Goal: Task Accomplishment & Management: Manage account settings

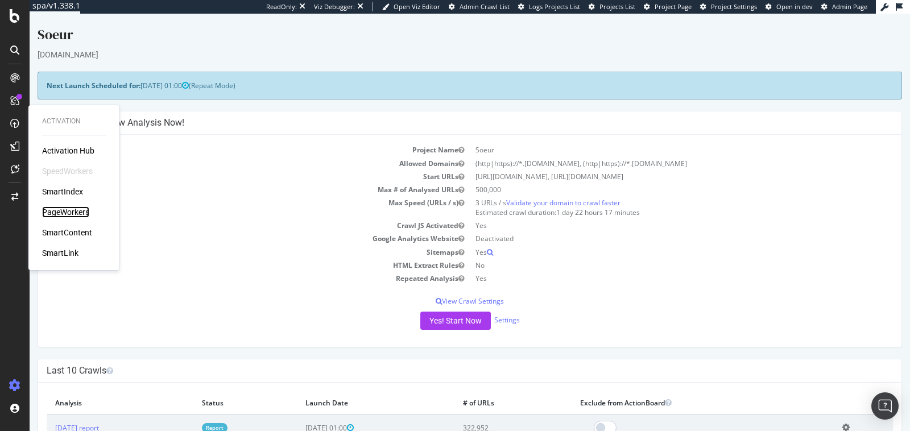
click at [62, 214] on div "PageWorkers" at bounding box center [65, 212] width 47 height 11
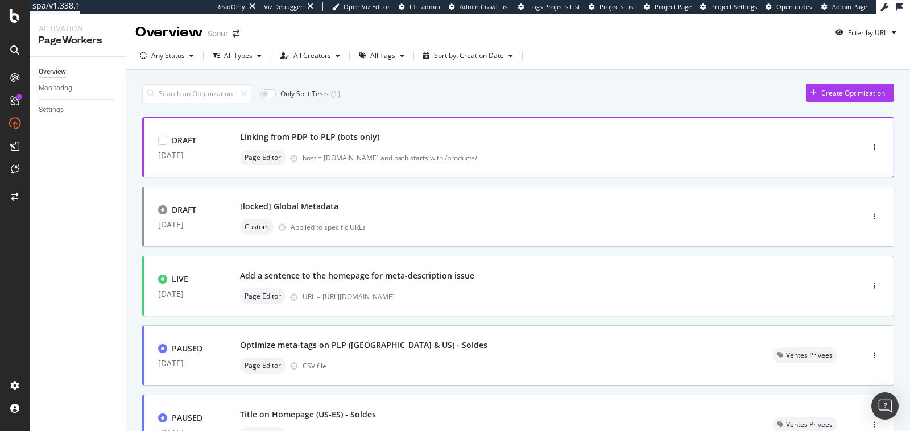
click at [543, 142] on div "Linking from PDP to PLP (bots only)" at bounding box center [527, 137] width 575 height 16
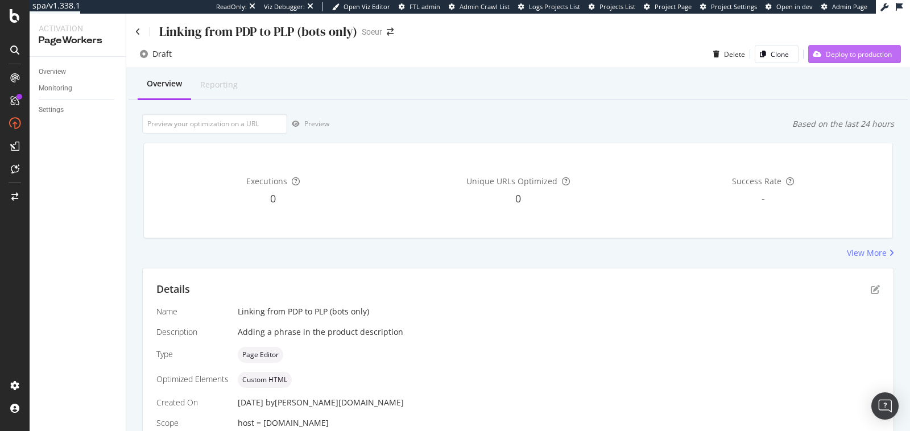
click at [856, 56] on div "Deploy to production" at bounding box center [859, 54] width 66 height 10
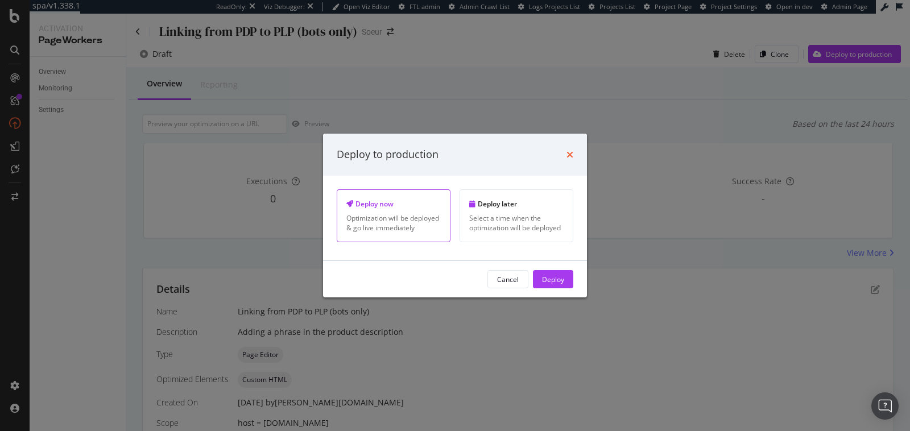
click at [572, 151] on icon "times" at bounding box center [570, 154] width 7 height 9
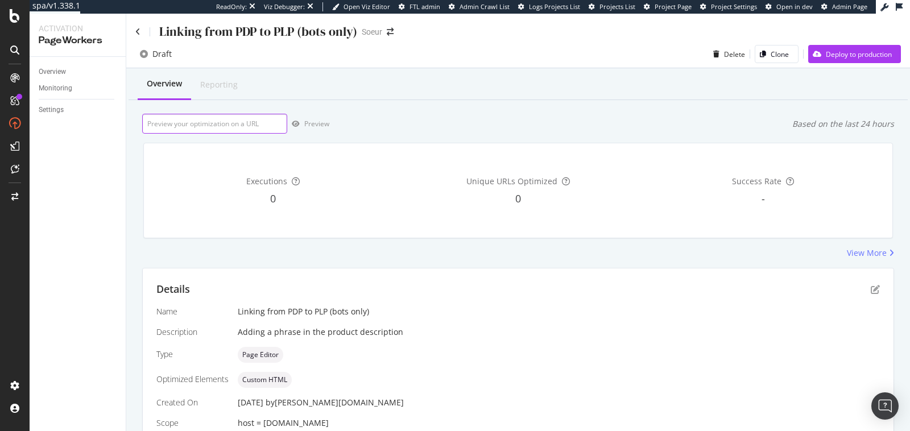
click at [261, 123] on input "url" at bounding box center [214, 124] width 145 height 20
paste input "https://www.soeur.fr/products/pantalon-devy-kaki-pan0190devy25wkak01"
type input "https://www.soeur.fr/products/pantalon-devy-kaki-pan0190devy25wkak01"
click at [304, 123] on div "Preview" at bounding box center [316, 124] width 25 height 10
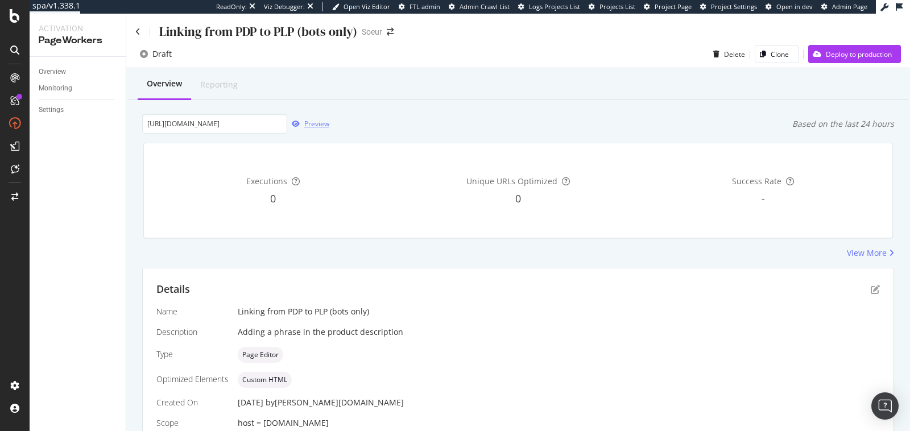
scroll to position [0, 0]
click at [835, 60] on div "Deploy to production" at bounding box center [850, 54] width 84 height 17
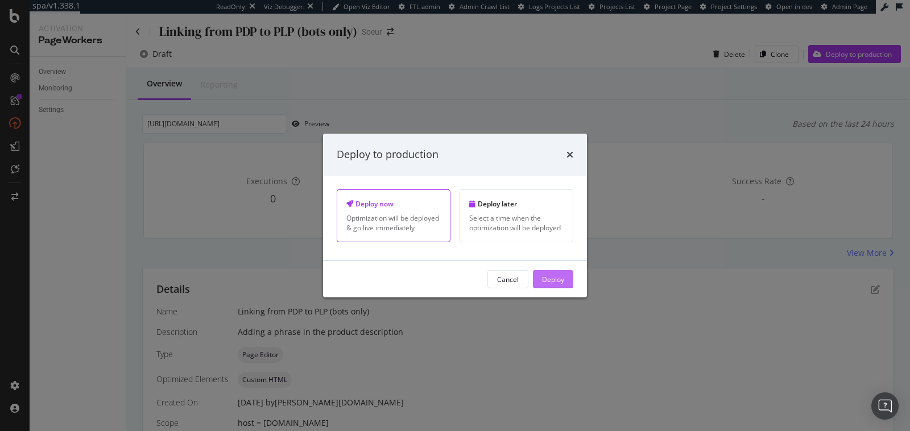
click at [568, 280] on button "Deploy" at bounding box center [553, 279] width 40 height 18
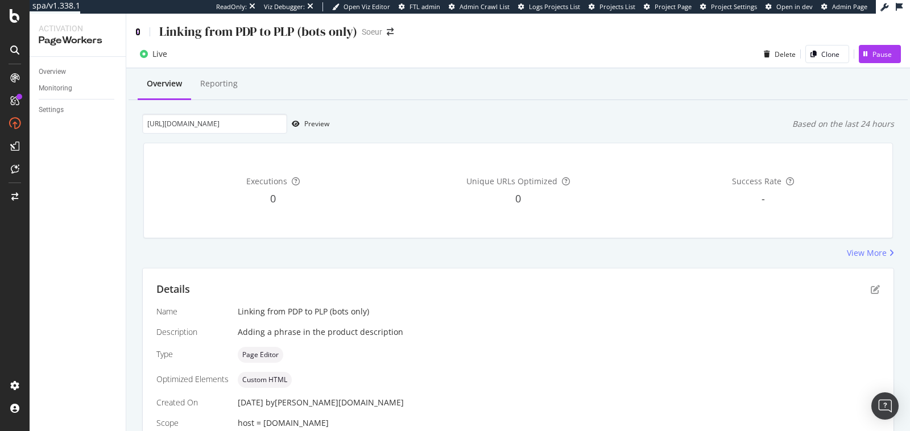
click at [139, 33] on icon at bounding box center [137, 32] width 5 height 8
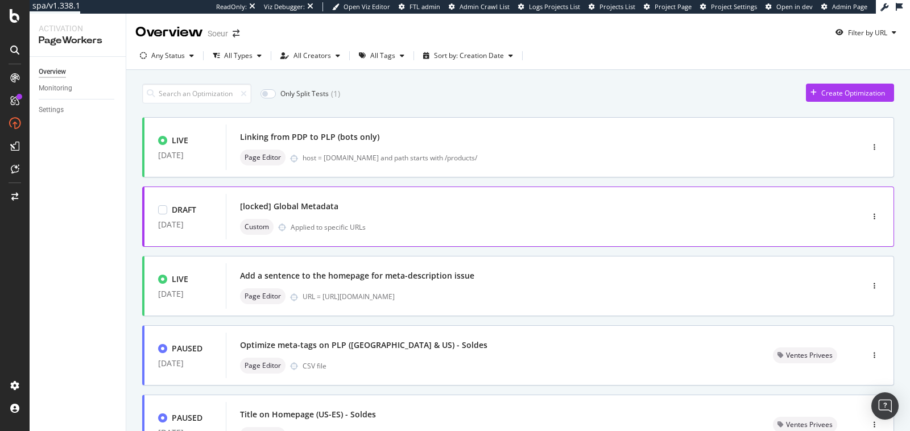
click at [361, 215] on div "[locked] Global Metadata Custom Applied to specific URLs" at bounding box center [527, 217] width 575 height 36
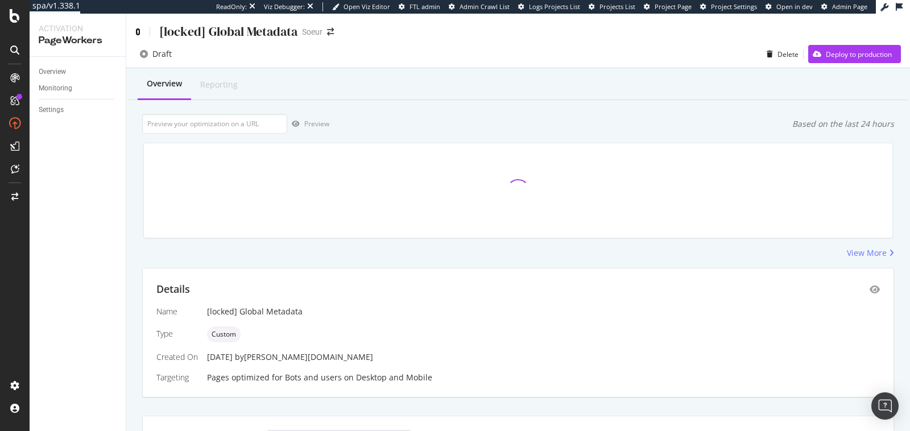
click at [139, 34] on icon at bounding box center [137, 32] width 5 height 8
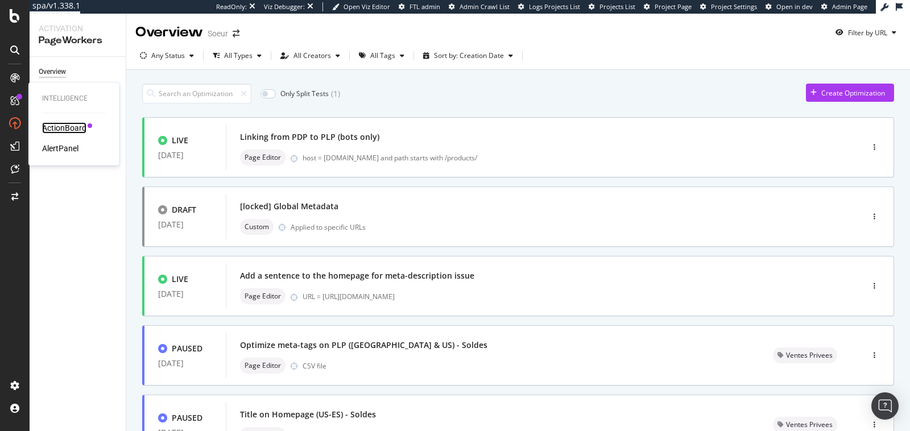
click at [56, 126] on div "ActionBoard" at bounding box center [64, 127] width 44 height 11
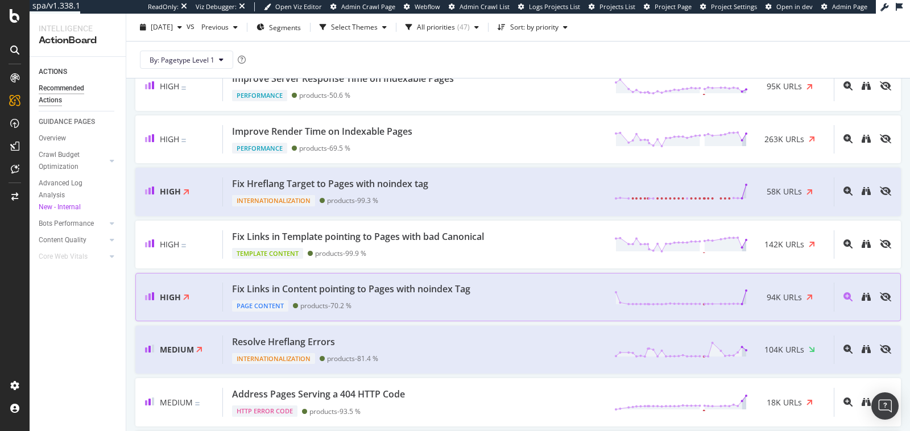
scroll to position [453, 0]
click at [759, 183] on div "58K URLs" at bounding box center [786, 191] width 77 height 17
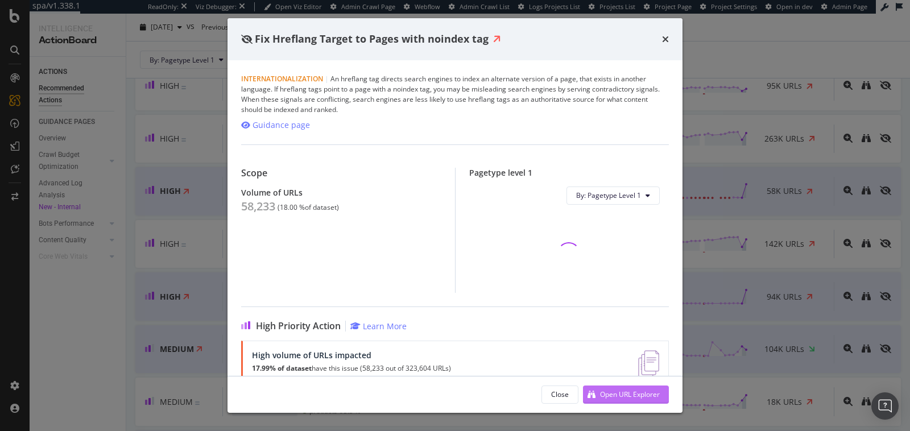
click at [598, 393] on div "Open URL Explorer" at bounding box center [621, 394] width 77 height 17
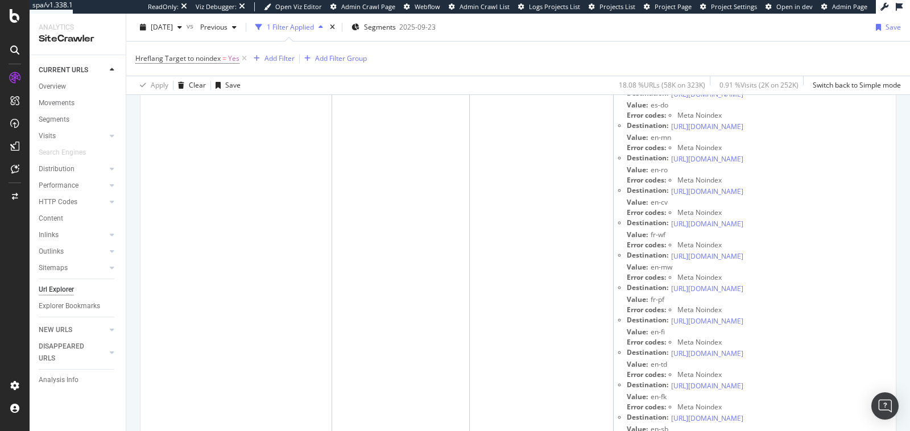
scroll to position [1382, 0]
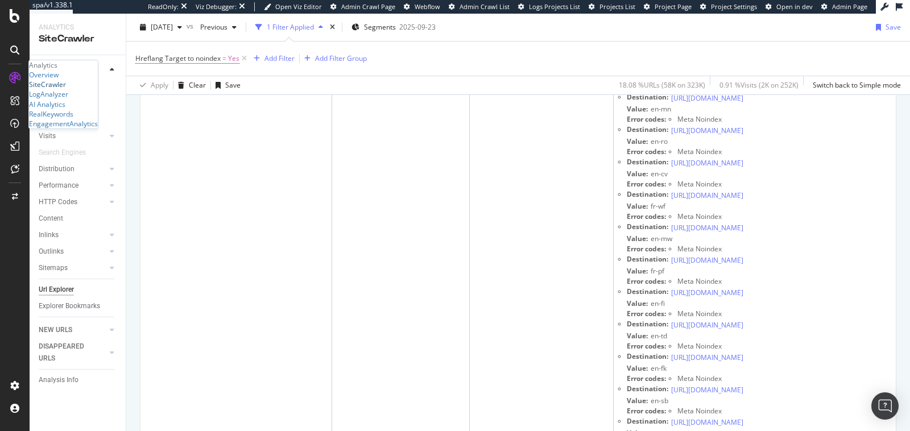
click at [61, 89] on div "SiteCrawler" at bounding box center [47, 85] width 37 height 10
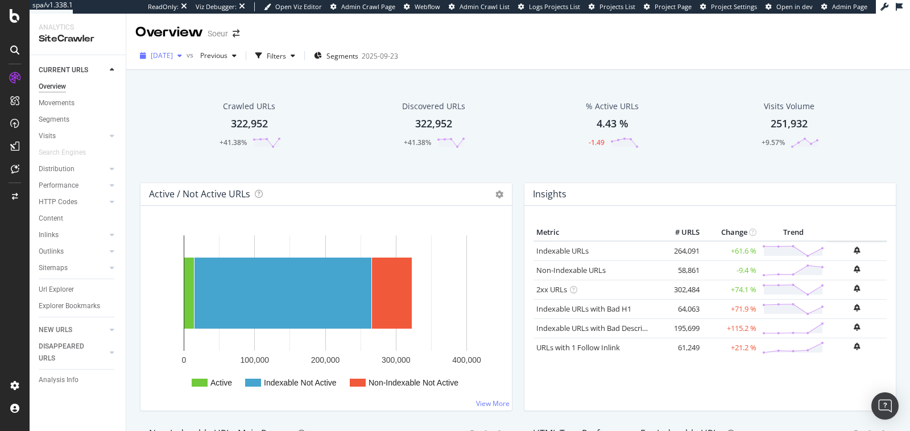
click at [187, 57] on div "button" at bounding box center [180, 55] width 14 height 7
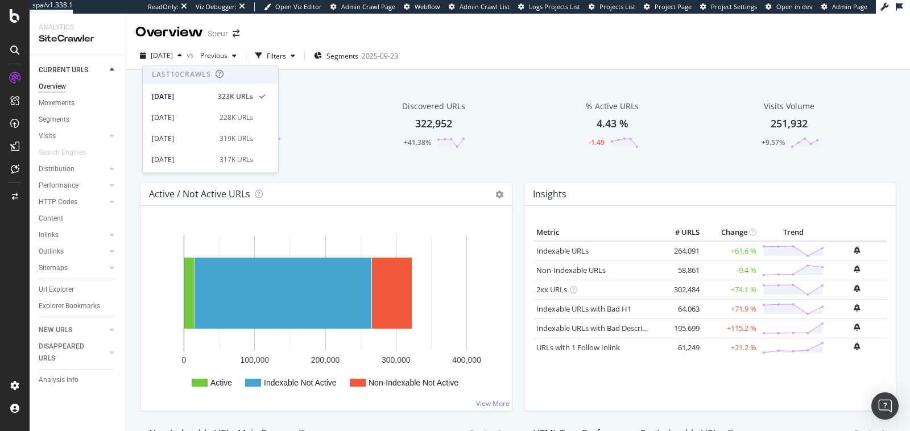
click at [472, 60] on div "2025 Oct. 1st vs Previous Filters Segments 2025-09-23" at bounding box center [518, 58] width 784 height 23
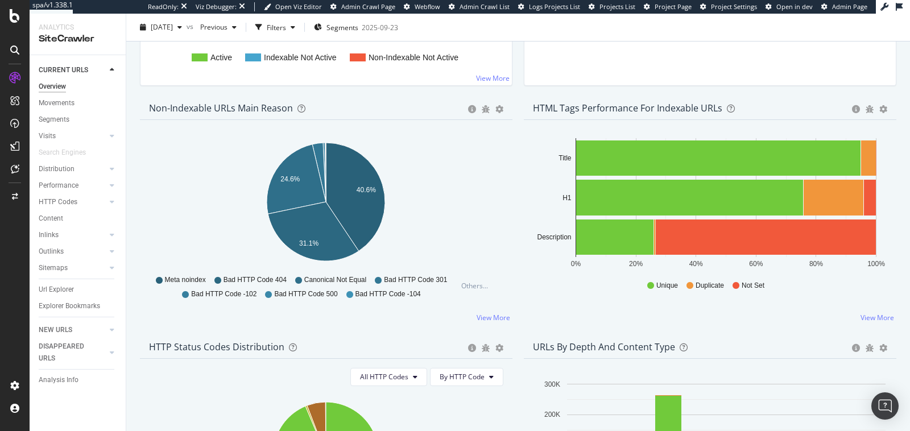
scroll to position [330, 0]
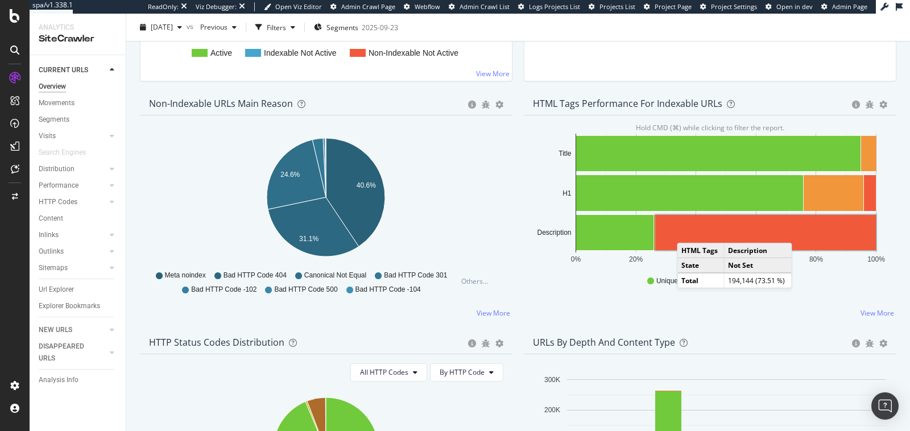
click at [689, 232] on rect "A chart." at bounding box center [766, 232] width 220 height 35
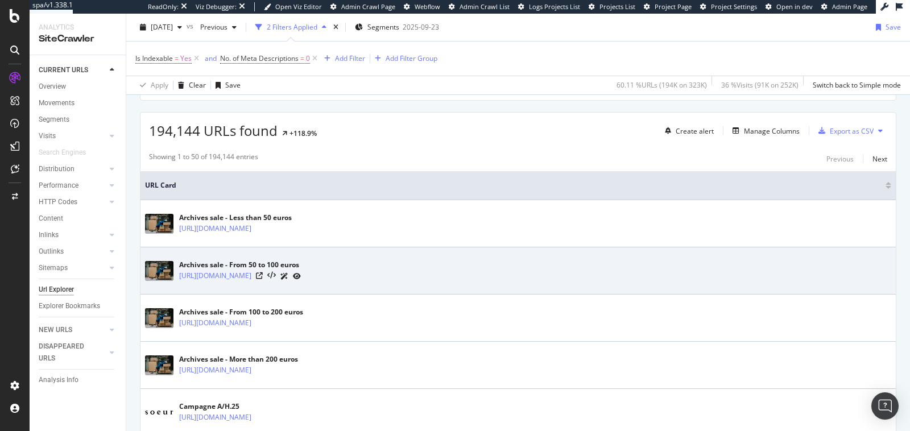
scroll to position [262, 0]
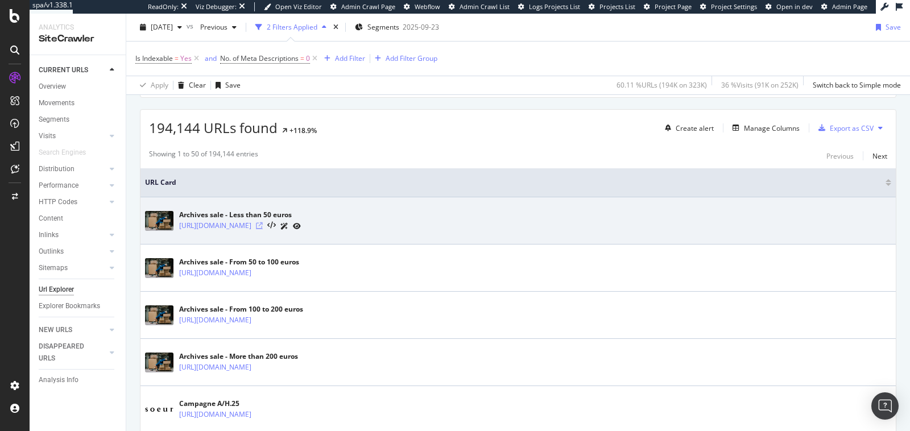
click at [263, 223] on icon at bounding box center [259, 225] width 7 height 7
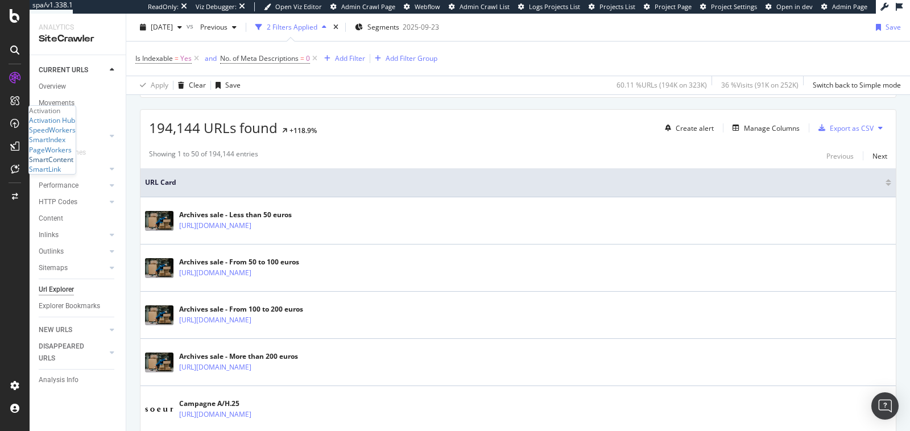
click at [67, 164] on div "SmartContent" at bounding box center [51, 160] width 44 height 10
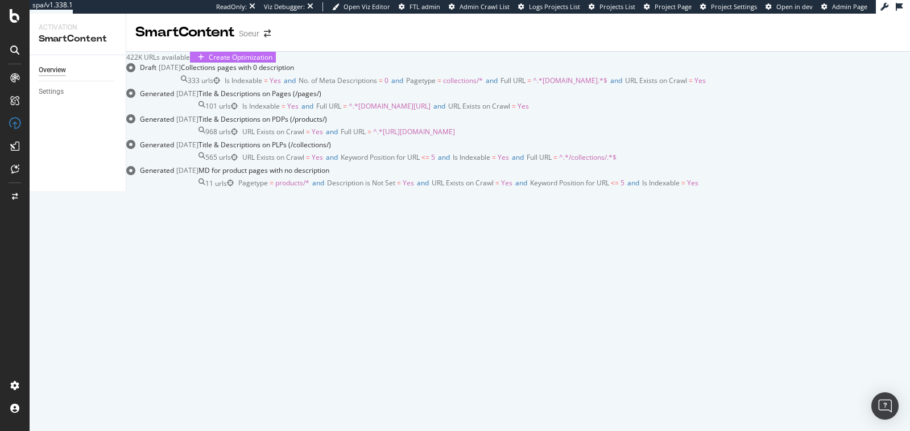
click at [273, 62] on div "Create Optimization" at bounding box center [232, 57] width 79 height 10
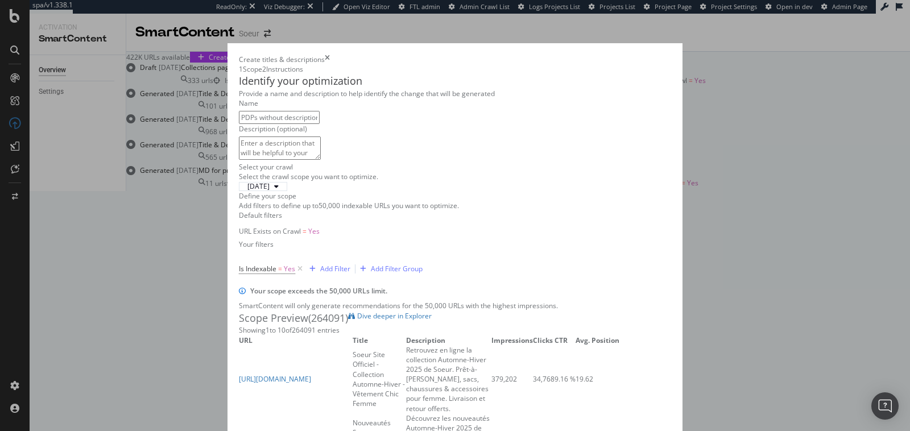
type input "PDPs without description"
click at [320, 264] on div "Add Filter" at bounding box center [335, 269] width 30 height 10
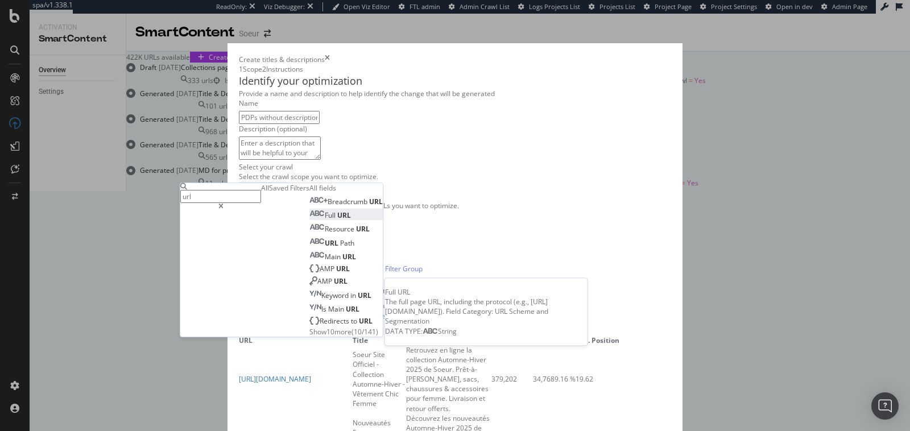
type input "url"
click at [309, 220] on div "Full URL" at bounding box center [330, 215] width 42 height 10
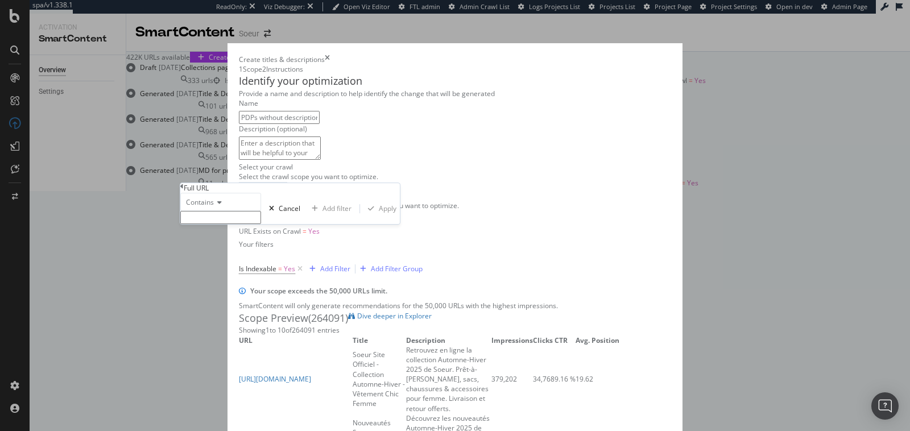
click at [221, 224] on input "Name" at bounding box center [220, 217] width 81 height 13
type input "/products/"
click at [379, 217] on div "Apply" at bounding box center [388, 212] width 18 height 10
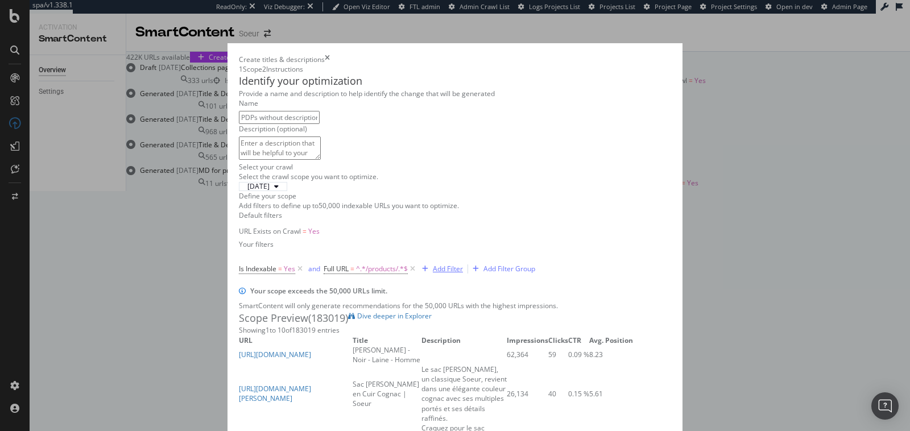
click at [433, 264] on div "Add Filter" at bounding box center [448, 269] width 30 height 10
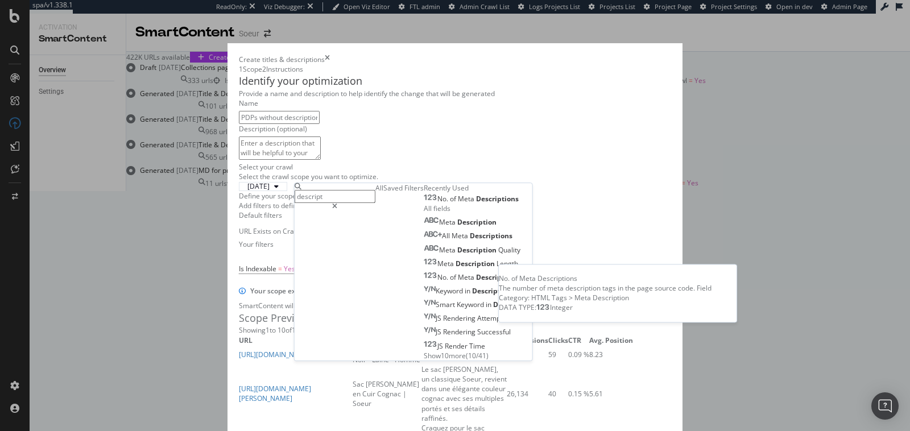
type input "descript"
click at [476, 204] on span "Descriptions" at bounding box center [497, 199] width 43 height 10
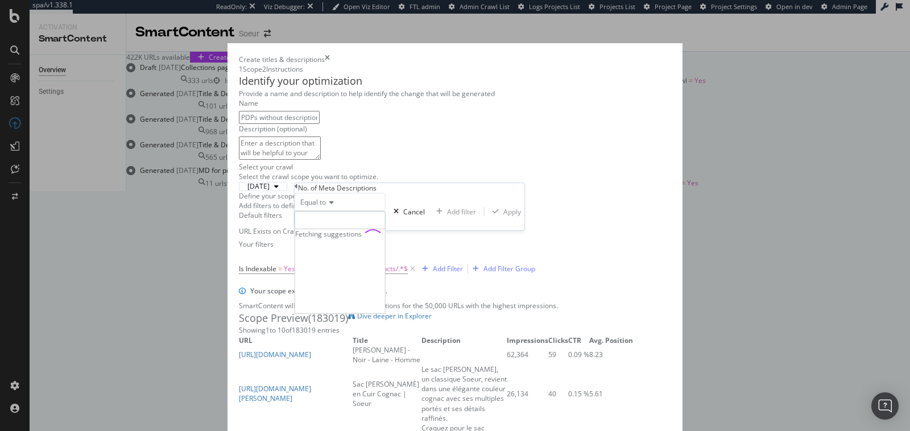
click at [324, 230] on input "modal" at bounding box center [340, 220] width 91 height 19
type input "0"
click at [337, 241] on span "0" at bounding box center [317, 237] width 39 height 10
click at [488, 215] on div "modal" at bounding box center [495, 211] width 15 height 7
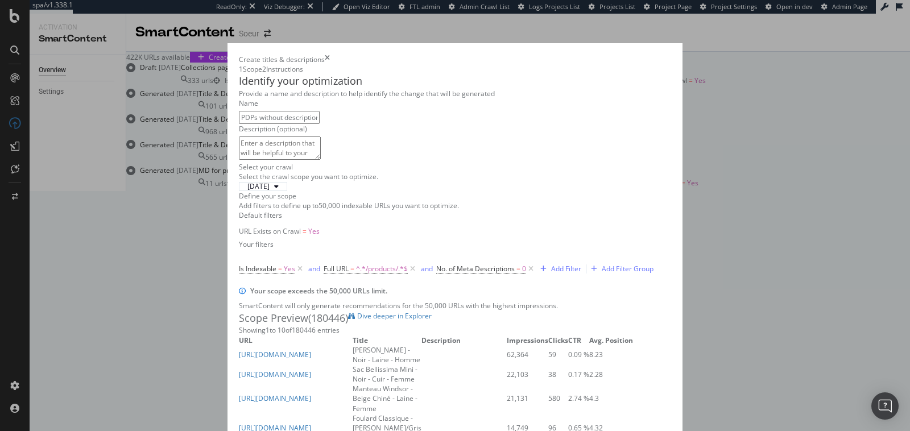
scroll to position [342, 0]
click at [551, 264] on div "Add Filter" at bounding box center [566, 269] width 30 height 10
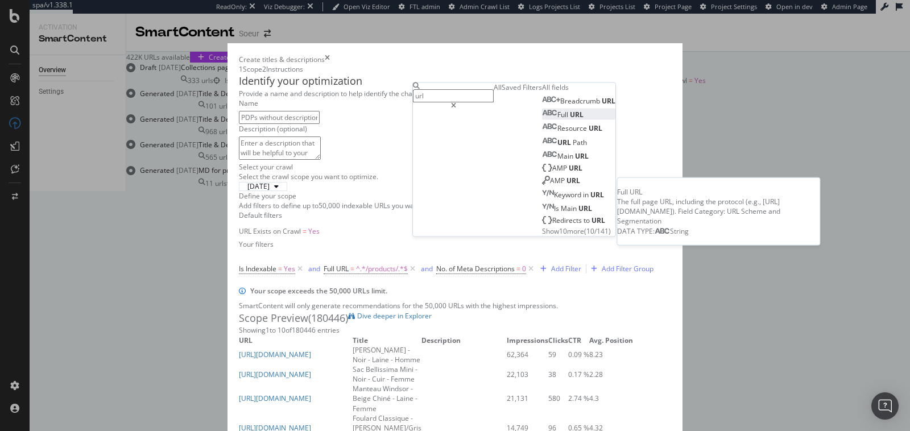
type input "url"
click at [542, 120] on div "Full URL" at bounding box center [563, 115] width 42 height 10
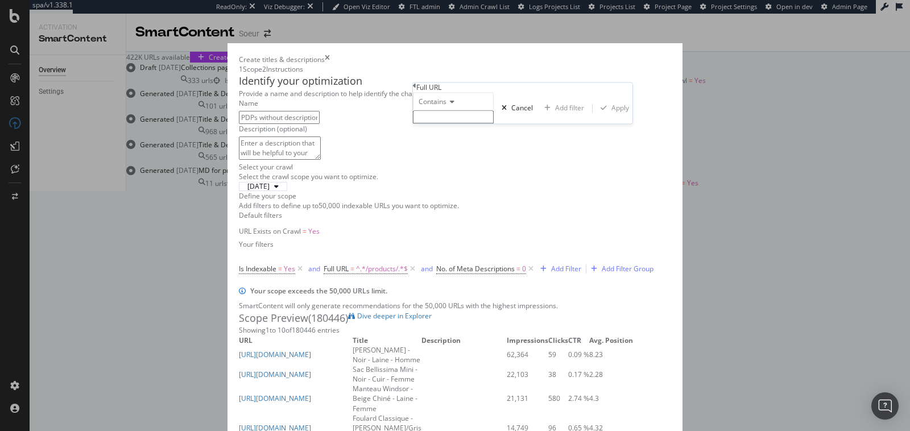
click at [436, 107] on span "Contains" at bounding box center [433, 102] width 28 height 10
click at [458, 206] on span "Doesn't contain" at bounding box center [440, 201] width 49 height 10
click at [447, 124] on input "Name" at bounding box center [453, 117] width 81 height 13
type input "[DOMAIN_NAME]"
click at [612, 117] on div "Apply" at bounding box center [621, 112] width 18 height 10
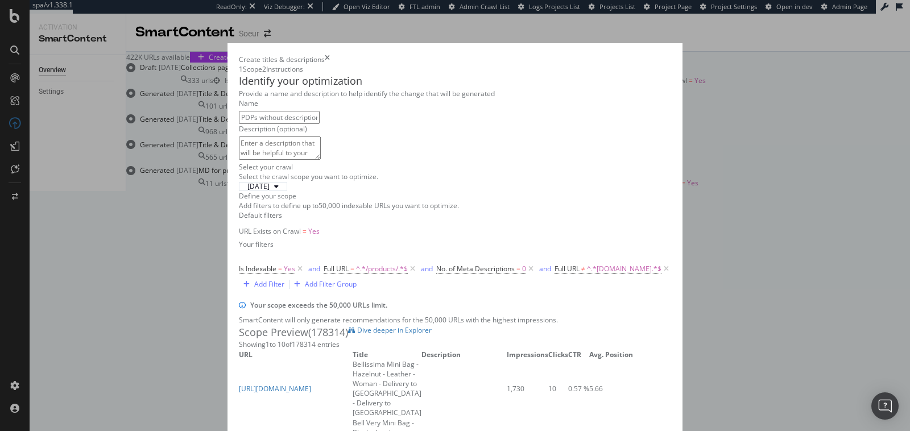
scroll to position [866, 0]
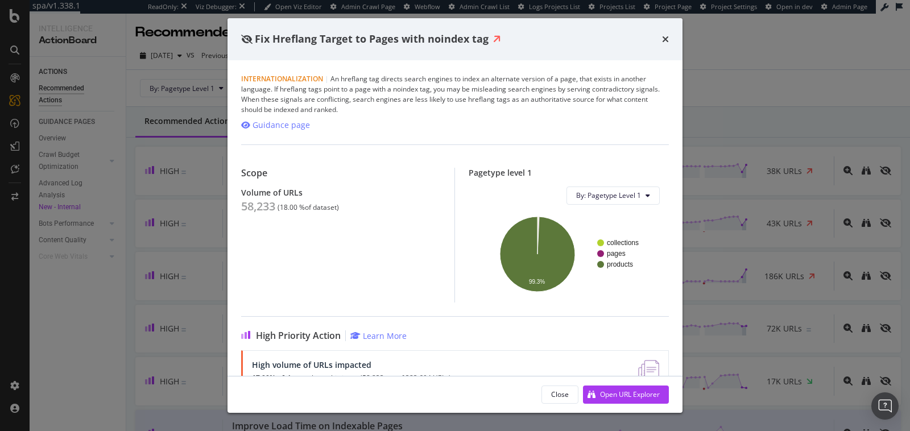
scroll to position [453, 0]
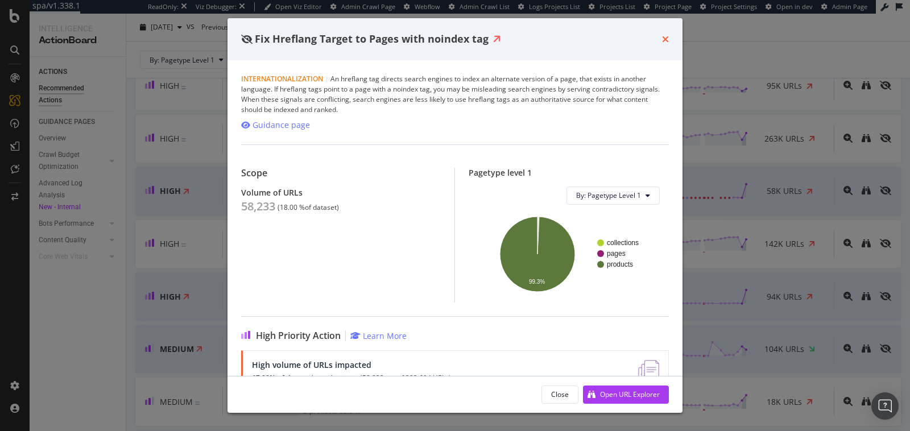
click at [662, 39] on icon "times" at bounding box center [665, 39] width 7 height 9
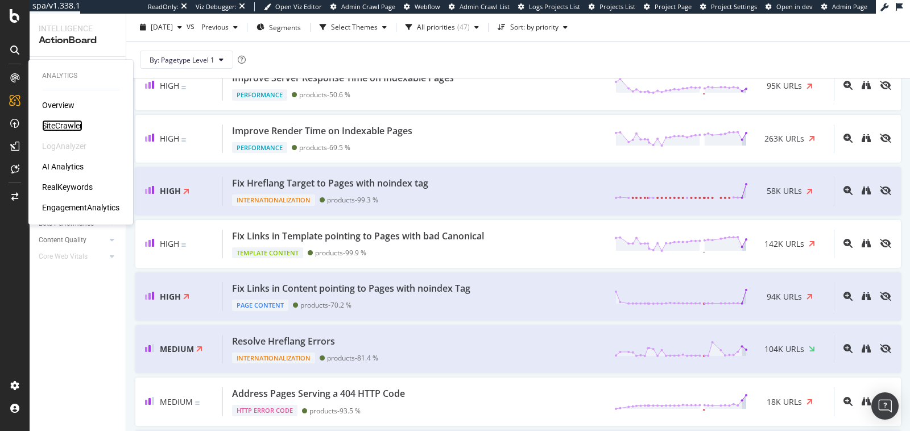
click at [56, 127] on div "SiteCrawler" at bounding box center [62, 125] width 40 height 11
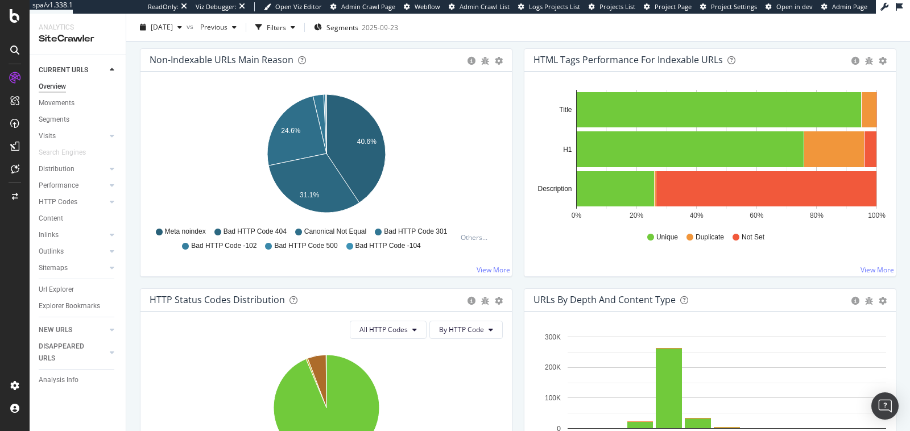
scroll to position [376, 0]
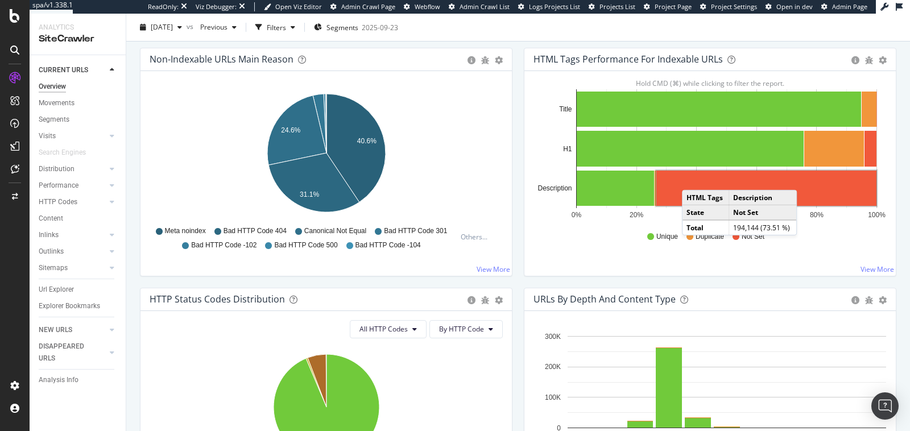
click at [693, 177] on rect "A chart." at bounding box center [767, 188] width 220 height 35
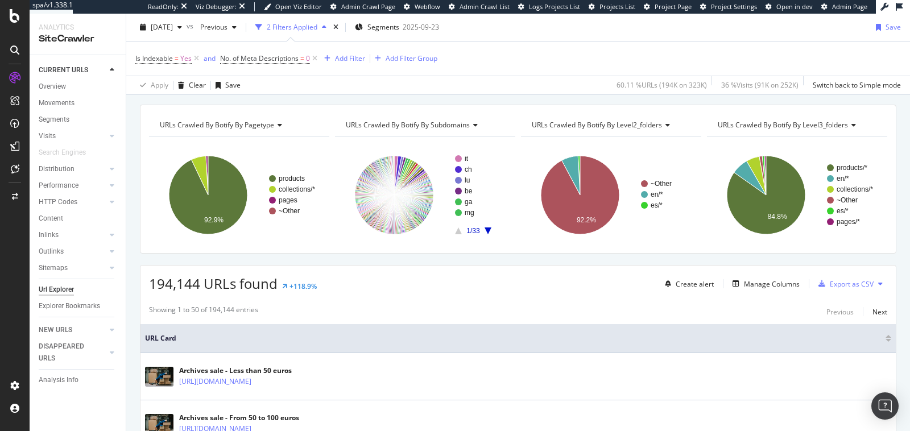
scroll to position [1, 0]
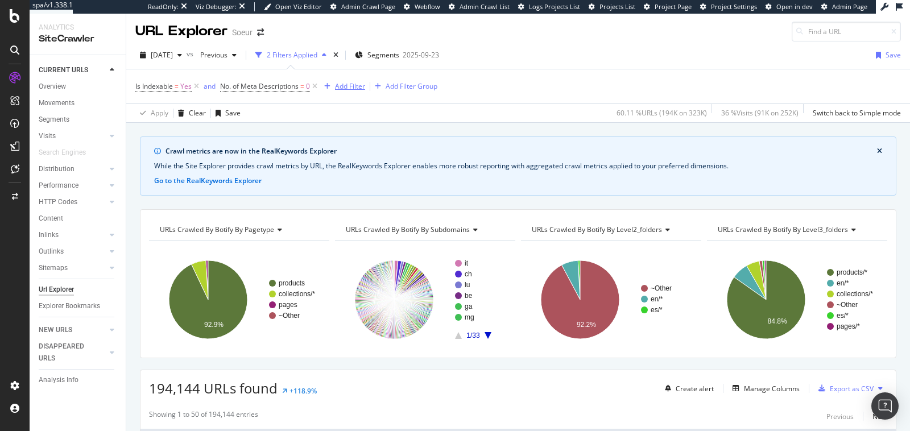
click at [347, 88] on div "Add Filter" at bounding box center [350, 86] width 30 height 10
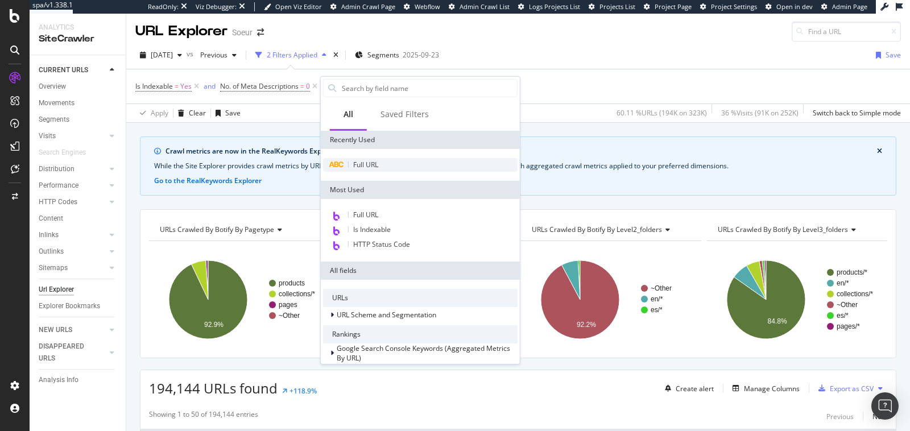
click at [361, 158] on div "Full URL" at bounding box center [420, 165] width 195 height 14
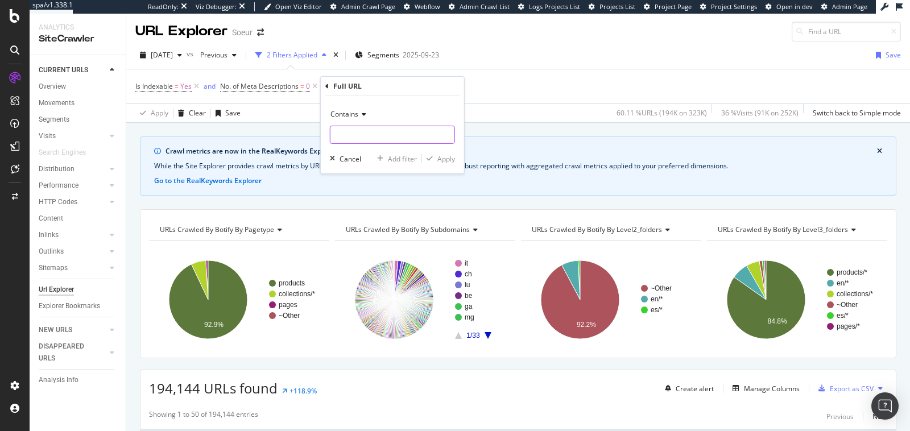
click at [352, 130] on input "text" at bounding box center [393, 135] width 124 height 18
type input "archives"
click at [434, 154] on div "Apply" at bounding box center [438, 159] width 33 height 10
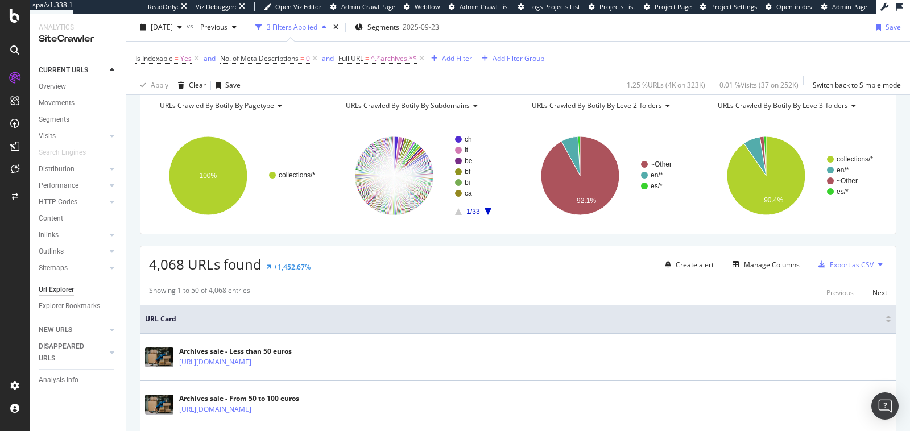
scroll to position [112, 0]
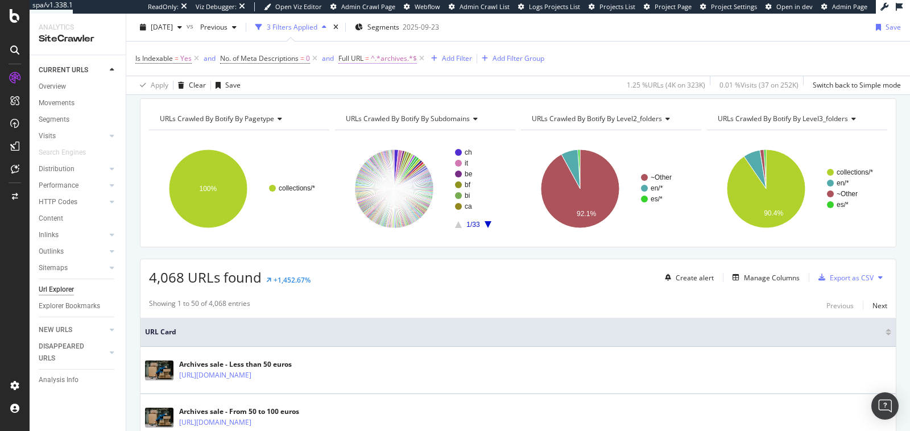
click at [389, 59] on span "^.*archives.*$" at bounding box center [394, 59] width 46 height 16
click at [368, 86] on span "Contains" at bounding box center [363, 85] width 28 height 10
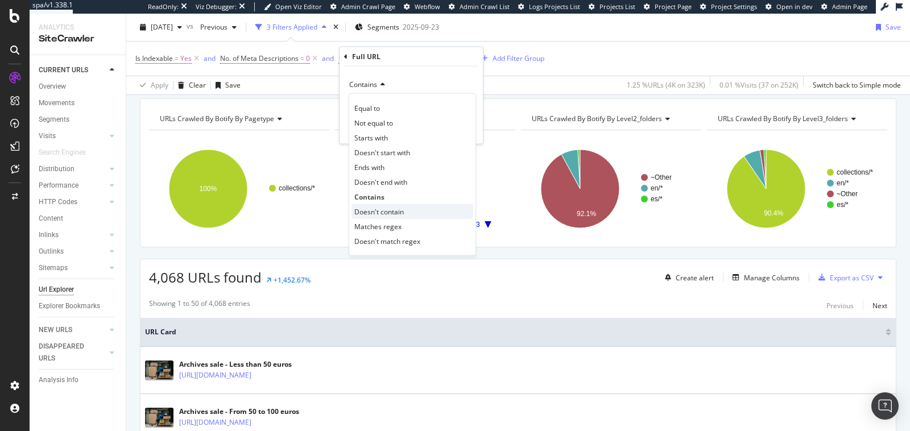
click at [382, 212] on span "Doesn't contain" at bounding box center [378, 212] width 49 height 10
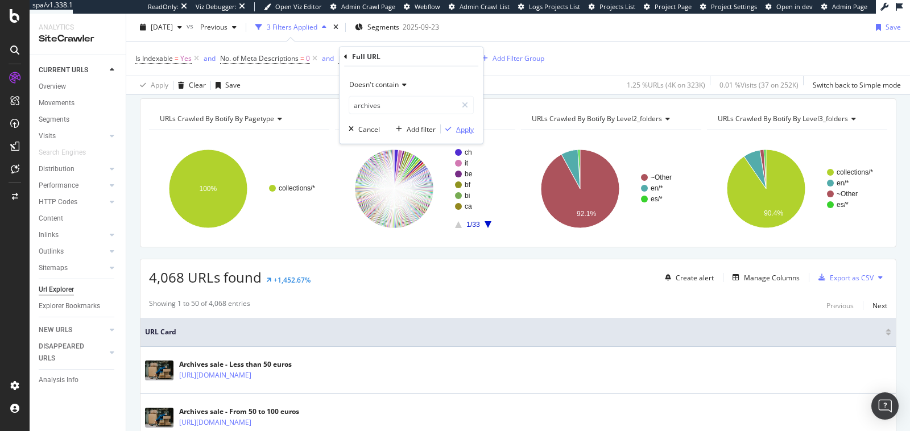
click at [453, 128] on div "button" at bounding box center [448, 129] width 15 height 7
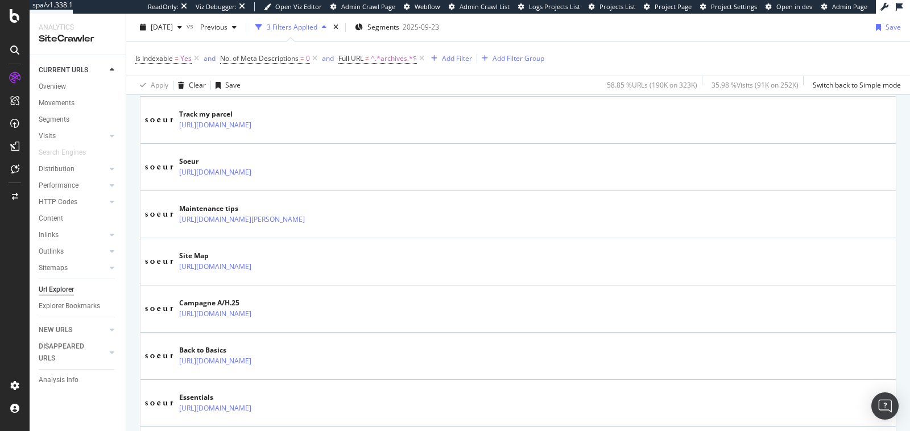
scroll to position [2438, 0]
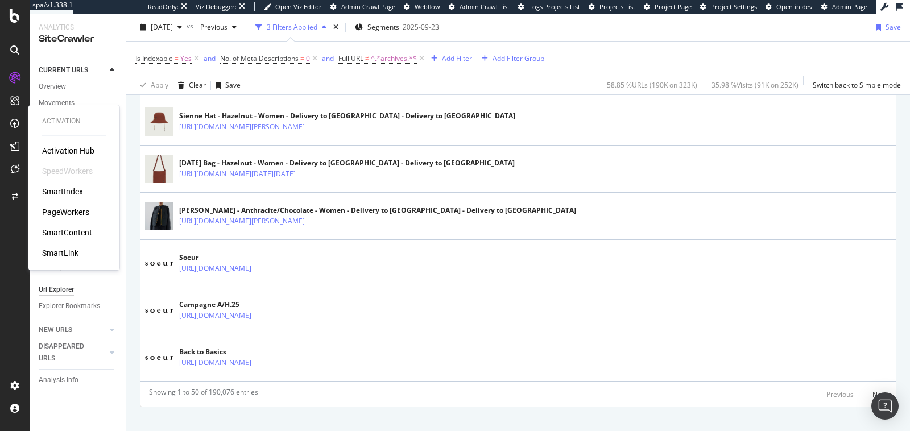
click at [61, 210] on div "PageWorkers" at bounding box center [65, 212] width 47 height 11
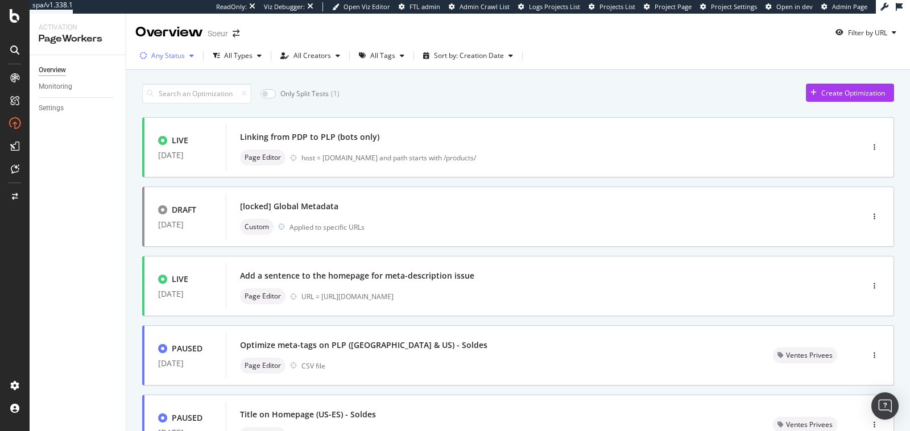
click at [174, 55] on div "Any Status" at bounding box center [168, 55] width 34 height 7
click at [172, 97] on div "Live ( 14 )" at bounding box center [172, 99] width 27 height 10
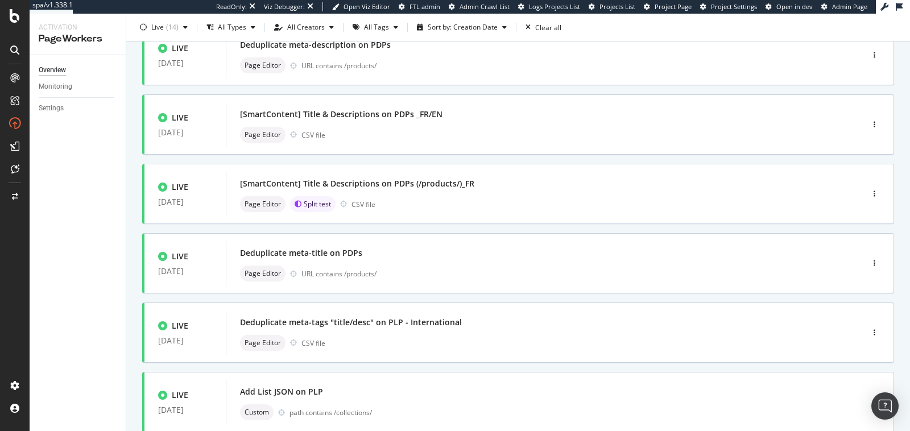
scroll to position [303, 0]
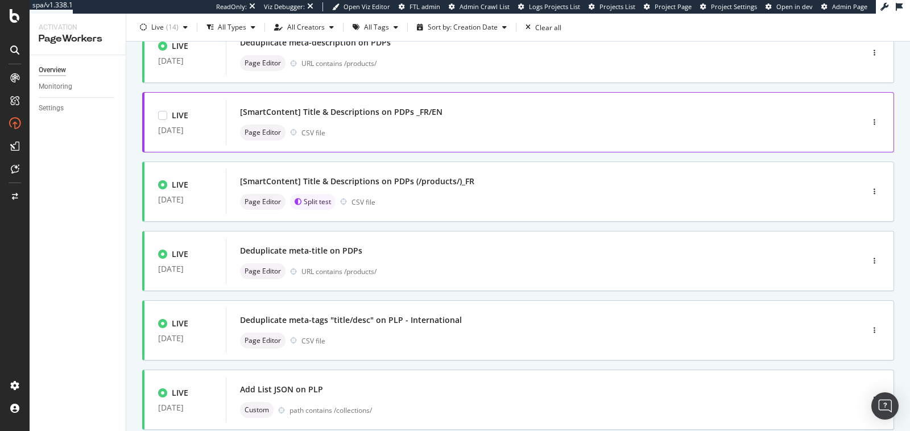
click at [490, 140] on div "[SmartContent] Title & Descriptions on PDPs _FR/EN Page Editor CSV file" at bounding box center [527, 123] width 602 height 46
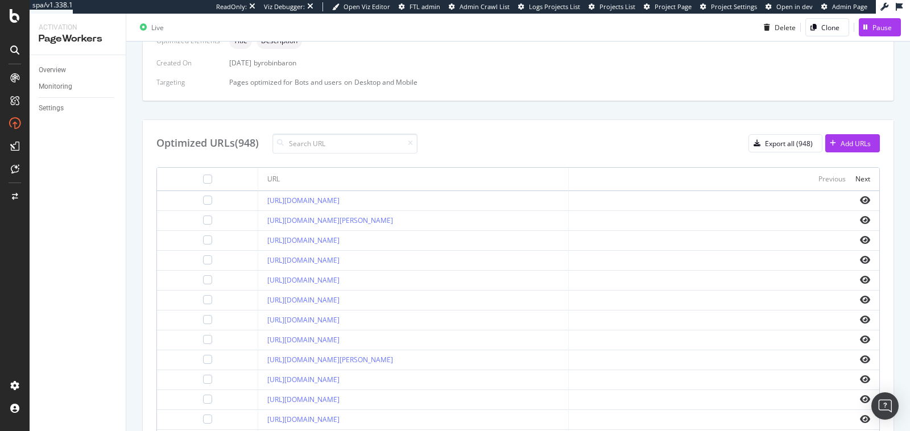
scroll to position [383, 0]
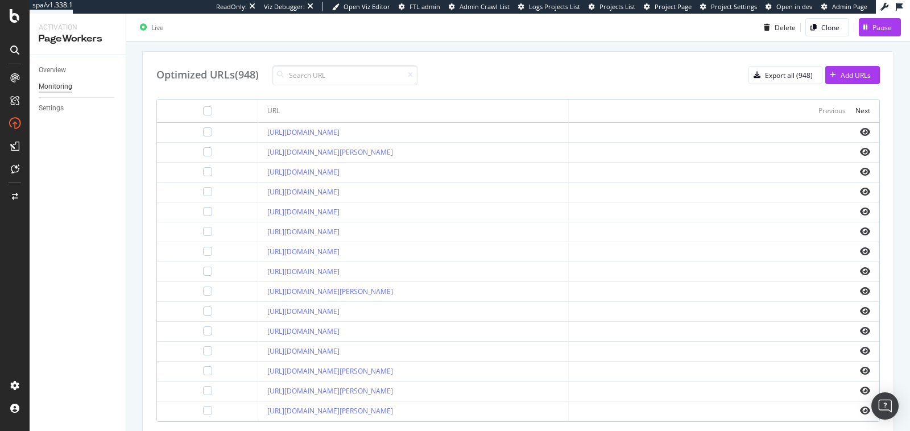
click at [57, 87] on div "Monitoring" at bounding box center [56, 87] width 34 height 12
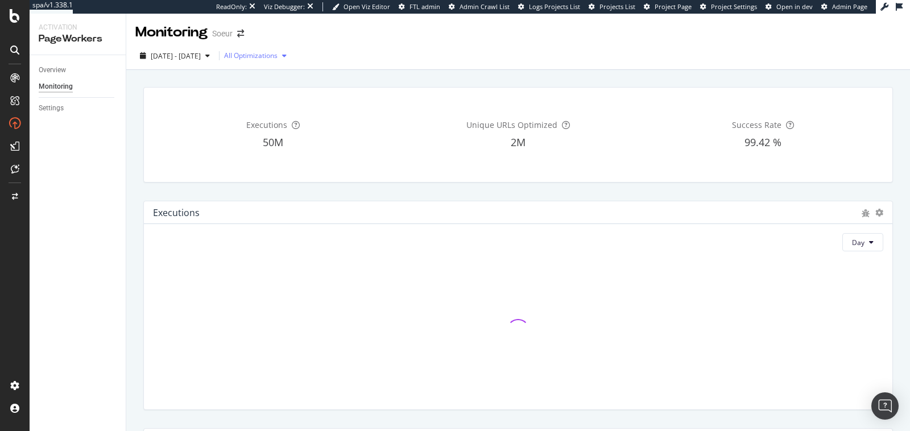
click at [271, 59] on div "All Optimizations" at bounding box center [250, 55] width 53 height 7
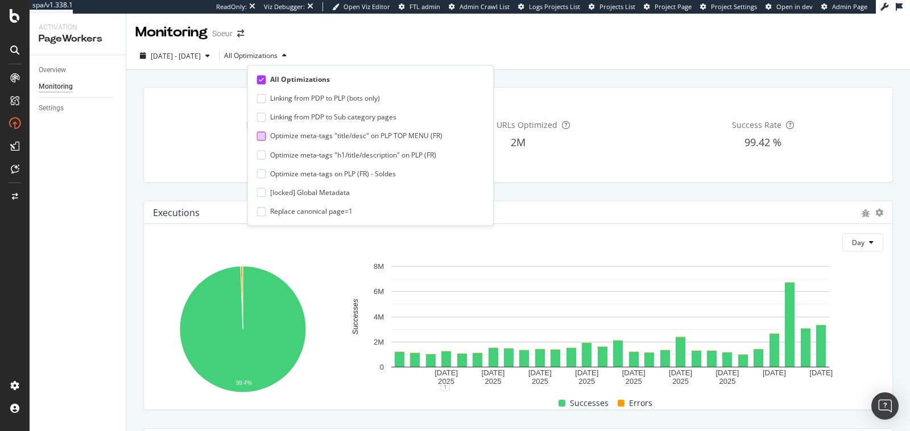
click at [265, 133] on div at bounding box center [261, 135] width 9 height 9
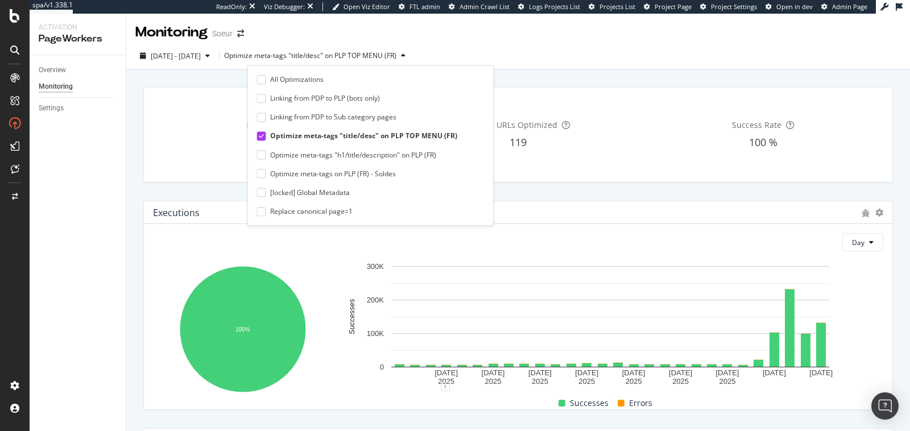
click at [262, 137] on icon at bounding box center [261, 136] width 5 height 6
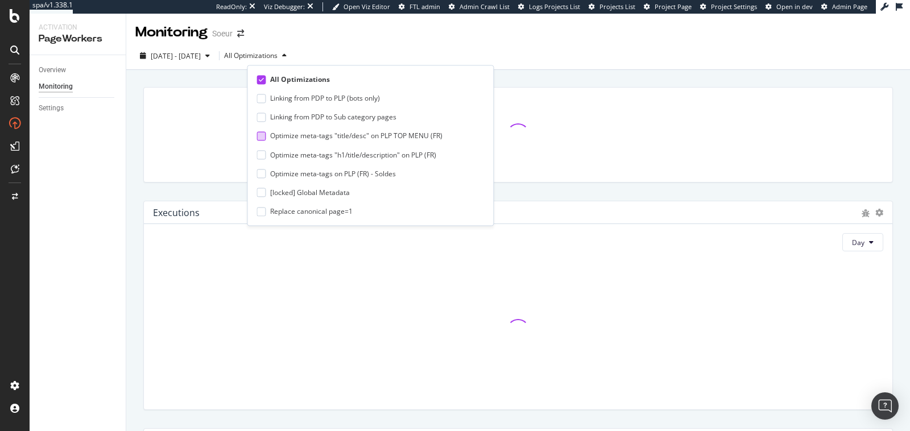
click at [375, 25] on div "Monitoring Soeur" at bounding box center [518, 28] width 784 height 28
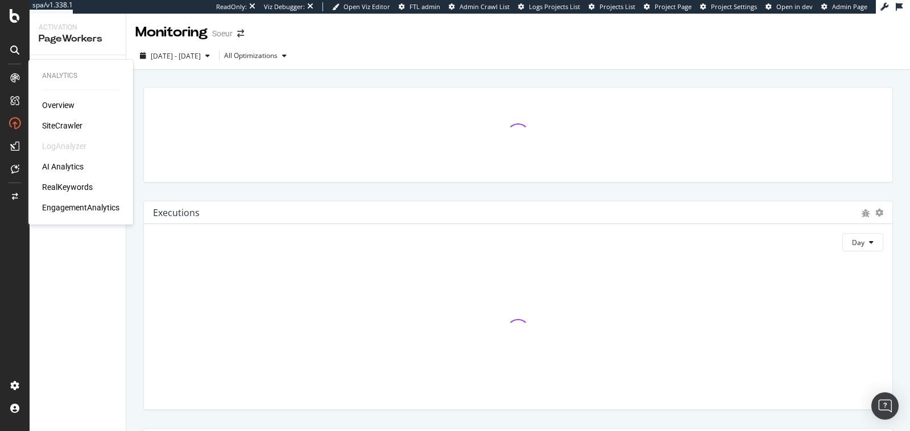
click at [51, 125] on div "SiteCrawler" at bounding box center [62, 125] width 40 height 11
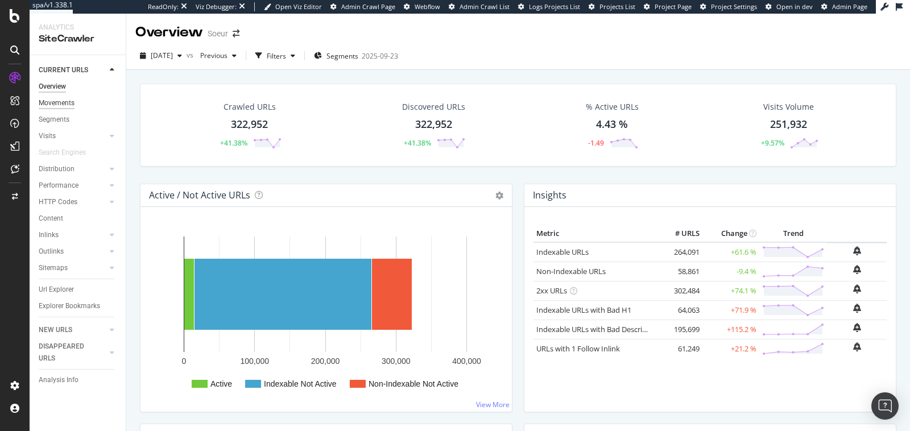
click at [53, 99] on div "Movements" at bounding box center [57, 103] width 36 height 12
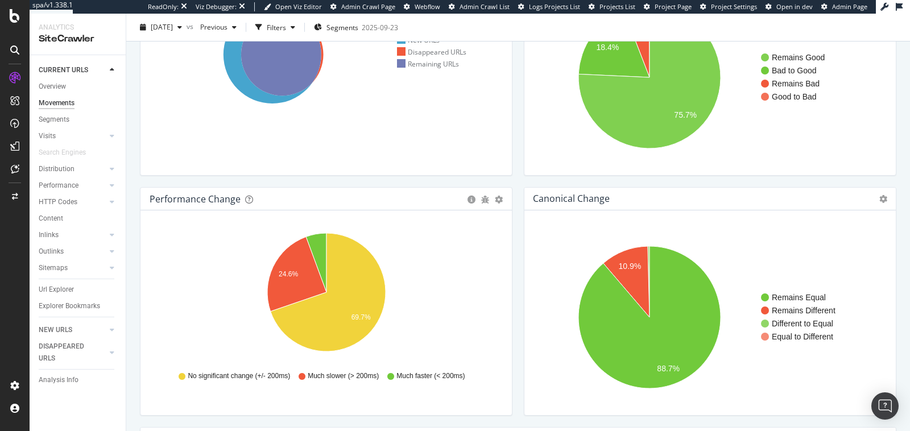
scroll to position [122, 0]
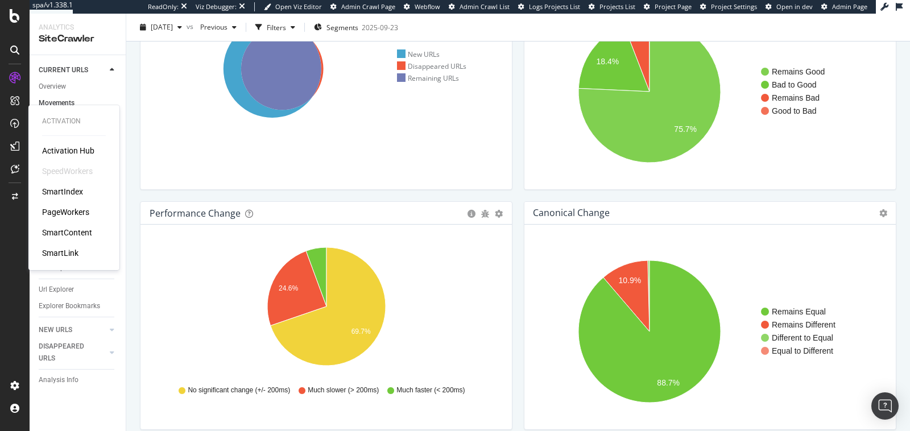
click at [73, 216] on div "PageWorkers" at bounding box center [65, 212] width 47 height 11
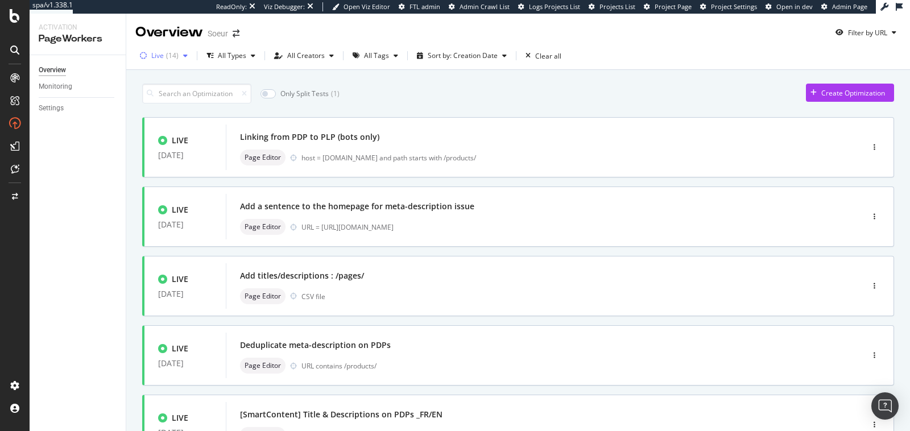
click at [166, 59] on div "( 14 )" at bounding box center [172, 55] width 13 height 7
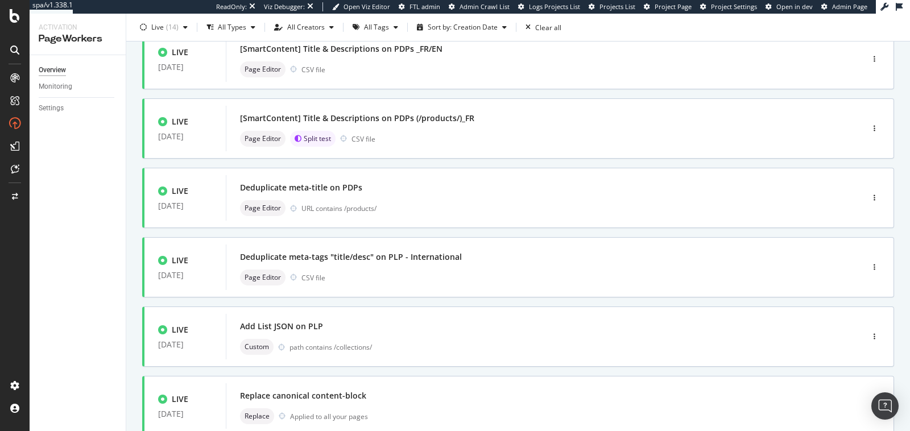
scroll to position [444, 0]
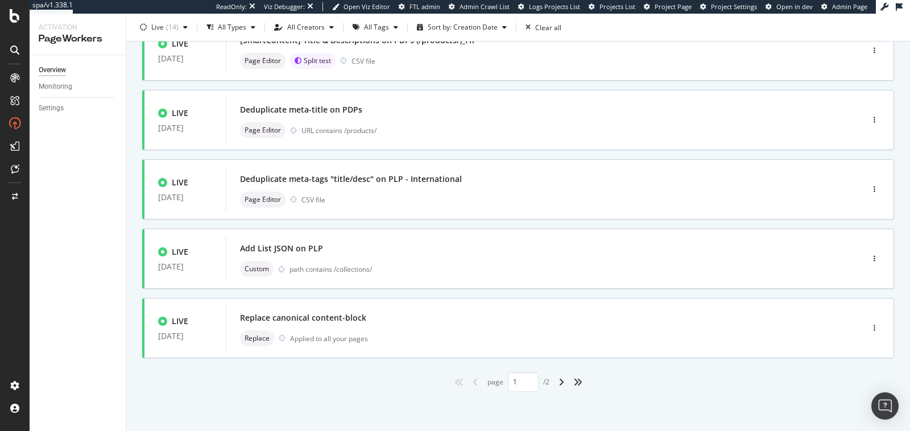
click at [564, 383] on div "angle-right" at bounding box center [561, 382] width 15 height 18
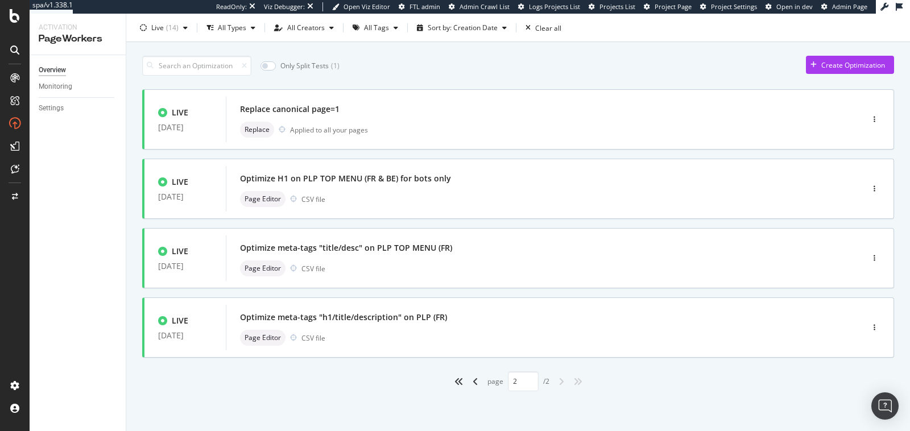
scroll to position [0, 0]
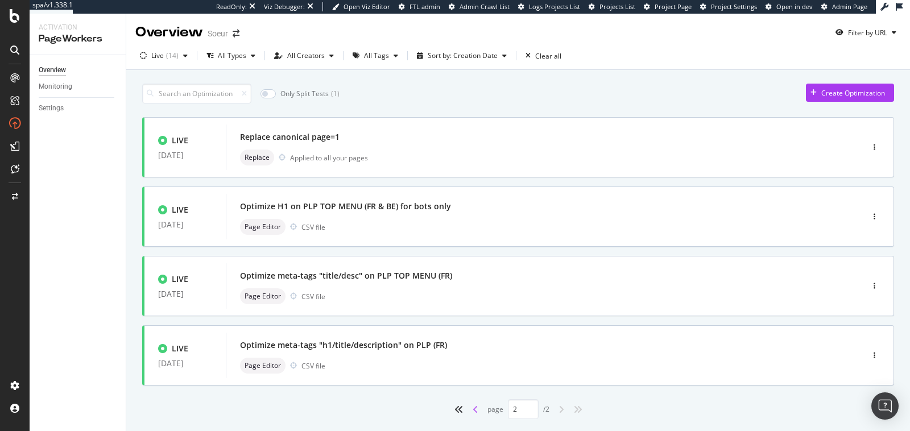
click at [473, 407] on icon "angle-left" at bounding box center [476, 409] width 6 height 9
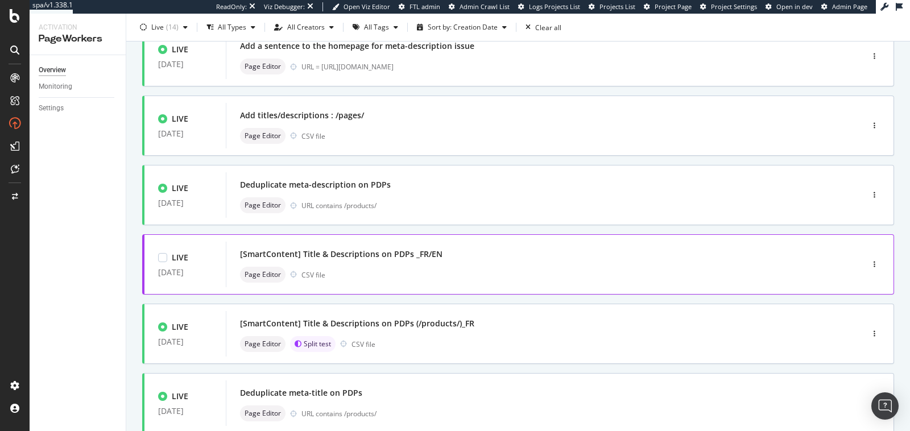
scroll to position [444, 0]
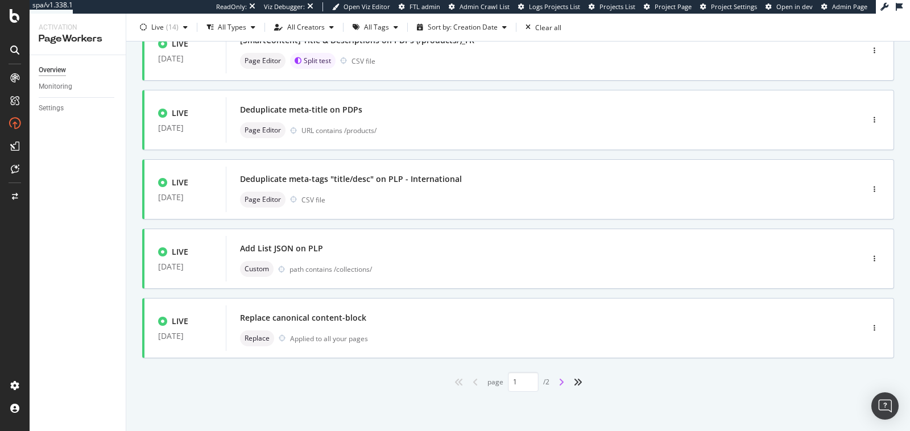
click at [563, 381] on icon "angle-right" at bounding box center [562, 382] width 6 height 9
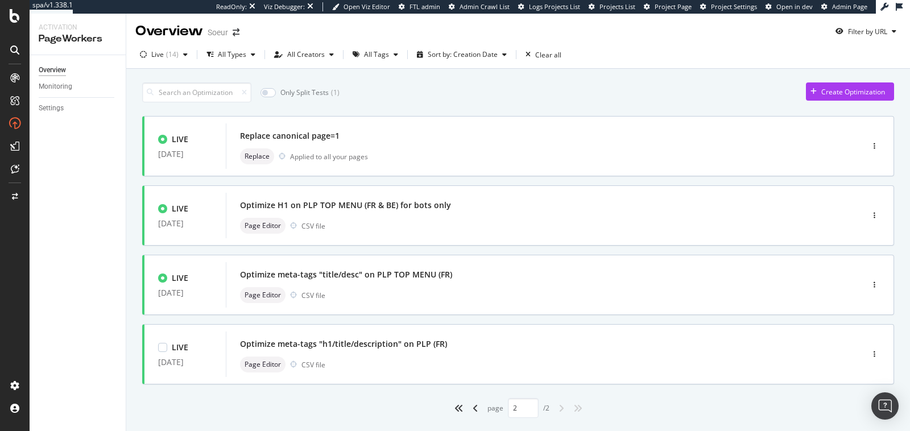
scroll to position [0, 0]
click at [475, 406] on icon "angle-left" at bounding box center [476, 409] width 6 height 9
type input "1"
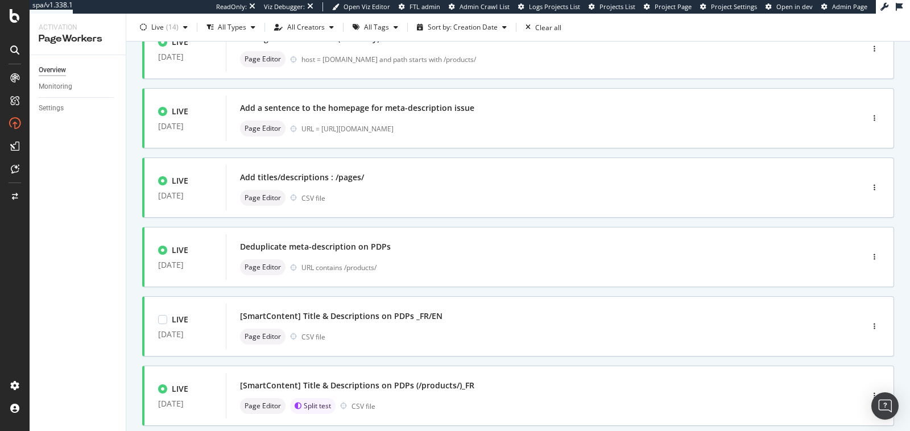
scroll to position [100, 0]
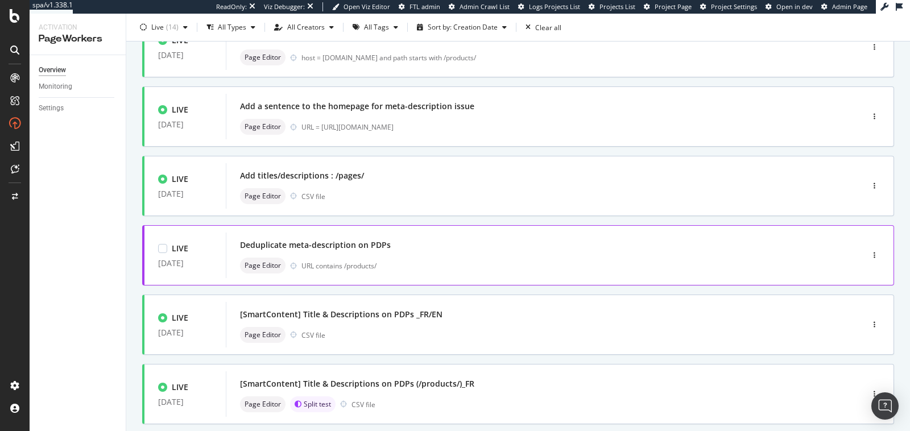
click at [503, 259] on div "Page Editor URL contains /products/" at bounding box center [527, 266] width 575 height 16
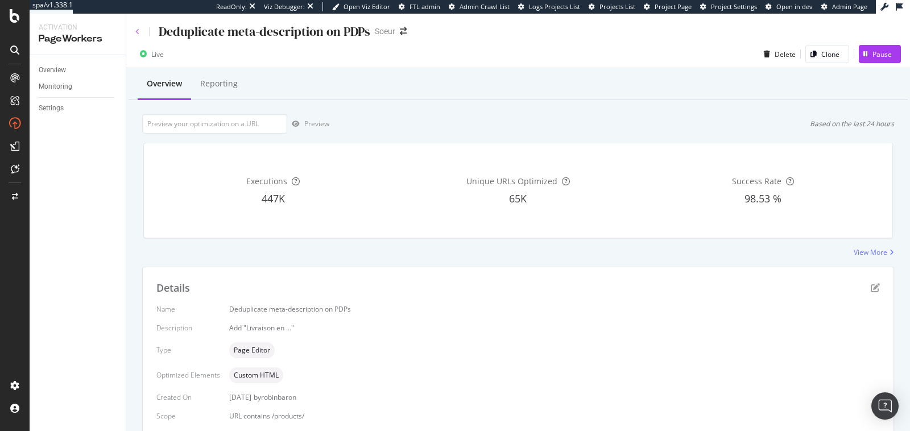
click at [137, 31] on icon at bounding box center [137, 31] width 5 height 7
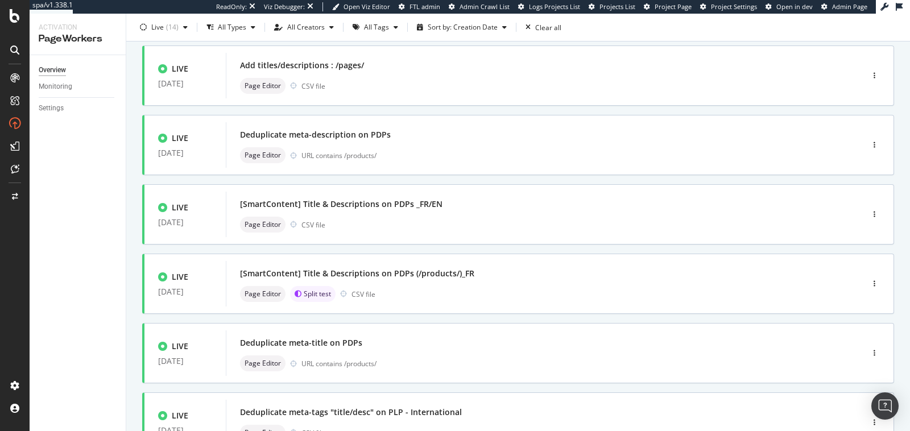
scroll to position [211, 0]
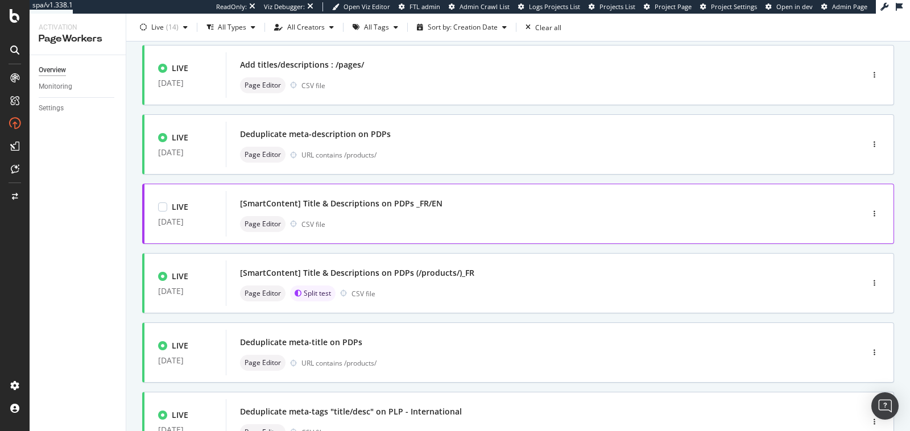
click at [395, 212] on div "[SmartContent] Title & Descriptions on PDPs _FR/EN Page Editor CSV file" at bounding box center [527, 214] width 575 height 36
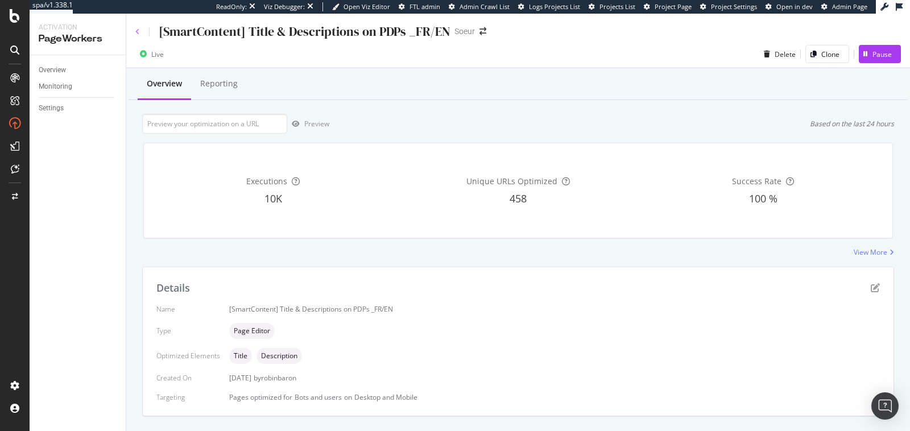
click at [137, 31] on icon at bounding box center [137, 31] width 5 height 7
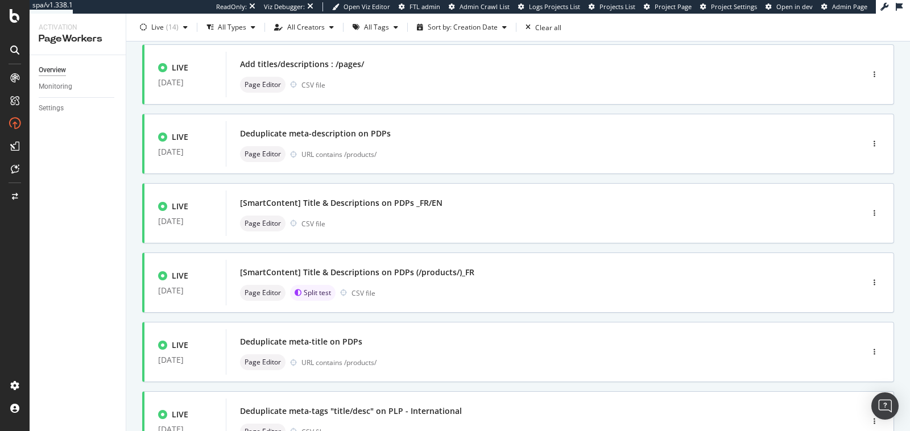
scroll to position [253, 0]
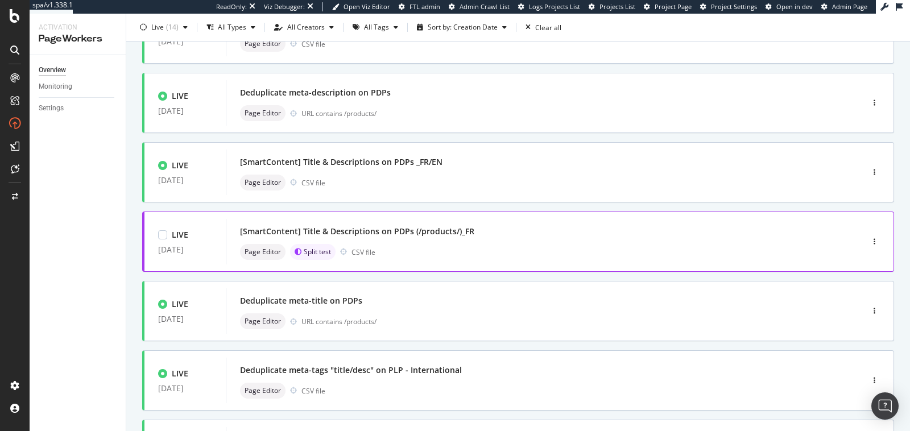
click at [435, 253] on div "Page Editor Split test CSV file" at bounding box center [527, 252] width 575 height 16
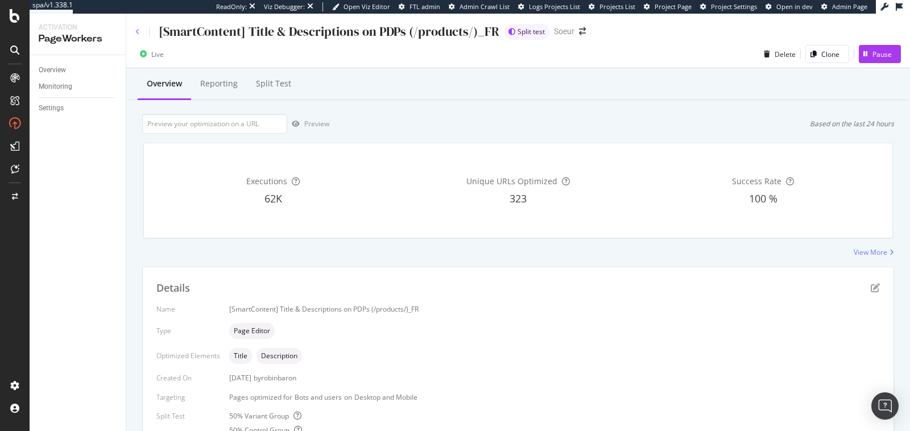
click at [137, 30] on icon at bounding box center [137, 31] width 5 height 7
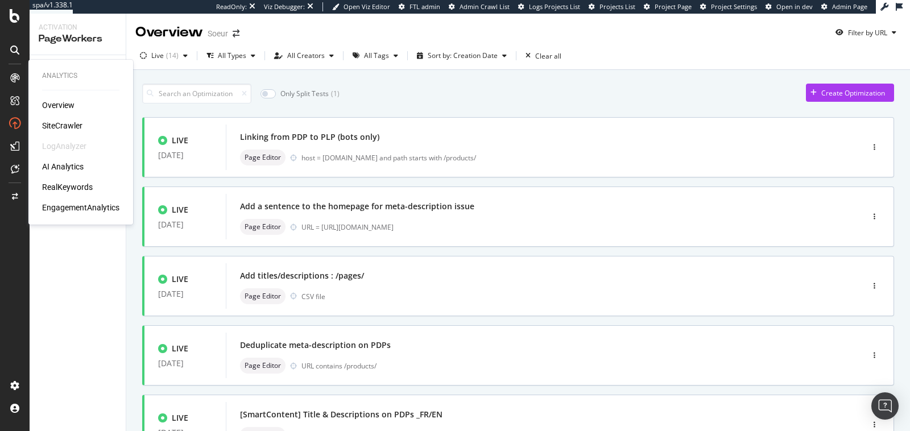
click at [58, 123] on div "SiteCrawler" at bounding box center [62, 125] width 40 height 11
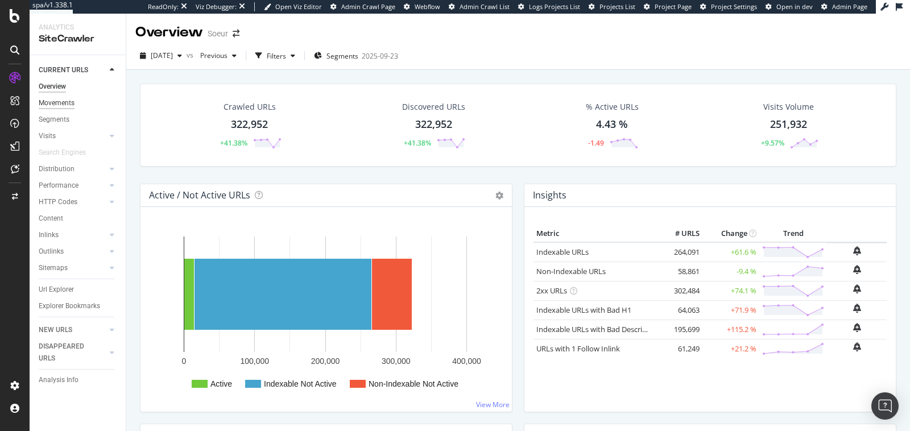
click at [55, 100] on div "Movements" at bounding box center [57, 103] width 36 height 12
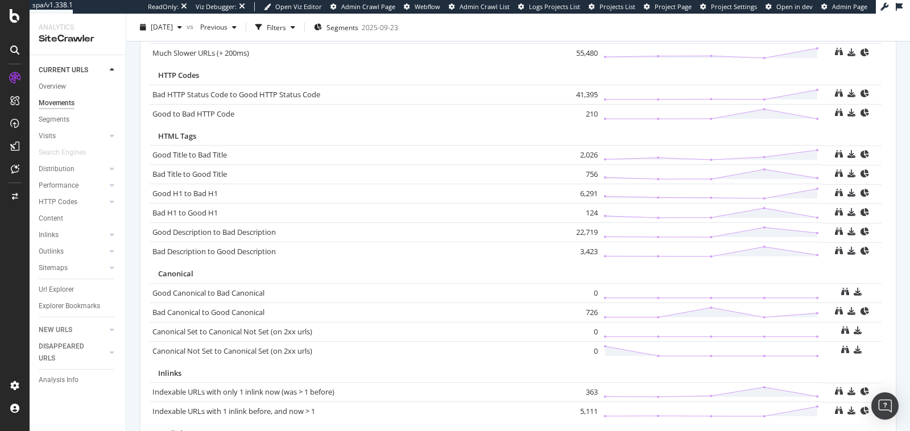
scroll to position [683, 0]
click at [61, 84] on div "Overview" at bounding box center [52, 87] width 27 height 12
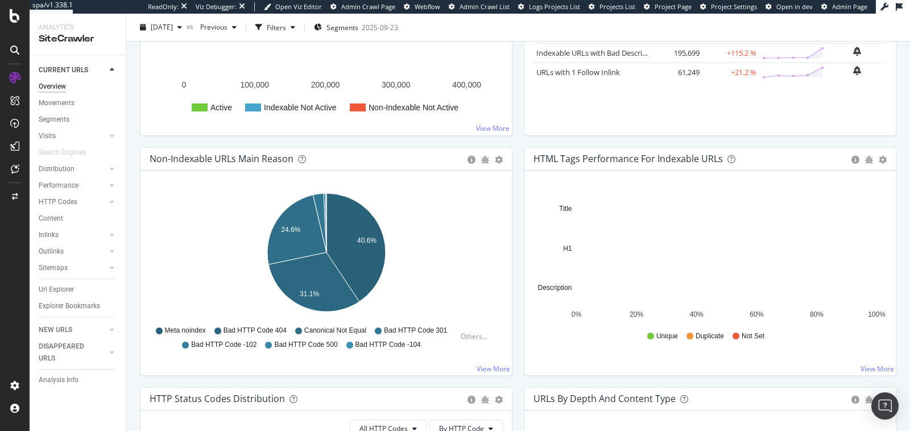
scroll to position [276, 0]
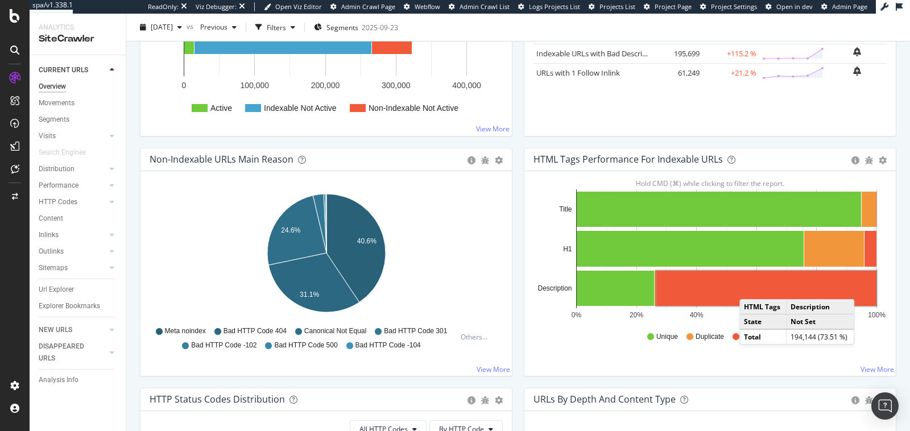
click at [751, 286] on rect "A chart." at bounding box center [767, 288] width 220 height 35
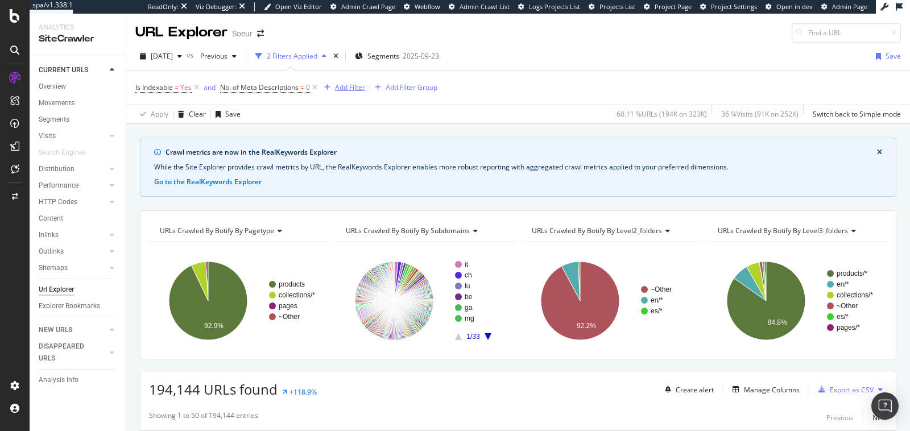
click at [343, 89] on div "Add Filter" at bounding box center [350, 87] width 30 height 10
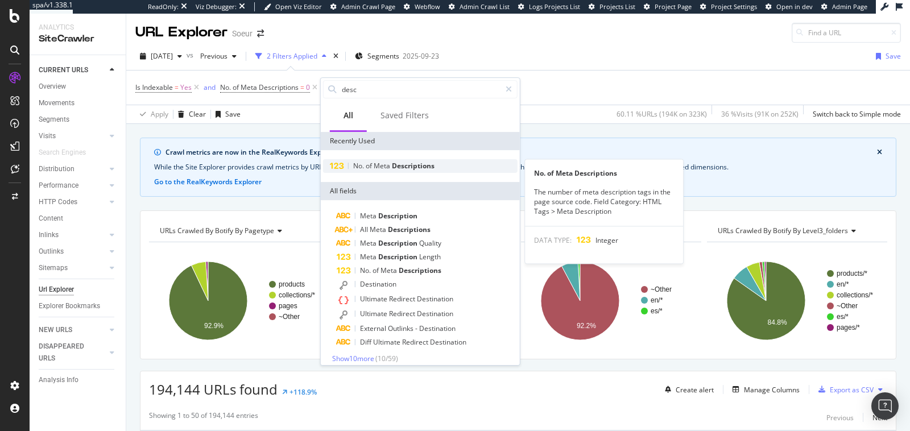
type input "desc"
click at [374, 165] on span "Meta" at bounding box center [383, 166] width 18 height 10
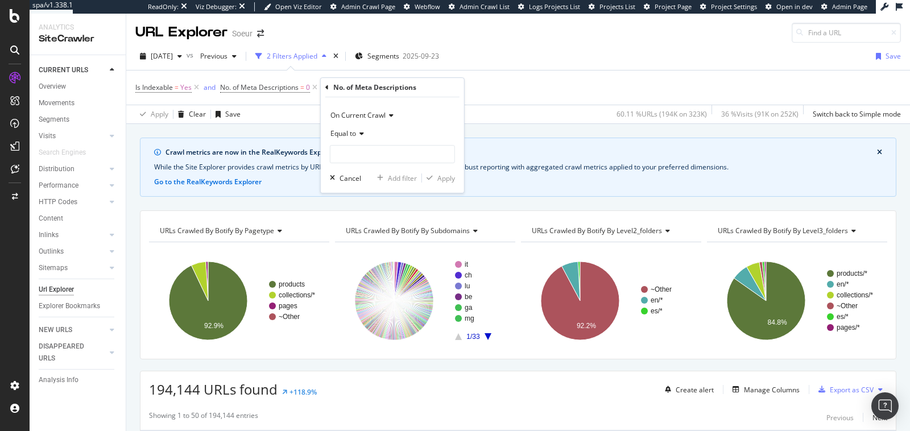
click at [362, 118] on span "On Current Crawl" at bounding box center [358, 115] width 55 height 10
click at [367, 152] on span "On Compared Crawl" at bounding box center [368, 154] width 64 height 10
click at [345, 135] on span "Equal to" at bounding box center [344, 134] width 26 height 10
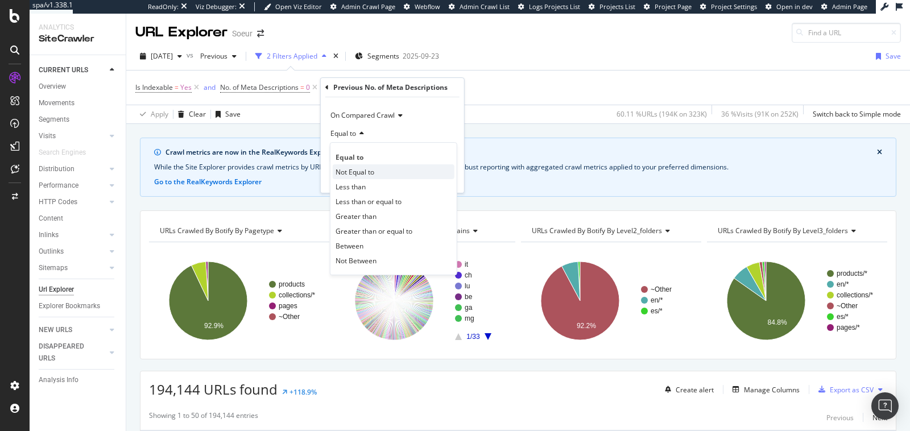
click at [369, 173] on span "Not Equal to" at bounding box center [355, 172] width 39 height 10
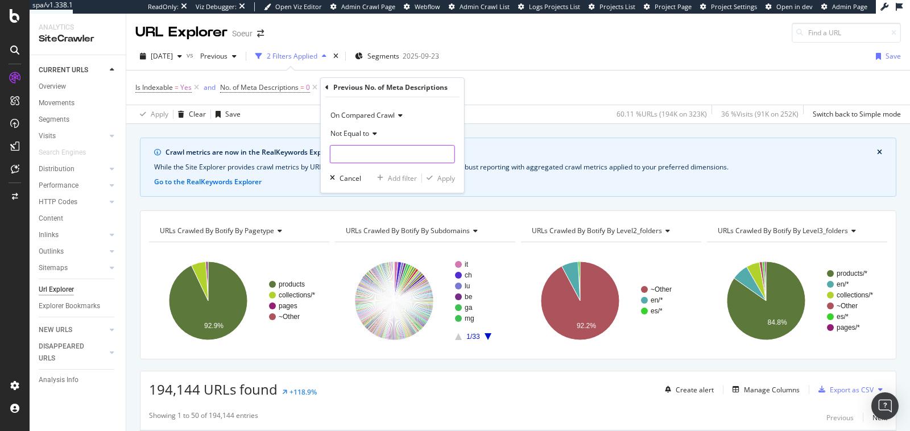
click at [367, 154] on input "number" at bounding box center [392, 154] width 125 height 18
type input "0"
click at [437, 177] on div "Apply" at bounding box center [446, 179] width 18 height 10
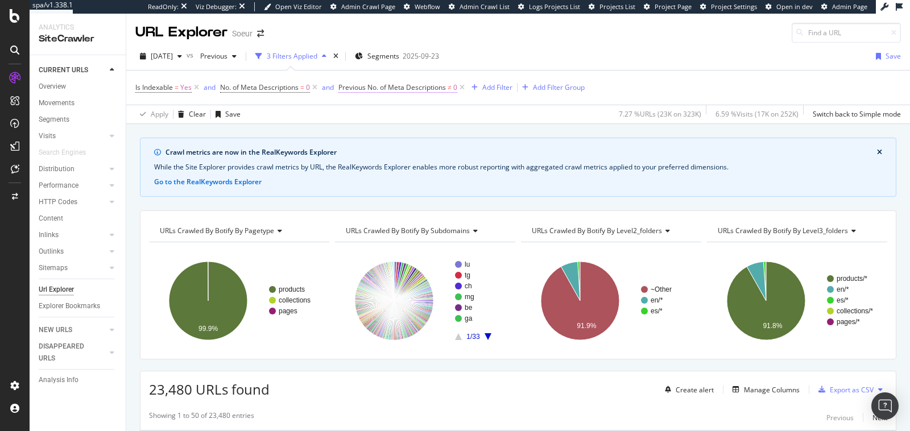
click at [387, 86] on span "Previous No. of Meta Descriptions" at bounding box center [392, 87] width 108 height 10
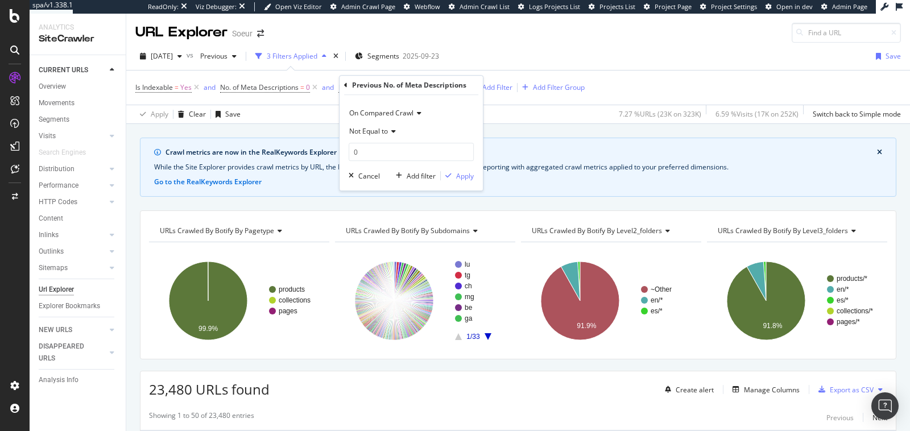
click at [387, 130] on span "Not Equal to" at bounding box center [368, 131] width 39 height 10
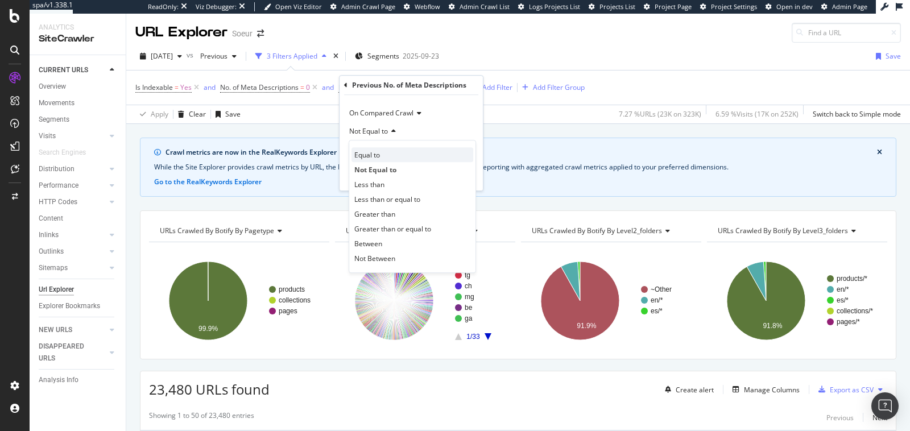
click at [386, 150] on div "Equal to" at bounding box center [413, 154] width 122 height 15
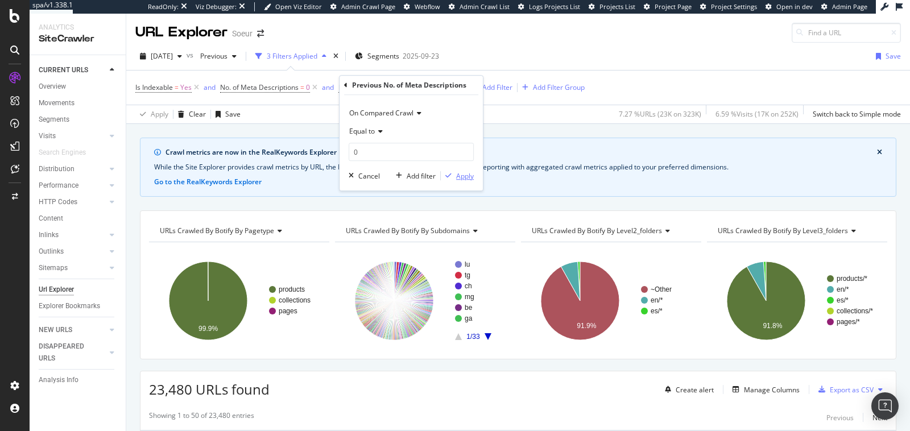
click at [455, 176] on div "button" at bounding box center [448, 175] width 15 height 7
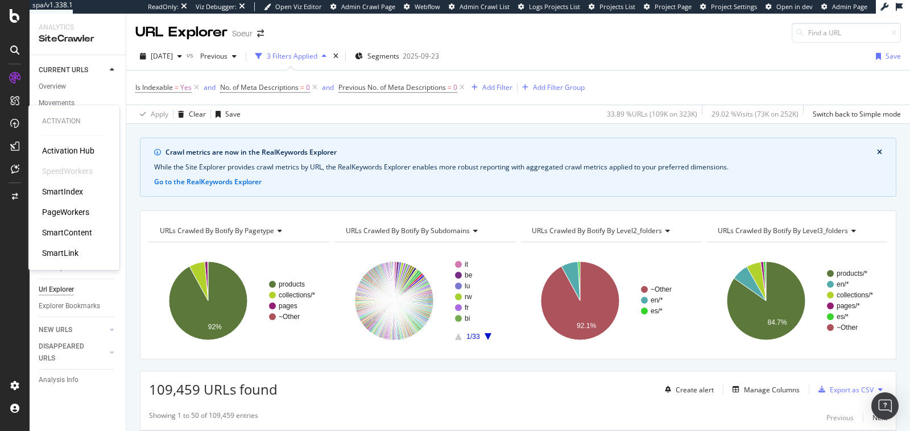
click at [56, 208] on div "PageWorkers" at bounding box center [65, 212] width 47 height 11
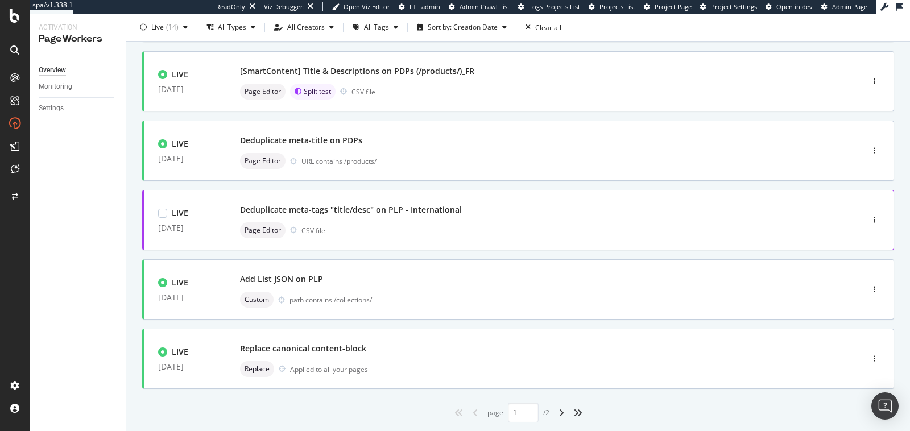
scroll to position [444, 0]
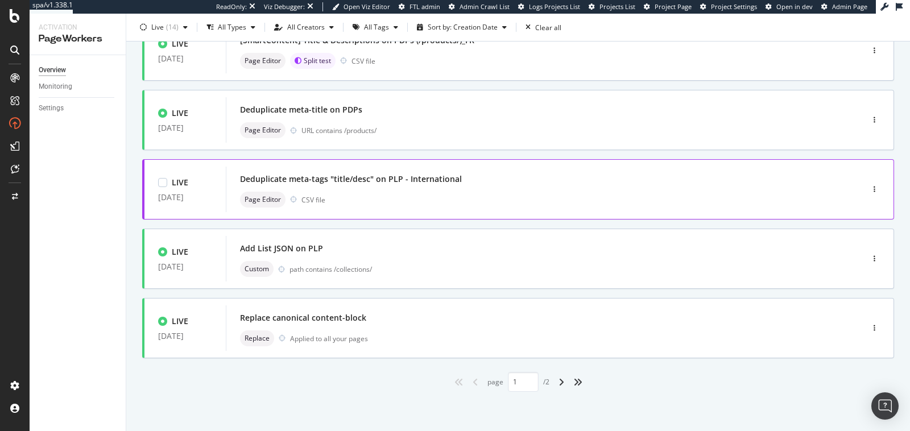
click at [494, 192] on div "Page Editor CSV file" at bounding box center [527, 200] width 575 height 16
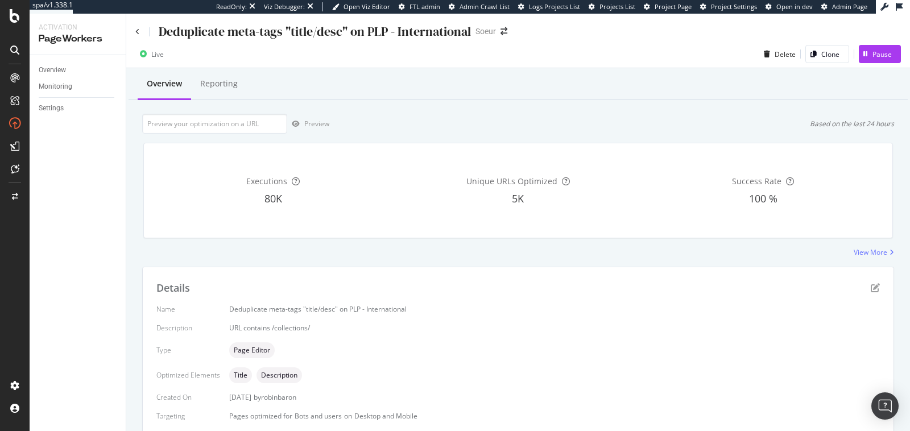
click at [139, 26] on div "Deduplicate meta-tags "title/desc" on PLP - International" at bounding box center [303, 32] width 336 height 18
click at [138, 33] on icon at bounding box center [137, 31] width 5 height 7
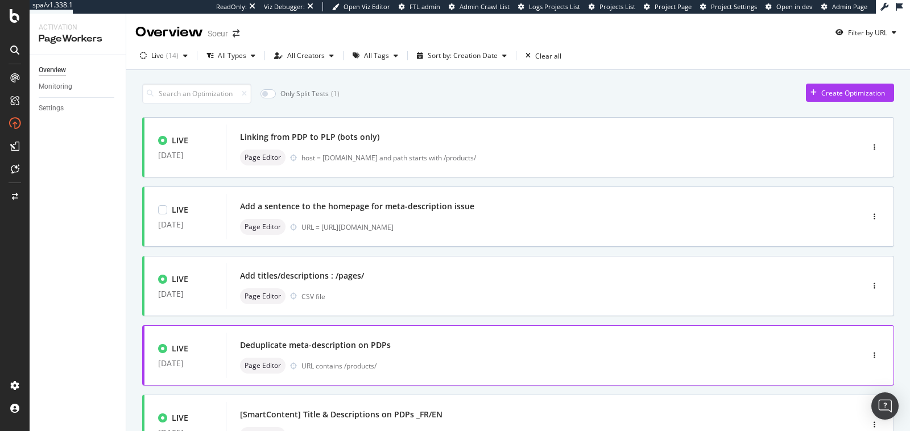
click at [439, 225] on div "URL = [URL][DOMAIN_NAME]" at bounding box center [558, 227] width 513 height 10
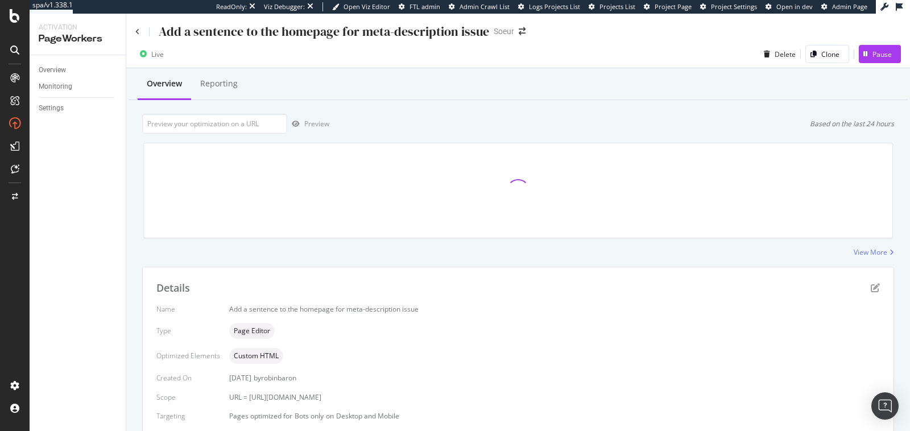
click at [137, 36] on div "Add a sentence to the homepage for meta-description issue" at bounding box center [312, 32] width 354 height 18
click at [137, 28] on icon at bounding box center [137, 31] width 5 height 7
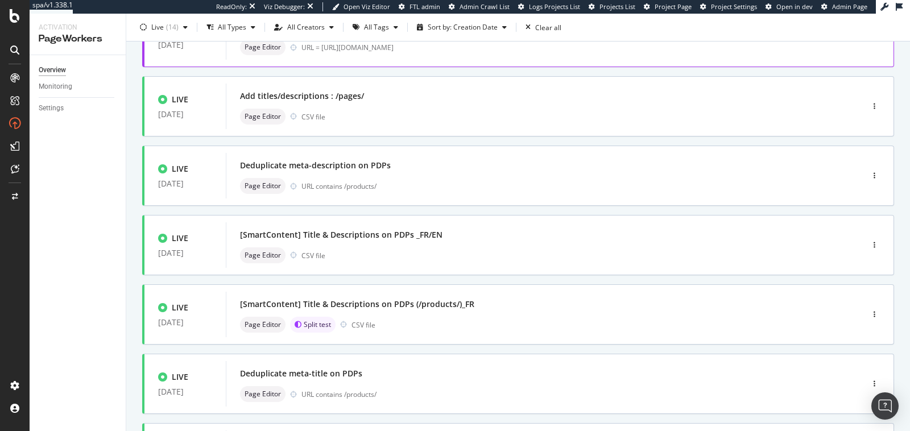
scroll to position [179, 0]
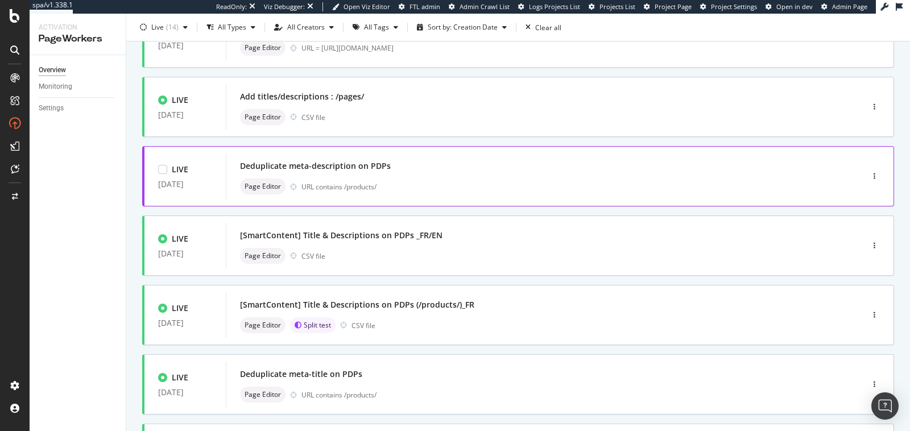
click at [476, 186] on div "URL contains /products/" at bounding box center [558, 187] width 513 height 10
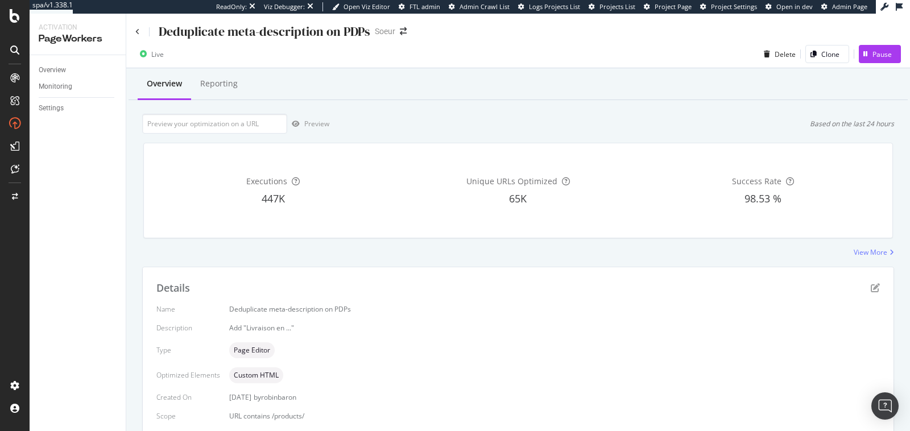
scroll to position [61, 0]
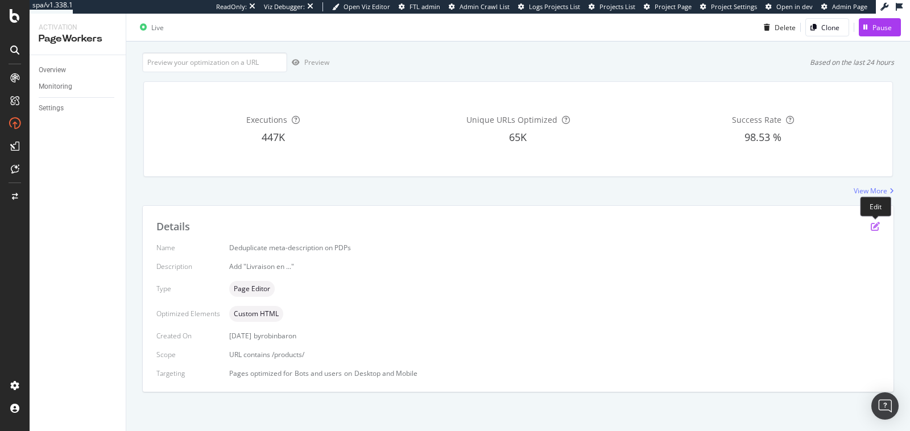
click at [875, 225] on icon "pen-to-square" at bounding box center [875, 226] width 9 height 9
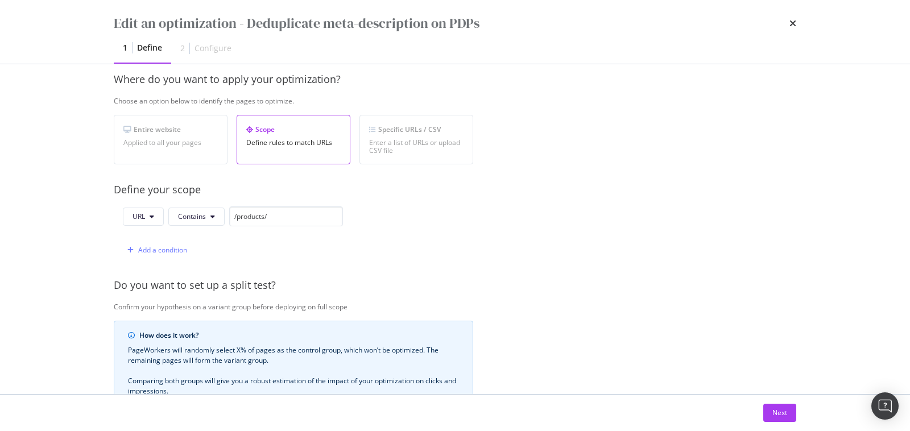
scroll to position [175, 0]
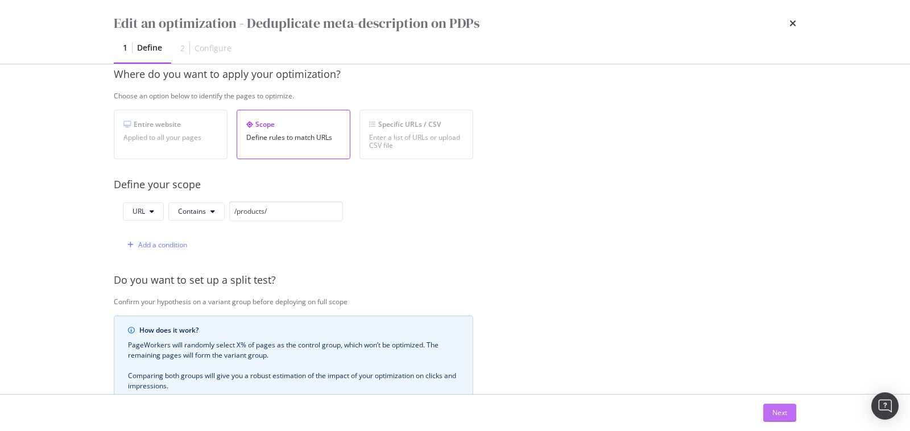
click at [779, 421] on div "Next" at bounding box center [780, 412] width 15 height 17
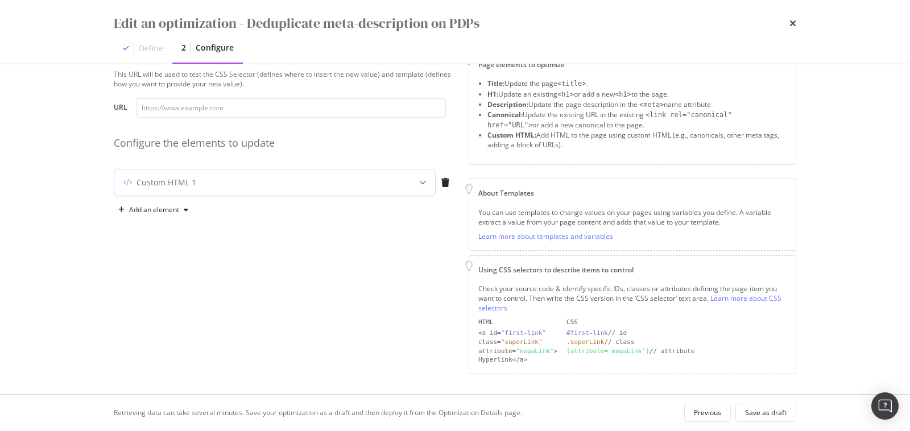
click at [330, 187] on div "Custom HTML 1" at bounding box center [252, 182] width 276 height 11
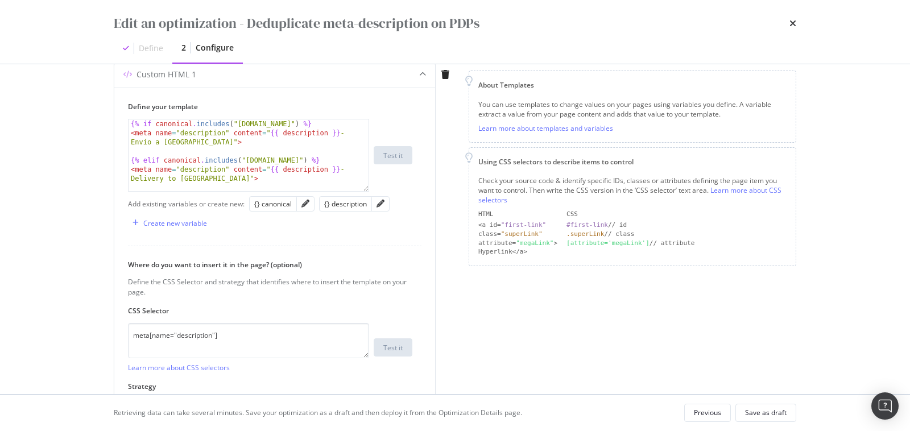
scroll to position [146, 0]
click at [794, 23] on icon "times" at bounding box center [793, 23] width 7 height 9
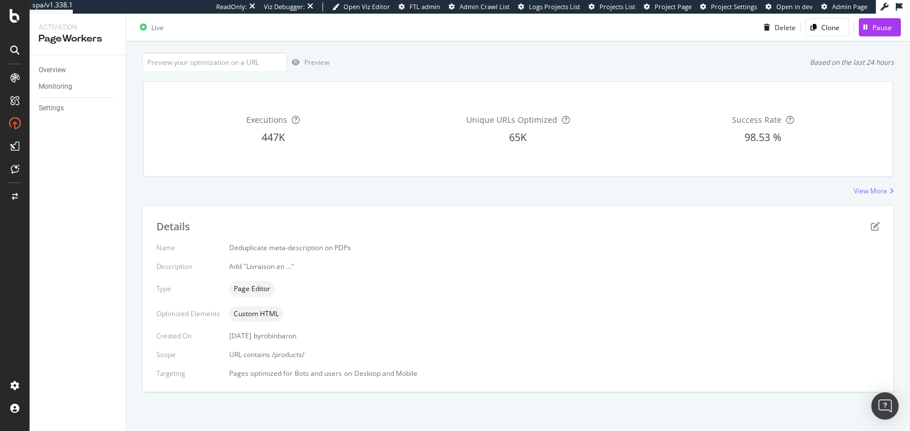
scroll to position [0, 0]
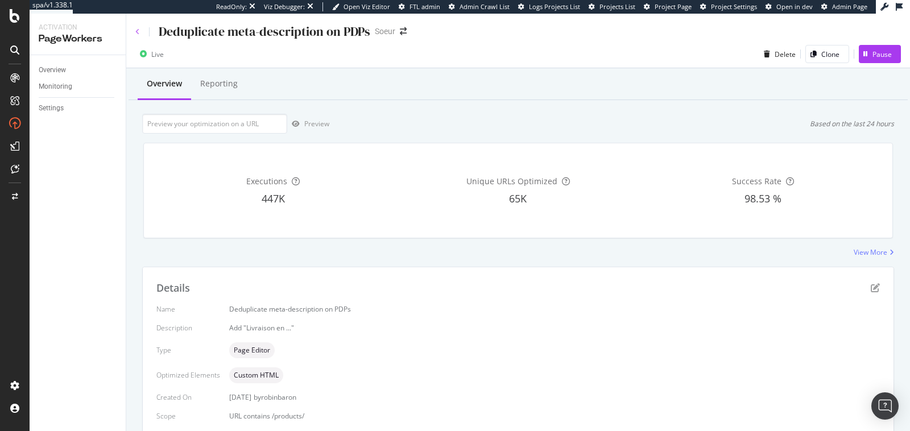
click at [139, 31] on icon at bounding box center [137, 31] width 5 height 7
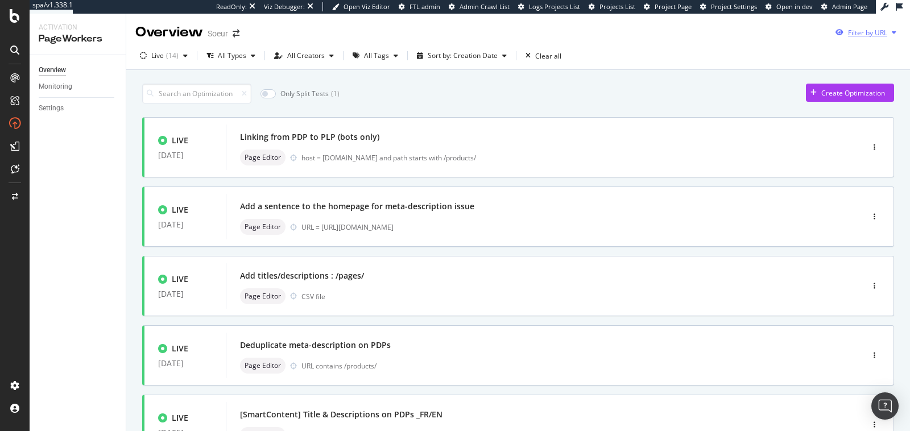
click at [861, 34] on div "Filter by URL" at bounding box center [867, 33] width 39 height 10
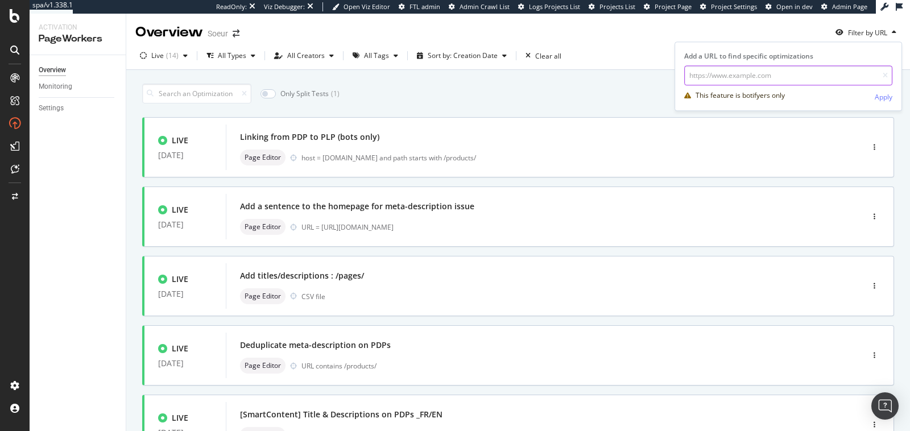
click at [811, 76] on input "url" at bounding box center [788, 75] width 208 height 20
paste input "[URL][DOMAIN_NAME]"
type input "[URL][DOMAIN_NAME]"
click at [883, 93] on div "Apply" at bounding box center [884, 97] width 18 height 10
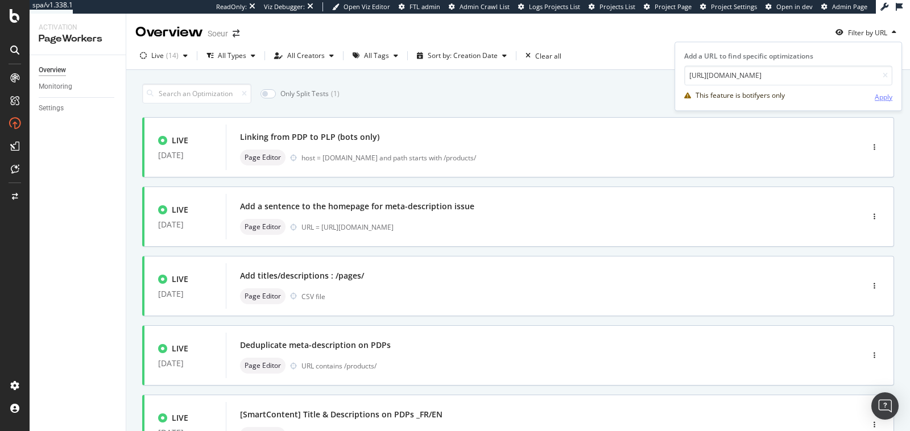
scroll to position [0, 0]
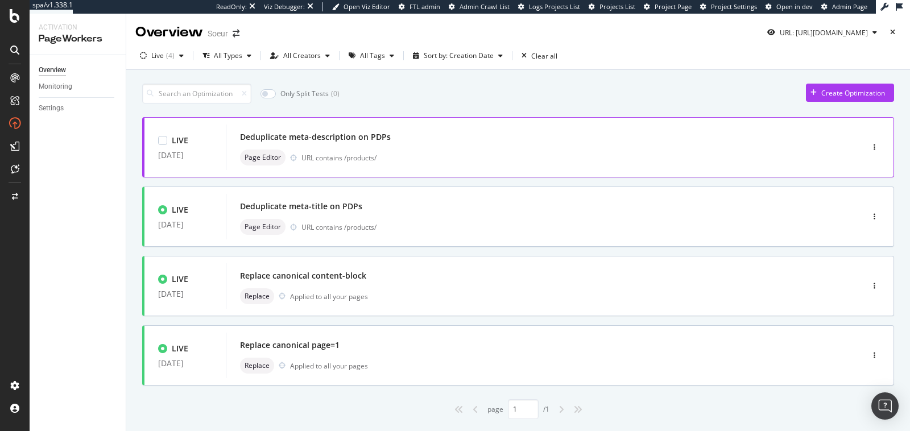
click at [457, 141] on div "Deduplicate meta-description on PDPs" at bounding box center [527, 137] width 575 height 16
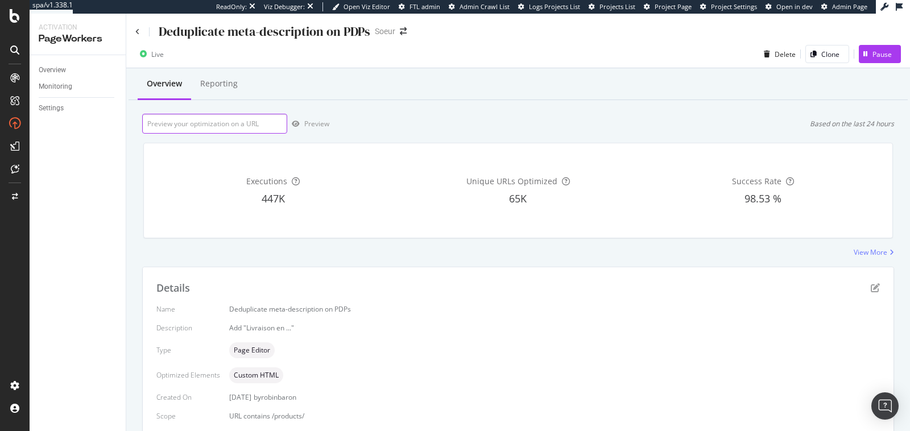
click at [227, 122] on input "url" at bounding box center [214, 124] width 145 height 20
paste input "[URL][DOMAIN_NAME]"
type input "[URL][DOMAIN_NAME]"
click at [299, 127] on div "Preview" at bounding box center [308, 123] width 42 height 17
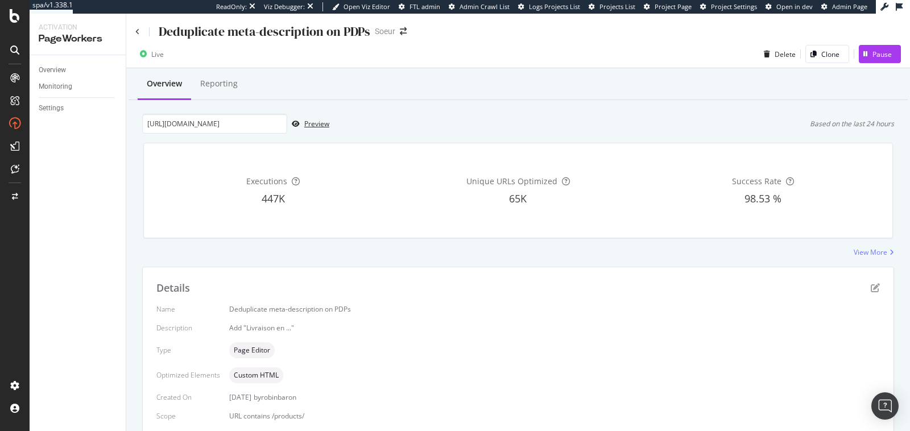
scroll to position [61, 0]
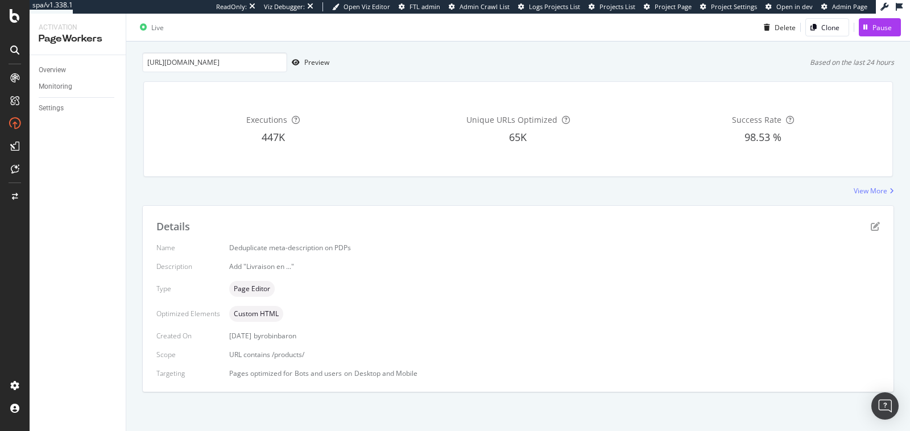
click at [880, 225] on div "Details Name Deduplicate meta-description on PDPs Description Add "Livraison en…" at bounding box center [518, 299] width 751 height 186
click at [878, 225] on icon "pen-to-square" at bounding box center [875, 226] width 9 height 9
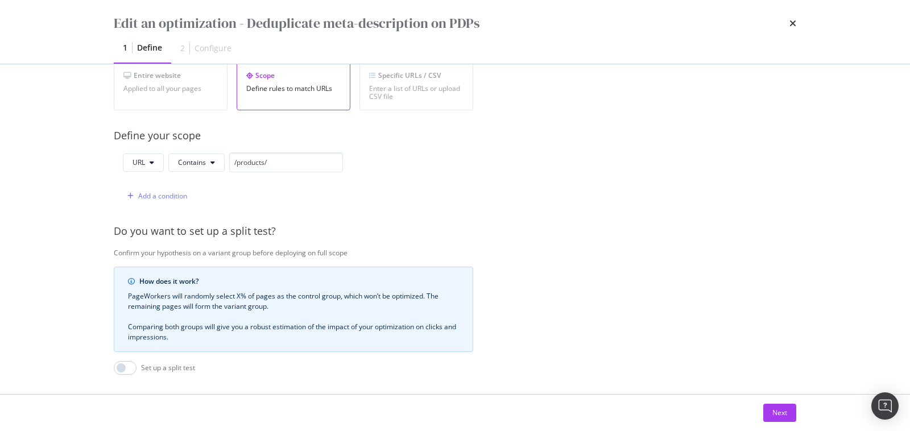
scroll to position [232, 0]
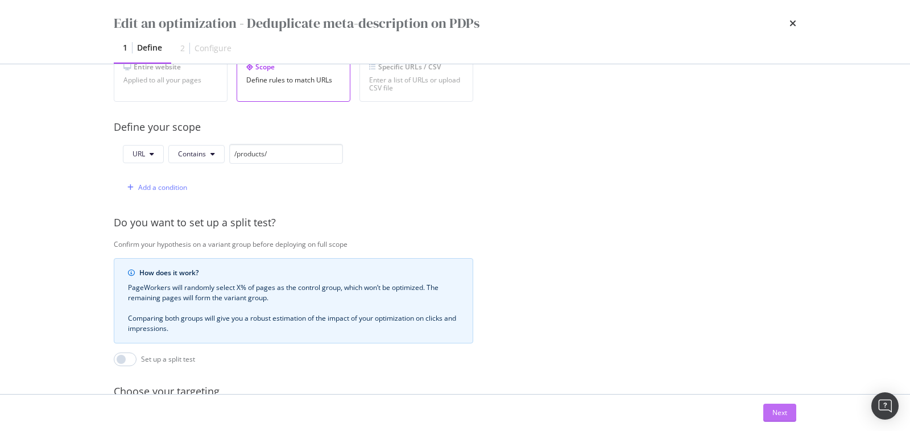
click at [771, 414] on button "Next" at bounding box center [779, 413] width 33 height 18
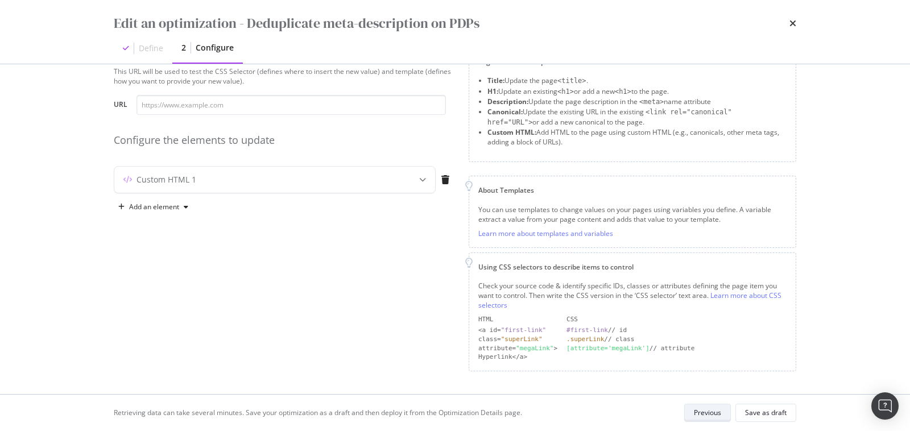
scroll to position [37, 0]
click at [338, 181] on div "Custom HTML 1" at bounding box center [252, 182] width 276 height 11
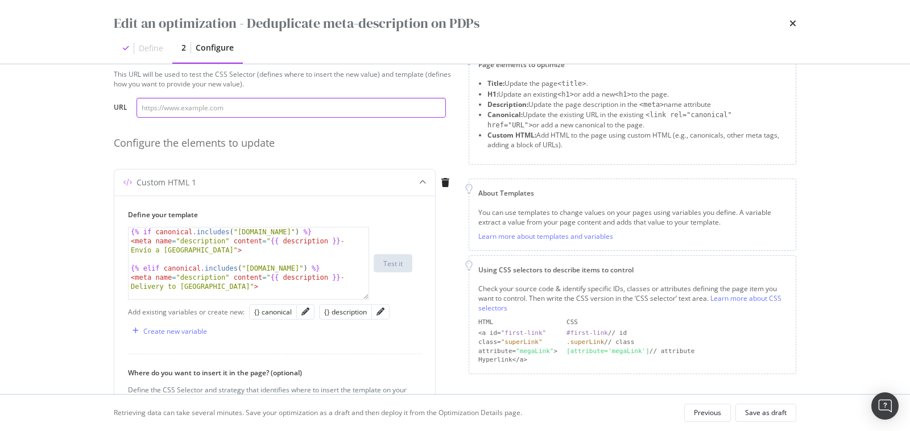
click at [296, 102] on input "modal" at bounding box center [291, 108] width 309 height 20
paste input "[URL][DOMAIN_NAME]"
type input "[URL][DOMAIN_NAME]"
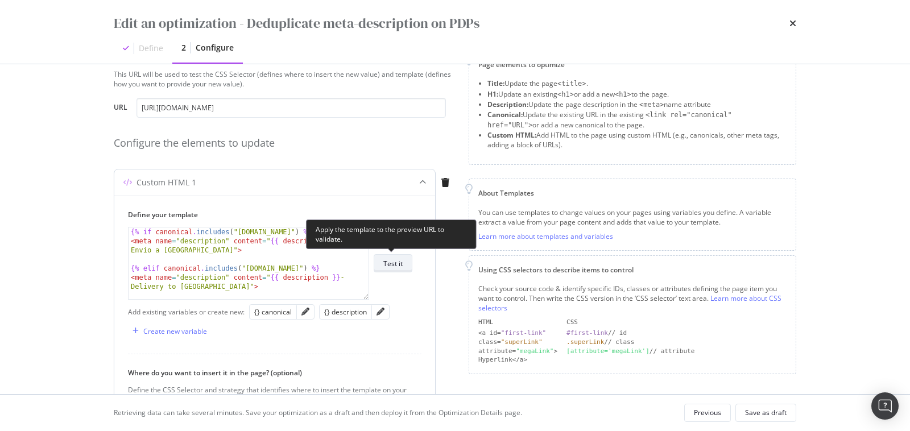
click at [403, 266] on div "Test it" at bounding box center [392, 264] width 19 height 10
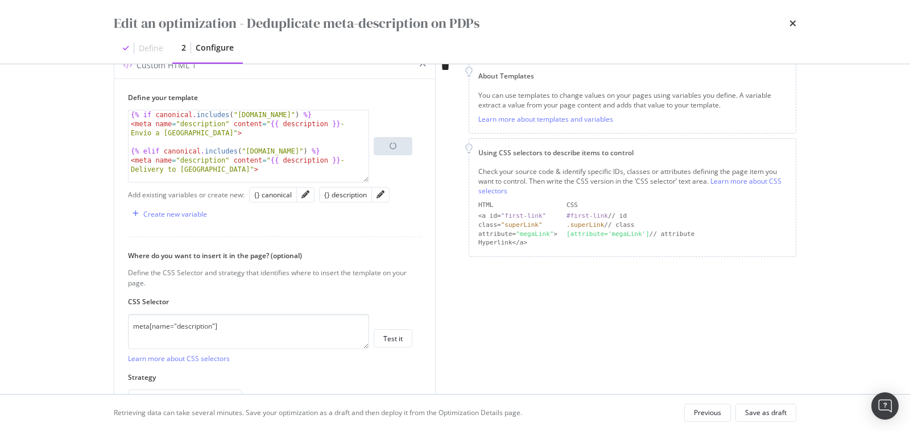
scroll to position [161, 0]
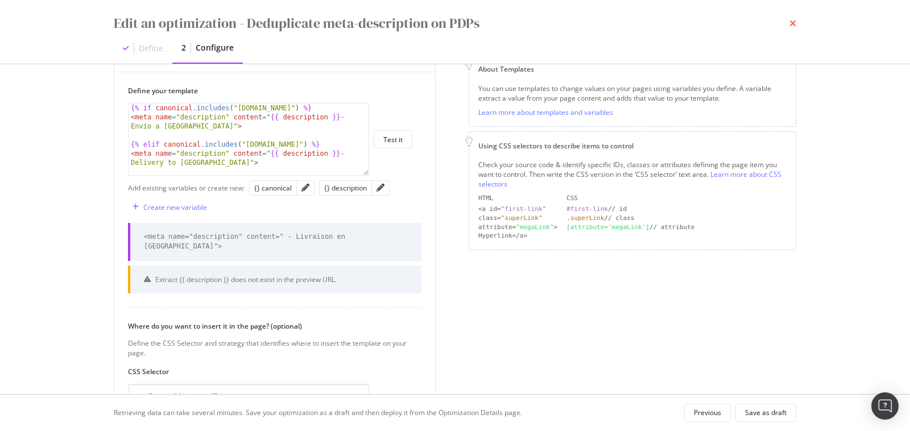
click at [796, 23] on icon "times" at bounding box center [793, 23] width 7 height 9
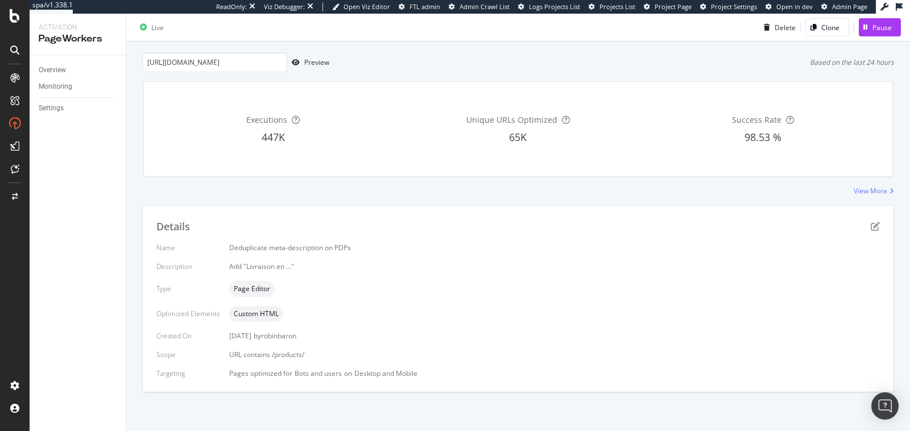
scroll to position [0, 0]
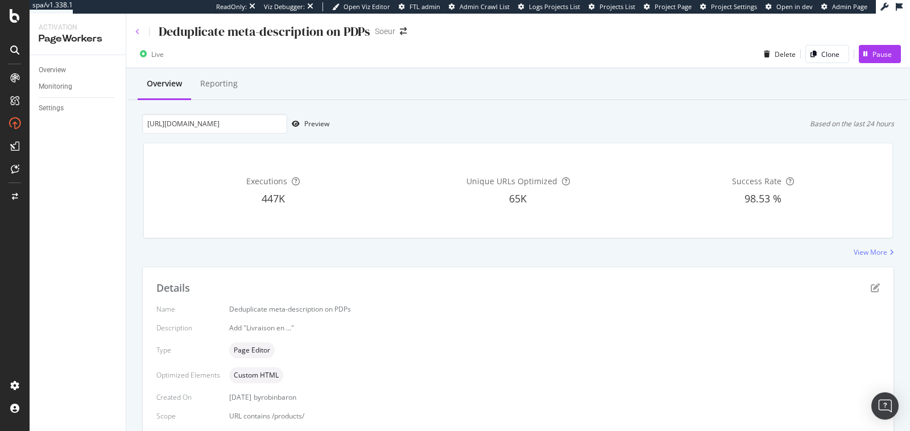
click at [135, 32] on icon at bounding box center [137, 31] width 5 height 7
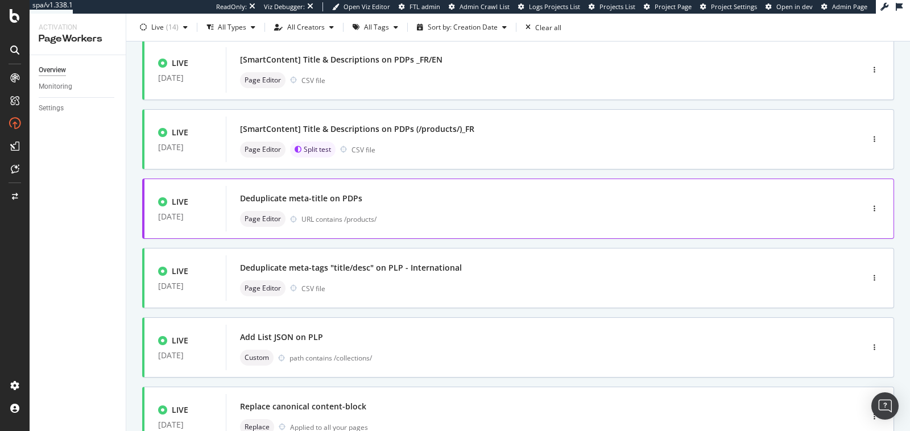
scroll to position [358, 0]
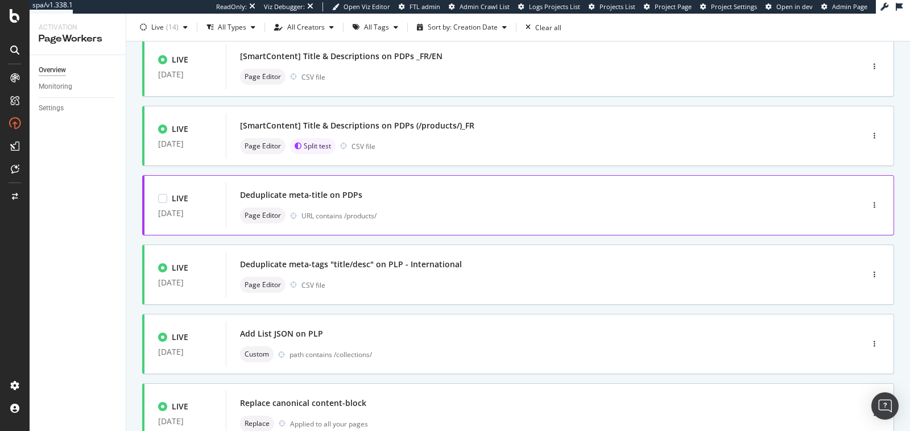
click at [427, 195] on div "Deduplicate meta-title on PDPs" at bounding box center [527, 195] width 575 height 16
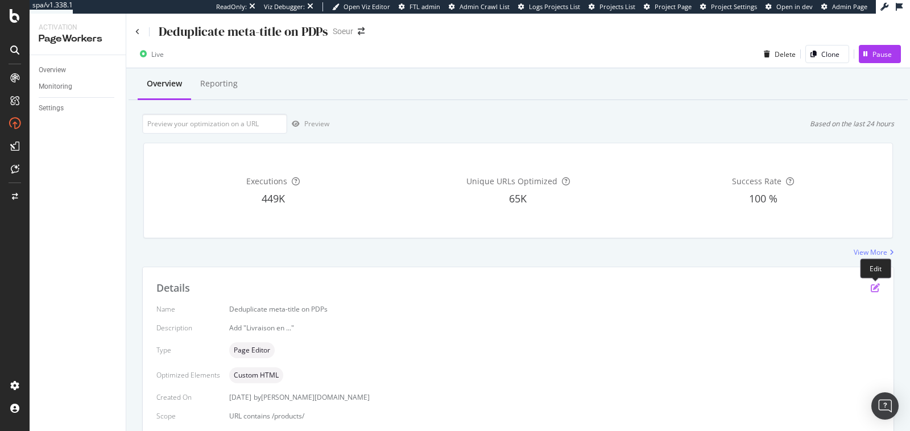
click at [876, 286] on icon "pen-to-square" at bounding box center [875, 287] width 9 height 9
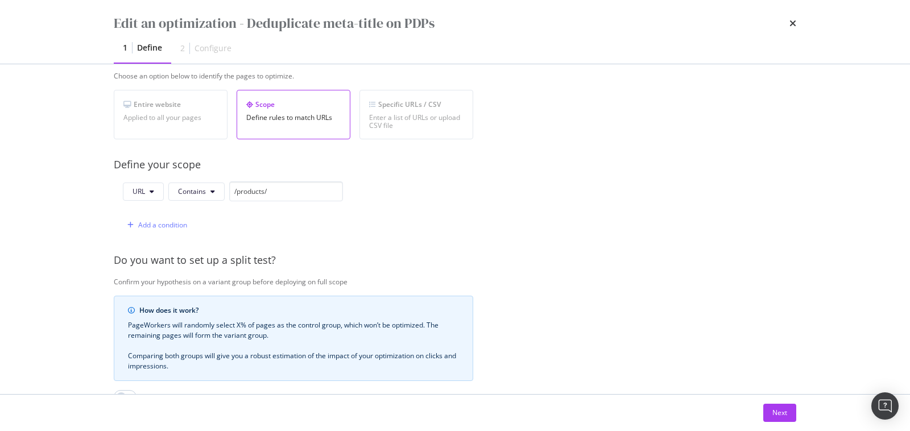
scroll to position [201, 0]
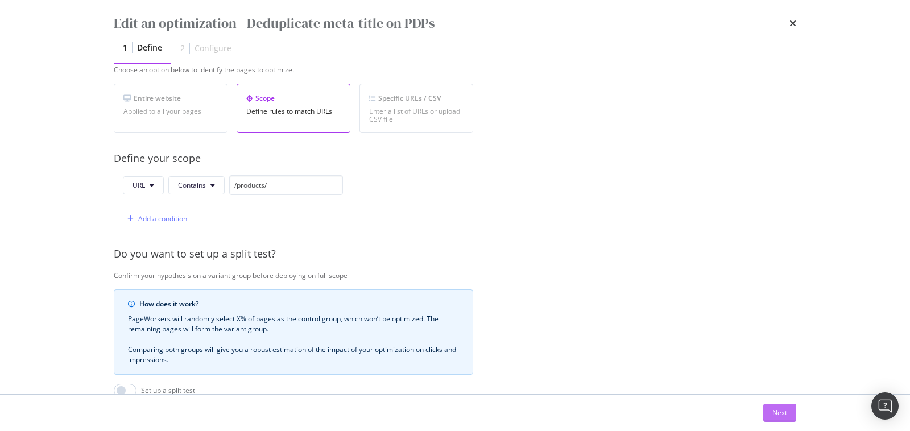
click at [780, 413] on div "Next" at bounding box center [780, 413] width 15 height 10
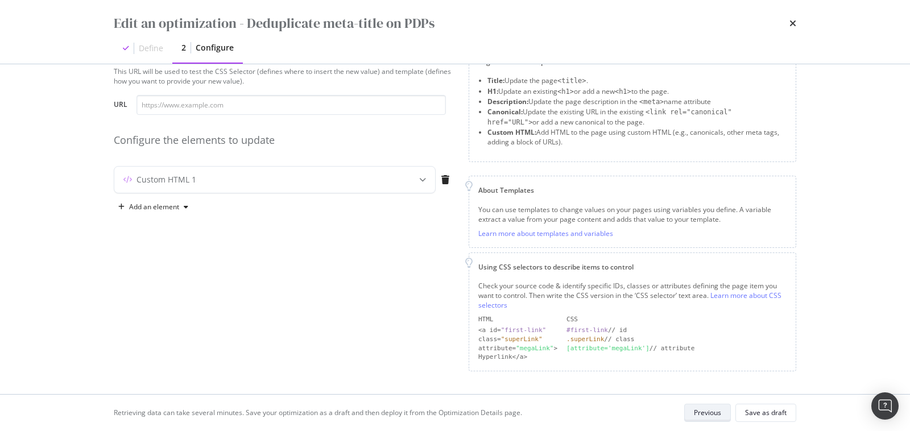
scroll to position [37, 0]
click at [419, 187] on div "modal" at bounding box center [422, 183] width 25 height 26
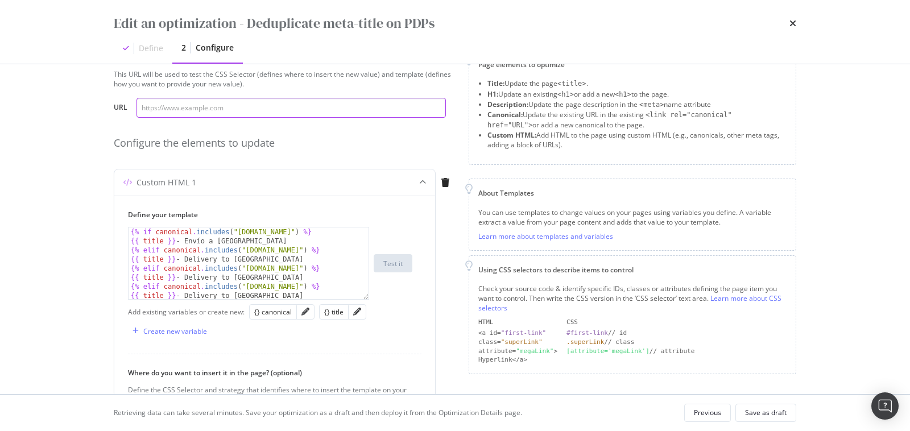
click at [328, 109] on input "modal" at bounding box center [291, 108] width 309 height 20
paste input "[URL][DOMAIN_NAME]"
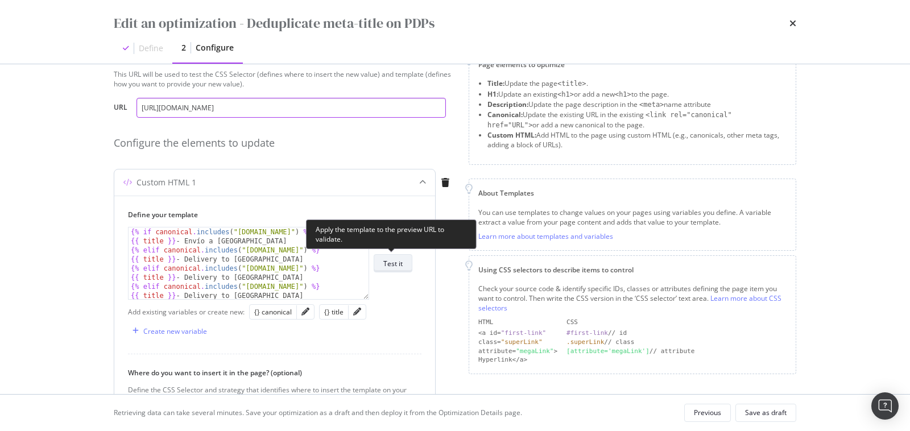
type input "[URL][DOMAIN_NAME]"
click at [390, 265] on div "Test it" at bounding box center [392, 264] width 19 height 10
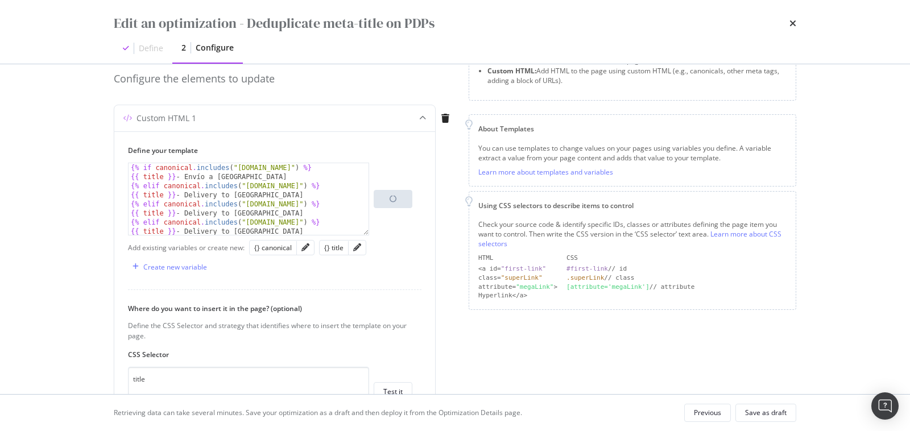
scroll to position [123, 0]
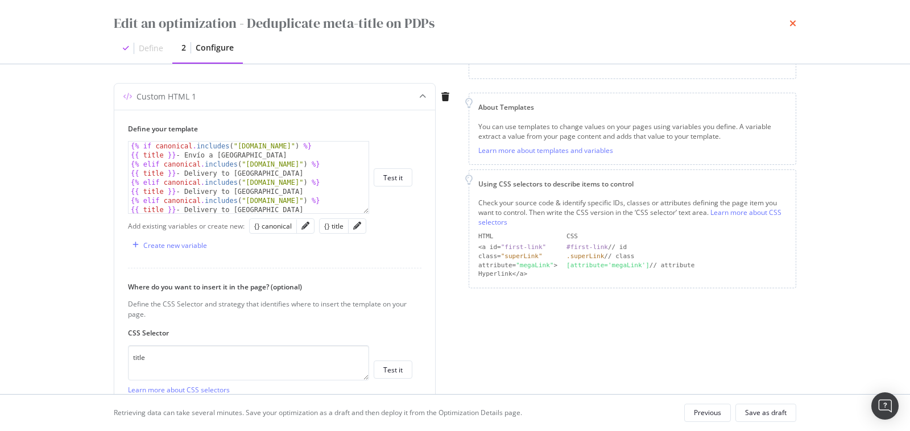
click at [793, 23] on icon "times" at bounding box center [793, 23] width 7 height 9
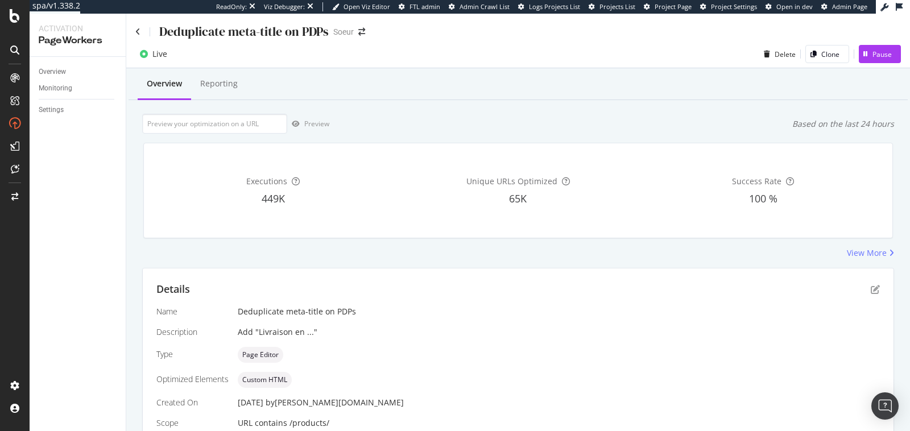
scroll to position [72, 0]
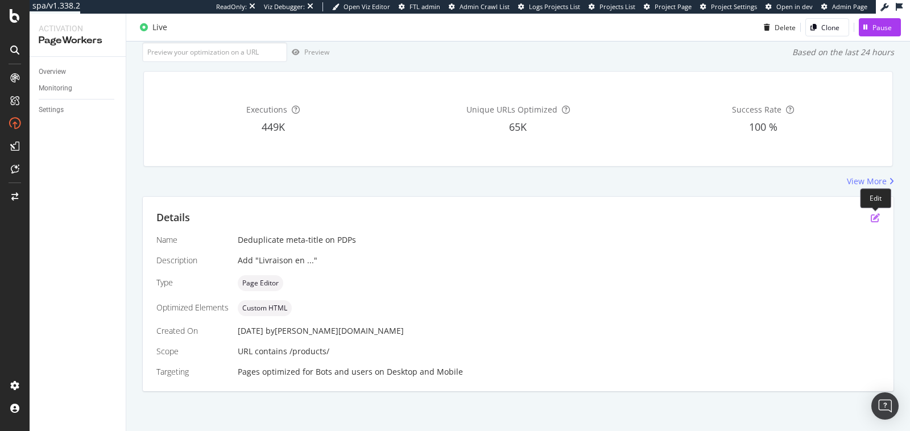
click at [876, 218] on icon "pen-to-square" at bounding box center [875, 217] width 9 height 9
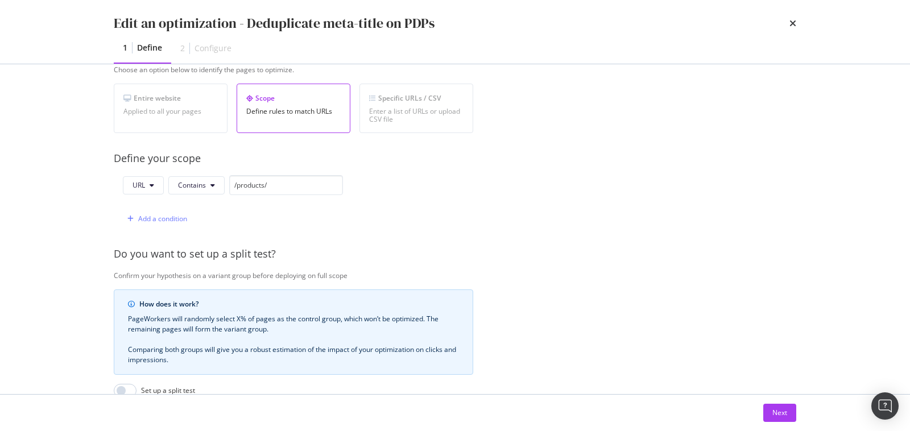
scroll to position [204, 0]
click at [779, 411] on div "Next" at bounding box center [780, 413] width 15 height 10
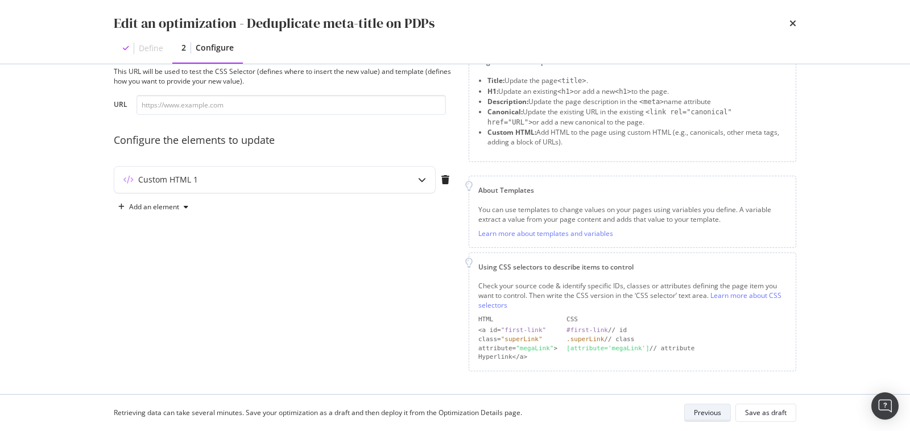
scroll to position [37, 0]
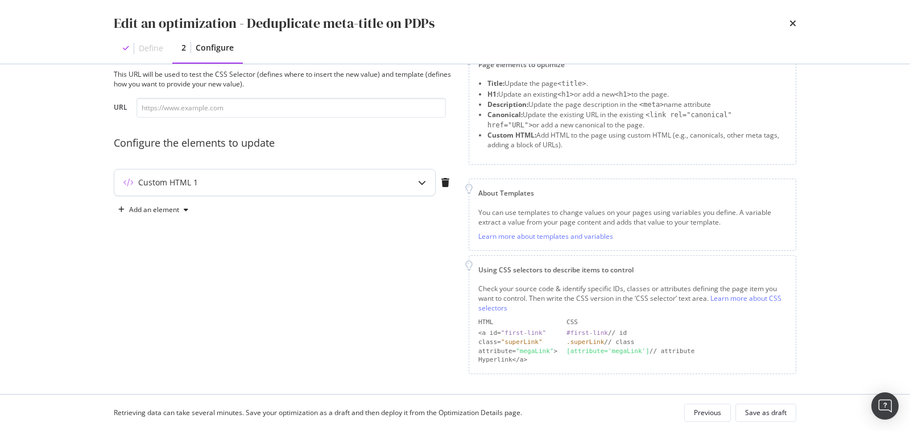
click at [423, 193] on div "modal" at bounding box center [422, 183] width 26 height 26
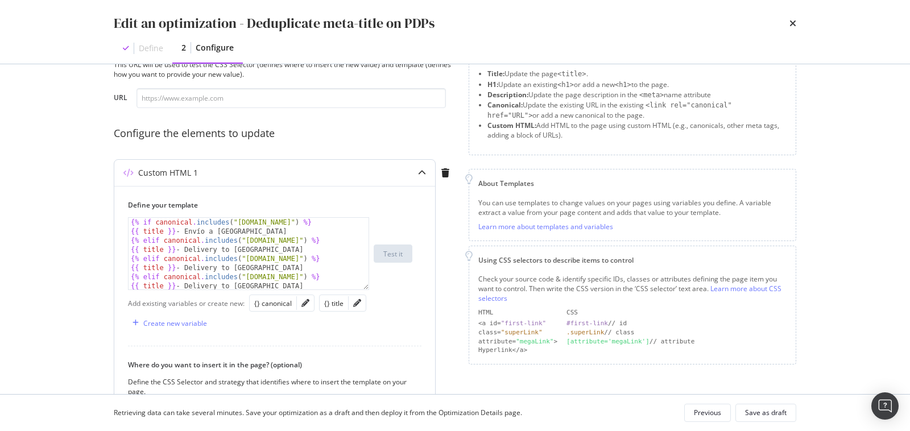
scroll to position [0, 0]
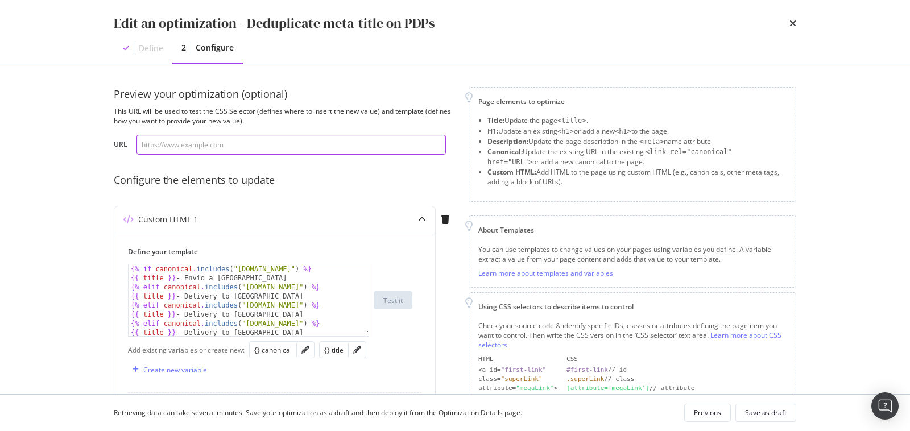
click at [307, 146] on input "modal" at bounding box center [291, 145] width 309 height 20
paste input "[URL][DOMAIN_NAME]"
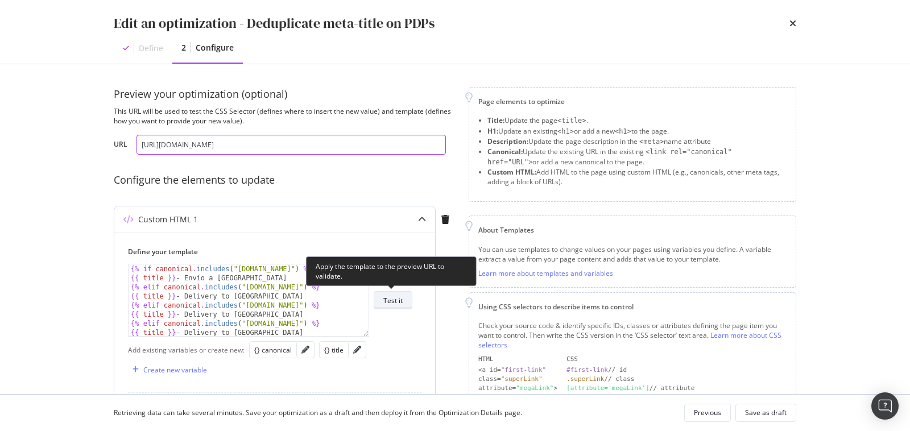
type input "[URL][DOMAIN_NAME]"
click at [407, 300] on button "Test it" at bounding box center [393, 300] width 39 height 18
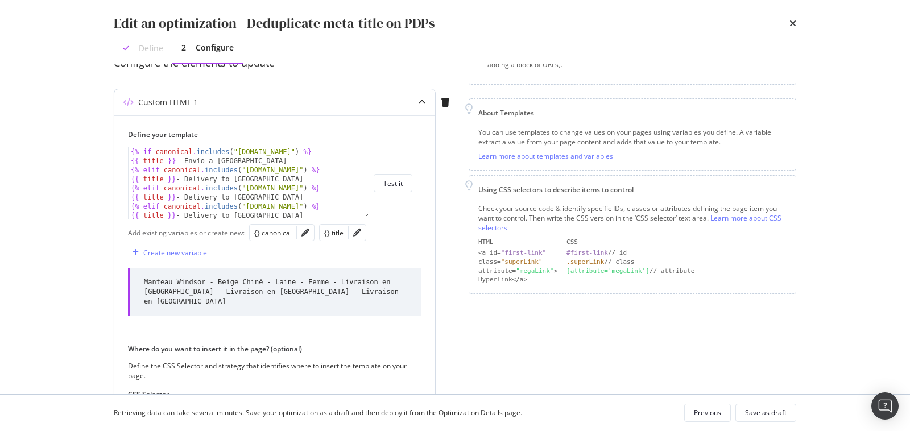
scroll to position [118, 0]
click at [256, 180] on div "{% if canonical . includes ( "[DOMAIN_NAME]" ) %} {{ title }} - Envío a [GEOGRA…" at bounding box center [250, 191] width 242 height 90
click at [253, 186] on div "{% [DEMOGRAPHIC_DATA] canonical . includes ( "[DOMAIN_NAME]" ) %} {{ title }} -…" at bounding box center [250, 191] width 242 height 90
type textarea "{% [DEMOGRAPHIC_DATA] canonical.includes("[DOMAIN_NAME][URL]") %}"
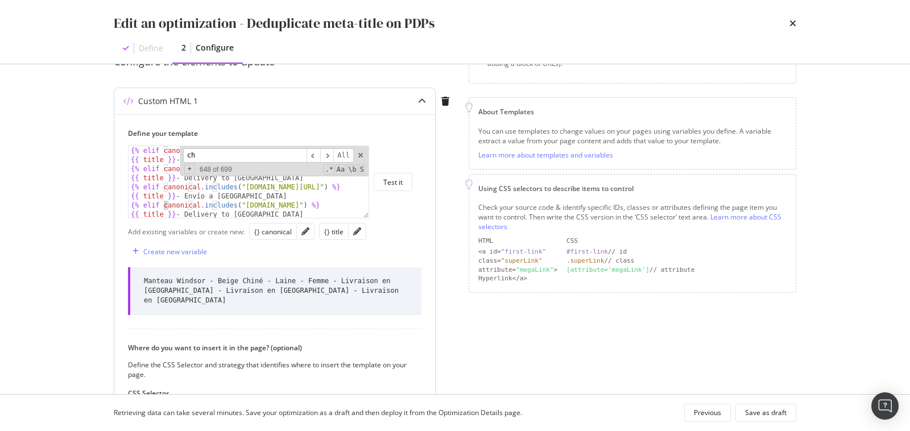
scroll to position [601, 0]
type input "ch."
click at [362, 154] on span "modal" at bounding box center [361, 155] width 8 height 8
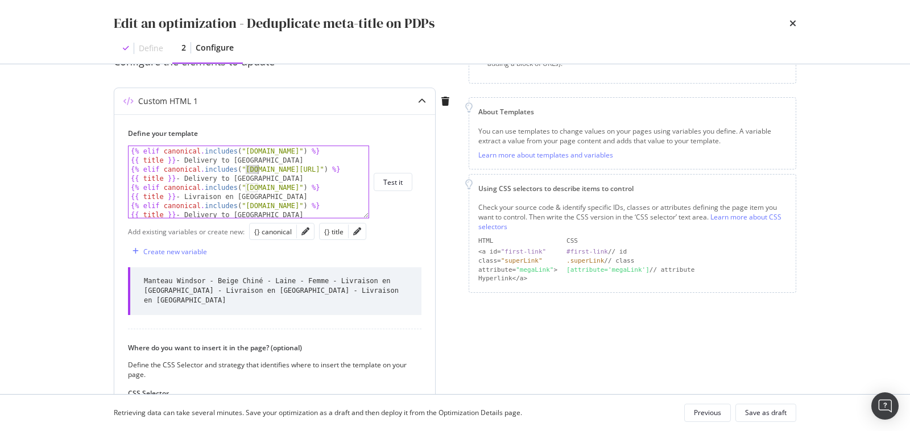
scroll to position [618, 0]
drag, startPoint x: 189, startPoint y: 193, endPoint x: 284, endPoint y: 192, distance: 95.0
click at [284, 192] on div "{{ title }} - Livraison au [GEOGRAPHIC_DATA] {% elif canonical . includes ( "[D…" at bounding box center [250, 183] width 242 height 90
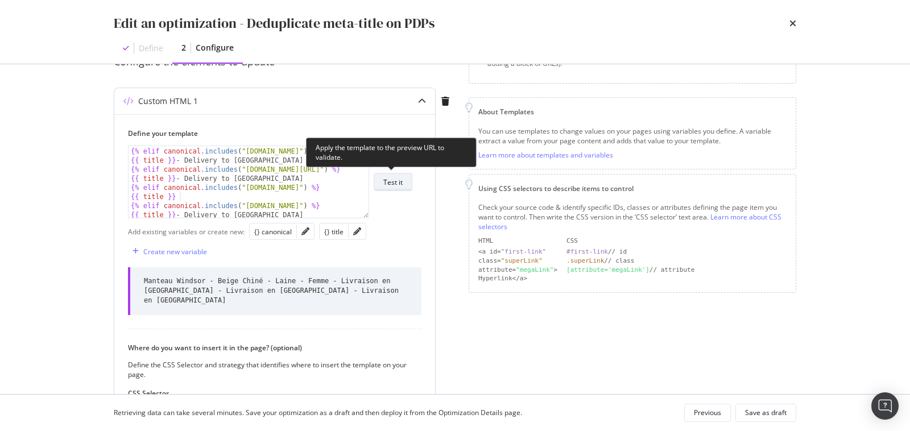
click at [397, 181] on div "Test it" at bounding box center [392, 182] width 19 height 10
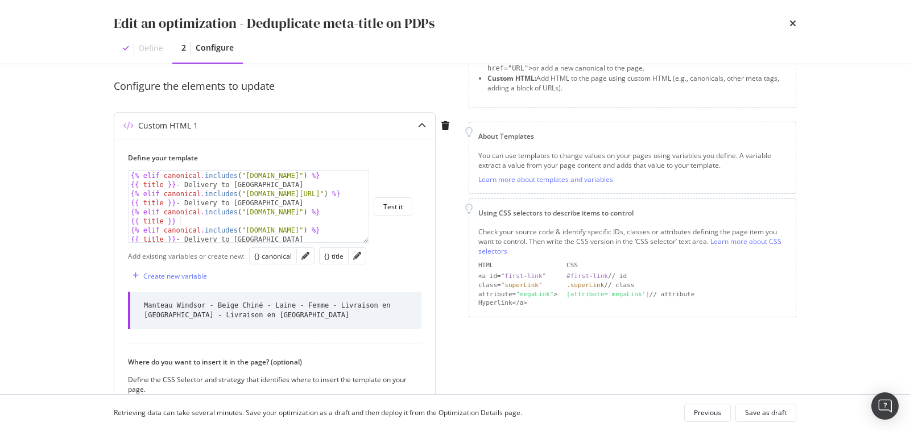
scroll to position [95, 0]
click at [234, 221] on div "{{ title }} - Livraison au [GEOGRAPHIC_DATA] {% elif canonical . includes ( "[D…" at bounding box center [250, 206] width 242 height 90
click at [299, 216] on div "{{ title }} - Livraison au [GEOGRAPHIC_DATA] {% elif canonical . includes ( "[D…" at bounding box center [250, 206] width 242 height 90
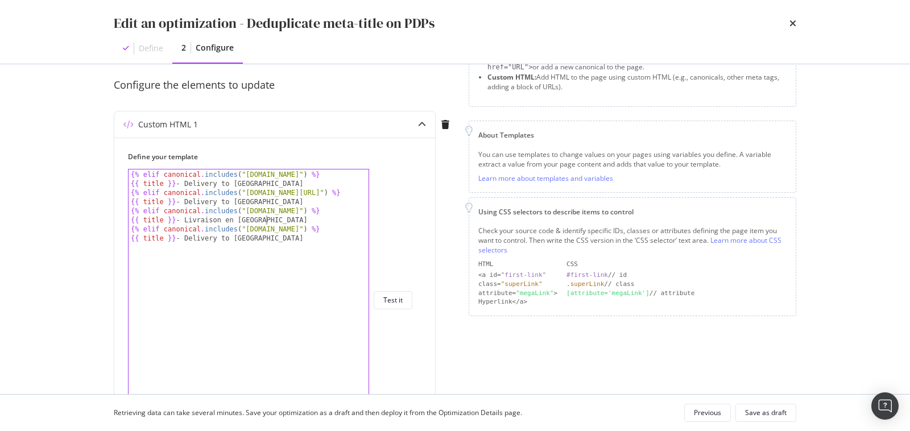
drag, startPoint x: 367, startPoint y: 237, endPoint x: 390, endPoint y: 427, distance: 190.9
click at [390, 427] on div "Edit an optimization - Deduplicate meta-title on PDPs Define 2 Configure Previe…" at bounding box center [455, 215] width 910 height 431
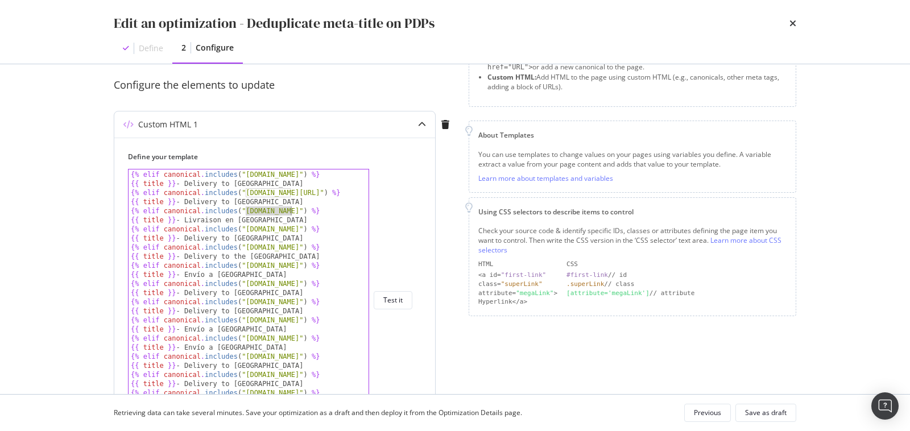
drag, startPoint x: 247, startPoint y: 211, endPoint x: 291, endPoint y: 211, distance: 44.4
click at [291, 211] on div "{{ title }} - Livraison au [GEOGRAPHIC_DATA] {% elif canonical . includes ( "[D…" at bounding box center [250, 301] width 242 height 280
click at [279, 220] on div "{{ title }} - Livraison au [GEOGRAPHIC_DATA] {% elif canonical . includes ( "[D…" at bounding box center [250, 301] width 242 height 280
type textarea "{{ title }} - Livraison en [GEOGRAPHIC_DATA]"
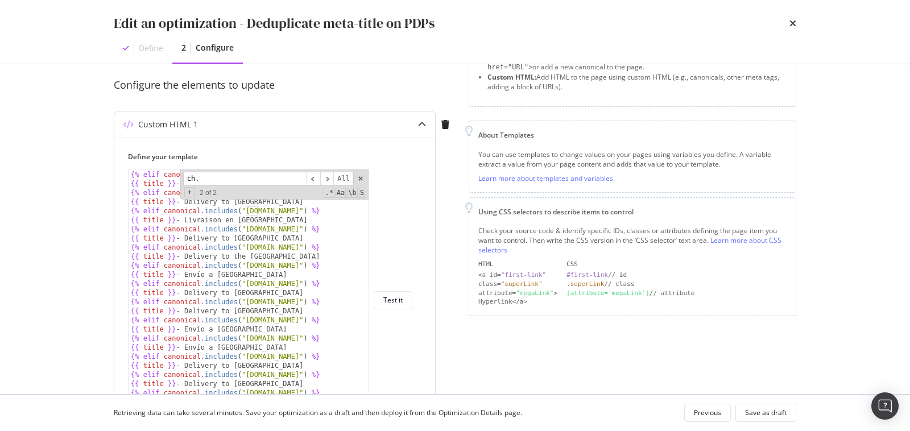
paste input "[DOMAIN_NAME]"
type input "[DOMAIN_NAME]"
click at [332, 176] on span "​" at bounding box center [327, 179] width 14 height 14
click at [317, 177] on span "​" at bounding box center [314, 179] width 14 height 14
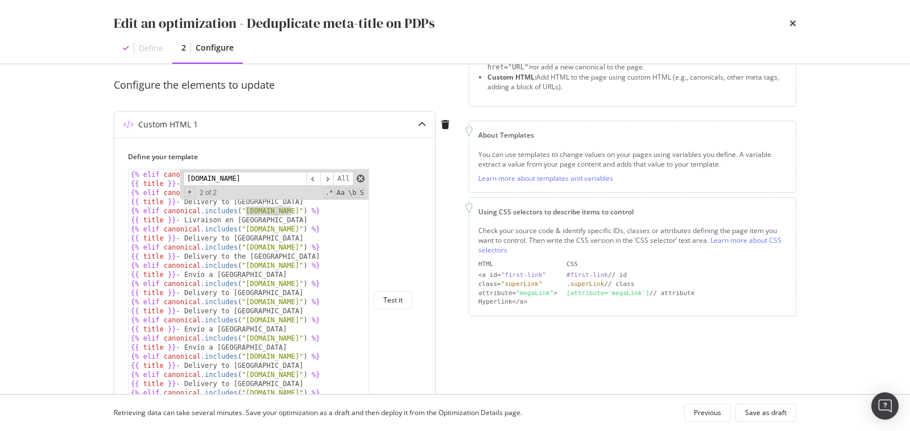
click at [364, 177] on span "modal" at bounding box center [361, 179] width 8 height 8
type textarea "{% elif canonical.includes("[DOMAIN_NAME]") %}"
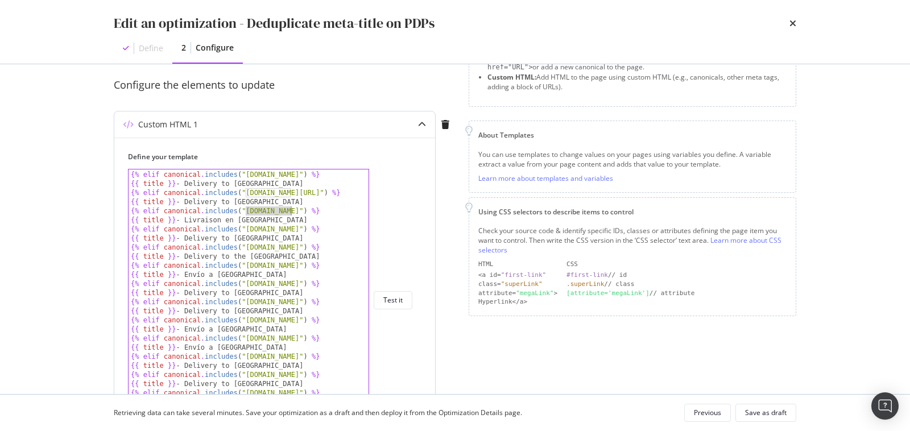
click at [411, 213] on div "{% elif canonical.includes("[DOMAIN_NAME]") %} {{ title }} - Livraison au [GEOG…" at bounding box center [270, 300] width 284 height 262
click at [790, 23] on icon "times" at bounding box center [793, 23] width 7 height 9
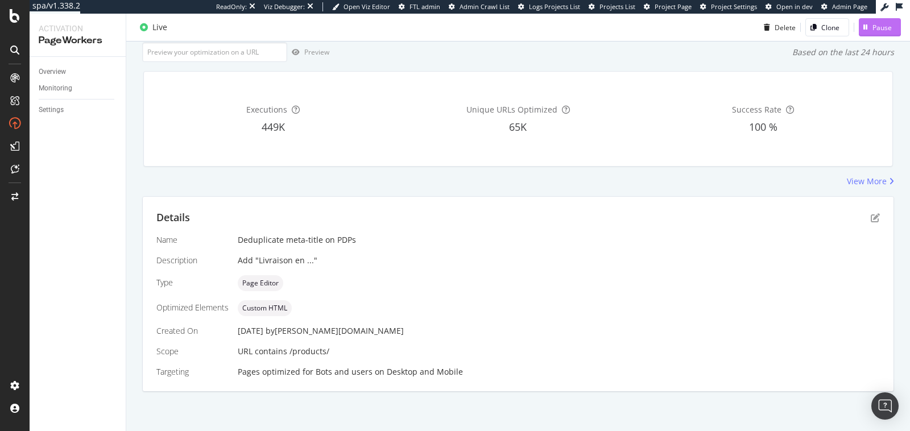
click at [873, 25] on div "Pause" at bounding box center [882, 27] width 19 height 10
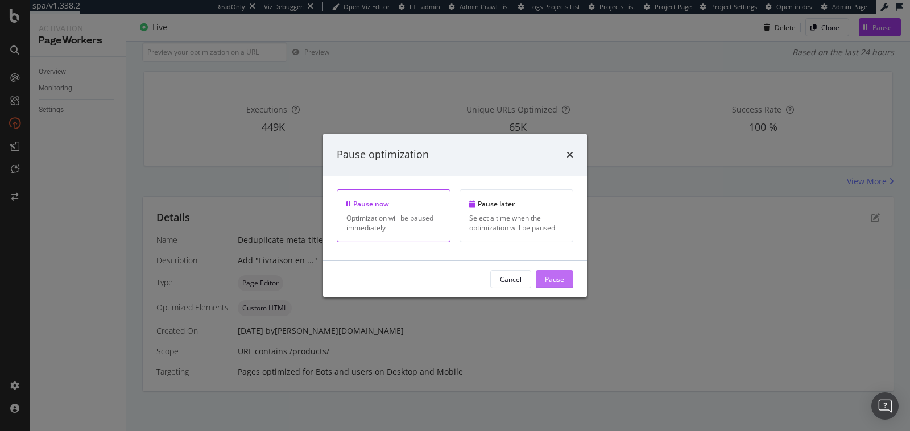
click at [551, 276] on div "Pause" at bounding box center [554, 279] width 19 height 10
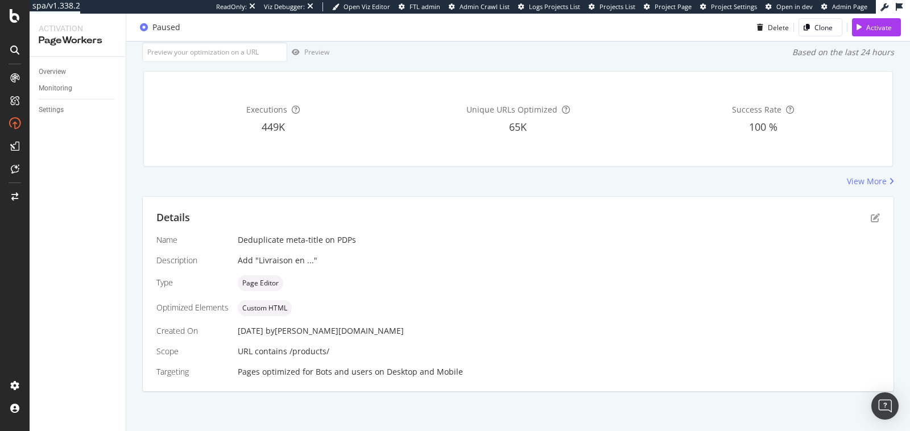
scroll to position [0, 0]
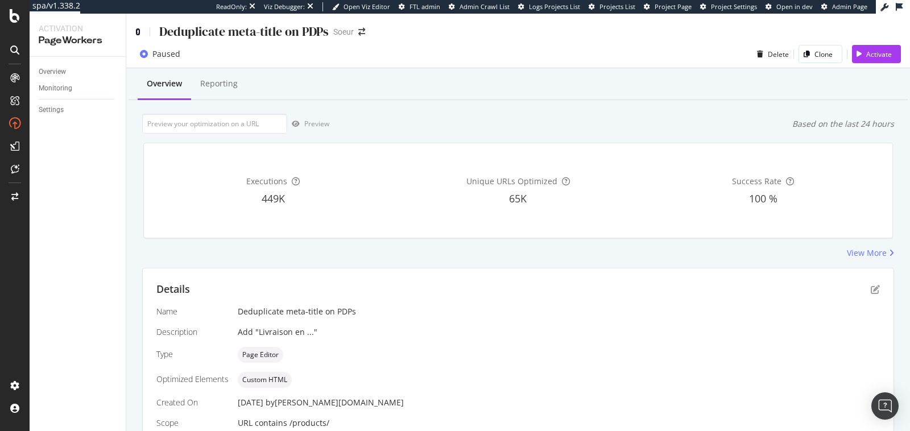
click at [139, 34] on icon at bounding box center [137, 32] width 5 height 8
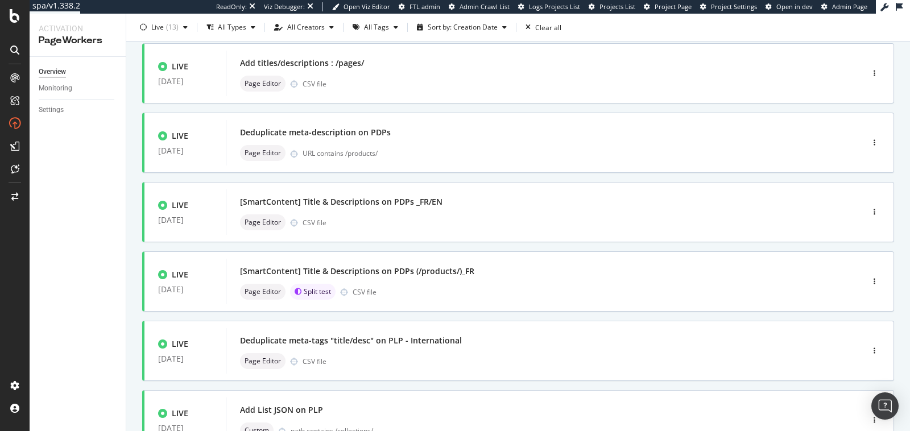
scroll to position [213, 0]
click at [436, 142] on div "Deduplicate meta-description on PDPs Page Editor URL contains /products/" at bounding box center [527, 142] width 575 height 36
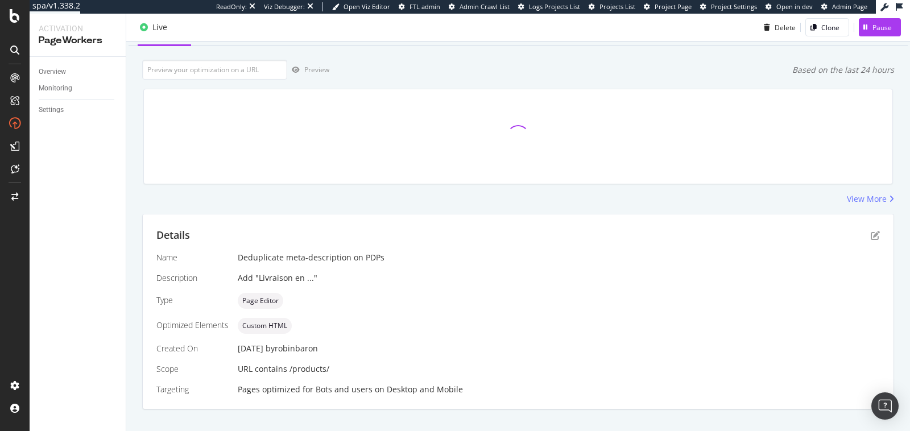
scroll to position [72, 0]
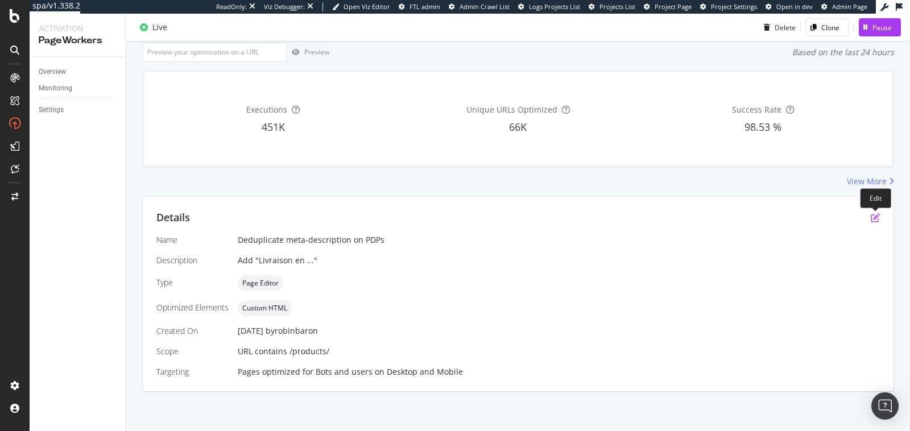
click at [878, 216] on icon "pen-to-square" at bounding box center [875, 217] width 9 height 9
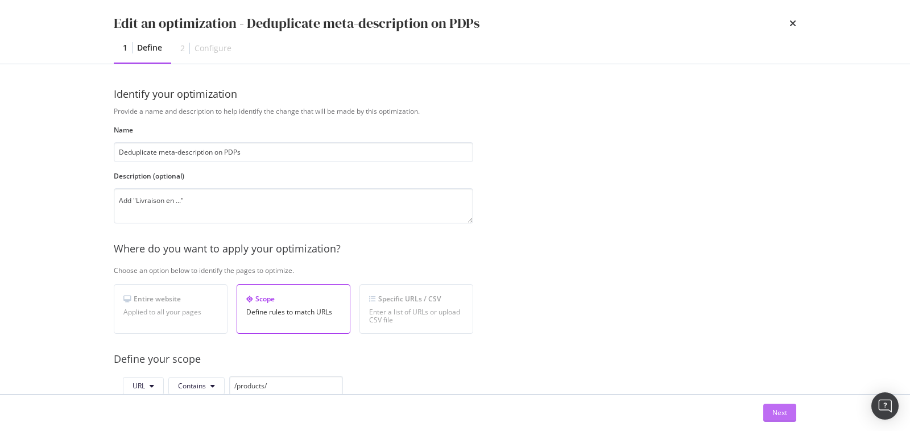
click at [780, 414] on div "Next" at bounding box center [780, 413] width 15 height 10
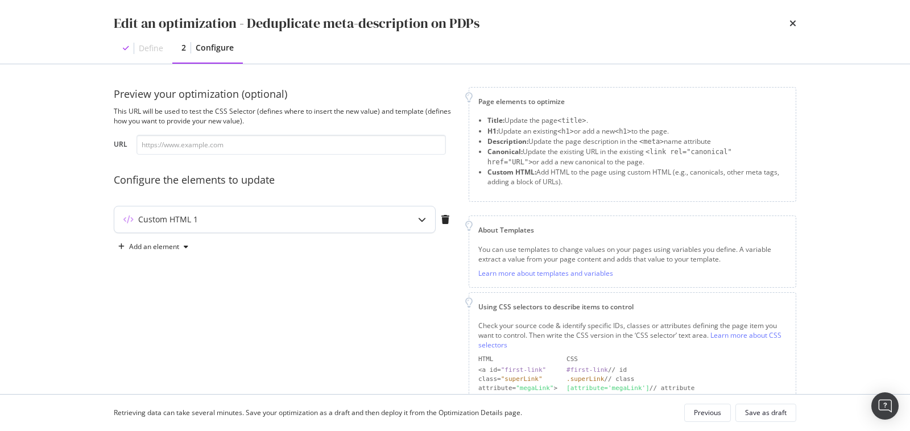
click at [346, 225] on div "Custom HTML 1" at bounding box center [274, 220] width 321 height 26
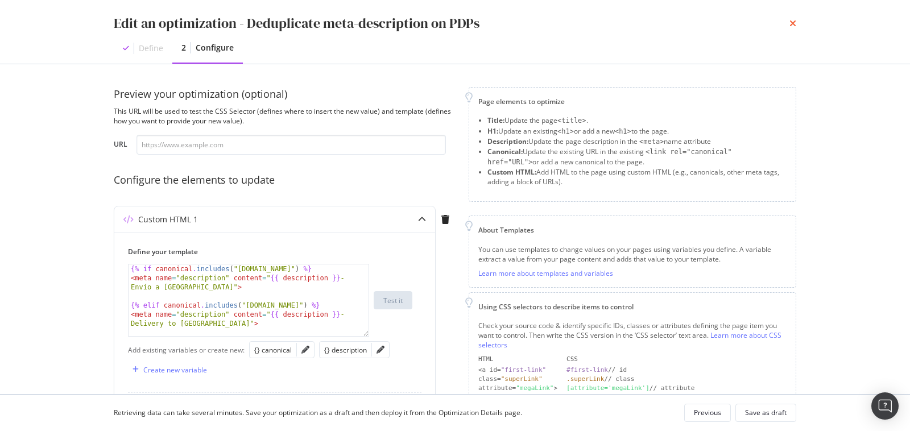
click at [791, 23] on icon "times" at bounding box center [793, 23] width 7 height 9
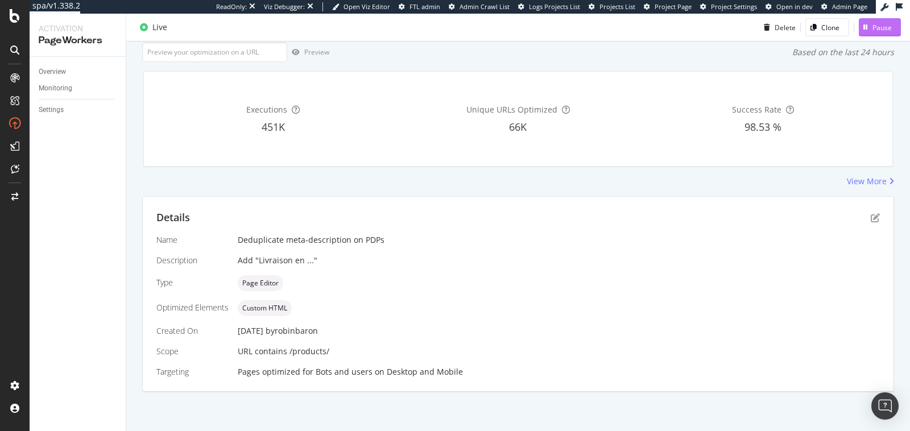
click at [866, 23] on div "Pause" at bounding box center [875, 27] width 33 height 17
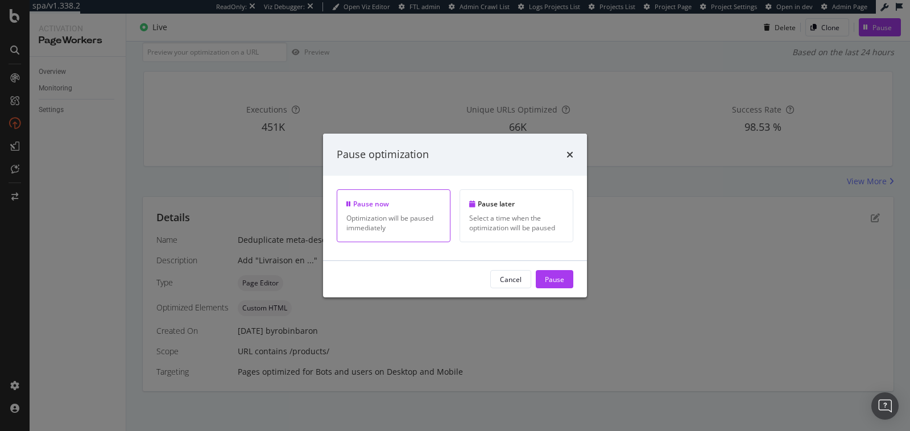
click at [556, 289] on div "Cancel Pause" at bounding box center [455, 279] width 264 height 36
click at [555, 280] on div "Pause" at bounding box center [554, 279] width 19 height 10
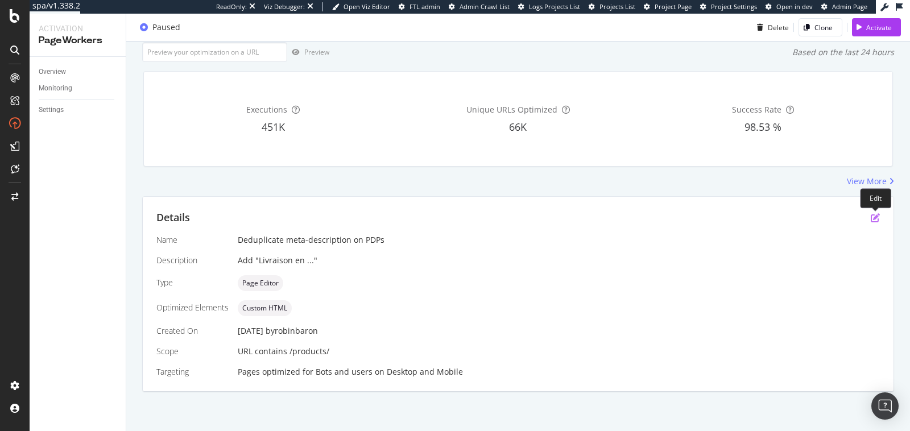
click at [877, 221] on icon "pen-to-square" at bounding box center [875, 217] width 9 height 9
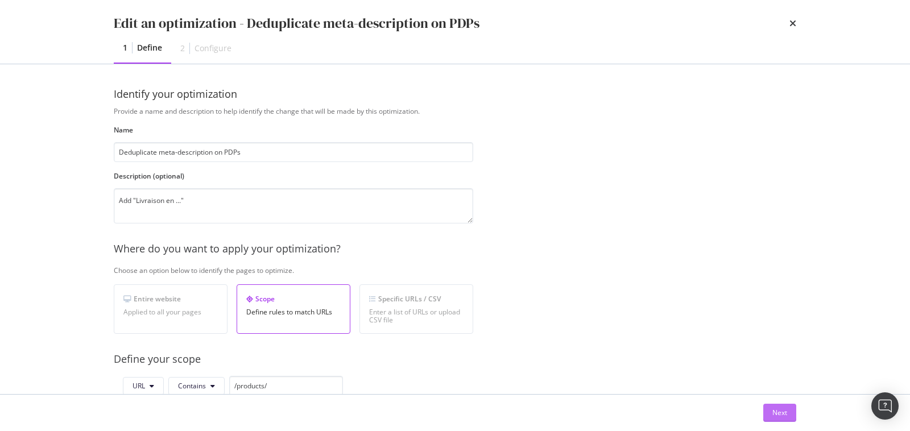
click at [781, 410] on div "Next" at bounding box center [780, 413] width 15 height 10
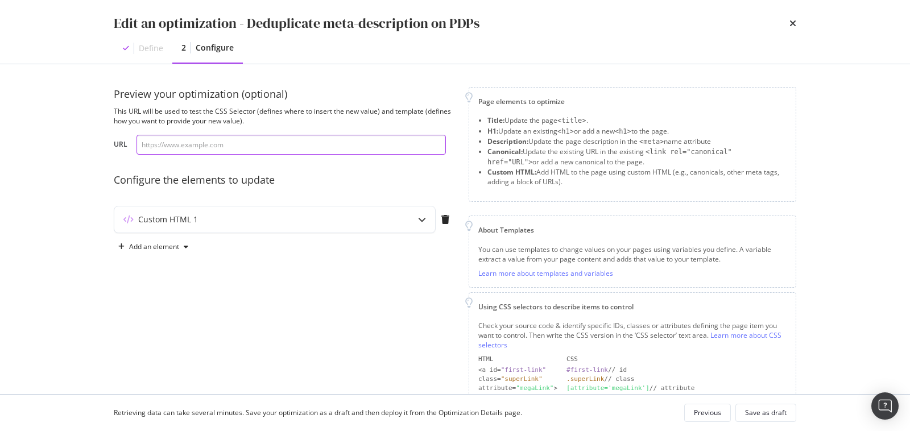
click at [232, 144] on input "modal" at bounding box center [291, 145] width 309 height 20
paste input "[URL][DOMAIN_NAME]"
type input "[URL][DOMAIN_NAME]"
click at [360, 218] on div "Custom HTML 1" at bounding box center [252, 219] width 276 height 11
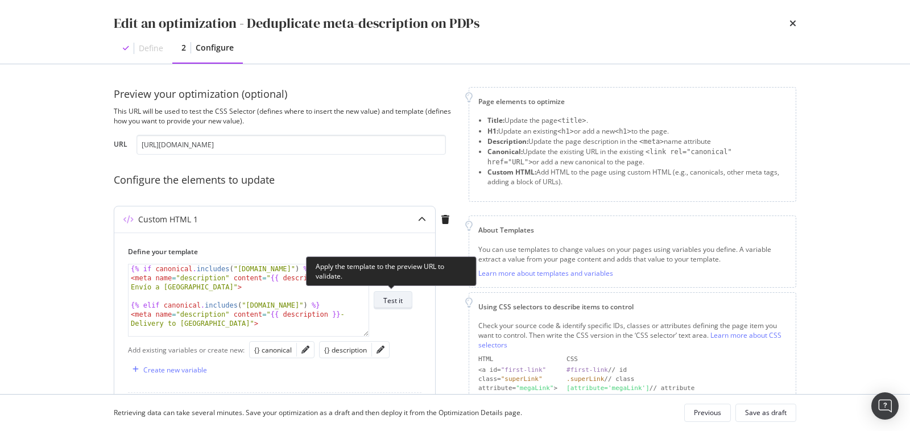
click at [394, 299] on div "Test it" at bounding box center [392, 301] width 19 height 10
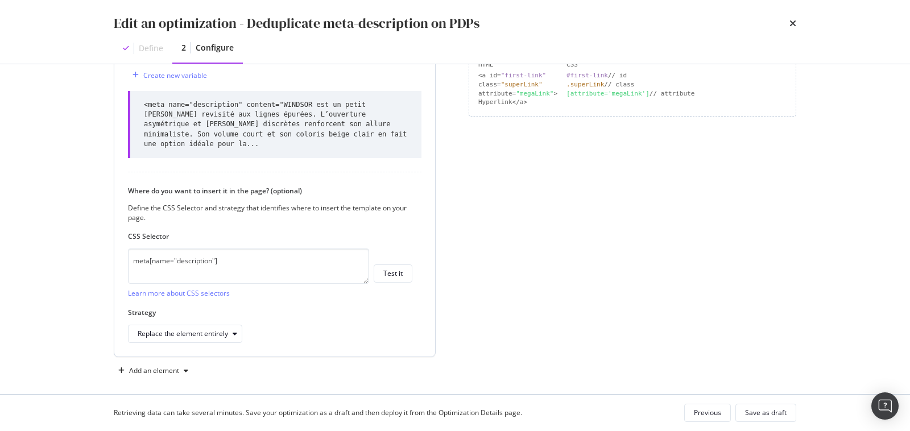
scroll to position [300, 0]
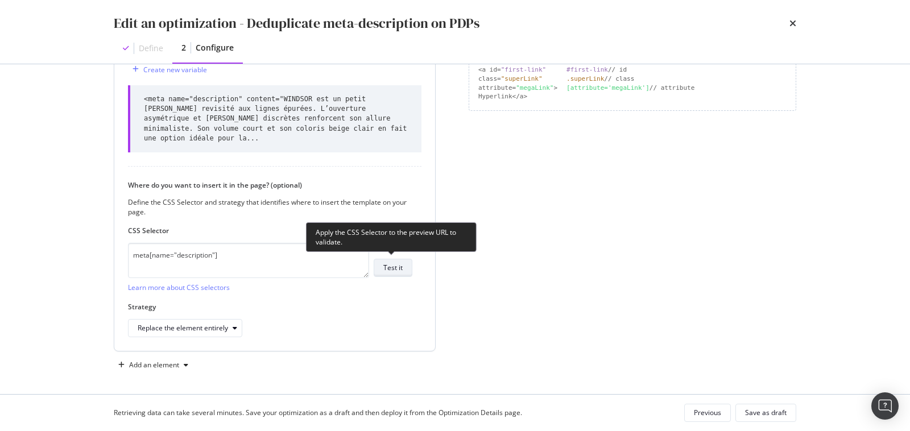
click at [397, 263] on div "Test it" at bounding box center [392, 268] width 19 height 10
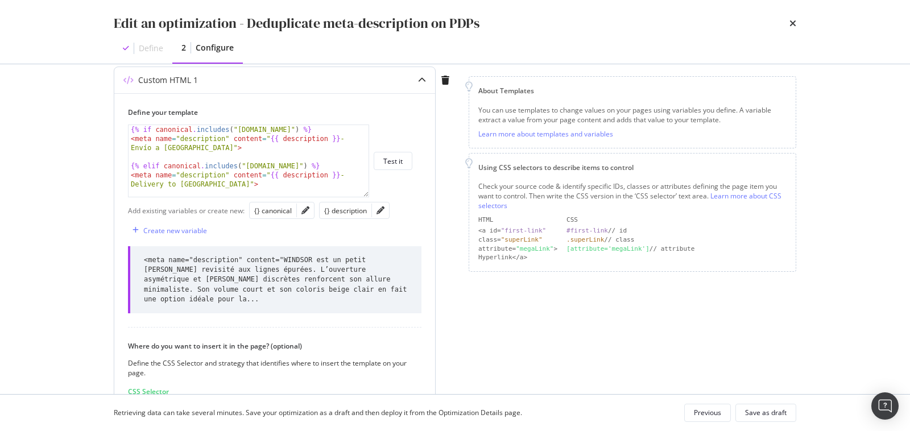
scroll to position [143, 0]
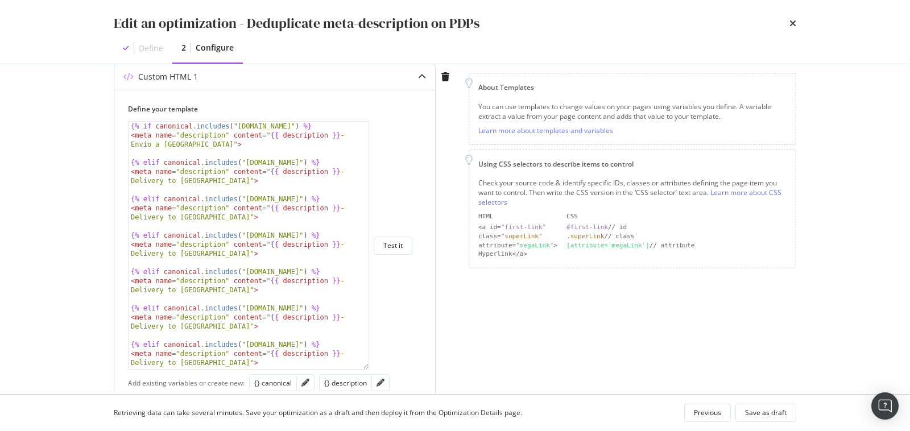
drag, startPoint x: 368, startPoint y: 190, endPoint x: 370, endPoint y: 366, distance: 175.8
click at [370, 366] on div "{% if canonical . includes ( "[DOMAIN_NAME]" ) %} < meta name = "description" c…" at bounding box center [270, 245] width 284 height 249
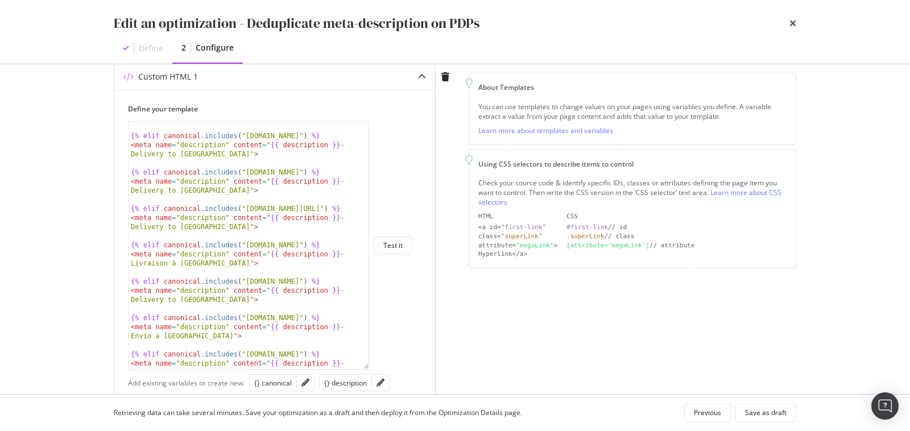
scroll to position [0, 0]
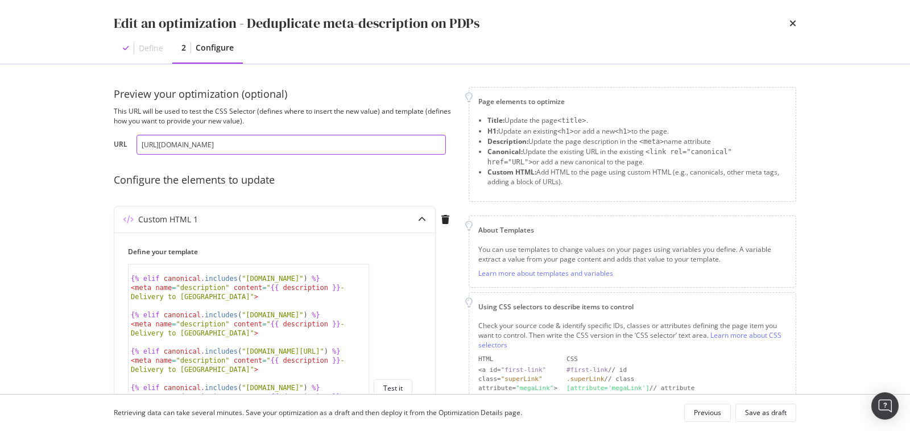
drag, startPoint x: 164, startPoint y: 147, endPoint x: 198, endPoint y: 146, distance: 33.6
click at [198, 146] on input "[URL][DOMAIN_NAME]" at bounding box center [291, 145] width 309 height 20
click at [232, 303] on div "< meta name = "description" content = " {{ description }} - Delivery to [GEOGRA…" at bounding box center [250, 389] width 242 height 284
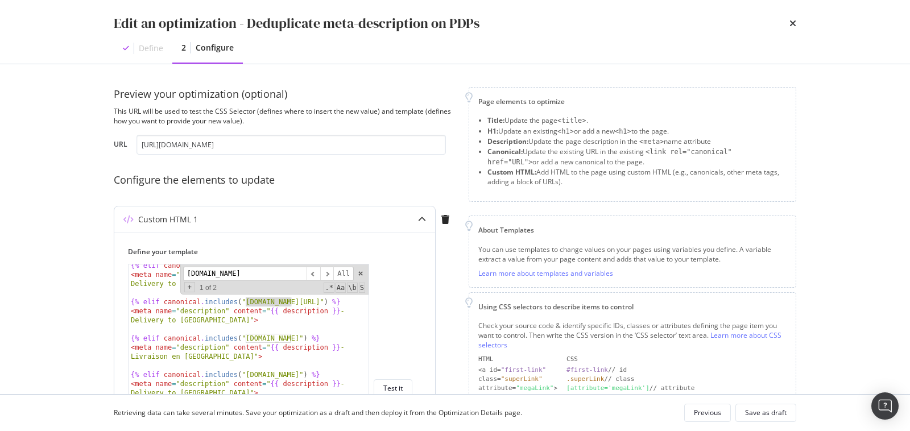
scroll to position [1241, 0]
type input "[DOMAIN_NAME]"
drag, startPoint x: 270, startPoint y: 347, endPoint x: 132, endPoint y: 344, distance: 138.3
click at [132, 344] on div "{% [DEMOGRAPHIC_DATA] canonical . includes ( "[DOMAIN_NAME]" ) %} < meta name =…" at bounding box center [250, 394] width 242 height 266
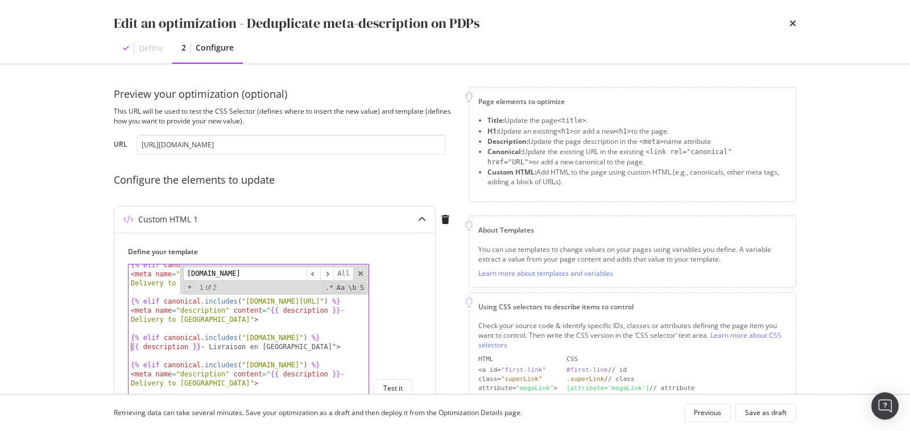
click at [316, 347] on div "{% [DEMOGRAPHIC_DATA] canonical . includes ( "[DOMAIN_NAME]" ) %} < meta name =…" at bounding box center [250, 398] width 242 height 275
click at [24, 364] on div "Edit an optimization - Deduplicate meta-description on PDPs Define 2 Configure …" at bounding box center [455, 215] width 910 height 431
click at [299, 346] on div "{% [DEMOGRAPHIC_DATA] canonical . includes ( "[DOMAIN_NAME]" ) %} < meta name =…" at bounding box center [250, 398] width 242 height 275
type textarea "{{ description }} - Livraison en [GEOGRAPHIC_DATA]"
click at [71, 317] on div "Edit an optimization - Deduplicate meta-description on PDPs Define 2 Configure …" at bounding box center [455, 215] width 910 height 431
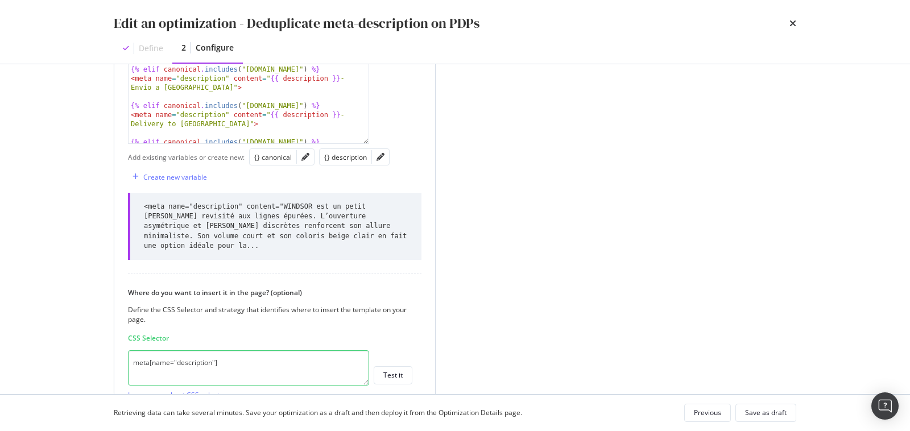
scroll to position [371, 0]
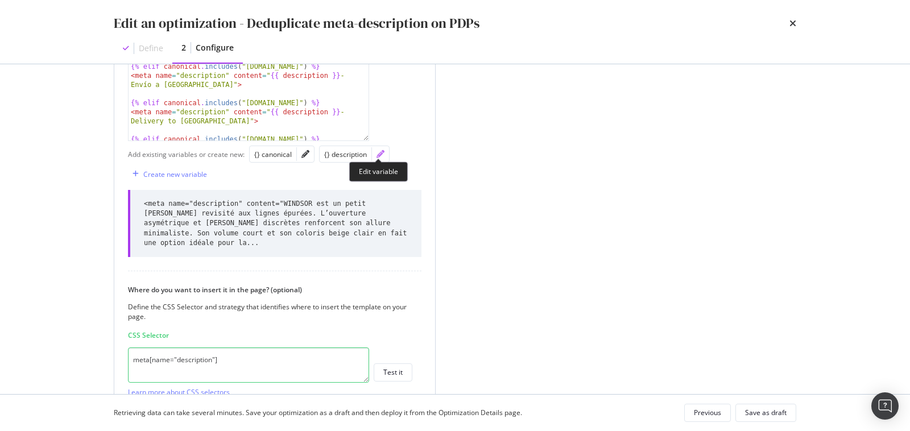
click at [377, 152] on icon "pencil" at bounding box center [381, 154] width 8 height 8
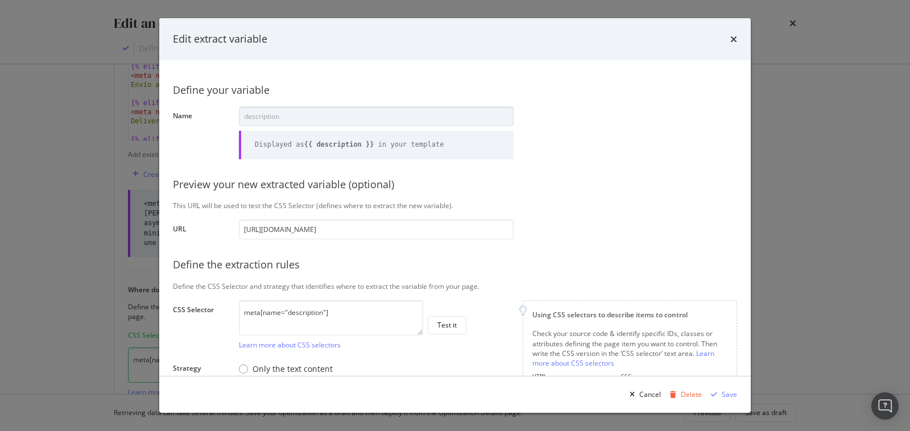
scroll to position [0, 9]
click at [735, 36] on icon "times" at bounding box center [733, 39] width 7 height 9
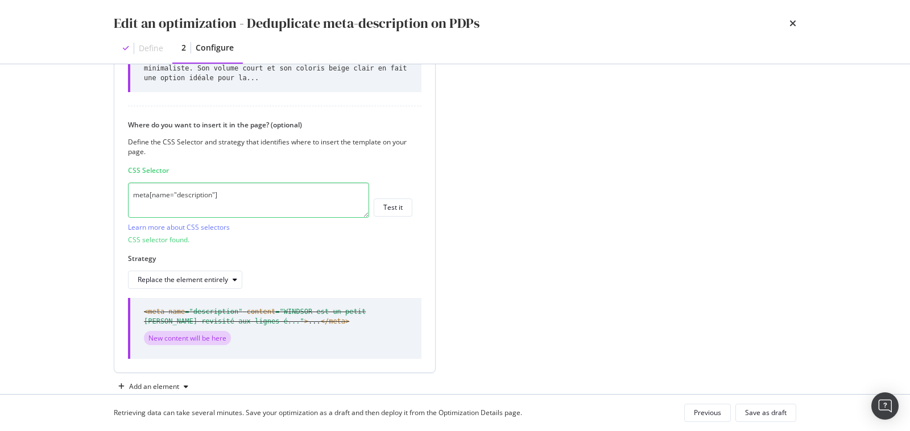
scroll to position [538, 0]
click at [224, 270] on div "Replace the element entirely" at bounding box center [190, 278] width 104 height 16
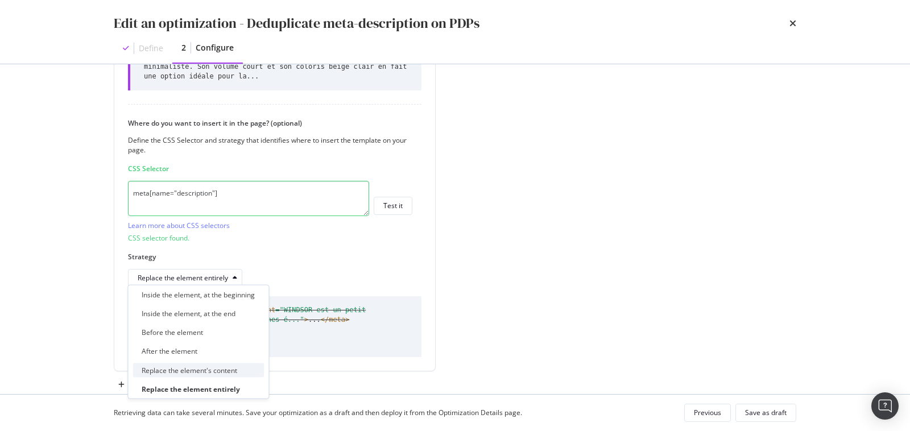
click at [228, 367] on div "Replace the element's content" at bounding box center [190, 370] width 96 height 10
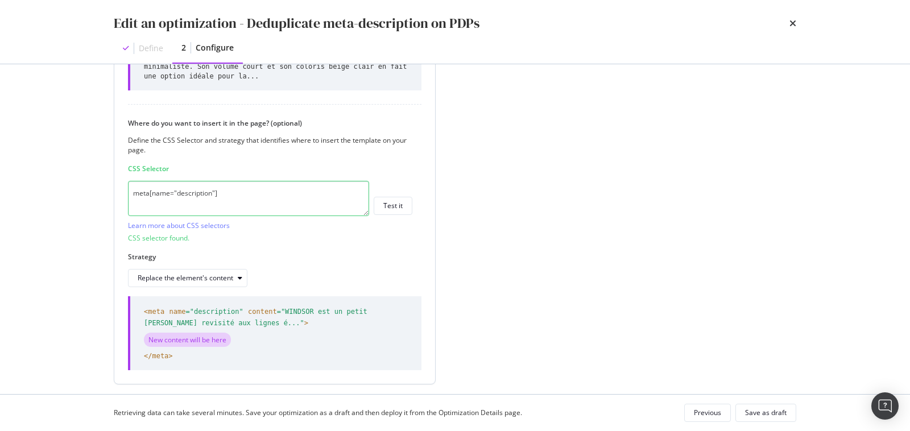
click at [354, 245] on div "Where do you want to insert it in the page? (optional) Define the CSS Selector …" at bounding box center [275, 202] width 294 height 169
click at [713, 408] on div "Previous" at bounding box center [707, 413] width 27 height 10
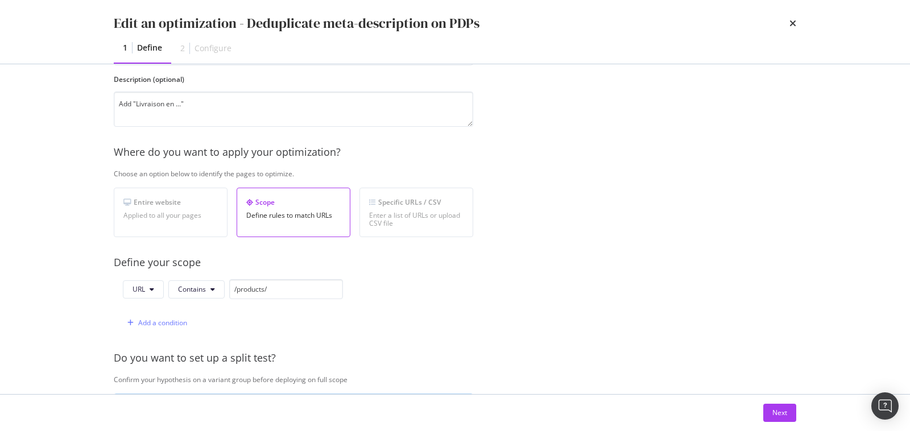
scroll to position [97, 0]
click at [232, 286] on input "/products/" at bounding box center [286, 289] width 114 height 20
paste input "[DOMAIN_NAME]"
click at [193, 287] on span "Contains" at bounding box center [192, 289] width 28 height 10
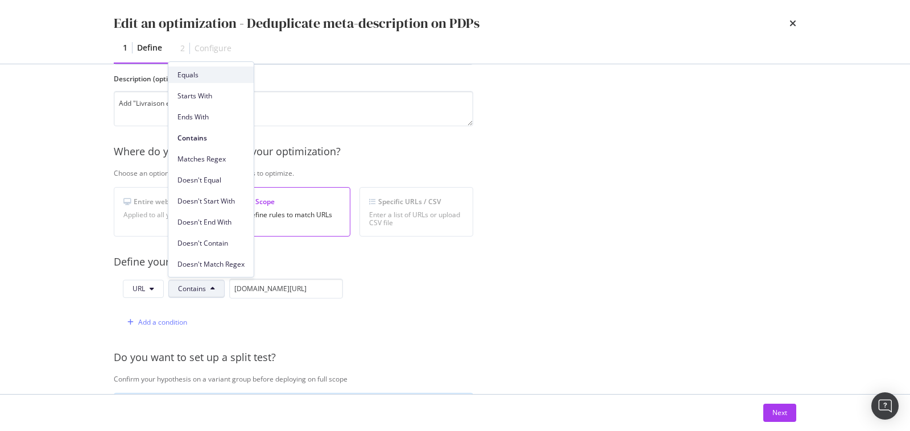
click at [194, 76] on span "Equals" at bounding box center [210, 75] width 67 height 10
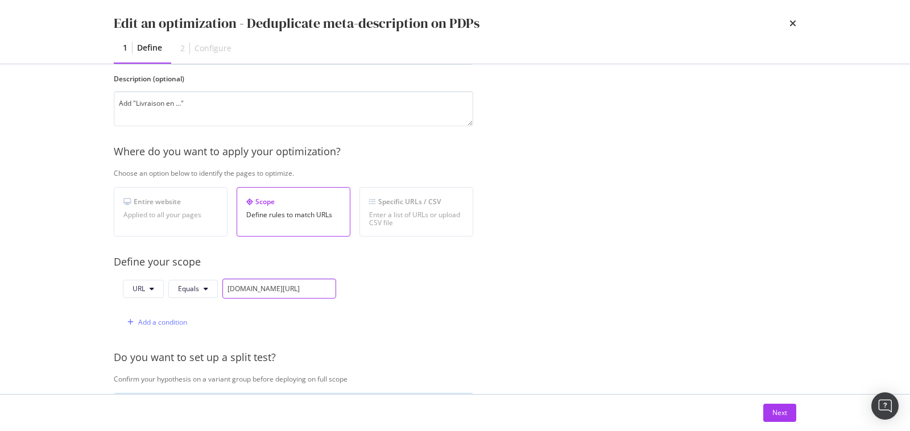
drag, startPoint x: 307, startPoint y: 281, endPoint x: 172, endPoint y: 276, distance: 134.9
click at [172, 279] on div "URL Equals [DOMAIN_NAME][URL]" at bounding box center [229, 289] width 213 height 20
paste input "[URL][DOMAIN_NAME]"
type input "[URL][DOMAIN_NAME]"
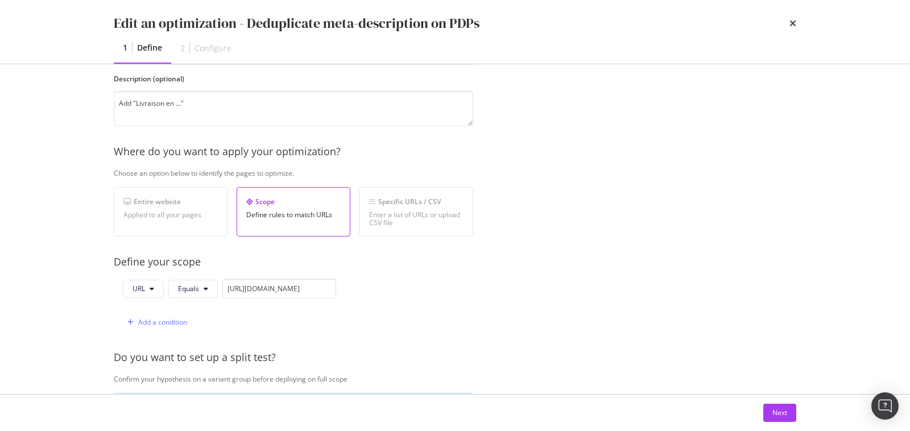
click at [440, 275] on div "Provide a name and description to help identify the change that will be made by…" at bounding box center [455, 316] width 683 height 614
click at [792, 417] on button "Next" at bounding box center [779, 413] width 33 height 18
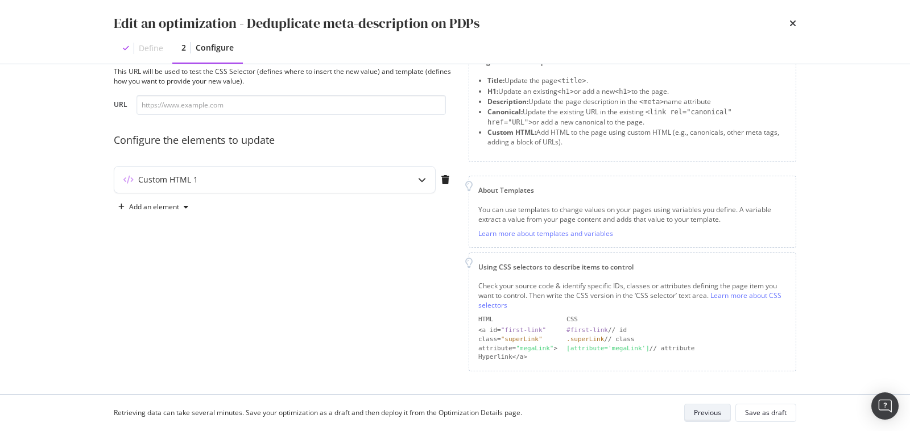
scroll to position [37, 0]
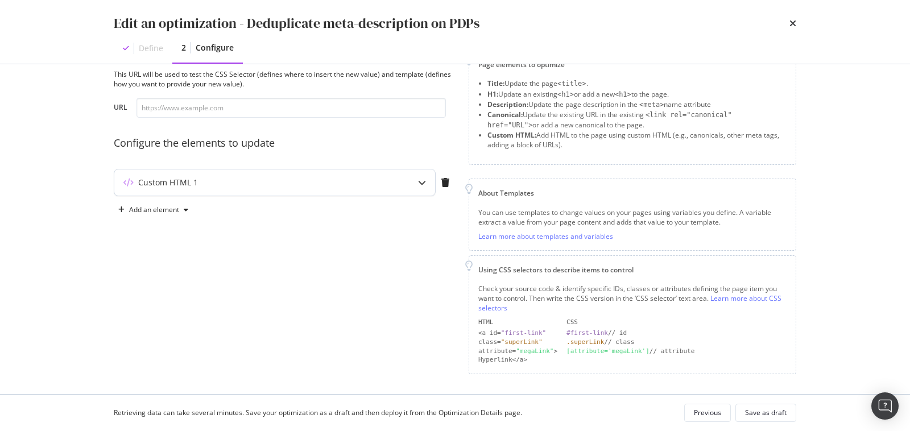
click at [352, 187] on div "Custom HTML 1" at bounding box center [252, 182] width 276 height 11
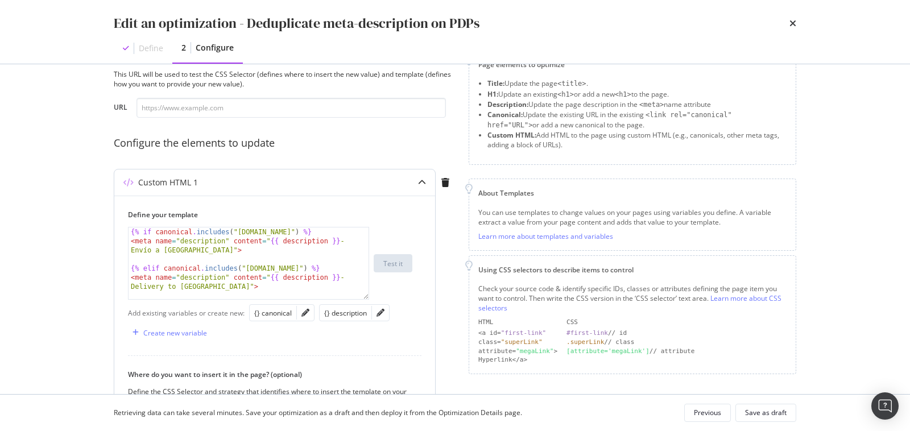
click at [300, 255] on div "{% if canonical . includes ( "[DOMAIN_NAME]" ) %} < meta name = "description" c…" at bounding box center [250, 273] width 242 height 90
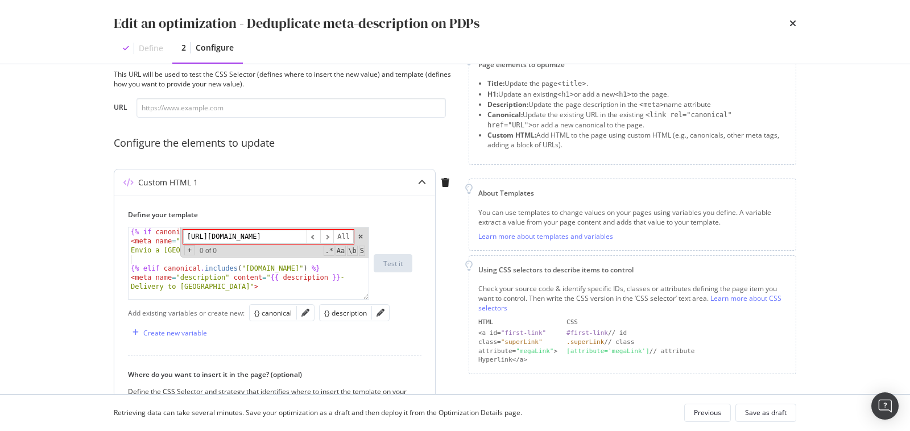
scroll to position [0, 0]
drag, startPoint x: 224, startPoint y: 236, endPoint x: 176, endPoint y: 233, distance: 48.4
click at [176, 233] on div "{% if canonical . includes ( "[DOMAIN_NAME]" ) %} < meta name = "description" c…" at bounding box center [249, 264] width 240 height 72
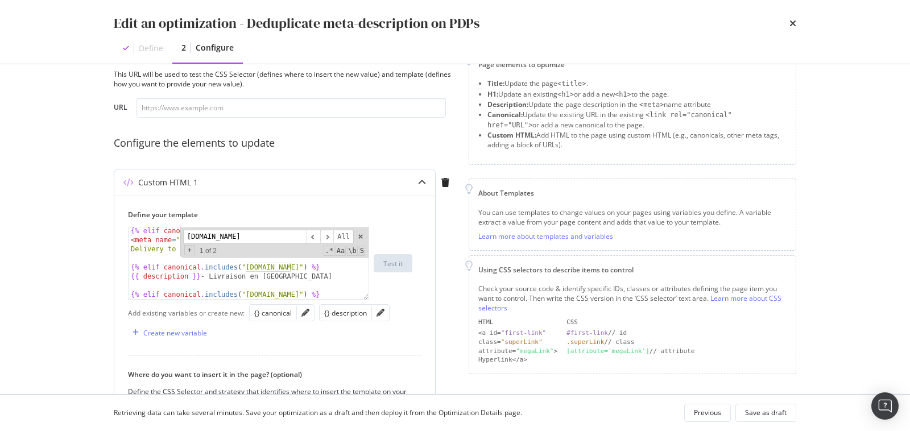
scroll to position [1275, 0]
type input "[DOMAIN_NAME]"
click at [361, 234] on span "modal" at bounding box center [361, 237] width 8 height 8
type textarea "{% elif canonical.includes("[DOMAIN_NAME][URL]") %}"
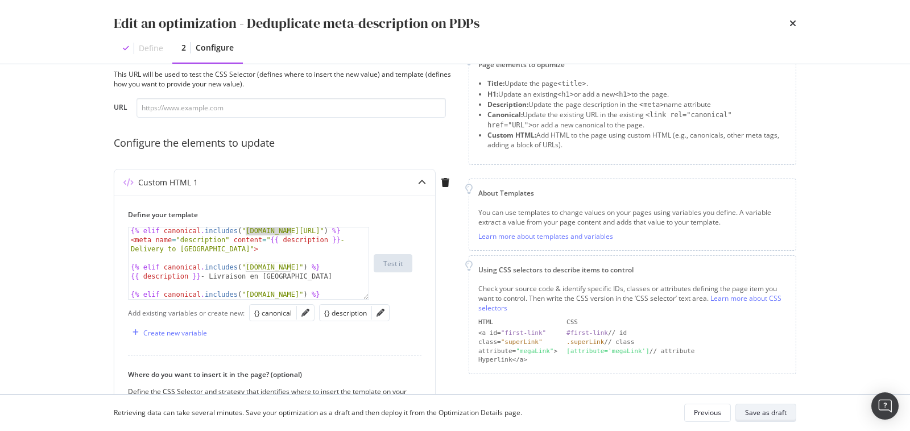
click at [781, 411] on div "Save as draft" at bounding box center [766, 413] width 42 height 10
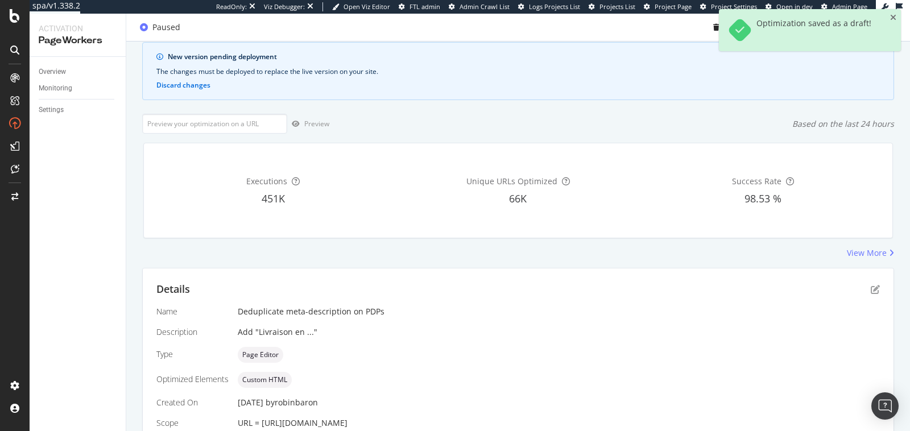
scroll to position [0, 0]
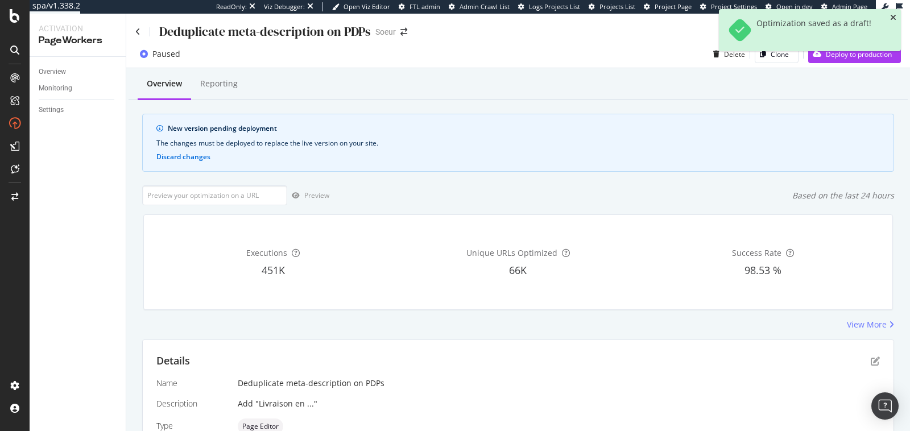
click at [894, 16] on icon "close toast" at bounding box center [893, 18] width 6 height 8
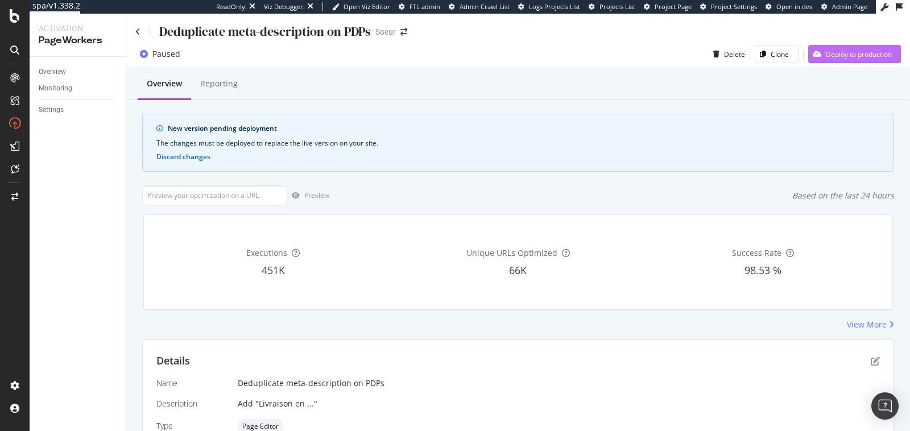
click at [828, 58] on div "Deploy to production" at bounding box center [859, 54] width 66 height 10
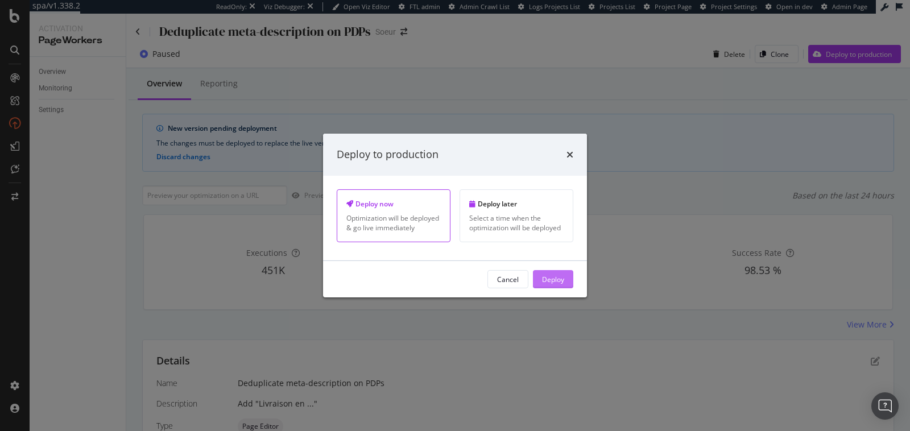
click at [572, 281] on button "Deploy" at bounding box center [553, 279] width 40 height 18
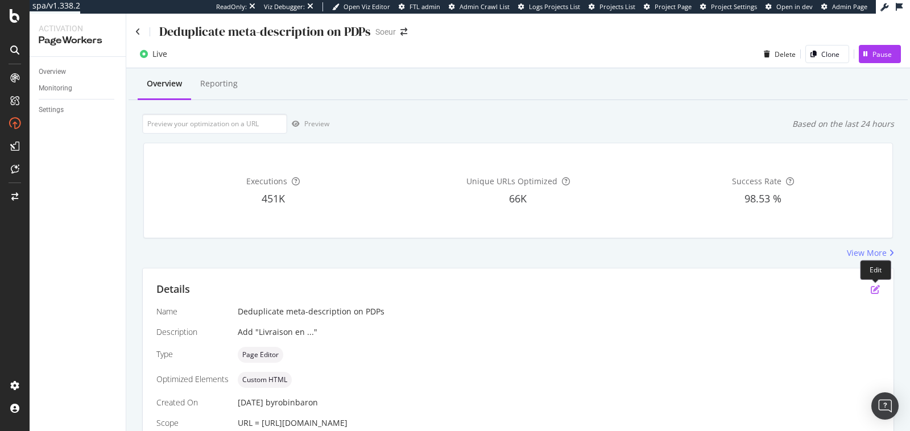
click at [875, 290] on icon "pen-to-square" at bounding box center [875, 289] width 9 height 9
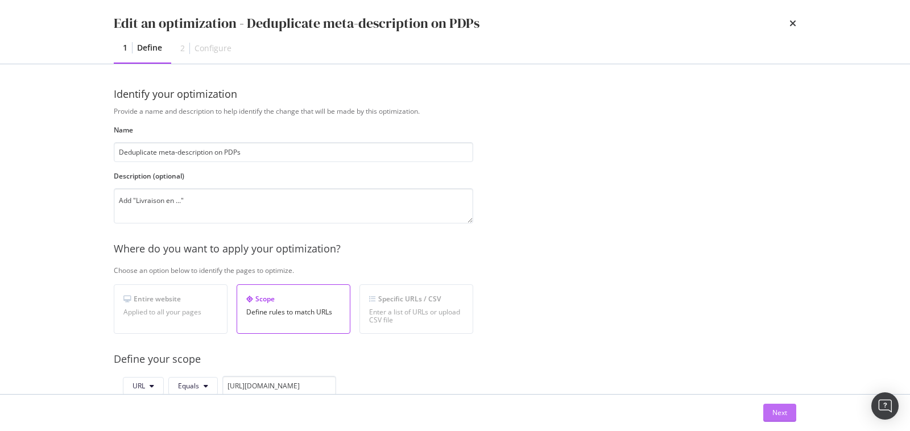
click at [778, 416] on div "Next" at bounding box center [780, 413] width 15 height 10
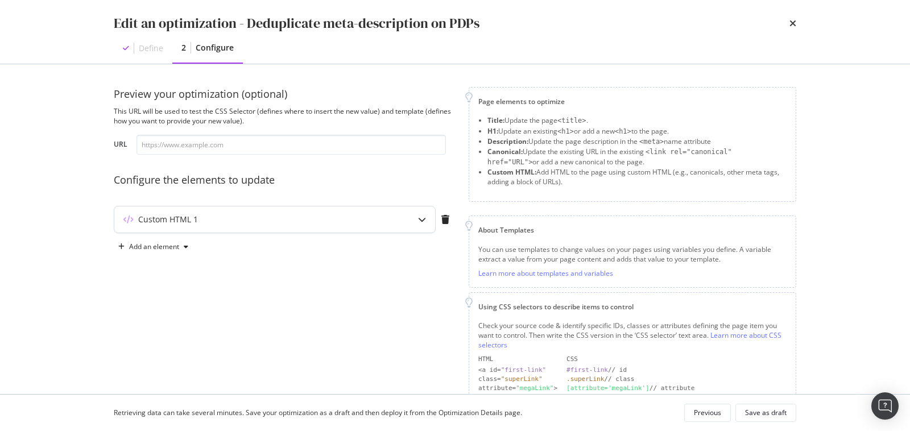
click at [419, 220] on icon "modal" at bounding box center [422, 220] width 8 height 8
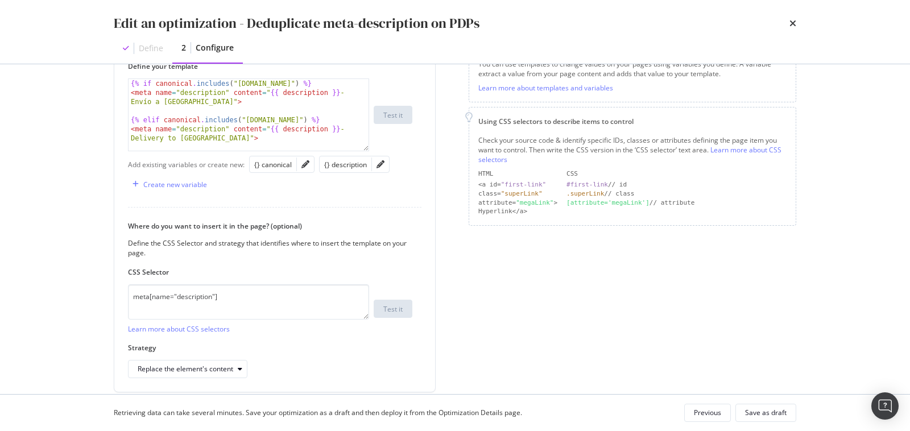
scroll to position [171, 0]
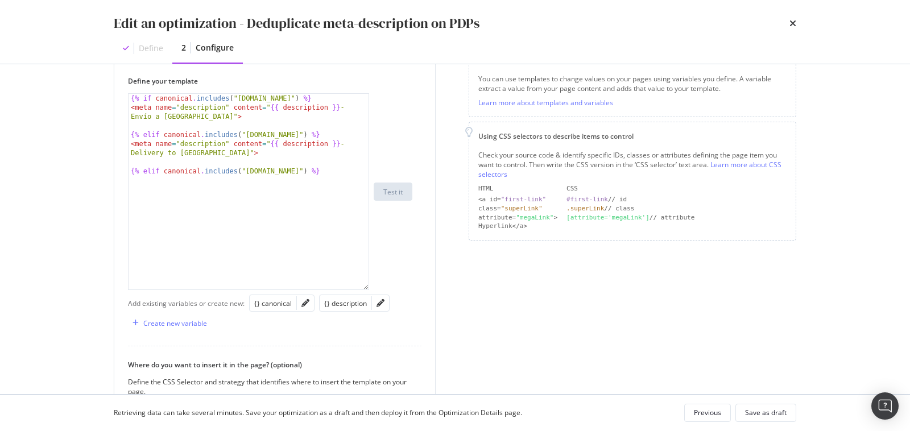
drag, startPoint x: 365, startPoint y: 163, endPoint x: 355, endPoint y: 443, distance: 280.1
click at [355, 431] on html "spa/v1.338.2 ReadOnly: Viz Debugger: Open Viz Editor FTL admin Admin Crawl List…" at bounding box center [455, 215] width 910 height 431
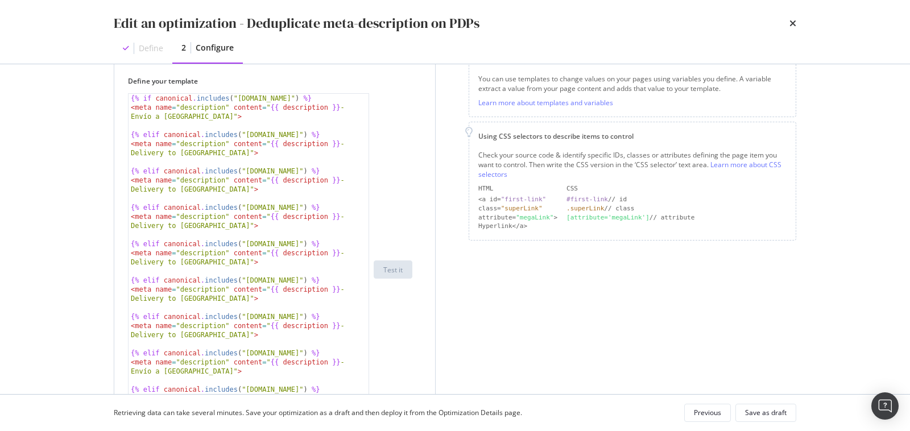
type textarea "{% elif canonical.includes("[DOMAIN_NAME]") %}"
click at [281, 280] on div "{% if canonical . includes ( "[DOMAIN_NAME]" ) %} < meta name = "description" c…" at bounding box center [250, 279] width 242 height 370
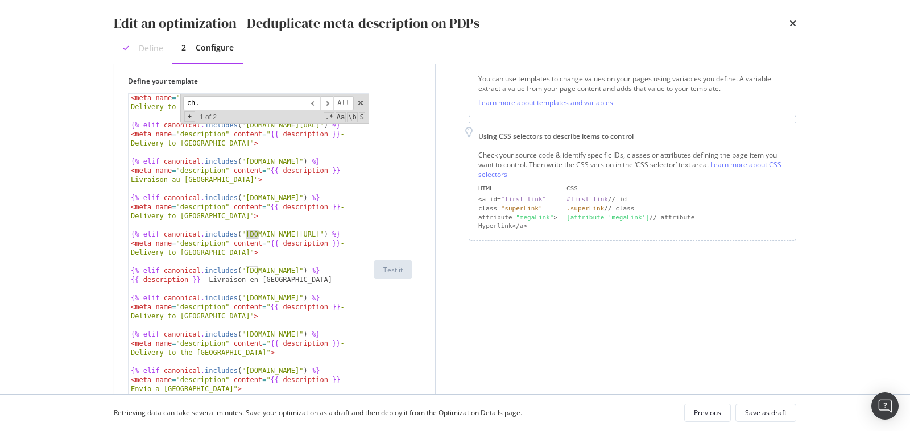
scroll to position [1138, 0]
type input "ch."
drag, startPoint x: 225, startPoint y: 250, endPoint x: 236, endPoint y: 251, distance: 10.9
click at [236, 251] on div "< meta name = "description" content = " {{ description }} - Delivery to [GEOGRA…" at bounding box center [250, 287] width 242 height 389
click at [296, 275] on div "< meta name = "description" content = " {{ description }} - Delivery to [GEOGRA…" at bounding box center [250, 287] width 242 height 389
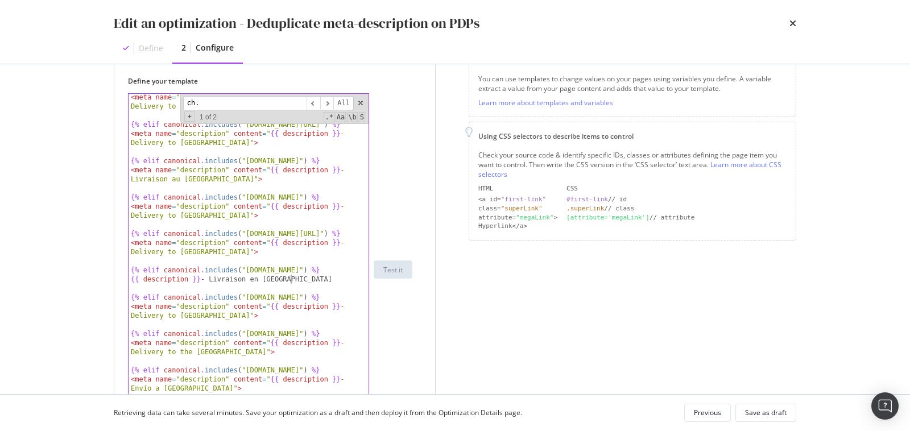
paste textarea "">"
drag, startPoint x: 270, startPoint y: 241, endPoint x: 216, endPoint y: 241, distance: 54.0
click at [269, 241] on div "< meta name = "description" content = " {{ description }} - Delivery to [GEOGRA…" at bounding box center [250, 287] width 242 height 389
drag, startPoint x: 216, startPoint y: 241, endPoint x: 128, endPoint y: 240, distance: 88.2
click at [129, 240] on div "< meta name = "description" content = " {{ description }} - Delivery to [GEOGRA…" at bounding box center [250, 287] width 242 height 389
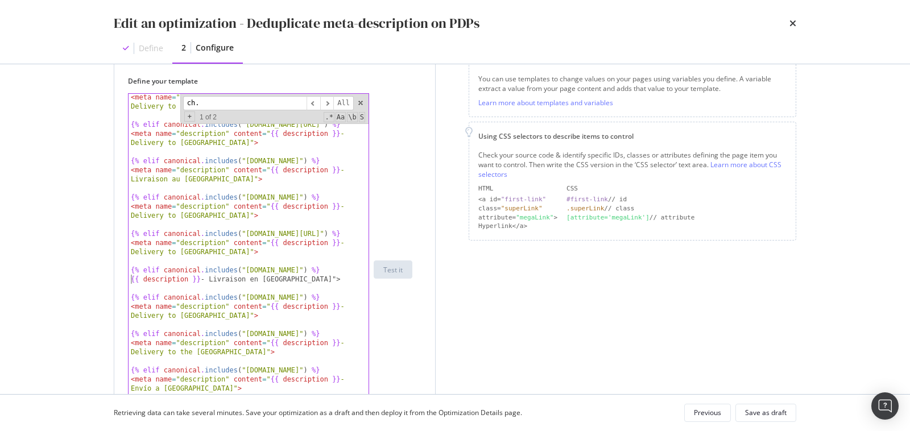
click at [130, 279] on div "< meta name = "description" content = " {{ description }} - Delivery to [GEOGRA…" at bounding box center [250, 287] width 242 height 389
paste textarea "<meta name="description" content=""
type textarea "<meta name="description" content="{{ description }} - Livraison en [GEOGRAPHIC_…"
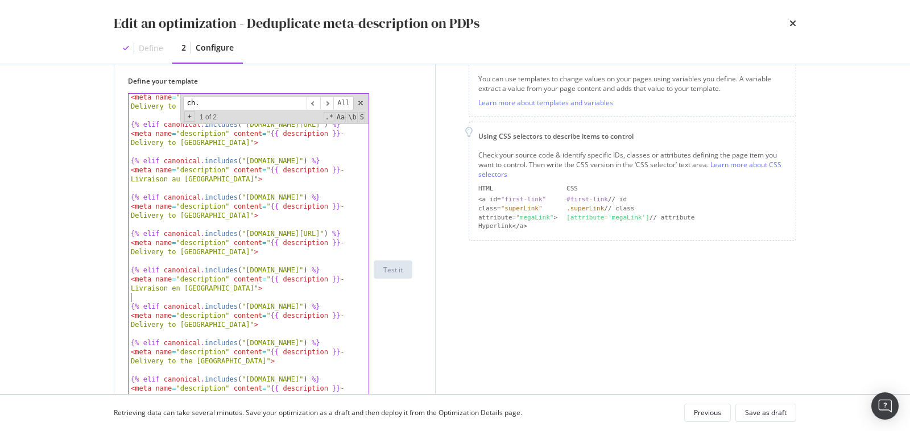
click at [137, 300] on div "< meta name = "description" content = " {{ description }} - Delivery to [GEOGRA…" at bounding box center [250, 282] width 242 height 379
click at [362, 101] on span "modal" at bounding box center [361, 103] width 8 height 8
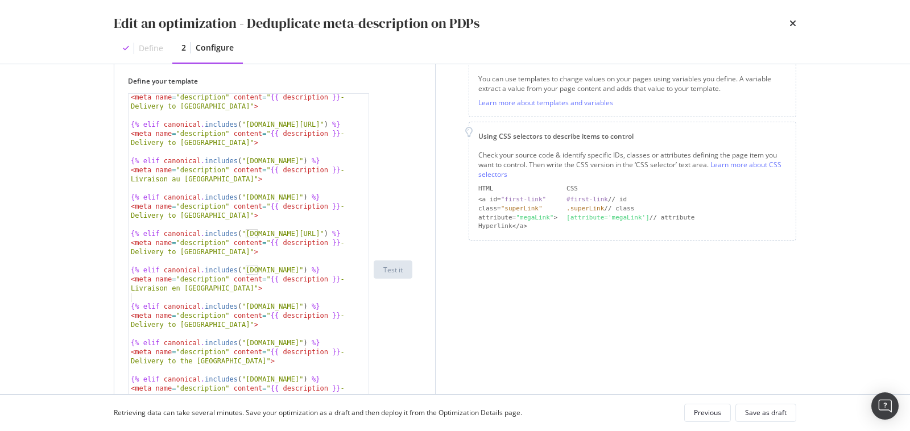
click at [417, 179] on div "Define your template < meta name = "description" content = " {{ description }} …" at bounding box center [275, 261] width 294 height 370
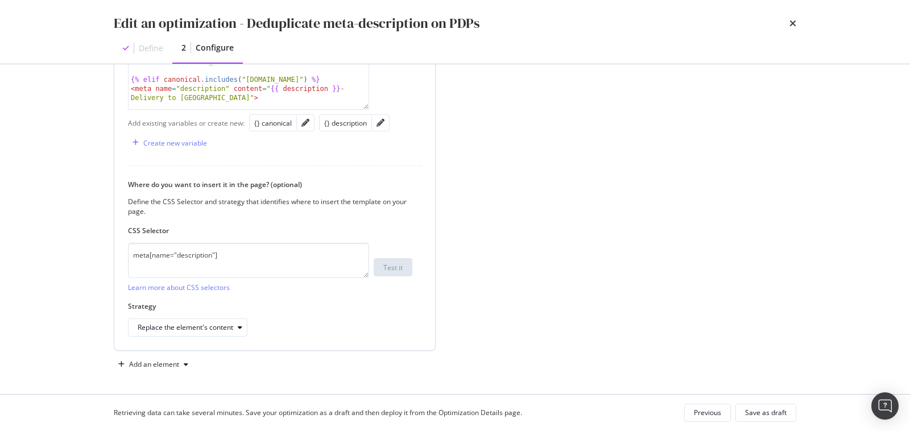
scroll to position [506, 0]
click at [229, 325] on div "Replace the element's content" at bounding box center [186, 328] width 96 height 7
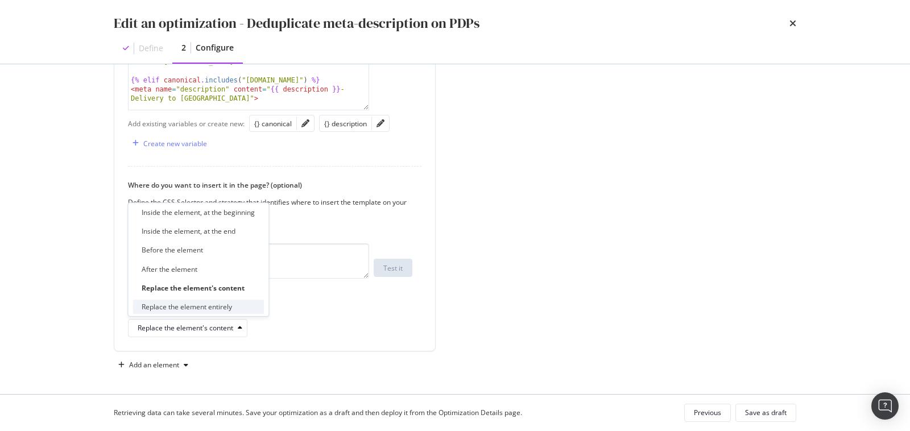
click at [235, 306] on div "Replace the element entirely" at bounding box center [198, 307] width 131 height 14
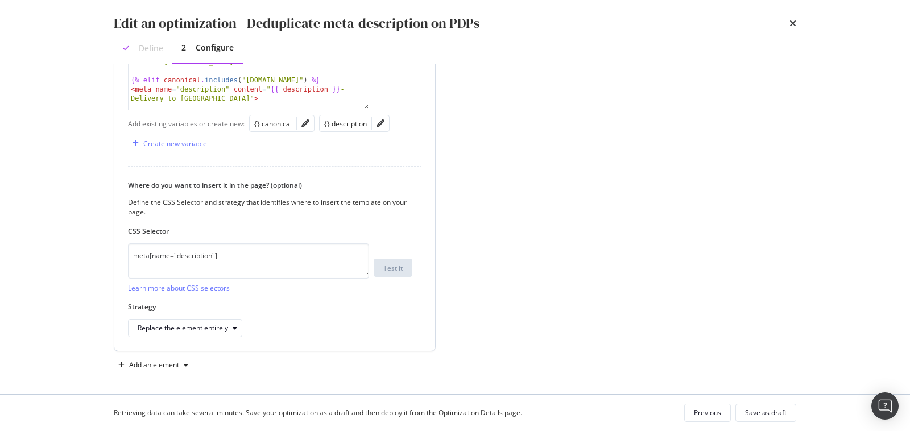
click at [435, 332] on div "Define your template < meta name = "description" content = " {{ description }} …" at bounding box center [274, 38] width 321 height 625
click at [762, 406] on div "Save as draft" at bounding box center [766, 413] width 42 height 16
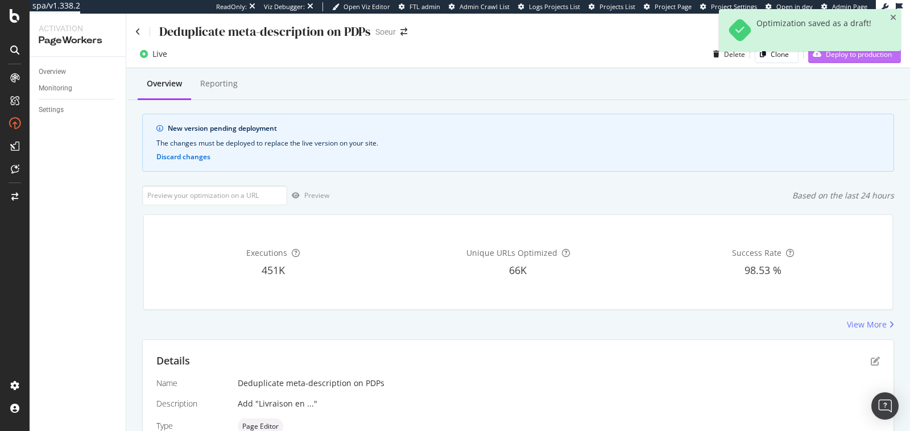
click at [834, 60] on div "Deploy to production" at bounding box center [850, 54] width 84 height 17
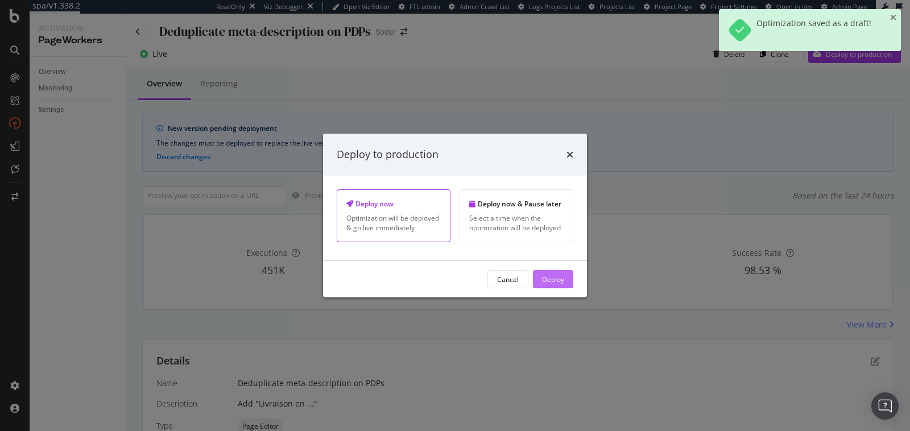
click at [564, 281] on div "Deploy" at bounding box center [553, 279] width 22 height 10
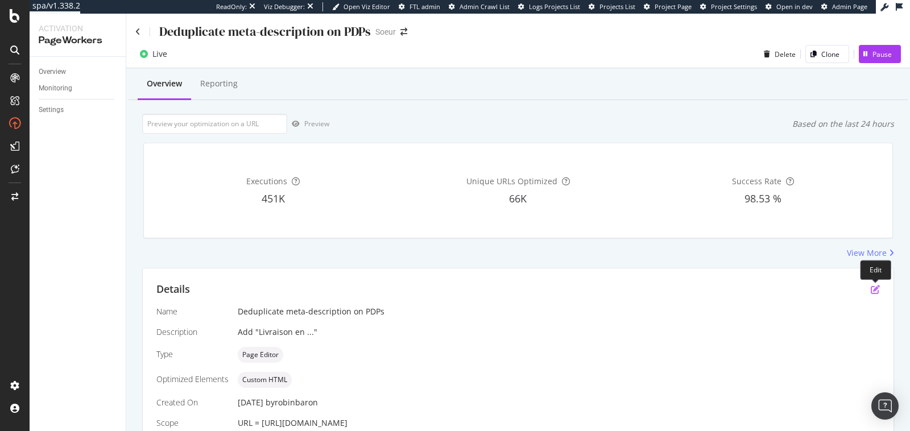
click at [875, 291] on icon "pen-to-square" at bounding box center [875, 289] width 9 height 9
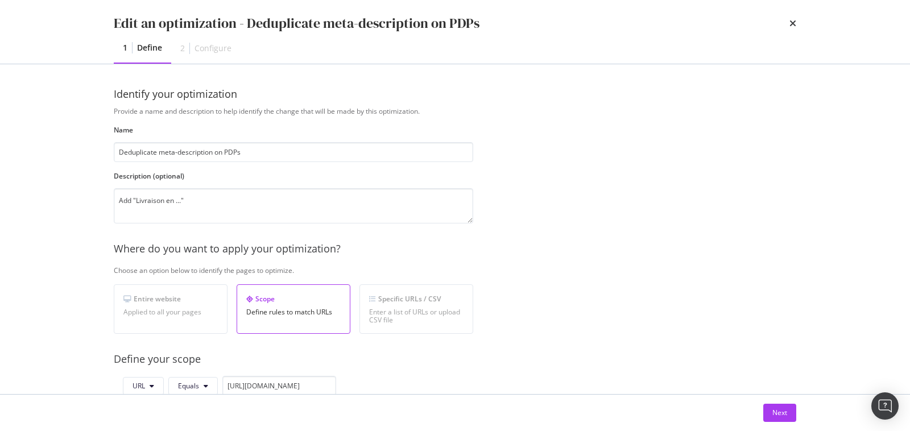
scroll to position [346, 0]
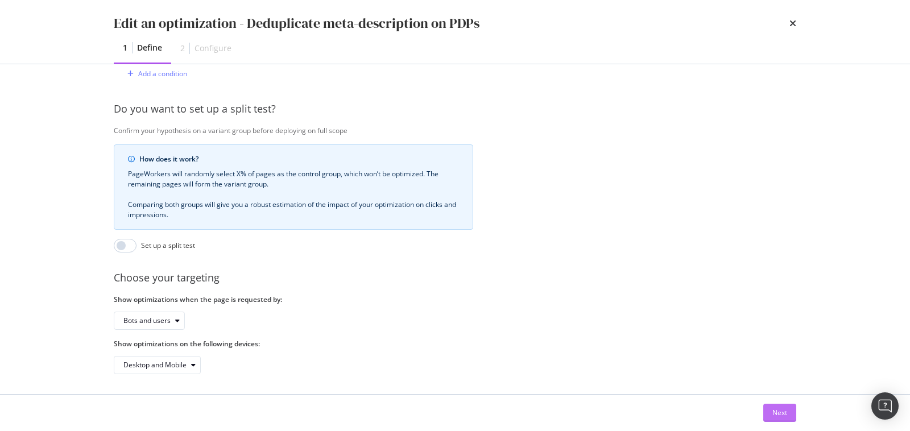
click at [790, 416] on button "Next" at bounding box center [779, 413] width 33 height 18
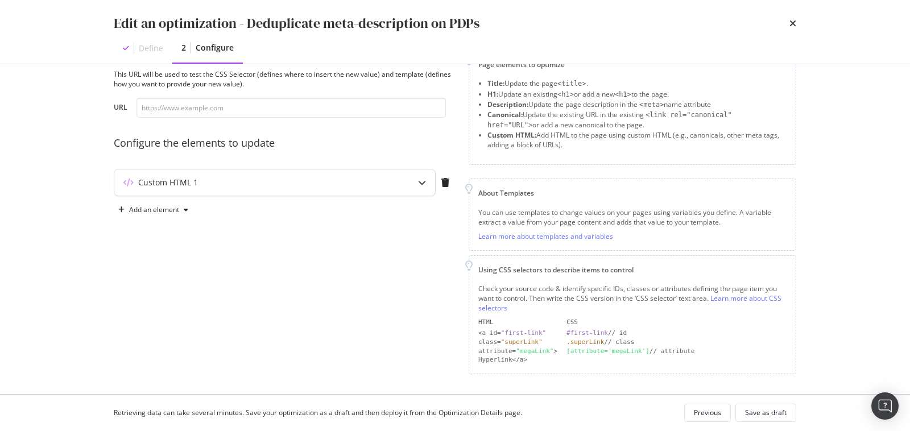
click at [354, 188] on div "Custom HTML 1" at bounding box center [274, 183] width 321 height 26
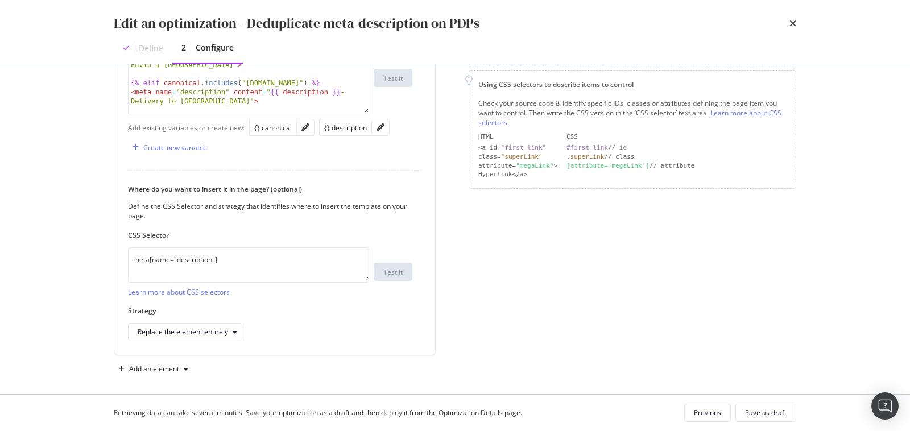
scroll to position [222, 0]
click at [373, 129] on div "modal" at bounding box center [380, 128] width 17 height 16
click at [377, 128] on icon "pencil" at bounding box center [381, 128] width 8 height 8
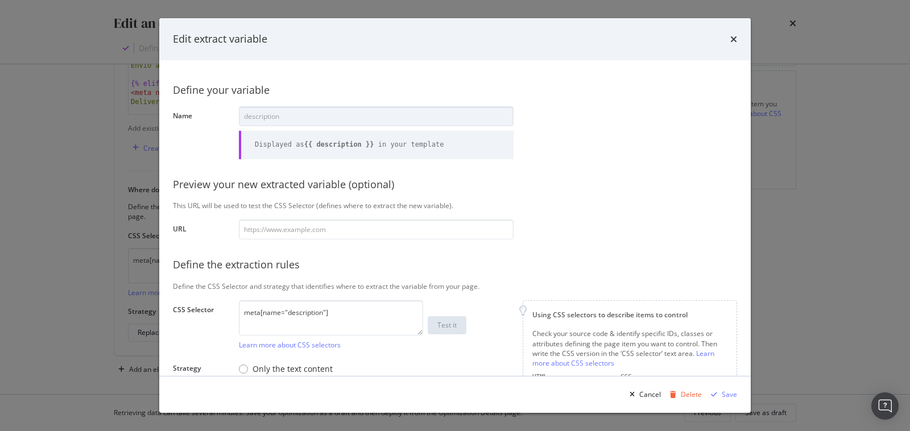
scroll to position [151, 0]
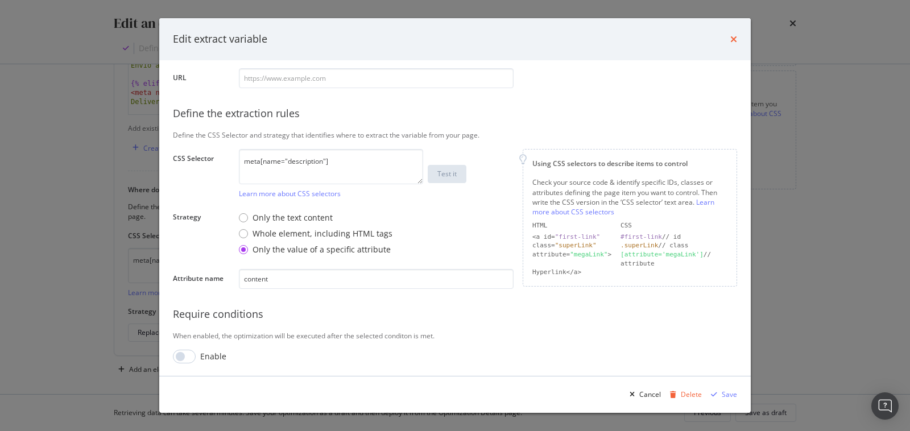
click at [733, 40] on icon "times" at bounding box center [733, 39] width 7 height 9
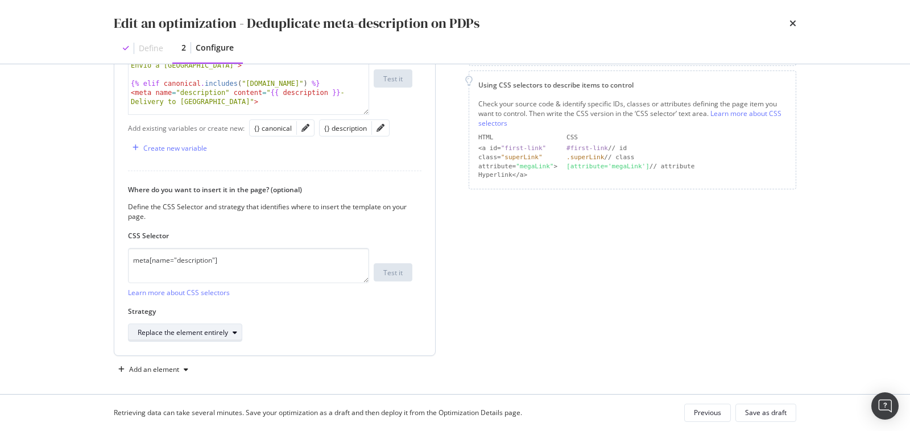
click at [219, 329] on div "Replace the element entirely" at bounding box center [183, 332] width 90 height 7
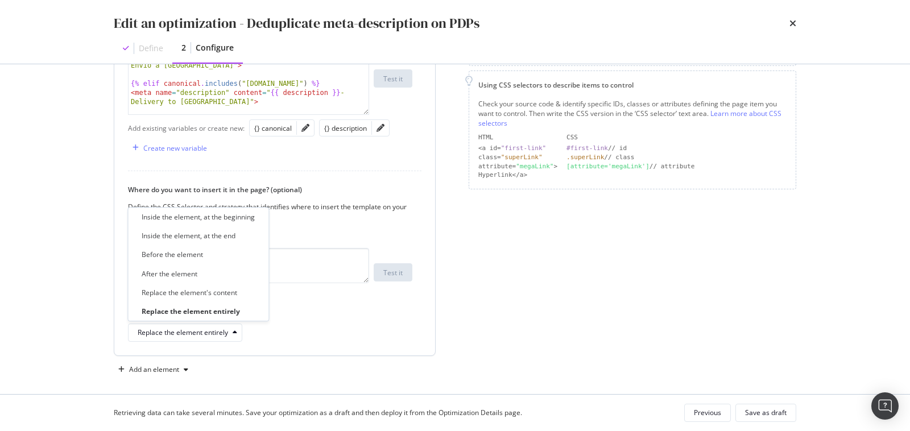
click at [332, 299] on div "Where do you want to insert it in the page? (optional) Define the CSS Selector …" at bounding box center [275, 263] width 294 height 157
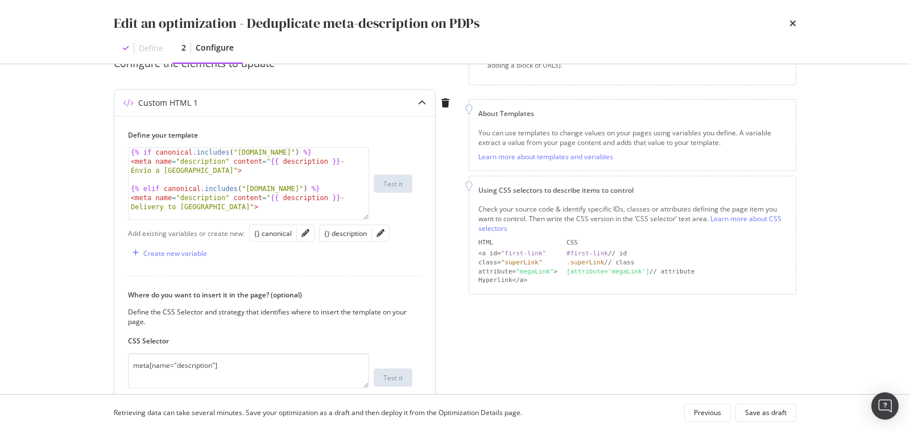
scroll to position [114, 0]
click at [382, 225] on div "Add existing variables or create new: {} canonical {} description Create new va…" at bounding box center [275, 245] width 294 height 40
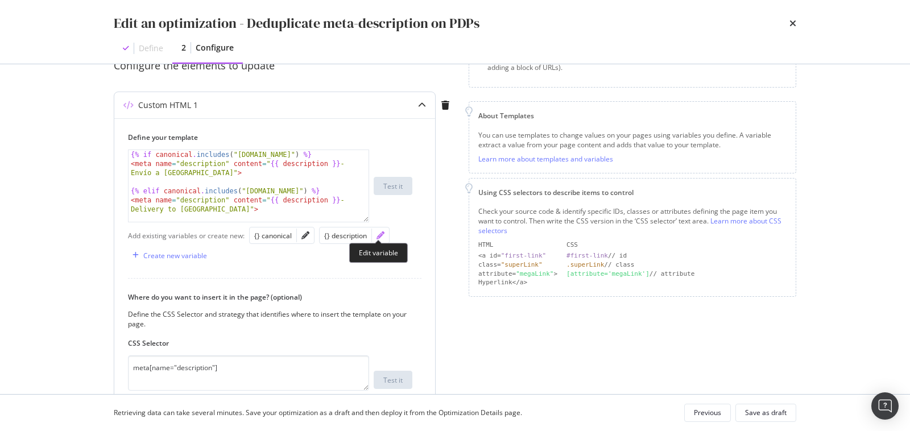
click at [381, 232] on icon "pencil" at bounding box center [381, 236] width 8 height 8
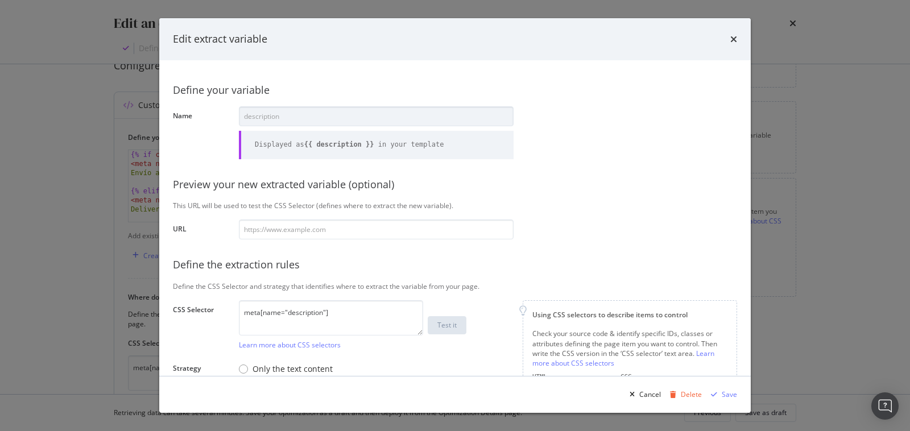
scroll to position [151, 0]
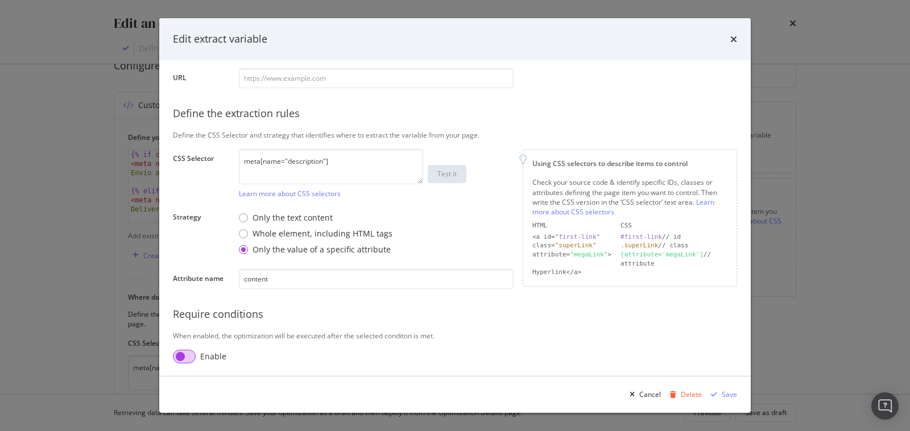
click at [188, 355] on input "modal" at bounding box center [184, 357] width 23 height 14
checkbox input "true"
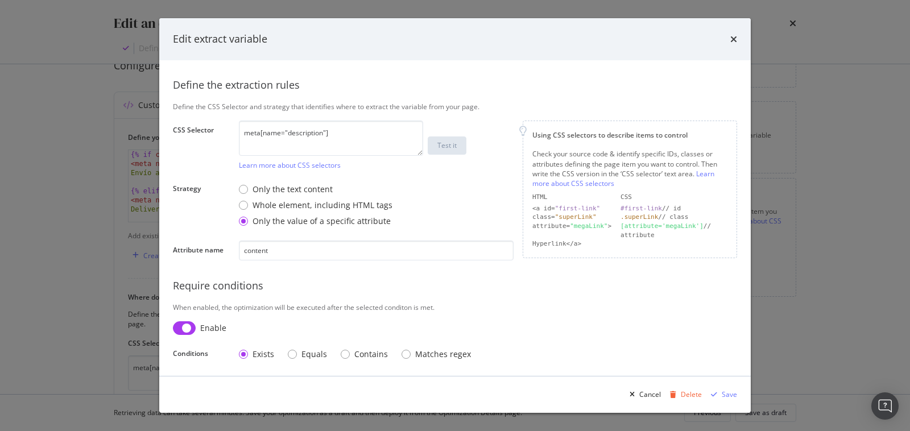
scroll to position [180, 0]
click at [726, 402] on div "Save" at bounding box center [722, 394] width 31 height 17
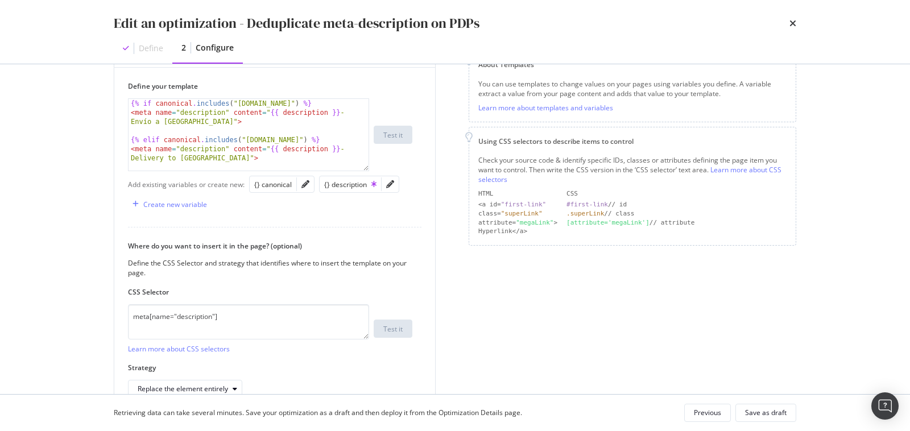
scroll to position [171, 0]
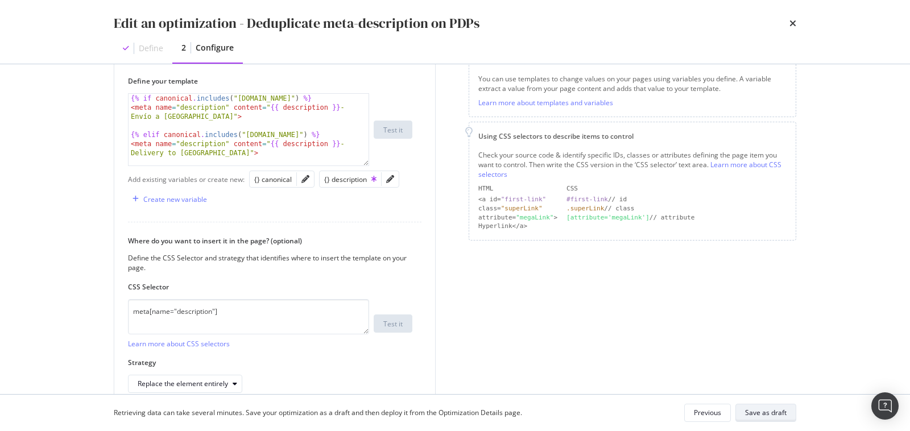
click at [765, 412] on div "Save as draft" at bounding box center [766, 413] width 42 height 10
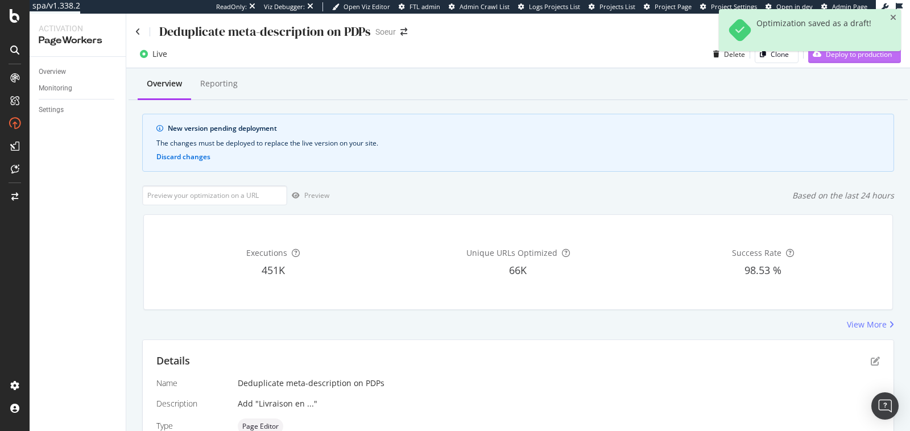
click at [828, 61] on div "Deploy to production" at bounding box center [850, 54] width 84 height 17
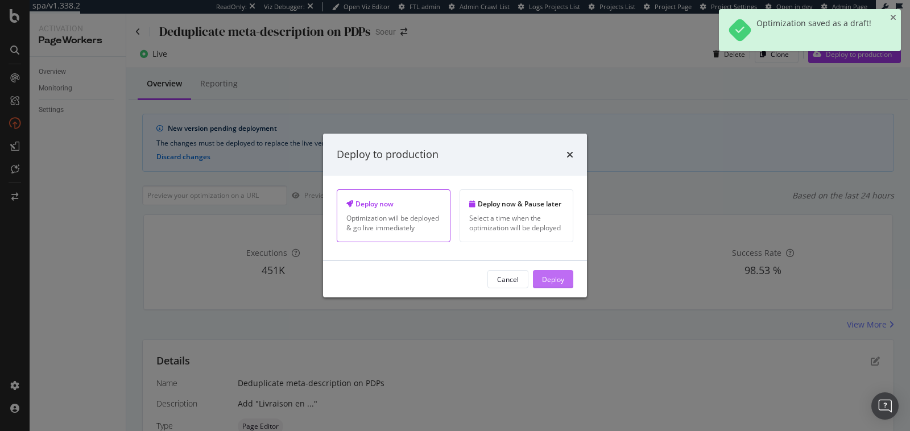
click at [559, 276] on div "Deploy" at bounding box center [553, 279] width 22 height 10
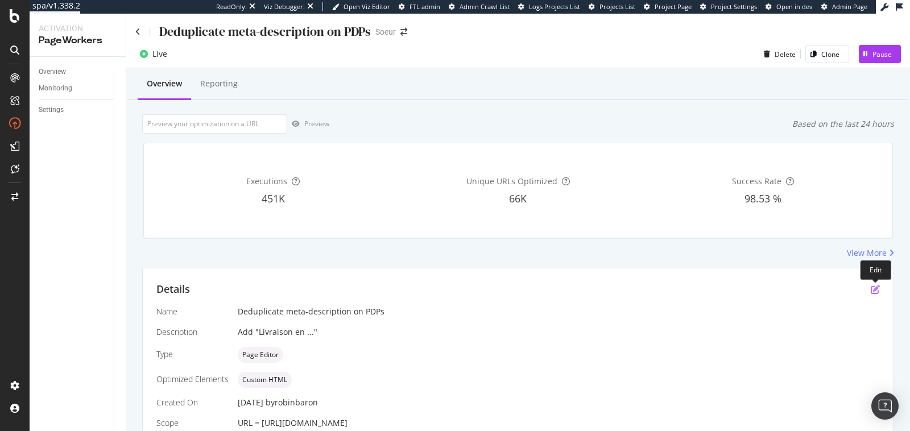
click at [879, 290] on icon "pen-to-square" at bounding box center [875, 289] width 9 height 9
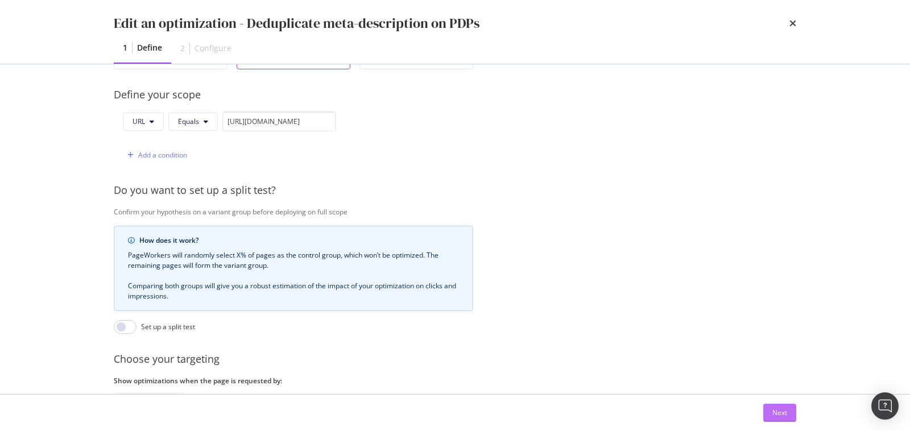
click at [781, 414] on div "Next" at bounding box center [780, 413] width 15 height 10
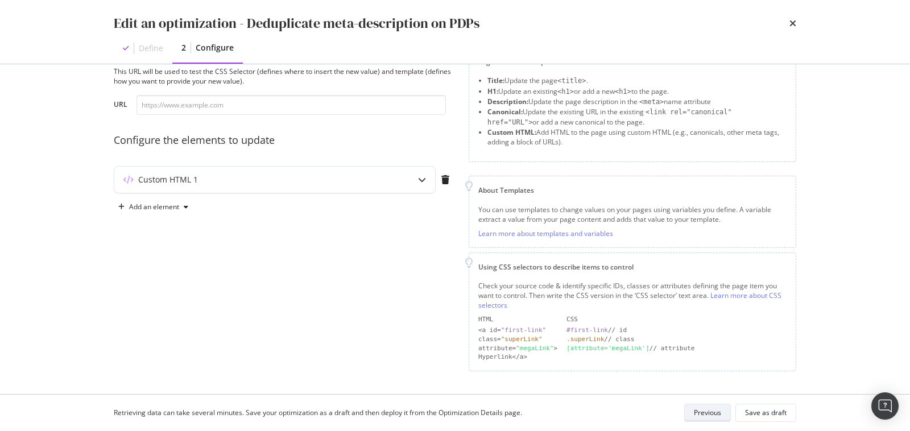
scroll to position [37, 0]
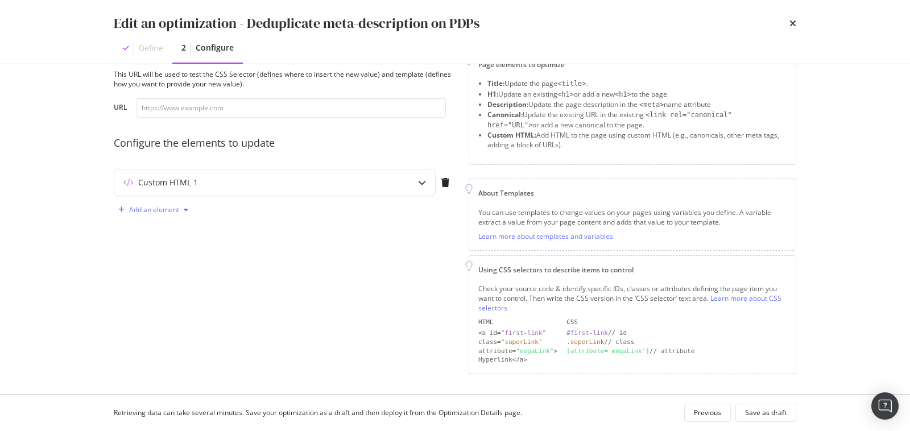
click at [170, 213] on div "Add an element" at bounding box center [154, 210] width 50 height 7
click at [255, 232] on div "Preview your optimization (optional) This URL will be used to test the CSS Sele…" at bounding box center [284, 212] width 341 height 324
click at [272, 181] on div "Custom HTML 1" at bounding box center [252, 182] width 276 height 11
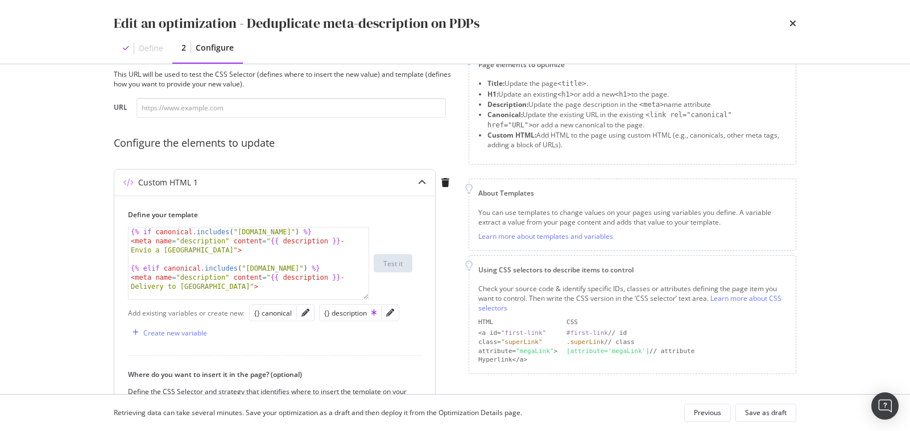
click at [269, 257] on div "{% if canonical . includes ( "[DOMAIN_NAME]" ) %} < meta name = "description" c…" at bounding box center [250, 273] width 242 height 90
type textarea "{% endif %}"
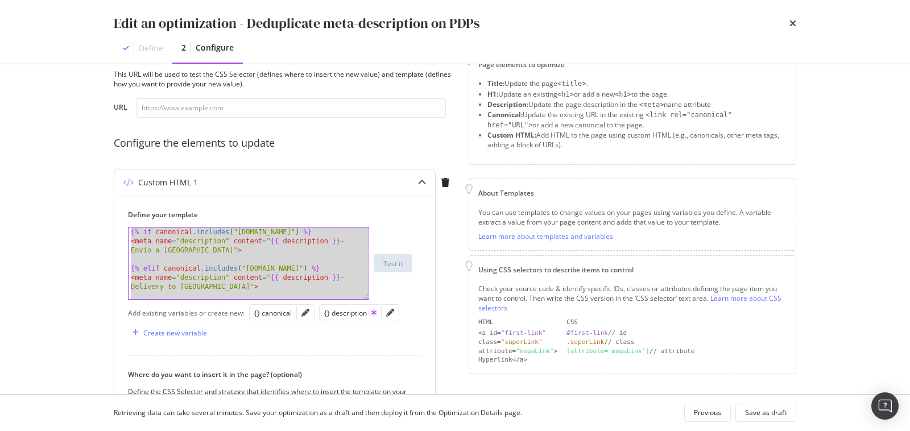
click at [287, 182] on div "Custom HTML 1" at bounding box center [252, 182] width 276 height 11
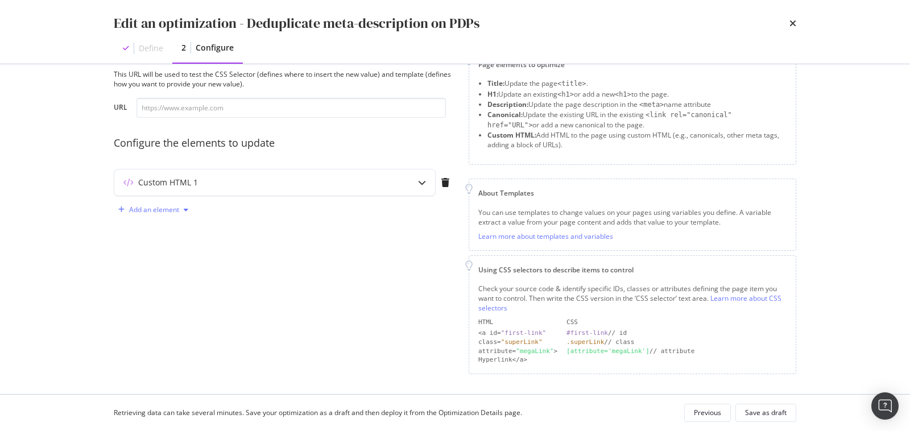
click at [167, 212] on div "Add an element" at bounding box center [154, 210] width 50 height 7
click at [172, 267] on div "Description" at bounding box center [162, 268] width 36 height 10
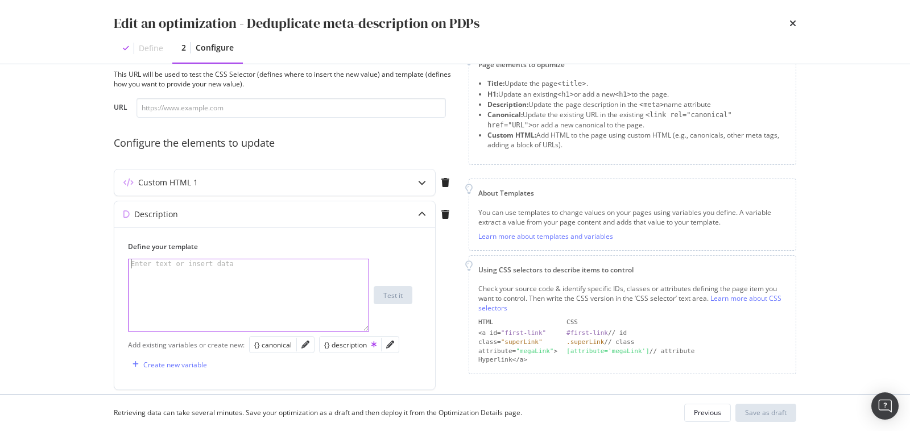
click at [172, 267] on div "Enter text or insert data" at bounding box center [183, 263] width 108 height 9
paste textarea "{% endif %}"
type textarea "{% endif %}"
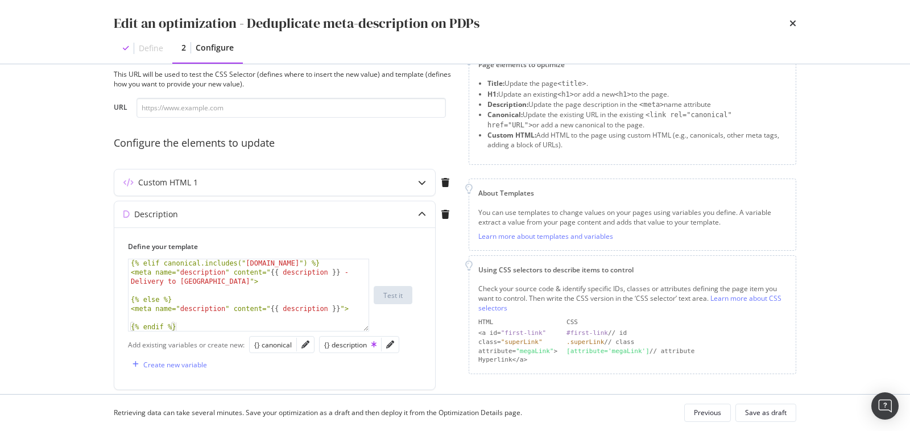
click at [76, 310] on div "Edit an optimization - Deduplicate meta-description on PDPs Define 2 Configure …" at bounding box center [455, 215] width 910 height 431
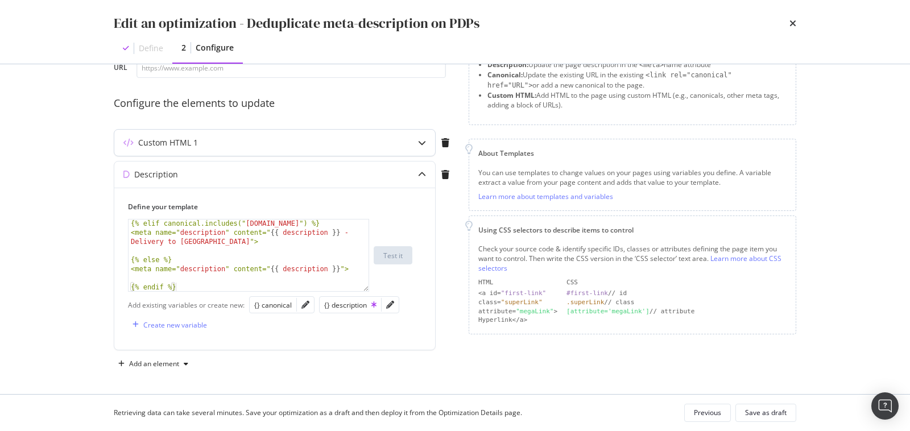
click at [353, 141] on div "Custom HTML 1" at bounding box center [252, 142] width 276 height 11
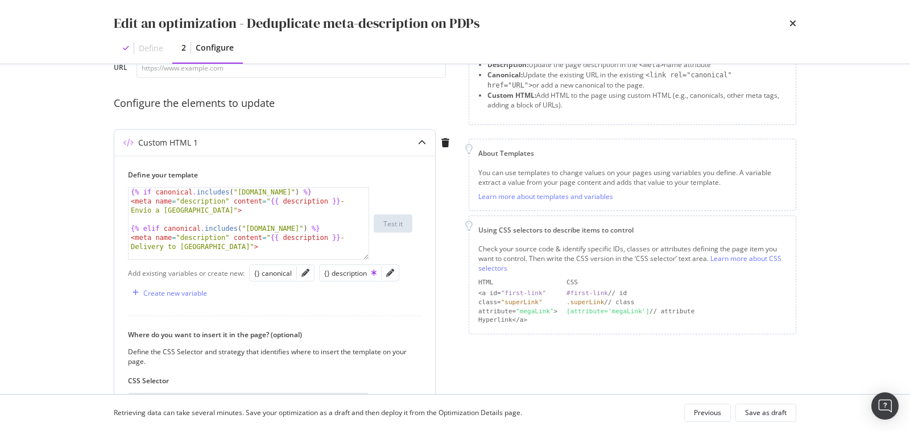
click at [342, 219] on div "{% if canonical . includes ( "[DOMAIN_NAME]" ) %} < meta name = "description" c…" at bounding box center [250, 233] width 242 height 90
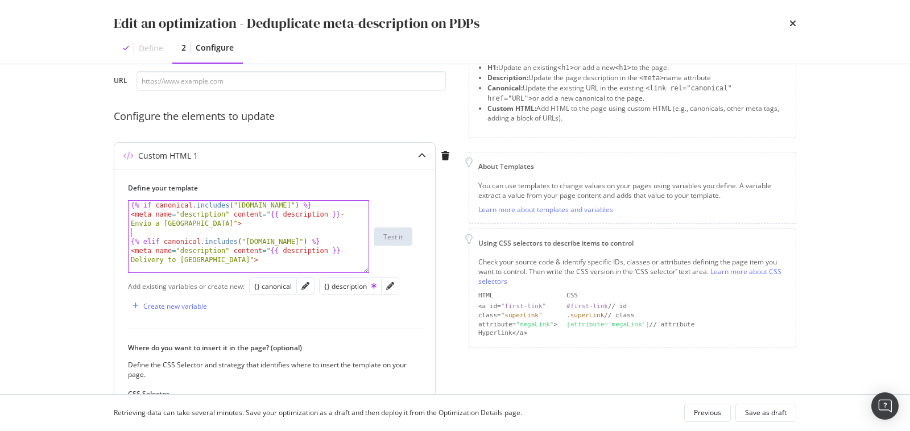
scroll to position [38, 0]
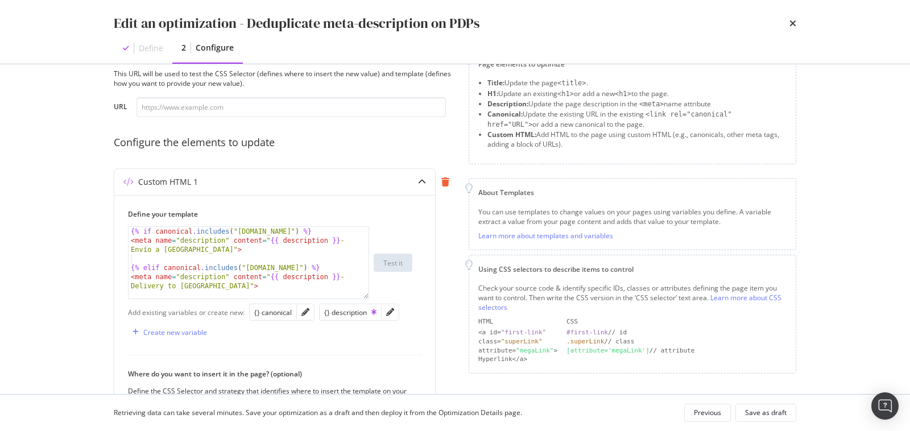
click at [442, 180] on icon "modal" at bounding box center [445, 181] width 8 height 9
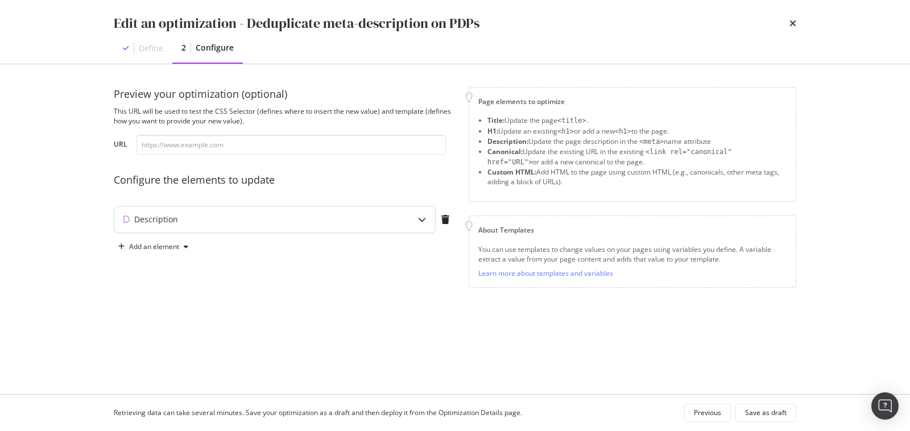
click at [364, 218] on div "Description" at bounding box center [252, 219] width 276 height 11
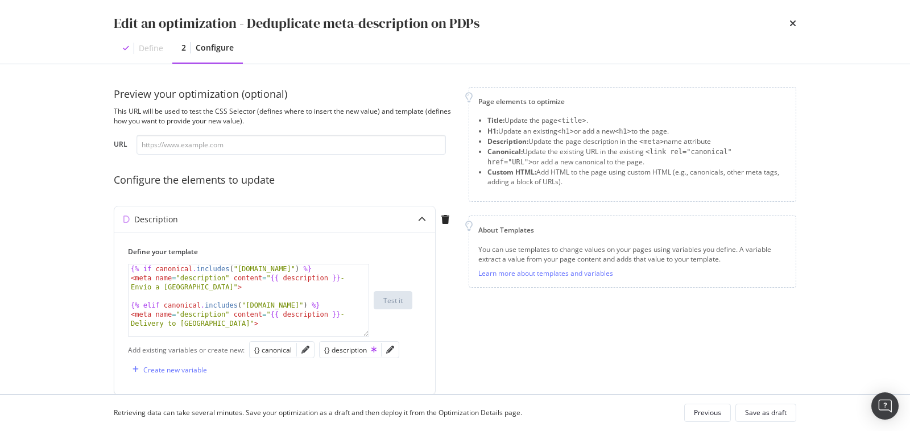
scroll to position [46, 0]
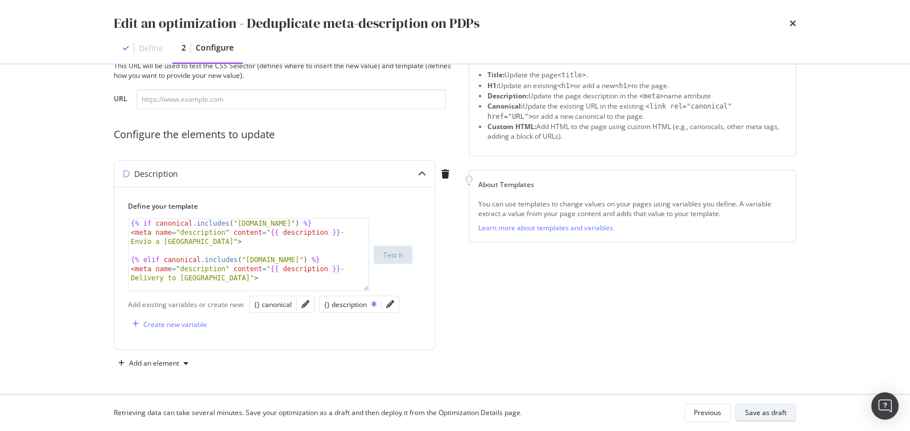
click at [775, 416] on div "Save as draft" at bounding box center [766, 413] width 42 height 10
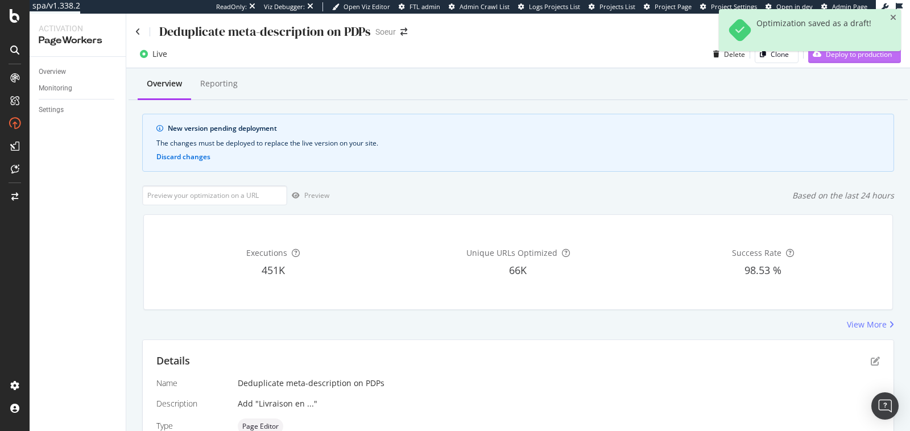
click at [832, 63] on div "Deploy to production" at bounding box center [850, 54] width 84 height 17
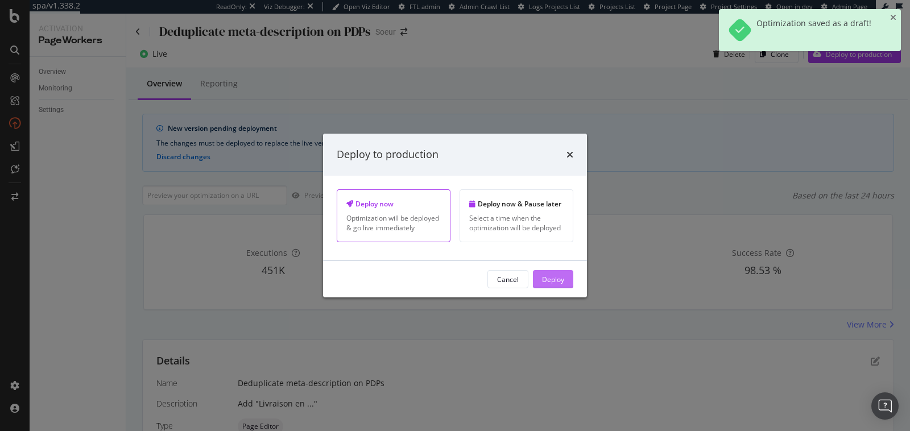
click at [569, 277] on button "Deploy" at bounding box center [553, 279] width 40 height 18
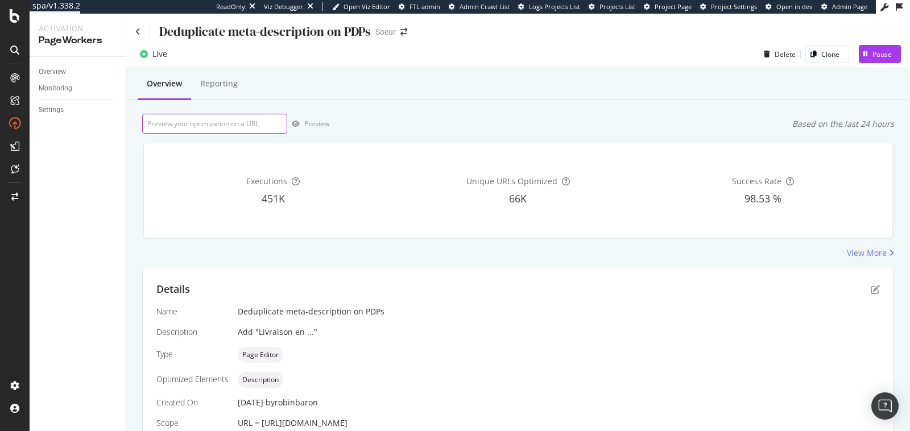
click at [260, 126] on input "url" at bounding box center [214, 124] width 145 height 20
paste input "https://ch.soeur.fr/products/manteau-windsor-beige-chine-man1312windsor23wbei04"
type input "https://ch.soeur.fr/products/manteau-windsor-beige-chine-man1312windsor23wbei04"
click at [297, 127] on div "Preview" at bounding box center [308, 123] width 42 height 17
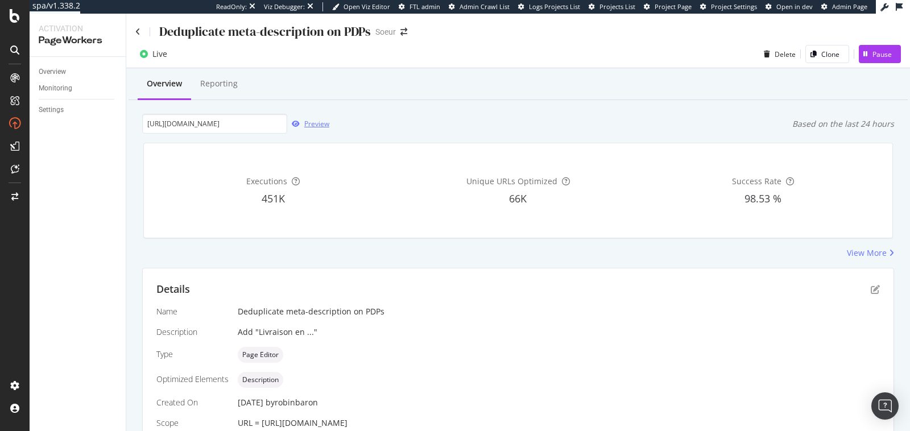
scroll to position [0, 0]
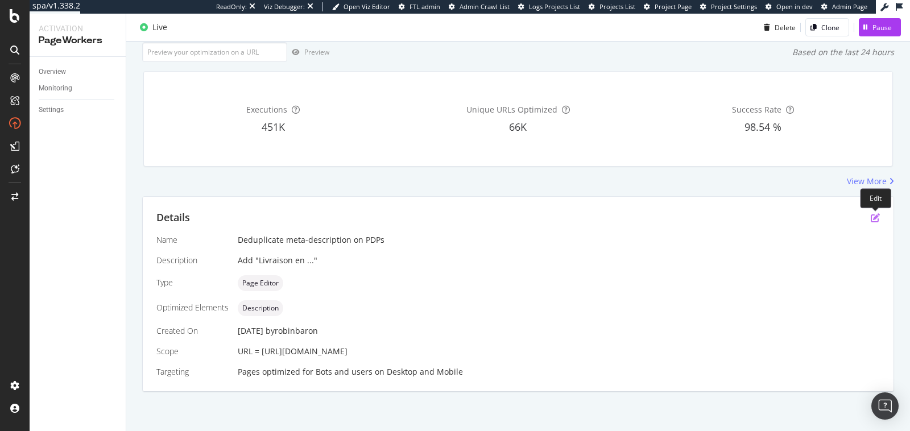
click at [876, 216] on icon "pen-to-square" at bounding box center [875, 217] width 9 height 9
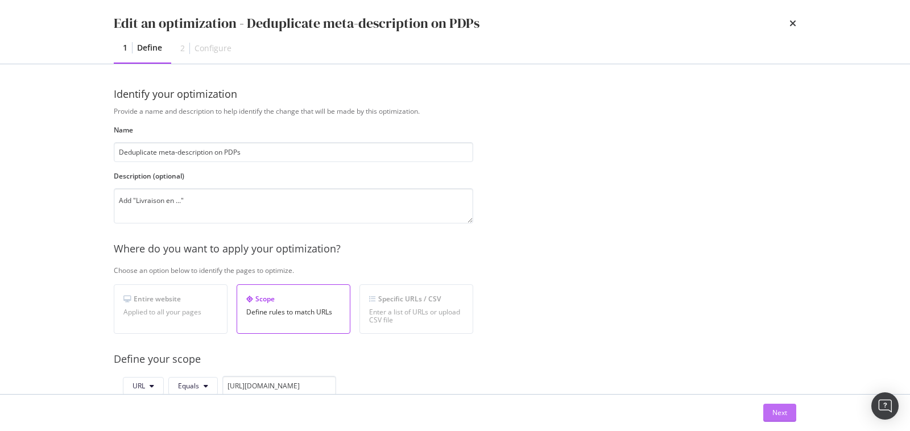
click at [784, 412] on div "Next" at bounding box center [780, 413] width 15 height 10
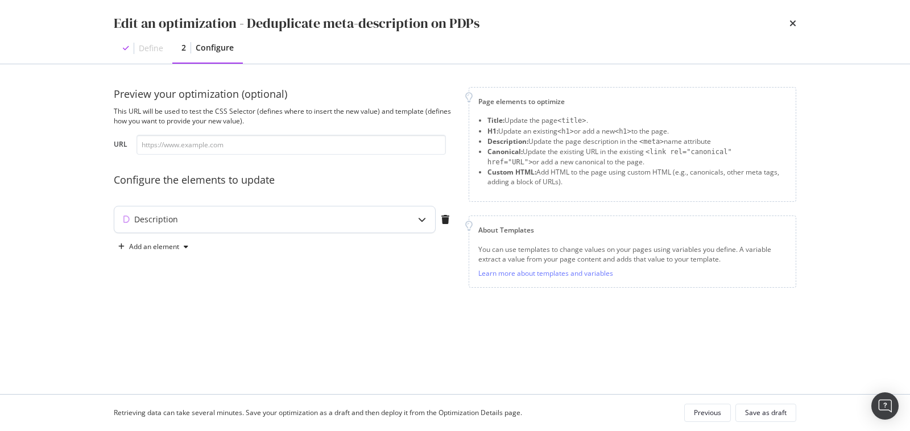
click at [421, 216] on icon "modal" at bounding box center [422, 220] width 8 height 8
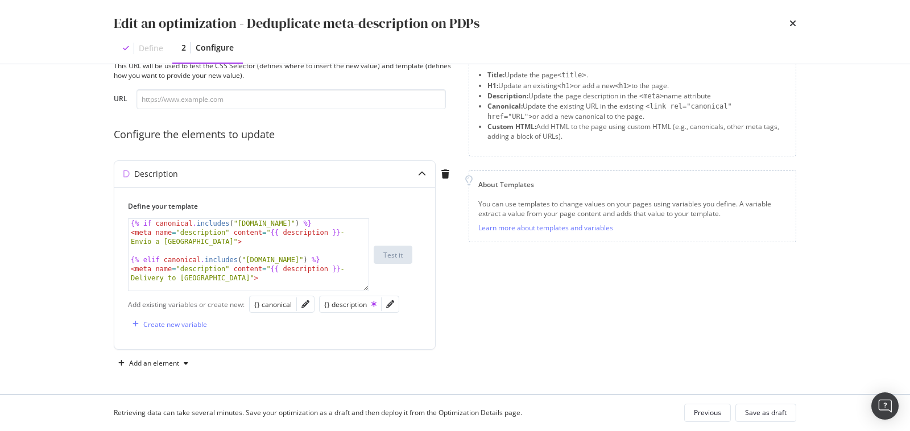
scroll to position [44, 0]
click at [303, 97] on input "modal" at bounding box center [291, 100] width 309 height 20
paste input "[URL][DOMAIN_NAME]"
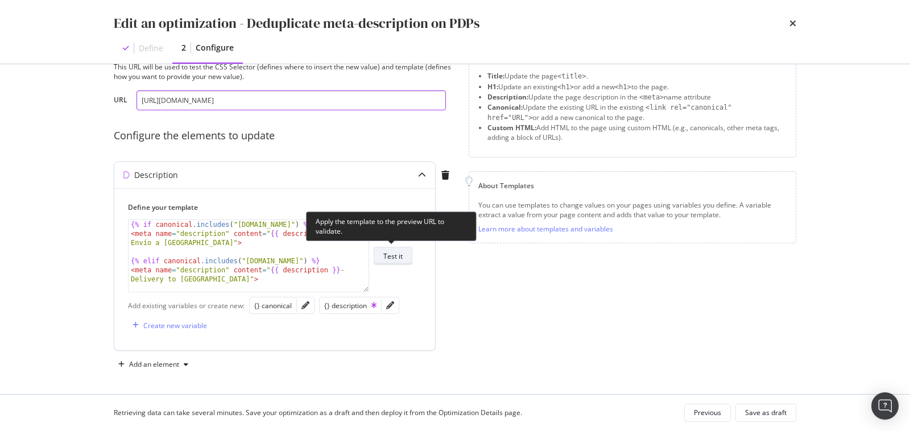
type input "[URL][DOMAIN_NAME]"
click at [391, 252] on div "Test it" at bounding box center [392, 256] width 19 height 10
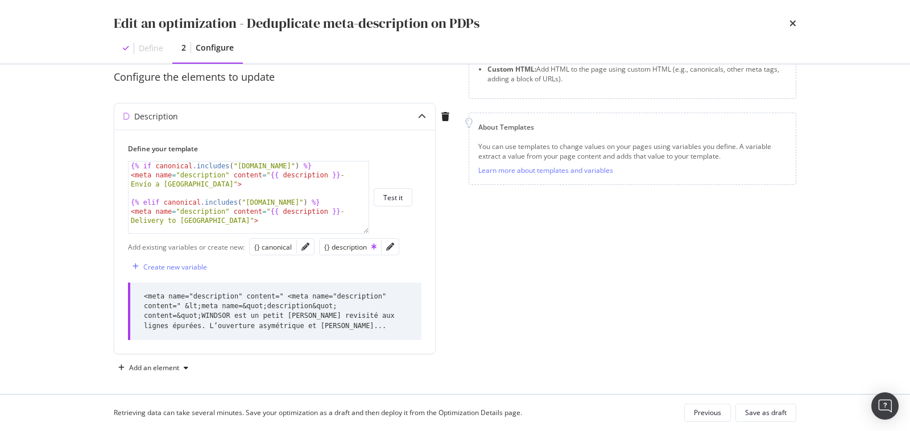
scroll to position [107, 0]
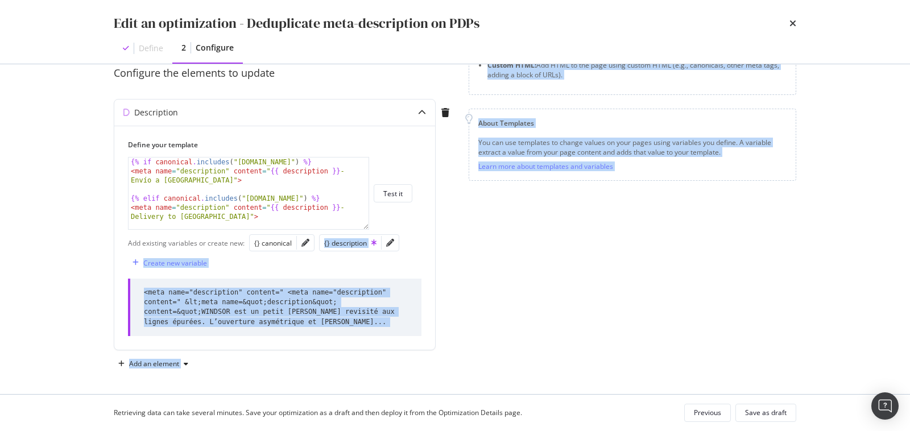
drag, startPoint x: 368, startPoint y: 306, endPoint x: 375, endPoint y: 402, distance: 96.4
click at [375, 402] on div "Edit an optimization - Deduplicate meta-description on PDPs Define 2 Configure …" at bounding box center [455, 215] width 910 height 431
click at [474, 321] on div "Page elements to optimize Title: Update the page <title> . H1: Update an existi…" at bounding box center [633, 176] width 328 height 393
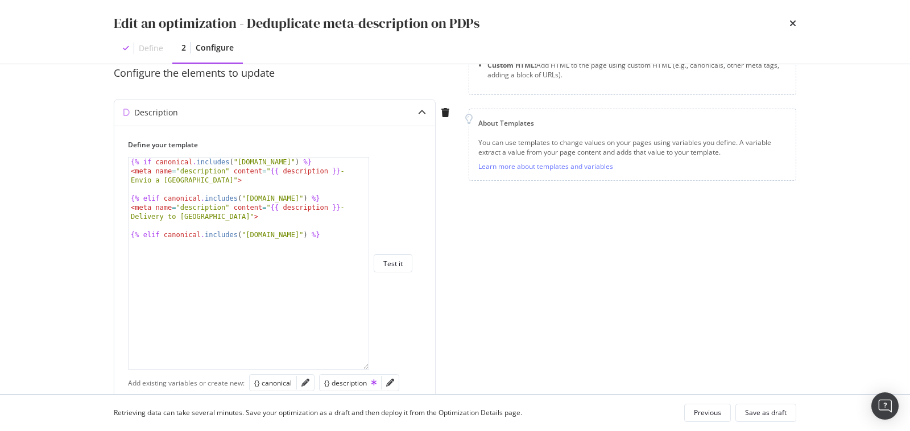
drag, startPoint x: 368, startPoint y: 226, endPoint x: 358, endPoint y: 456, distance: 229.4
click at [358, 431] on html "spa/v1.338.2 ReadOnly: Viz Debugger: Open Viz Editor FTL admin Admin Crawl List…" at bounding box center [455, 215] width 910 height 431
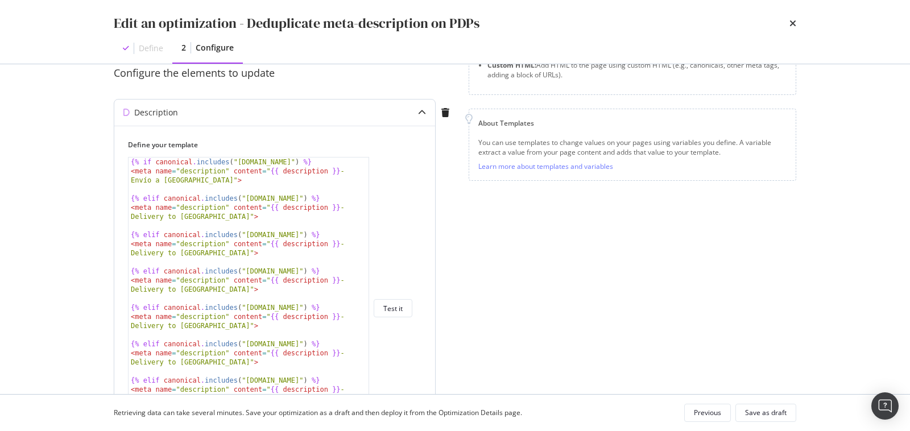
click at [317, 338] on div "{% if canonical . includes ( "[DOMAIN_NAME]" ) %} < meta name = "description" c…" at bounding box center [250, 322] width 242 height 329
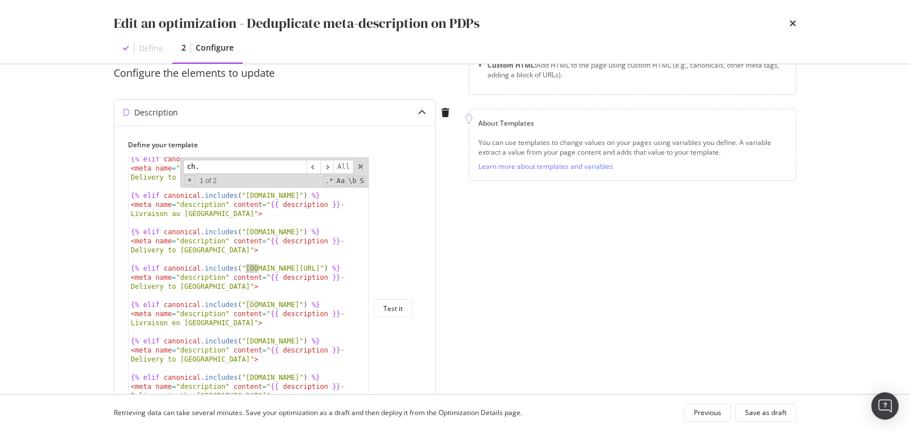
scroll to position [1168, 0]
type input "ch."
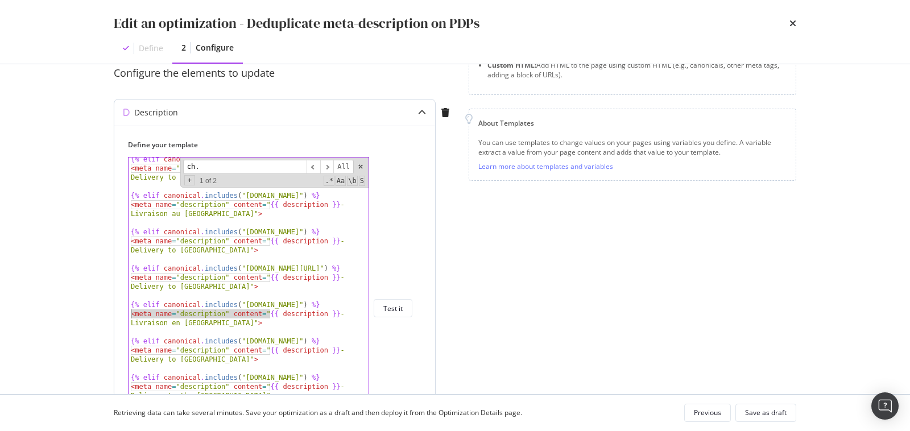
drag, startPoint x: 271, startPoint y: 314, endPoint x: 128, endPoint y: 315, distance: 143.4
click at [129, 315] on div "{% [DEMOGRAPHIC_DATA] canonical . includes ( "[DOMAIN_NAME][URL]" ) %} < meta n…" at bounding box center [250, 319] width 242 height 329
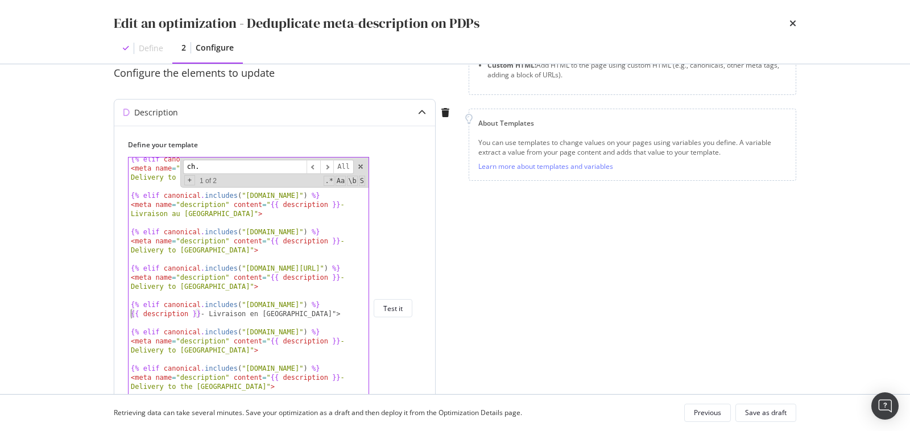
click at [298, 314] on div "{% [DEMOGRAPHIC_DATA] canonical . includes ( "[DOMAIN_NAME][URL]" ) %} < meta n…" at bounding box center [250, 315] width 242 height 320
type textarea "{{ description }} - Livraison en [GEOGRAPHIC_DATA]"
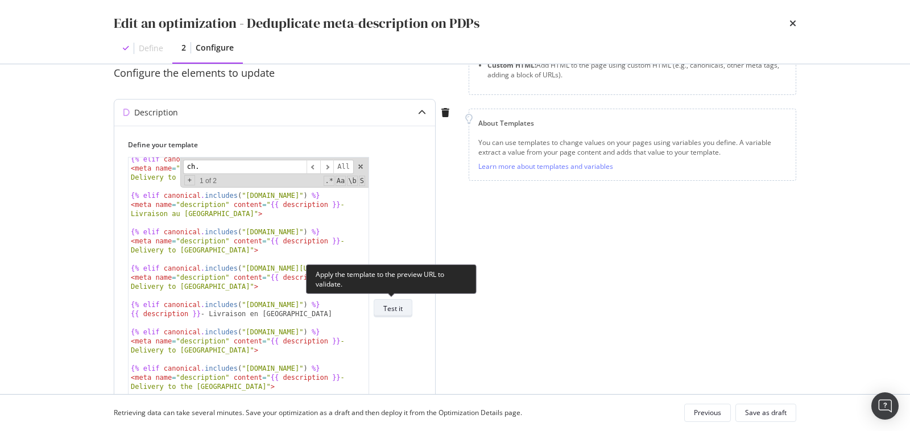
click at [387, 308] on div "Test it" at bounding box center [392, 309] width 19 height 10
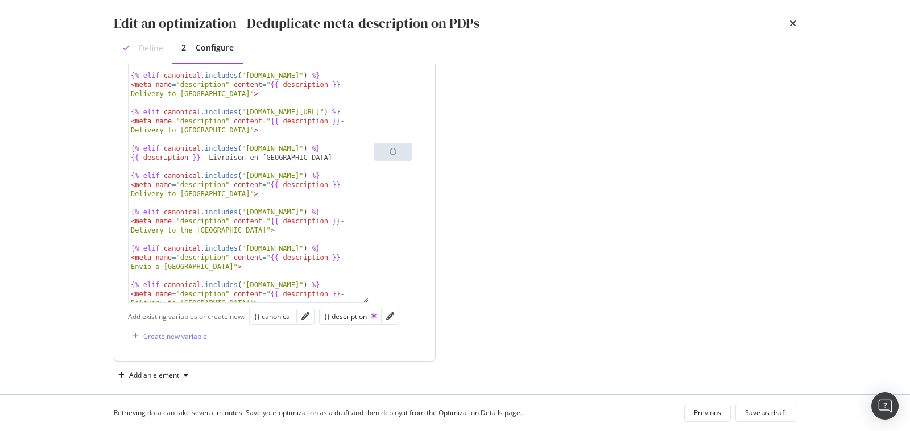
scroll to position [275, 0]
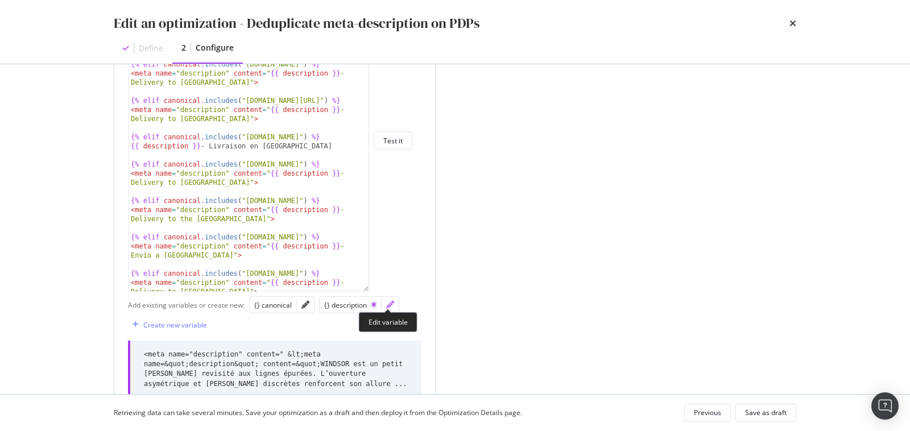
click at [390, 304] on icon "pencil" at bounding box center [390, 305] width 8 height 8
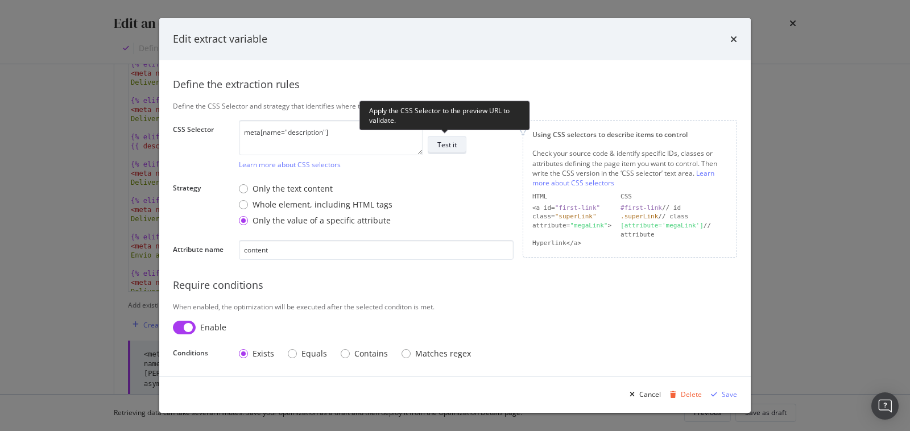
scroll to position [0, 0]
click at [450, 145] on div "Test it" at bounding box center [446, 145] width 19 height 10
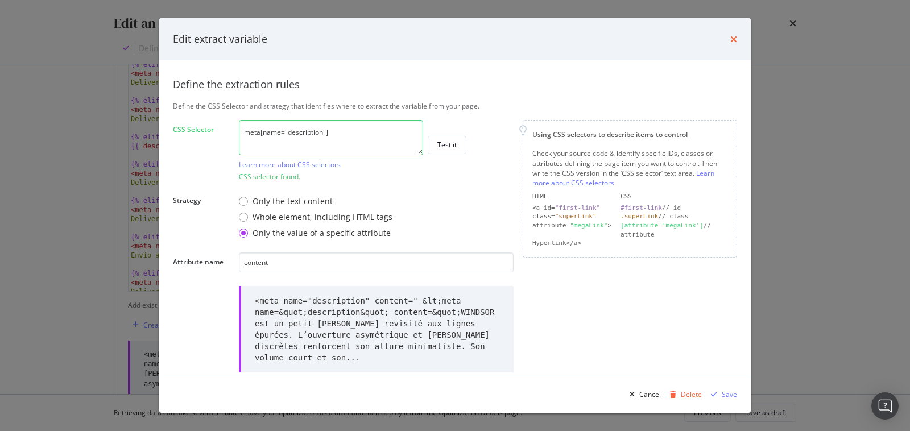
click at [733, 38] on icon "times" at bounding box center [733, 39] width 7 height 9
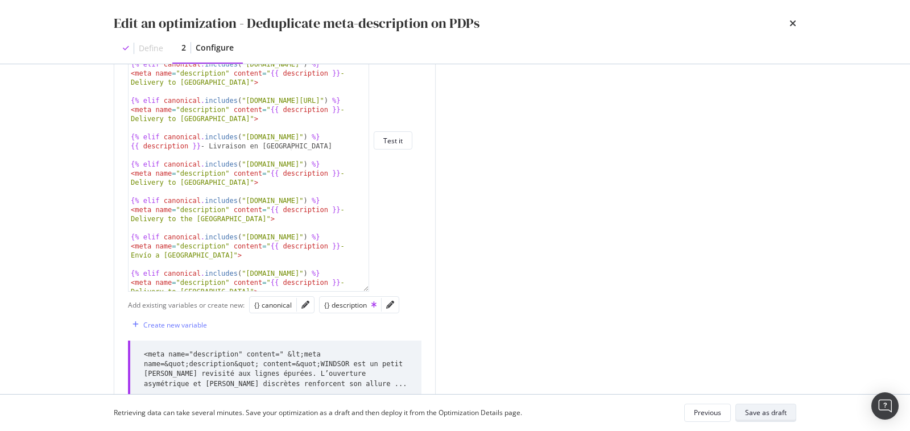
click at [758, 414] on div "Save as draft" at bounding box center [766, 413] width 42 height 10
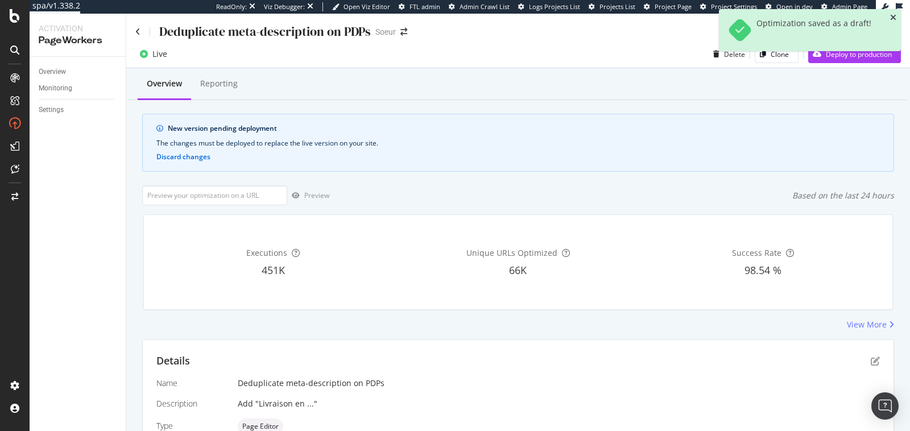
click at [895, 19] on icon "close toast" at bounding box center [893, 18] width 6 height 8
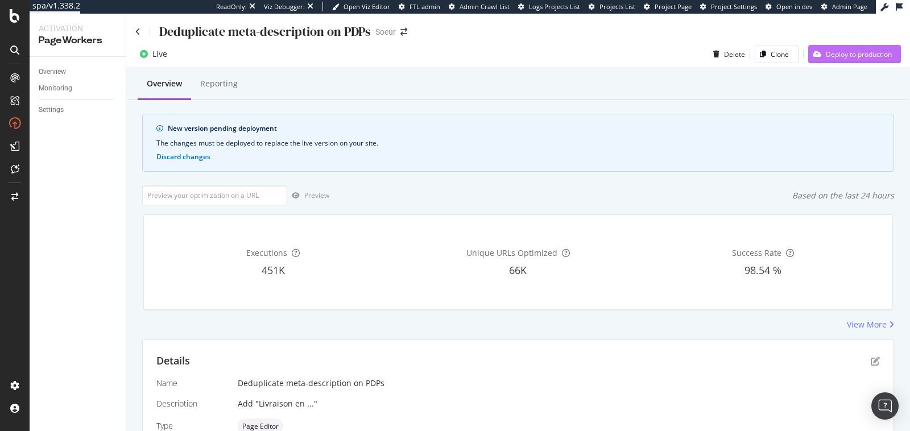
click at [851, 57] on div "Deploy to production" at bounding box center [859, 54] width 66 height 10
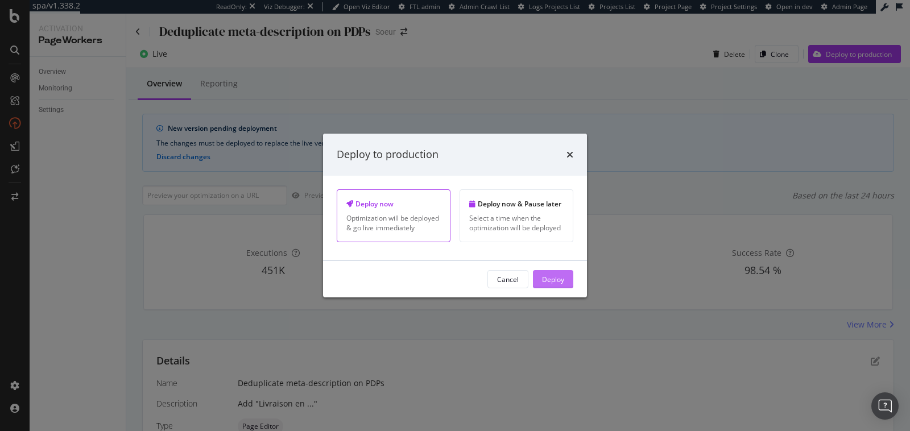
click at [568, 284] on button "Deploy" at bounding box center [553, 279] width 40 height 18
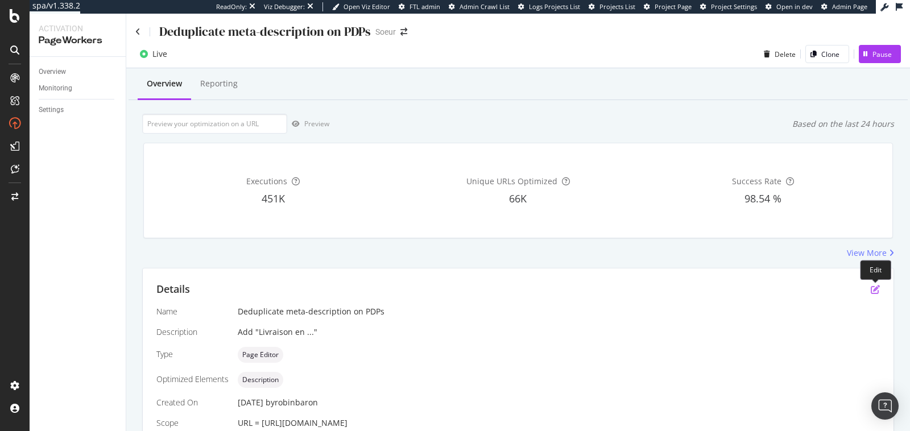
click at [878, 289] on icon "pen-to-square" at bounding box center [875, 289] width 9 height 9
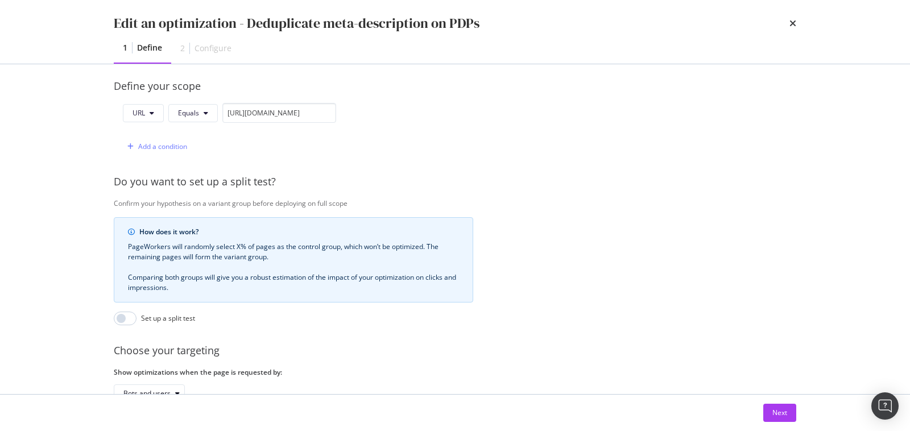
scroll to position [346, 0]
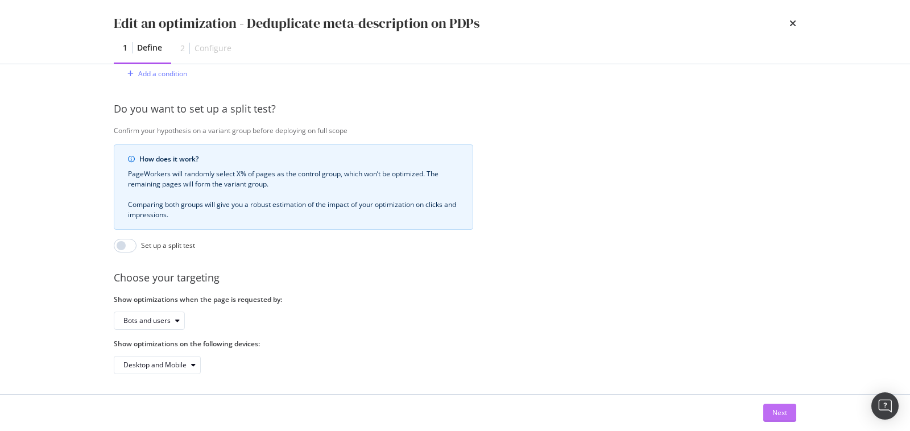
click at [773, 408] on div "Next" at bounding box center [780, 413] width 15 height 10
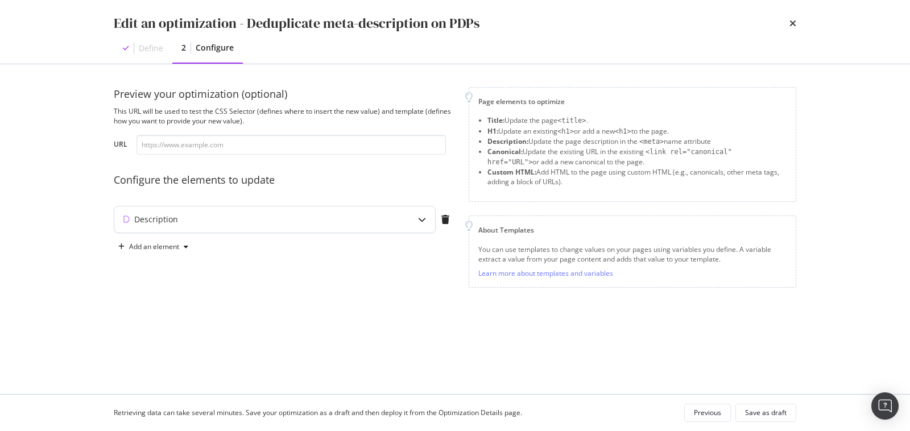
click at [414, 227] on div "modal" at bounding box center [422, 220] width 26 height 26
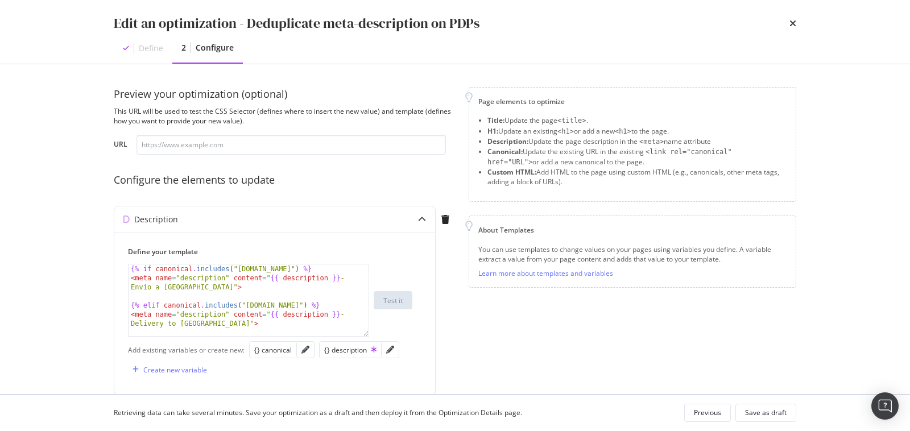
scroll to position [46, 0]
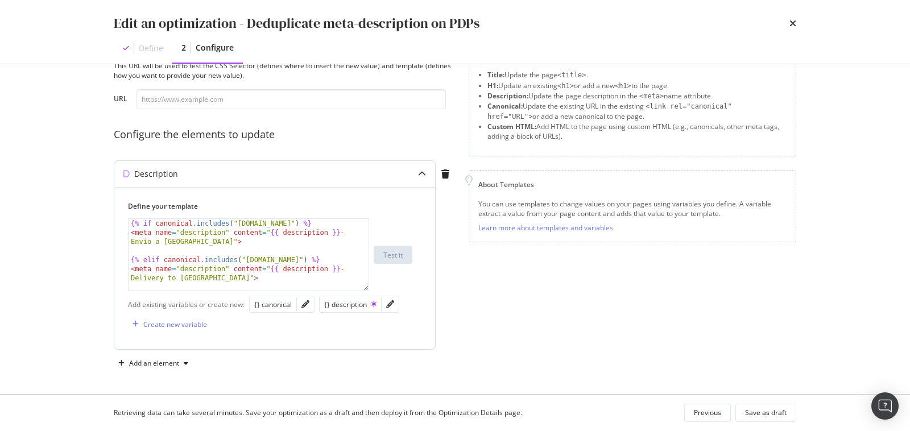
click at [298, 244] on div "{% if canonical . includes ( "[DOMAIN_NAME]" ) %} < meta name = "description" c…" at bounding box center [250, 264] width 242 height 90
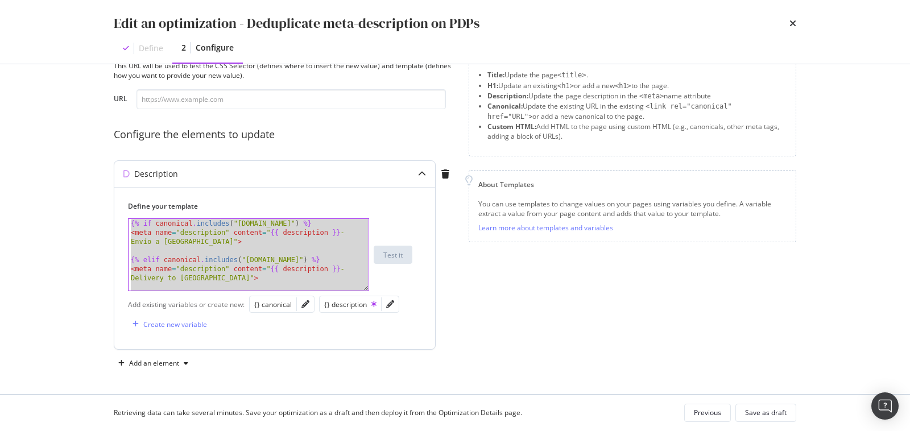
click at [200, 224] on div "{% if canonical . includes ( "[DOMAIN_NAME]" ) %} < meta name = "description" c…" at bounding box center [250, 264] width 242 height 90
paste textarea "Cursor at row 629"
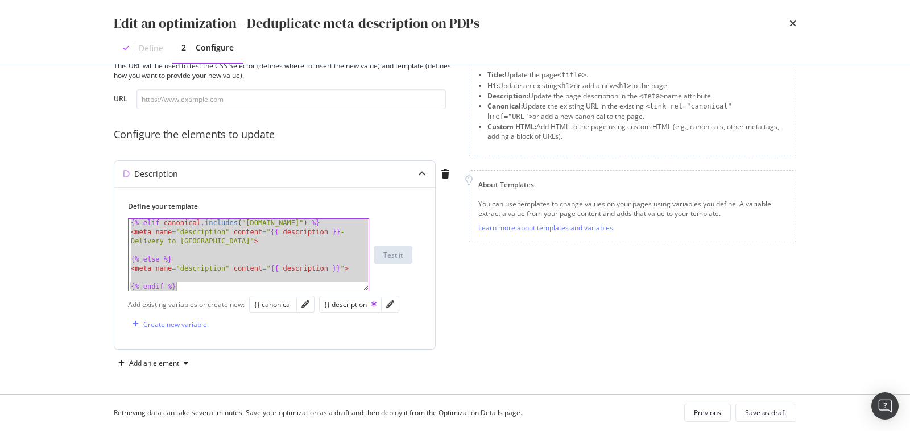
scroll to position [7555, 0]
paste textarea "Cursor at row 629"
type textarea "{% endif %}"
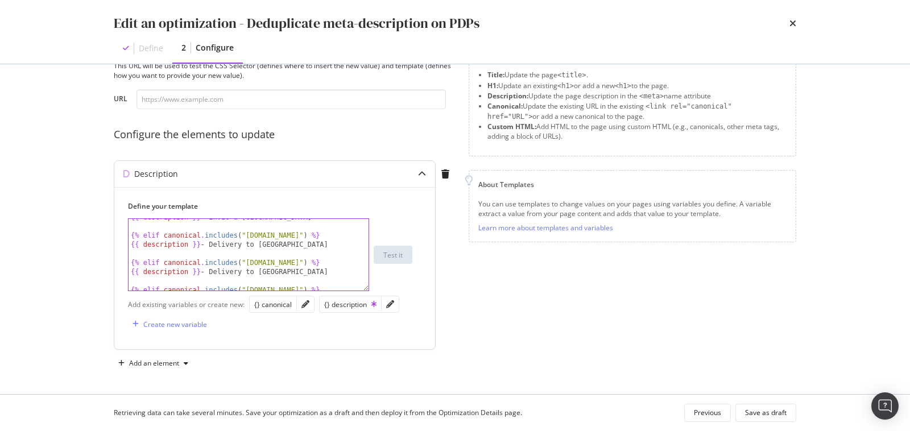
scroll to position [0, 0]
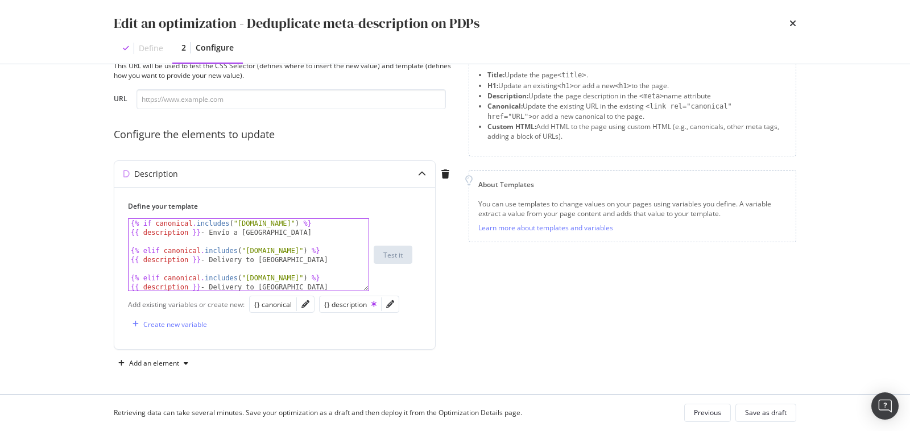
click at [50, 260] on div "Edit an optimization - Deduplicate meta-description on PDPs Define 2 Configure …" at bounding box center [455, 215] width 910 height 431
click at [764, 416] on div "Save as draft" at bounding box center [766, 413] width 42 height 10
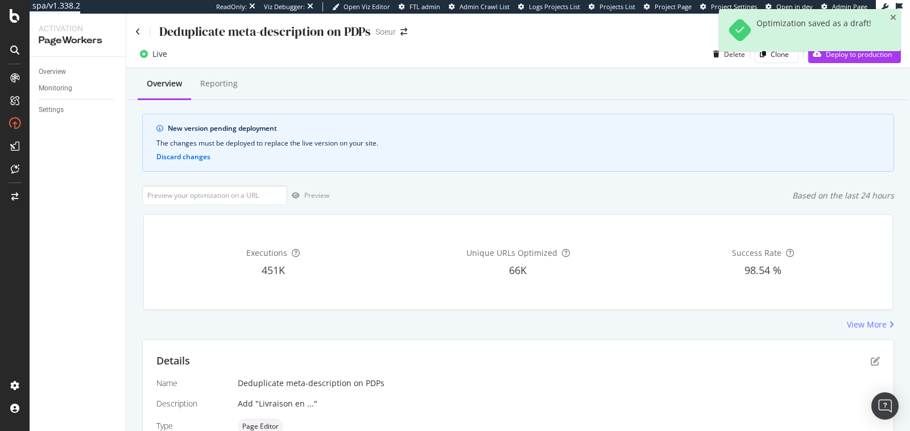
scroll to position [142, 0]
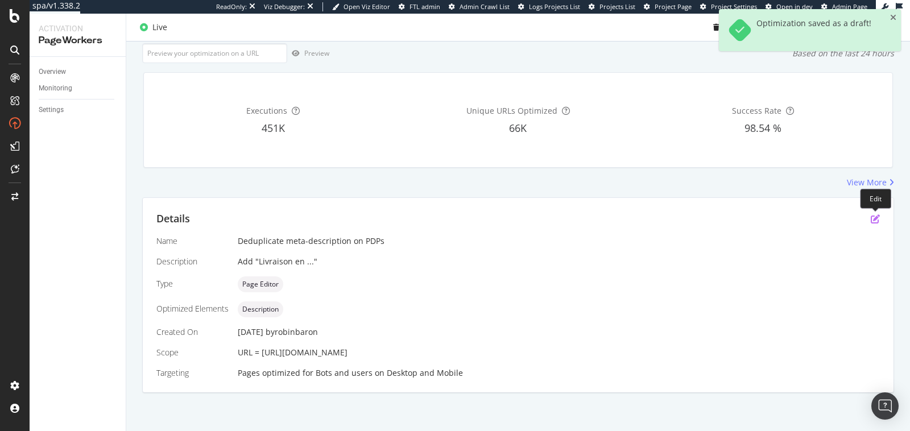
click at [872, 215] on icon "pen-to-square" at bounding box center [875, 218] width 9 height 9
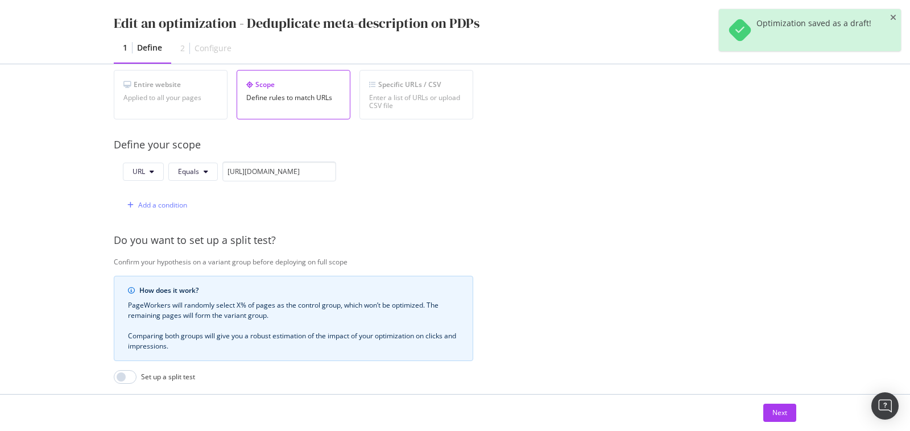
scroll to position [217, 0]
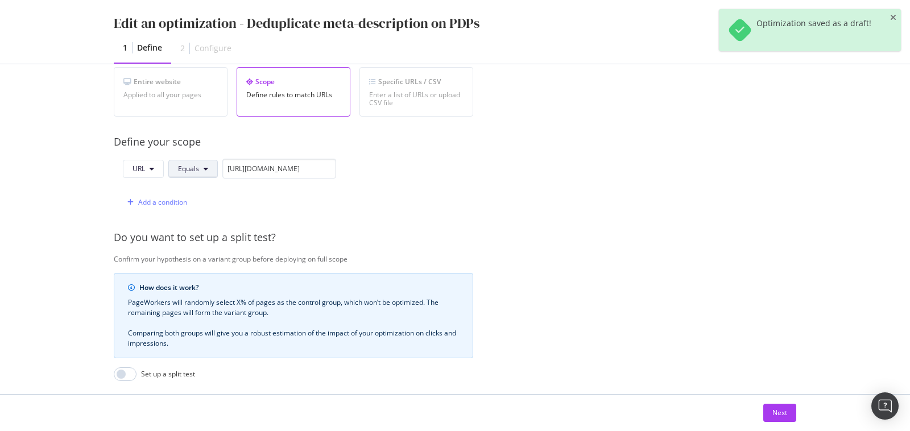
click at [186, 164] on span "Equals" at bounding box center [188, 169] width 21 height 10
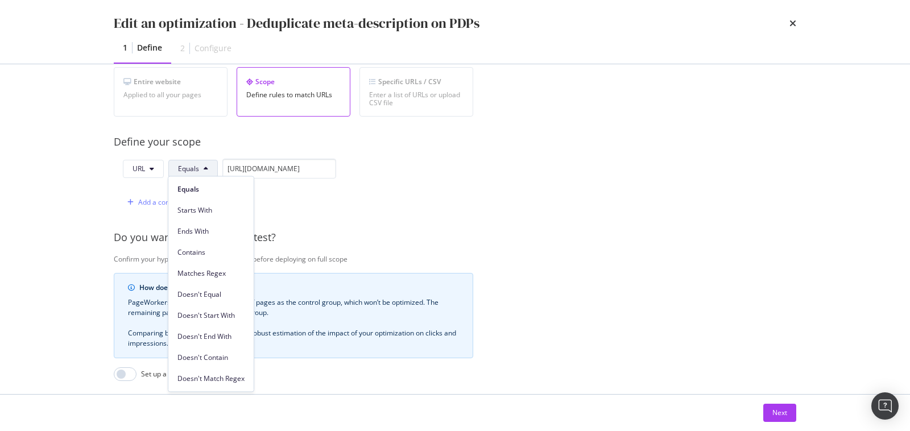
click at [206, 261] on div "Matches Regex" at bounding box center [210, 271] width 85 height 21
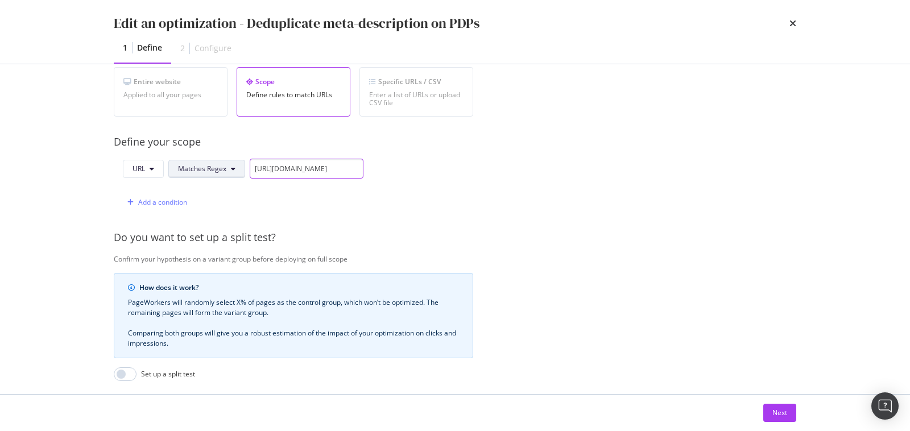
drag, startPoint x: 312, startPoint y: 167, endPoint x: 169, endPoint y: 160, distance: 142.9
click at [169, 160] on div "URL Matches Regex [URL][DOMAIN_NAME]" at bounding box center [243, 169] width 241 height 20
drag, startPoint x: 287, startPoint y: 170, endPoint x: 639, endPoint y: 167, distance: 352.2
click at [639, 167] on div "Provide a name and description to help identify the change that will be made by…" at bounding box center [455, 196] width 683 height 614
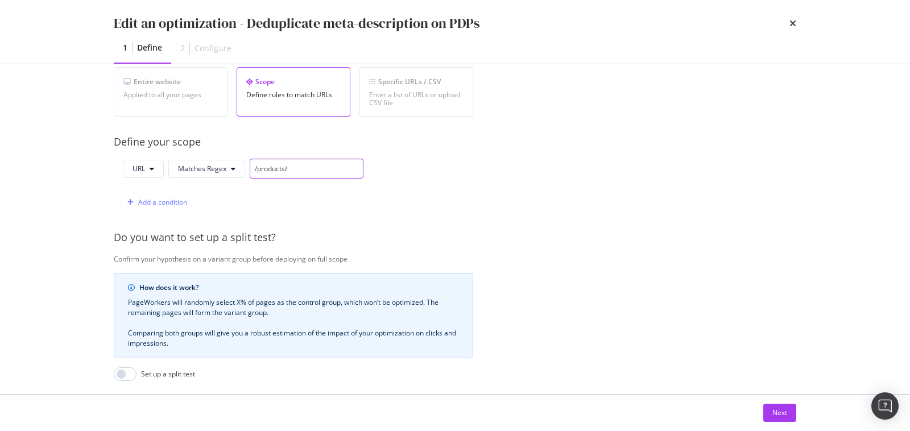
scroll to position [0, 0]
type input "/products/"
click at [455, 237] on div "Do you want to set up a split test?" at bounding box center [483, 237] width 739 height 15
click at [209, 167] on span "Matches Regex" at bounding box center [202, 169] width 48 height 10
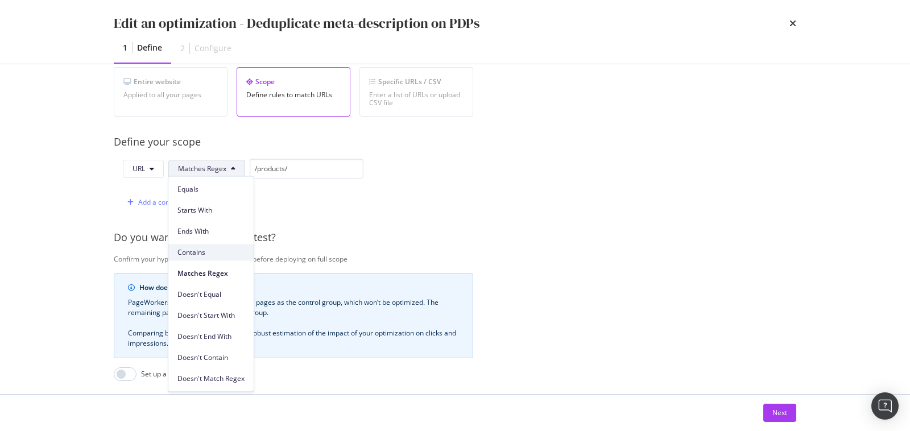
click at [209, 248] on span "Contains" at bounding box center [210, 252] width 67 height 10
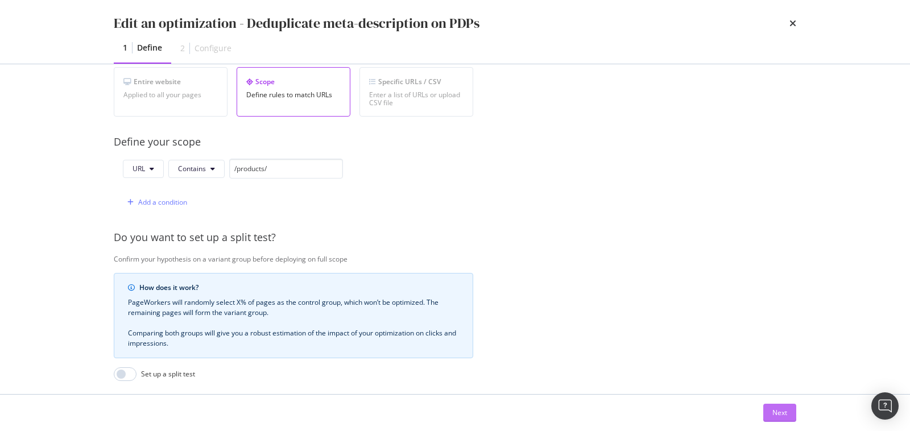
click at [787, 415] on button "Next" at bounding box center [779, 413] width 33 height 18
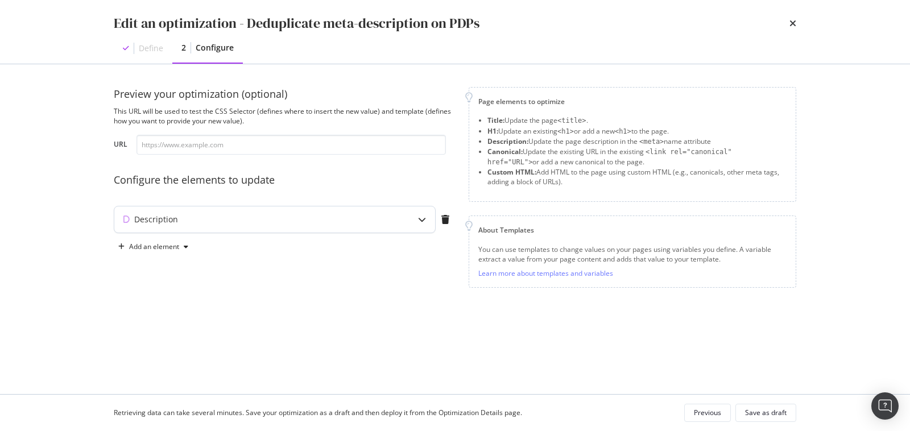
click at [318, 217] on div "Description" at bounding box center [252, 219] width 276 height 11
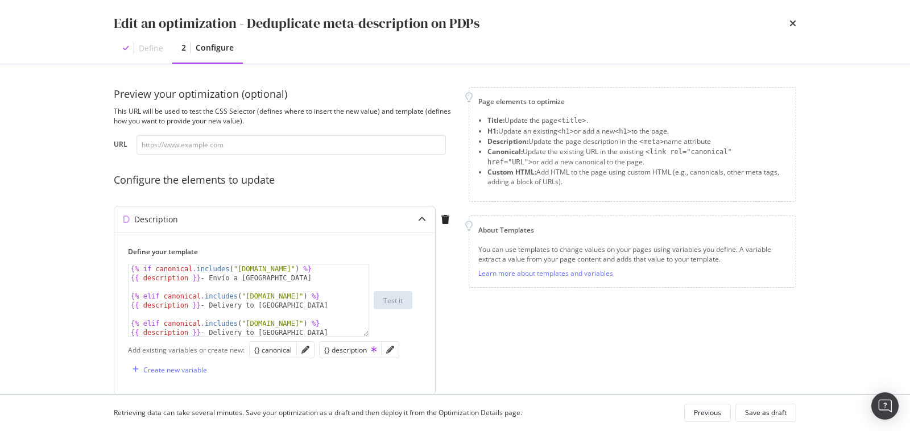
scroll to position [46, 0]
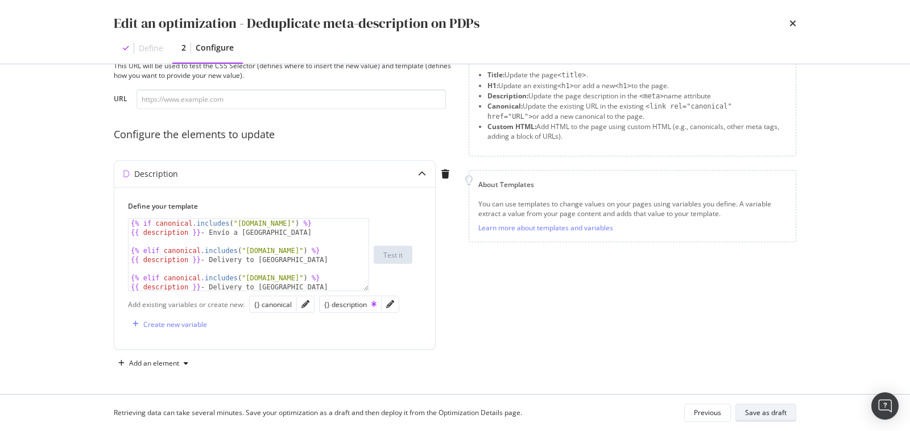
click at [769, 412] on div "Save as draft" at bounding box center [766, 413] width 42 height 10
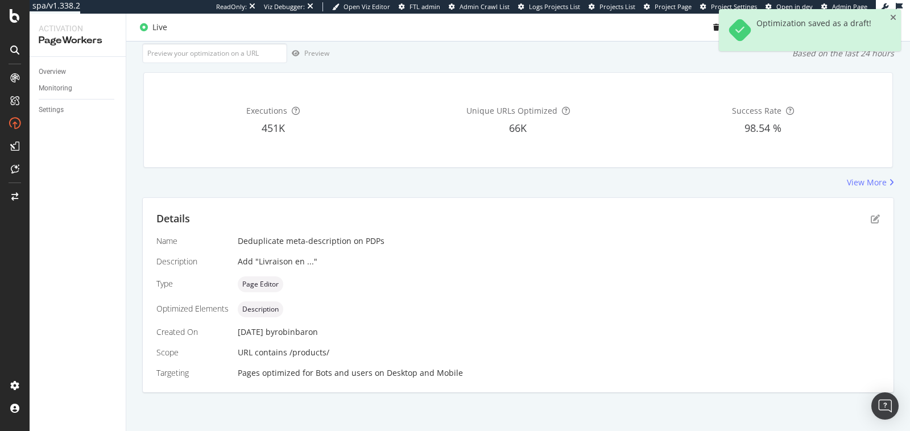
scroll to position [0, 0]
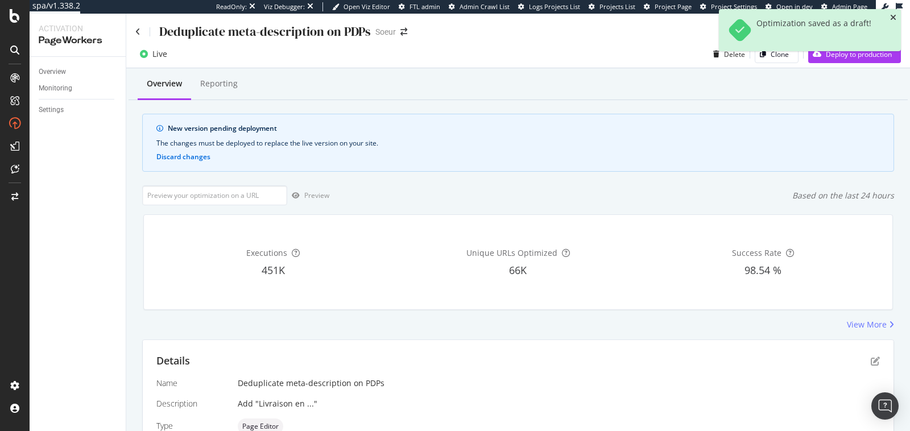
click at [895, 19] on icon "close toast" at bounding box center [893, 18] width 6 height 8
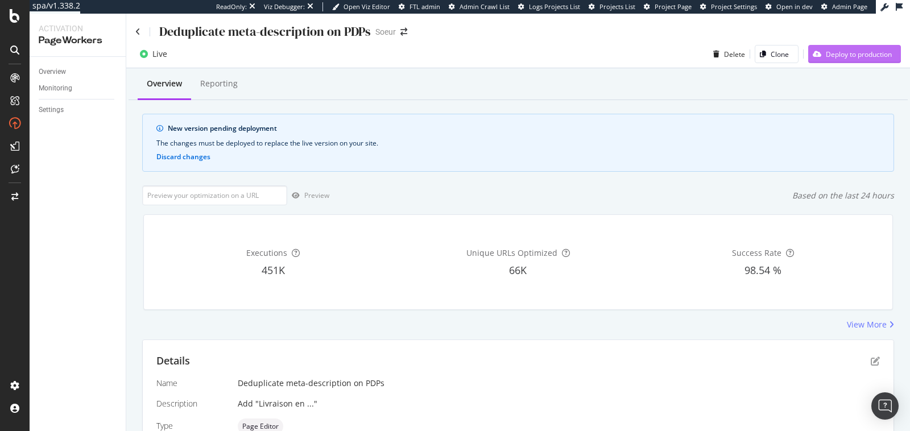
click at [854, 51] on div "Deploy to production" at bounding box center [859, 54] width 66 height 10
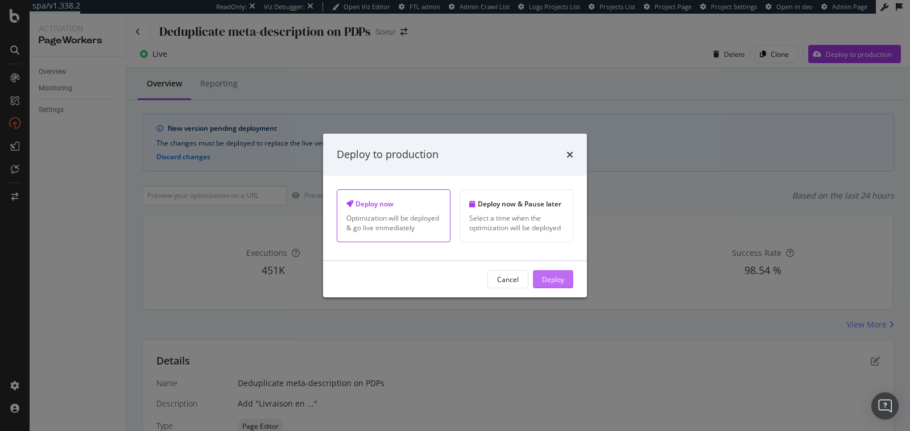
click at [555, 276] on div "Deploy" at bounding box center [553, 279] width 22 height 10
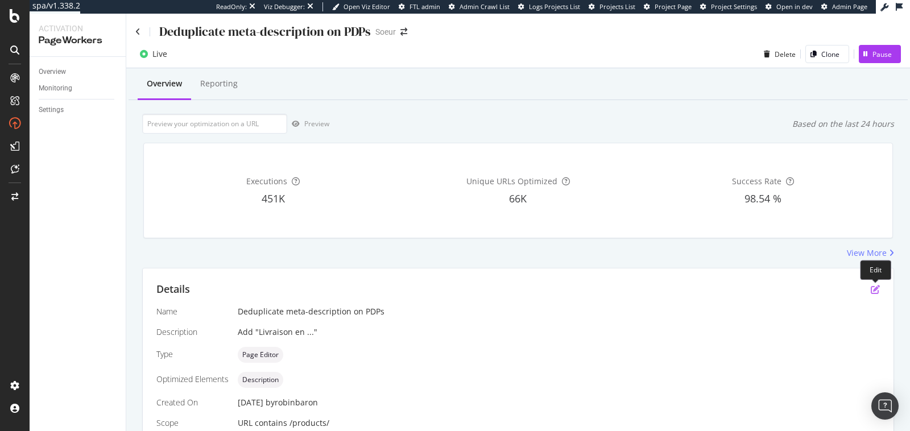
click at [877, 288] on icon "pen-to-square" at bounding box center [875, 289] width 9 height 9
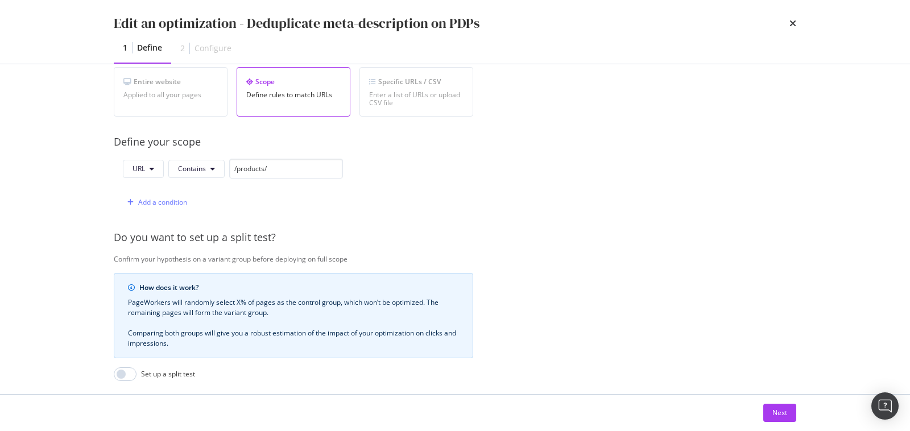
scroll to position [237, 0]
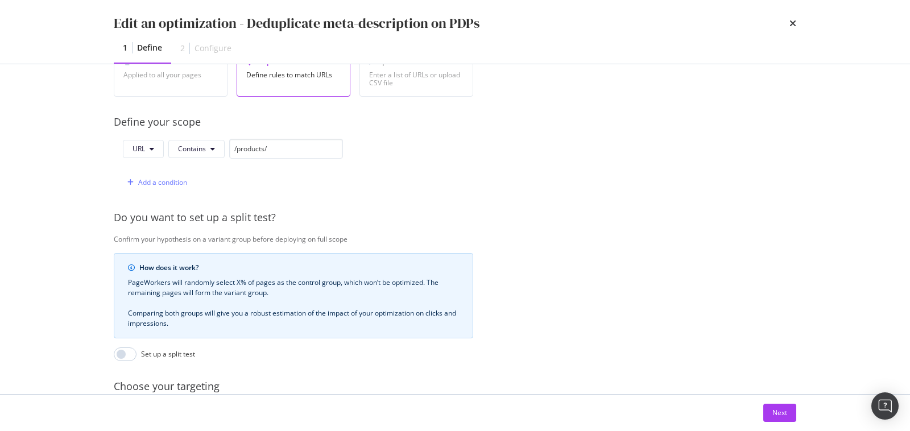
click at [781, 422] on div "Next" at bounding box center [455, 413] width 728 height 36
click at [779, 416] on div "Next" at bounding box center [780, 413] width 15 height 10
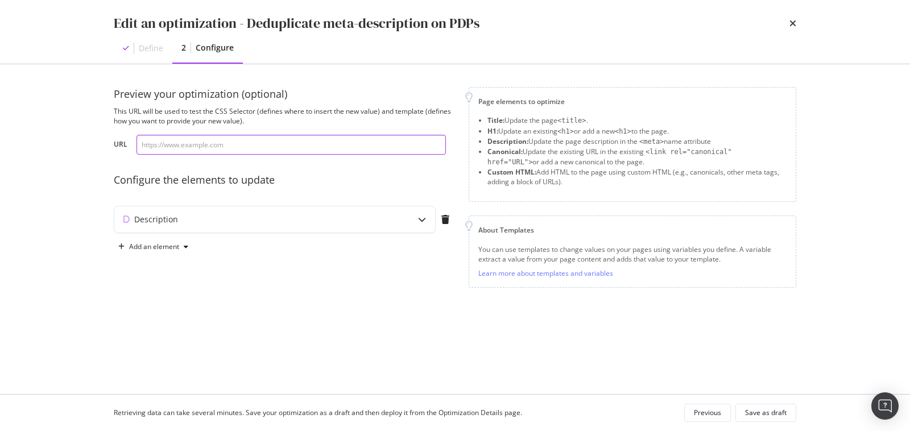
click at [246, 139] on input "modal" at bounding box center [291, 145] width 309 height 20
paste input "https://www.soeur.fr/products/jean-california-1-e23-1"
type input "https://www.soeur.fr/products/jean-california-1-e23-1"
click at [337, 220] on div "Description" at bounding box center [252, 219] width 276 height 11
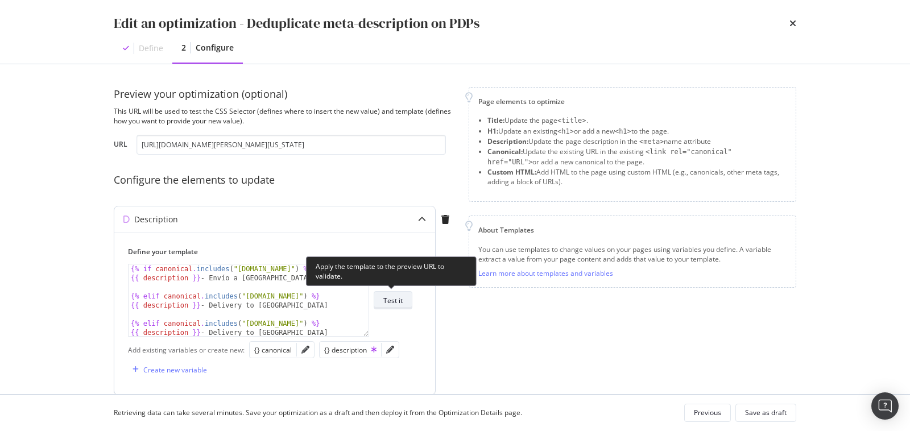
click at [402, 298] on div "Test it" at bounding box center [392, 301] width 19 height 10
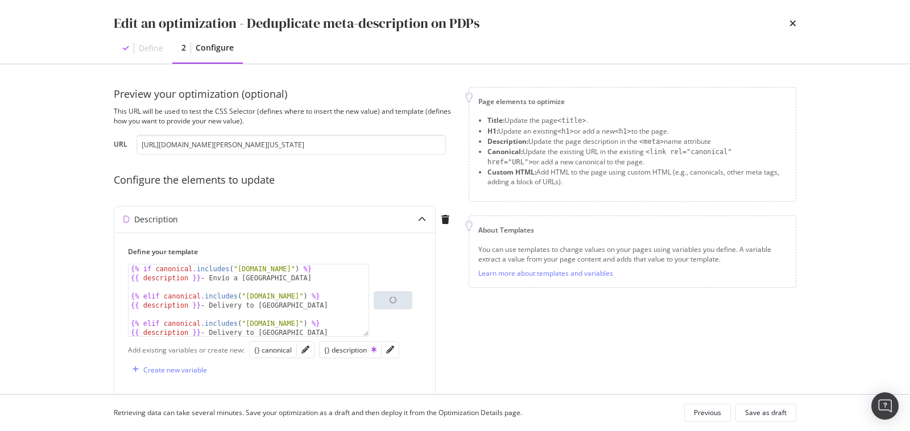
scroll to position [46, 0]
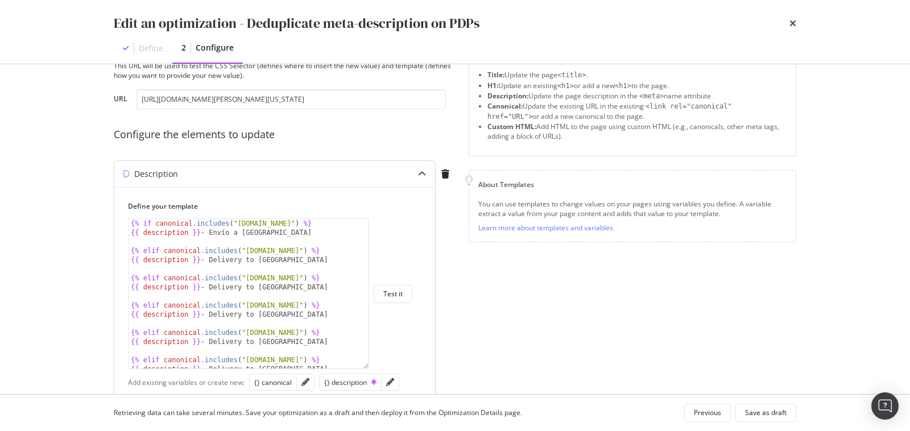
drag, startPoint x: 368, startPoint y: 287, endPoint x: 368, endPoint y: 365, distance: 77.9
click at [368, 365] on div "{% if canonical . includes ( "ad.soeur.fr" ) %} {{ description }} - Envío a And…" at bounding box center [248, 293] width 241 height 151
type textarea "{{ description }} - Delivery to Anguilla"
click at [327, 315] on div "{% if canonical . includes ( "ad.soeur.fr" ) %} {{ description }} - Envío a And…" at bounding box center [250, 303] width 242 height 168
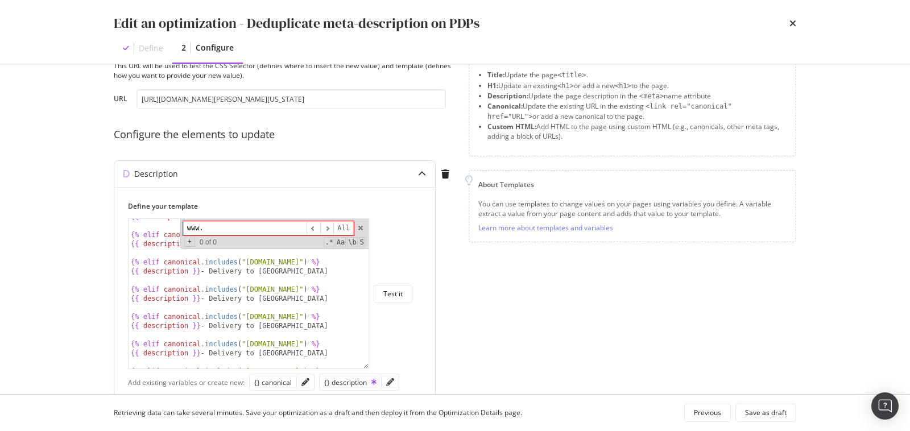
type input "www."
click at [362, 222] on div "www. ​ ​ All Replace All + 0 of 0 .* Aa \b S" at bounding box center [274, 234] width 188 height 30
click at [362, 224] on span "modal" at bounding box center [361, 228] width 8 height 8
type textarea "{% elif canonical.includes("aw.soeur.fr") %}"
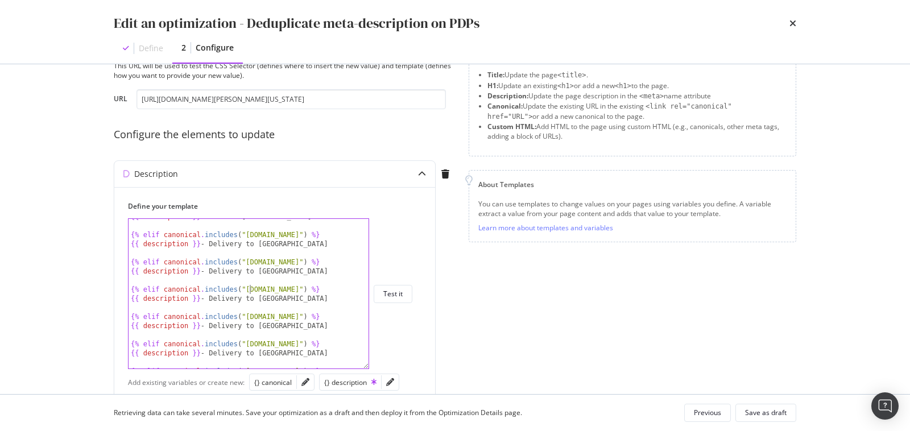
click at [456, 257] on div "Preview your optimization (optional) This URL will be used to test the CSS Sele…" at bounding box center [455, 272] width 683 height 461
click at [702, 417] on div "Previous" at bounding box center [707, 413] width 27 height 10
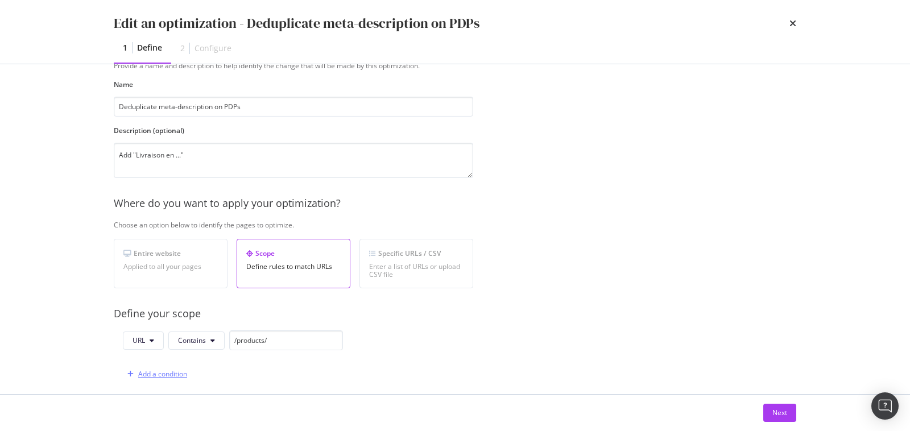
click at [158, 374] on div "Add a condition" at bounding box center [162, 374] width 49 height 10
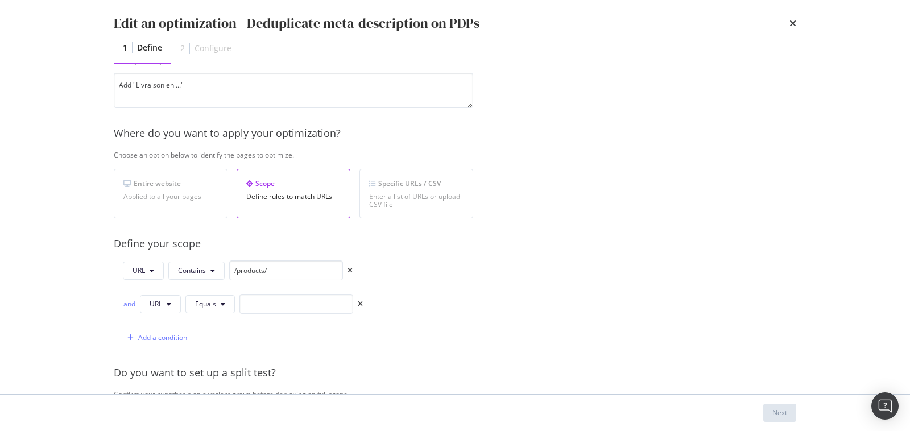
scroll to position [138, 0]
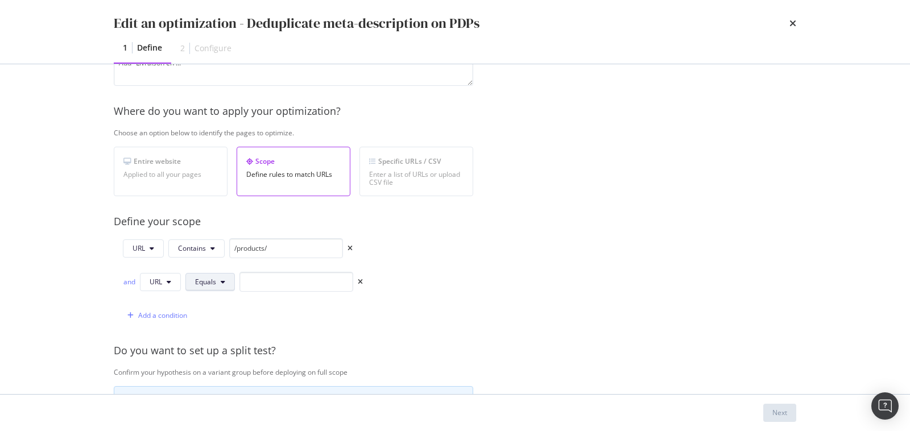
click at [207, 284] on span "Equals" at bounding box center [205, 282] width 21 height 10
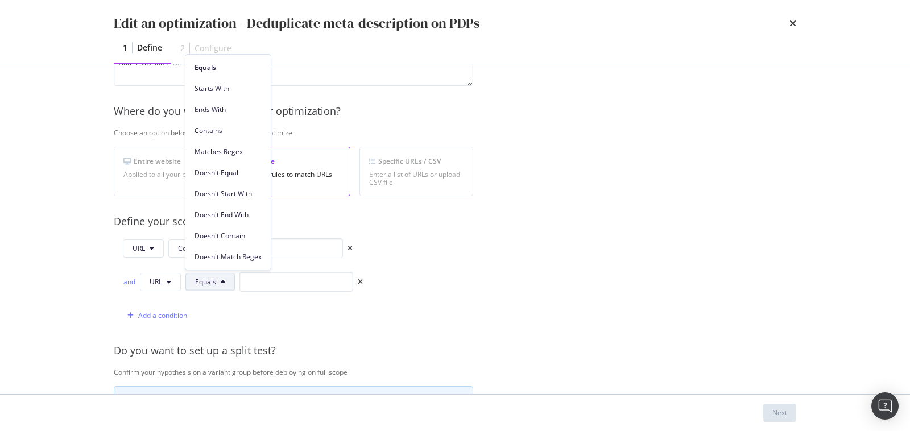
click at [482, 238] on div "Provide a name and description to help identify the change that will be made by…" at bounding box center [455, 292] width 683 height 647
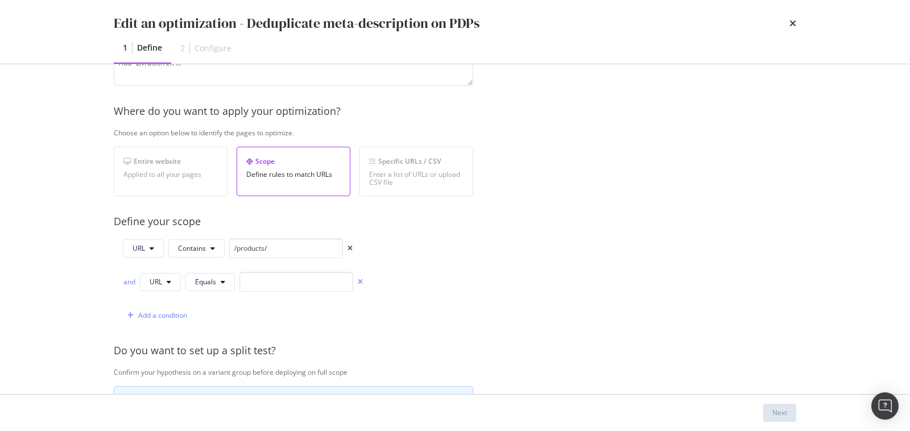
click at [358, 279] on icon "times" at bounding box center [360, 282] width 5 height 7
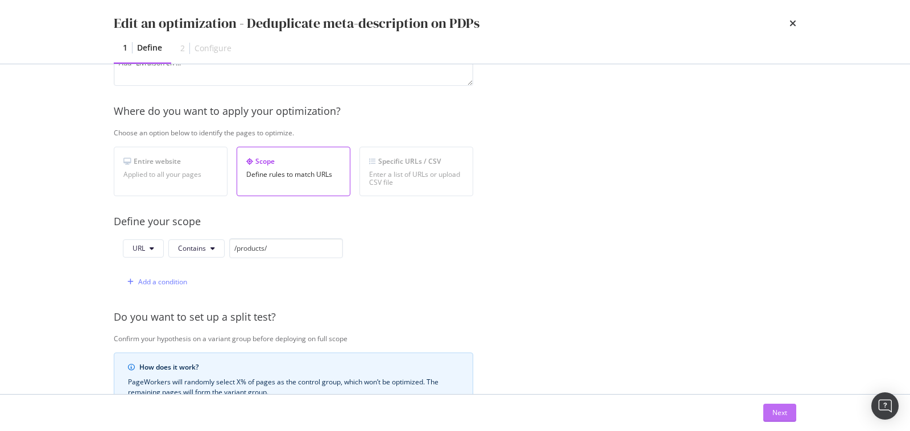
click at [787, 416] on div "Next" at bounding box center [780, 413] width 15 height 10
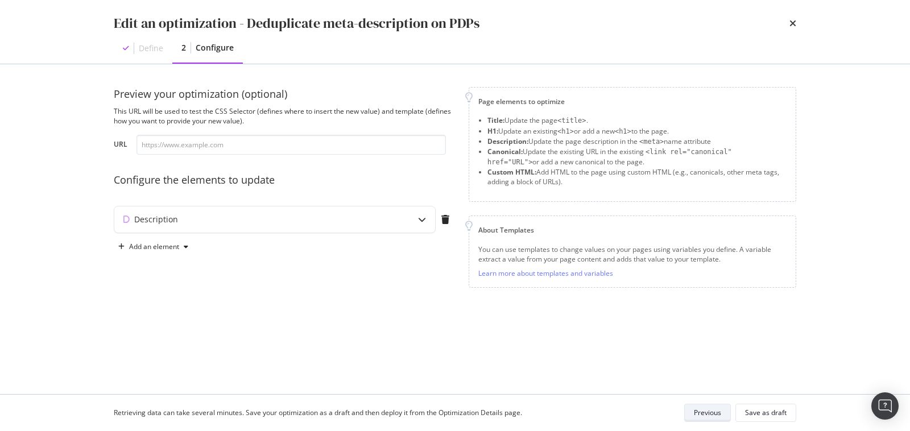
scroll to position [0, 0]
click at [323, 221] on div "Description" at bounding box center [252, 219] width 276 height 11
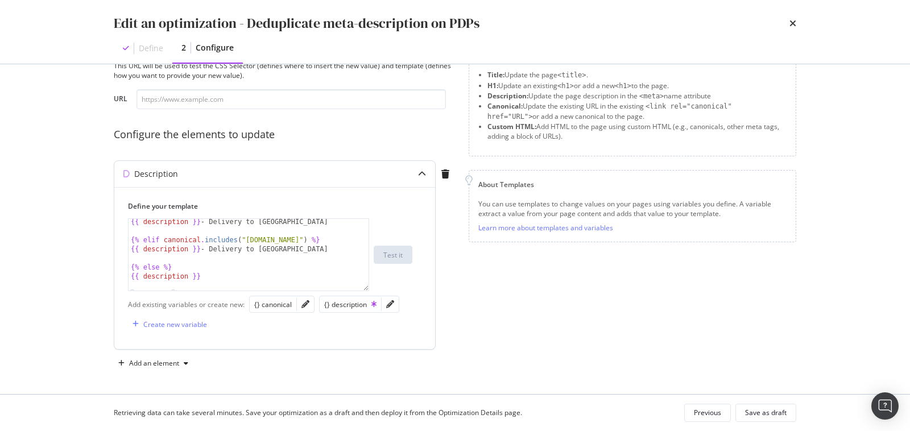
scroll to position [5680, 0]
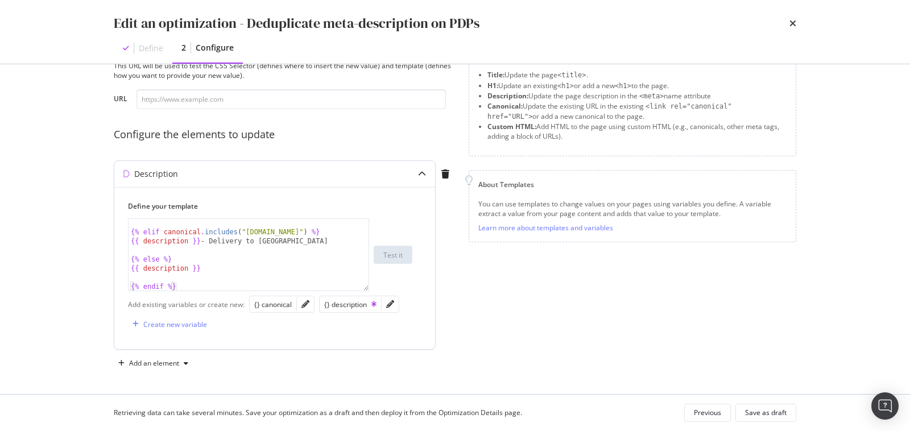
type textarea "{{ description }}"
drag, startPoint x: 213, startPoint y: 268, endPoint x: 105, endPoint y: 267, distance: 108.1
click at [105, 267] on div "Preview your optimization (optional) This URL will be used to test the CSS Sele…" at bounding box center [455, 229] width 728 height 330
type textarea "{% else %}"
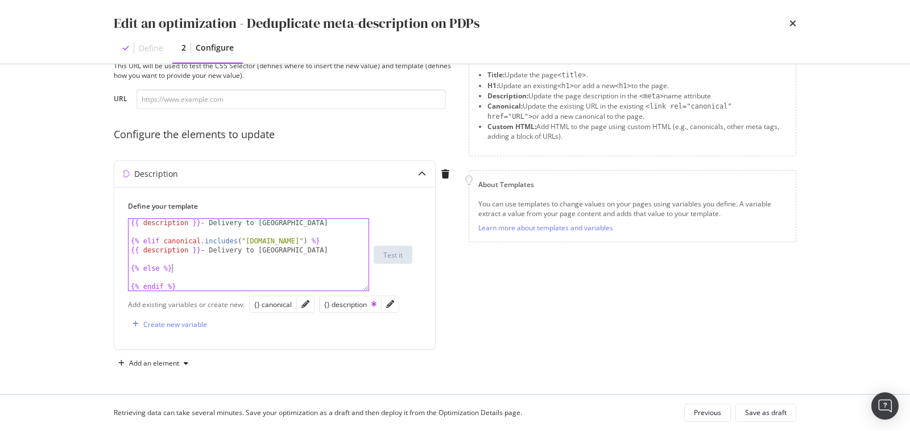
scroll to position [5671, 0]
click at [234, 106] on input "modal" at bounding box center [291, 99] width 309 height 20
paste input "https://www.soeur.fr/products/jean-california-1-e23-1"
type input "https://www.soeur.fr/products/jean-california-1-e23-1"
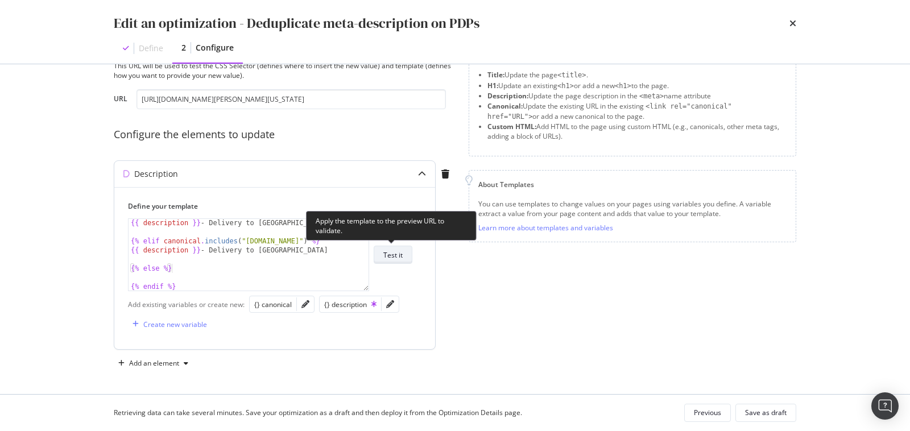
click at [394, 246] on button "Test it" at bounding box center [393, 255] width 39 height 18
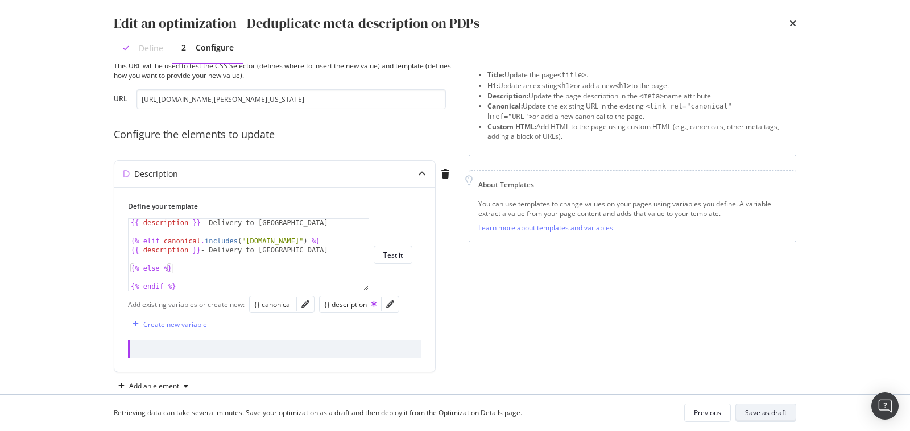
click at [754, 408] on div "Save as draft" at bounding box center [766, 413] width 42 height 10
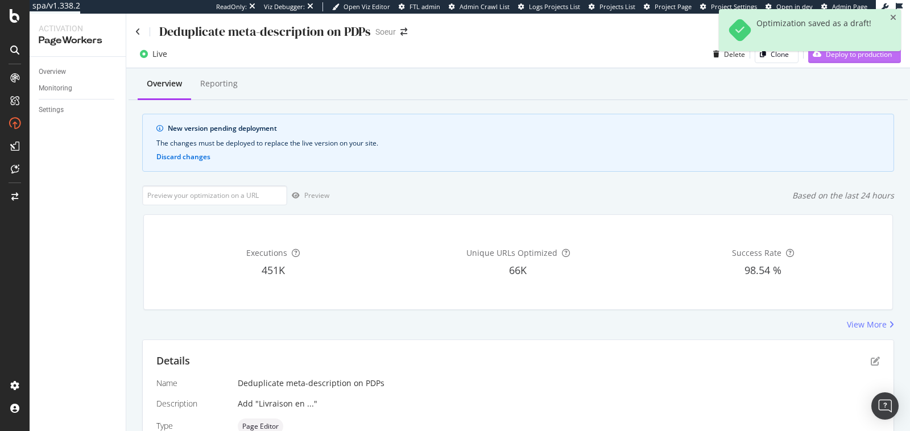
click at [842, 60] on div "Deploy to production" at bounding box center [850, 54] width 84 height 17
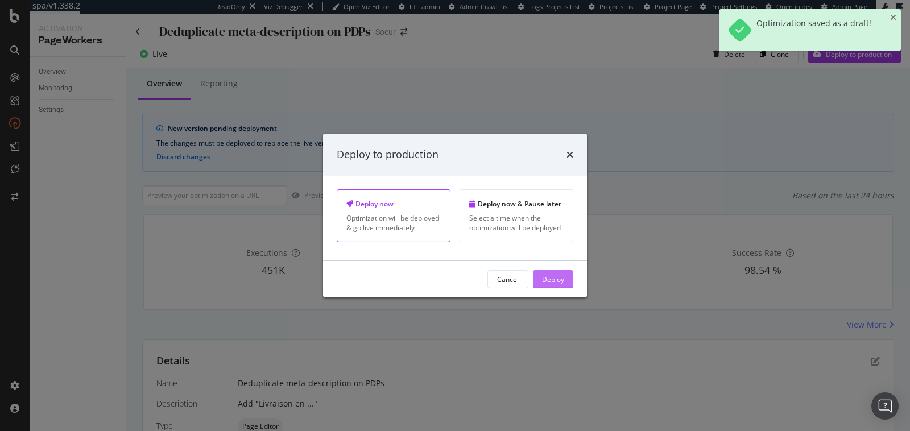
click at [564, 278] on button "Deploy" at bounding box center [553, 279] width 40 height 18
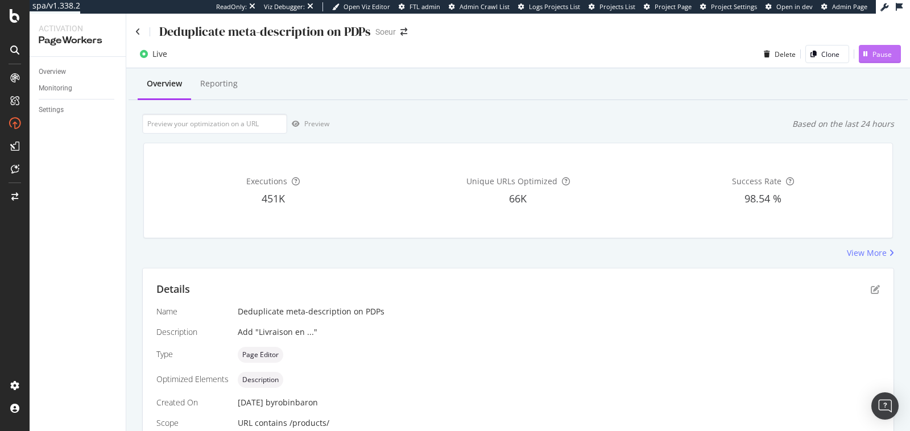
click at [874, 51] on div "Pause" at bounding box center [882, 54] width 19 height 10
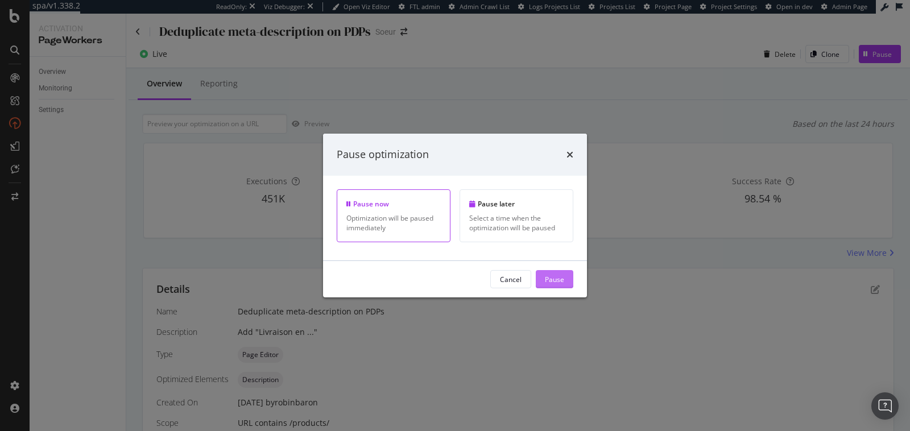
click at [554, 274] on div "Pause" at bounding box center [554, 279] width 19 height 17
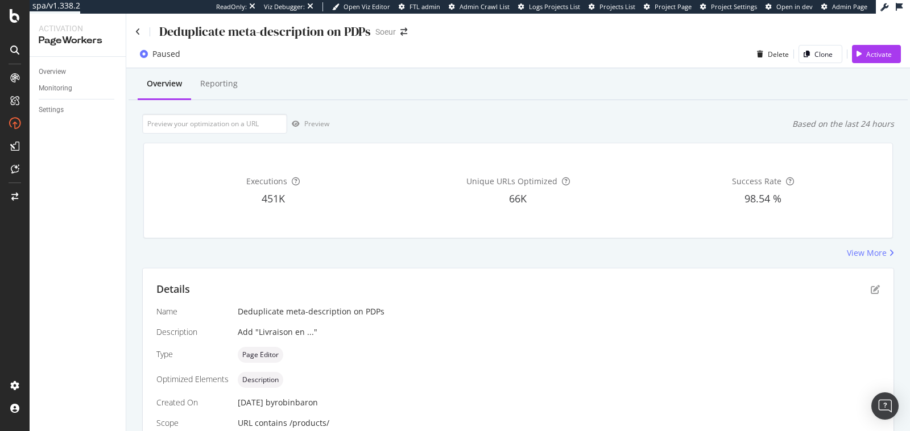
scroll to position [72, 0]
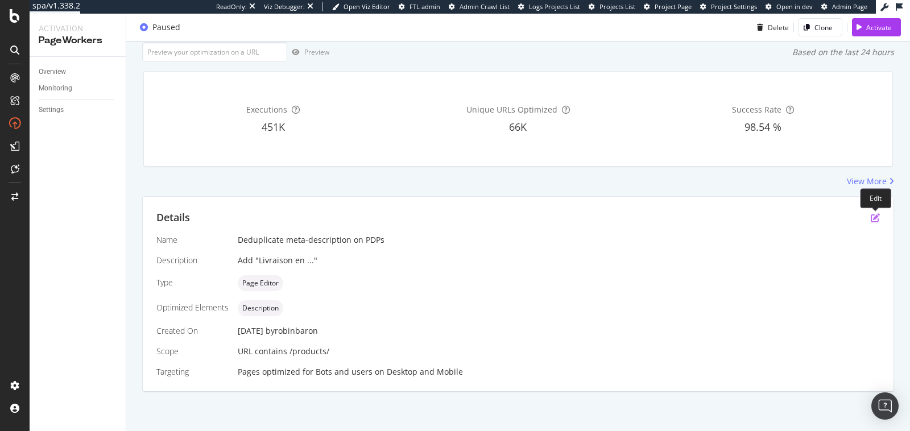
click at [876, 219] on icon "pen-to-square" at bounding box center [875, 217] width 9 height 9
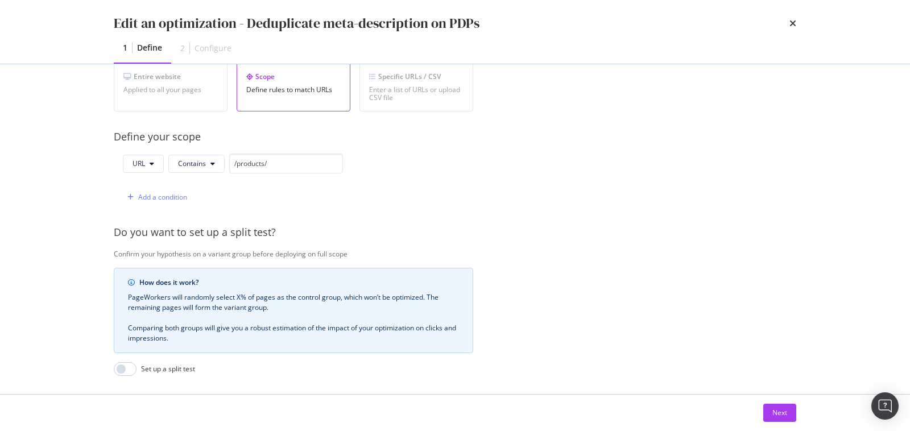
scroll to position [254, 0]
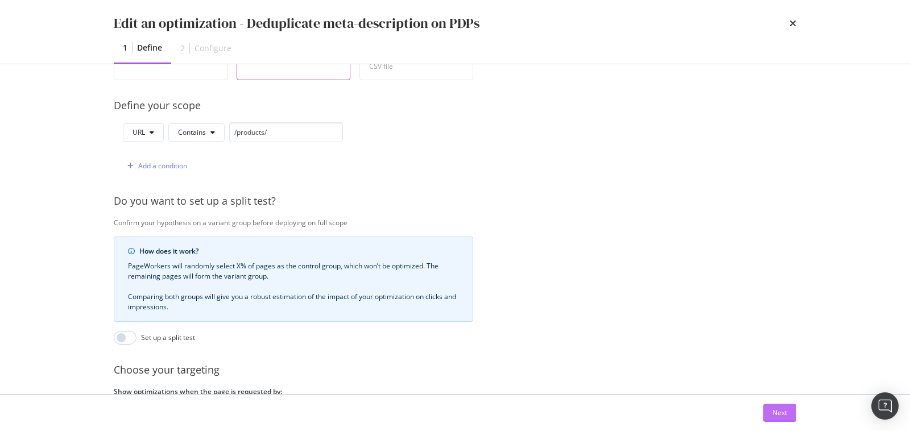
click at [771, 410] on button "Next" at bounding box center [779, 413] width 33 height 18
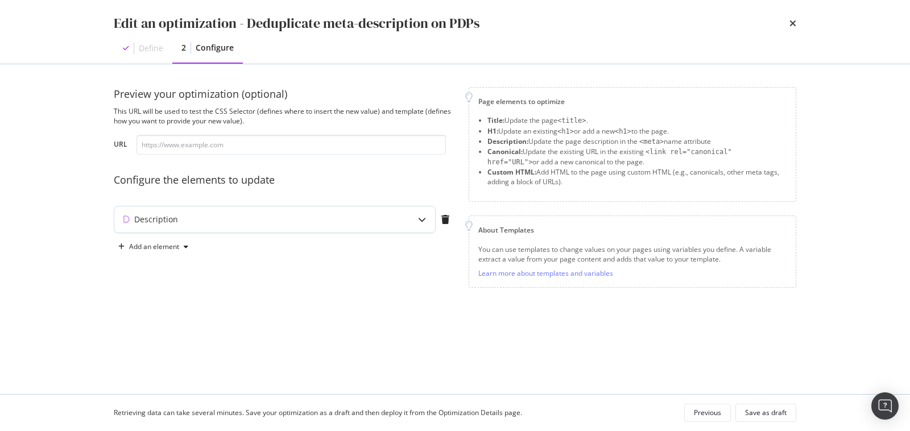
click at [420, 228] on div "modal" at bounding box center [422, 220] width 26 height 26
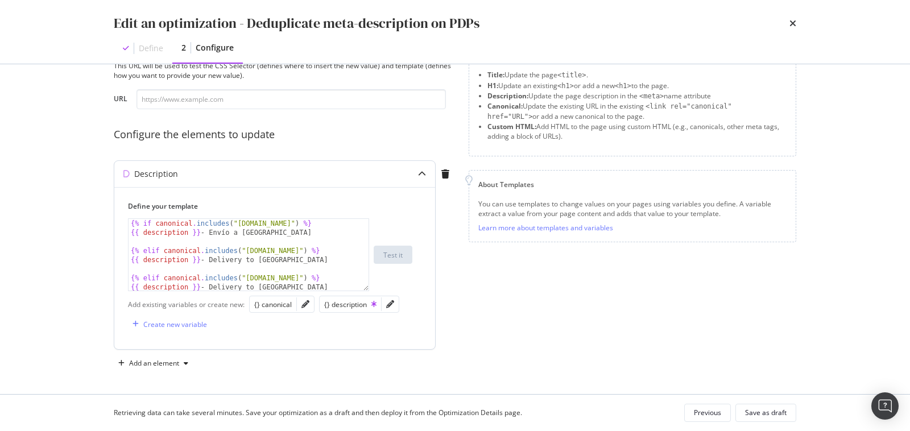
scroll to position [44, 0]
click at [386, 302] on icon "pencil" at bounding box center [390, 306] width 8 height 8
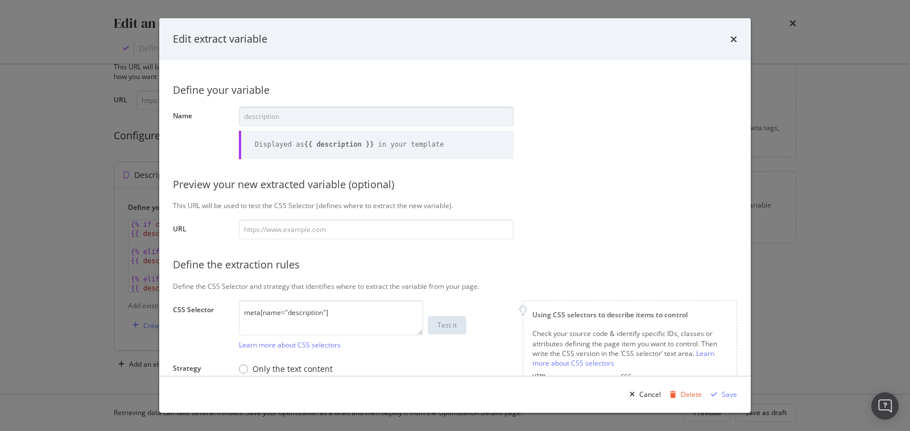
scroll to position [180, 0]
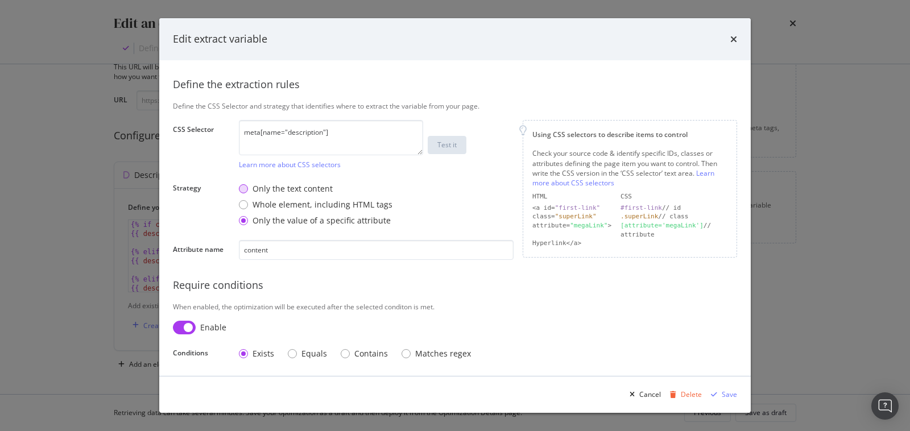
click at [299, 189] on div "Only the text content" at bounding box center [293, 188] width 80 height 11
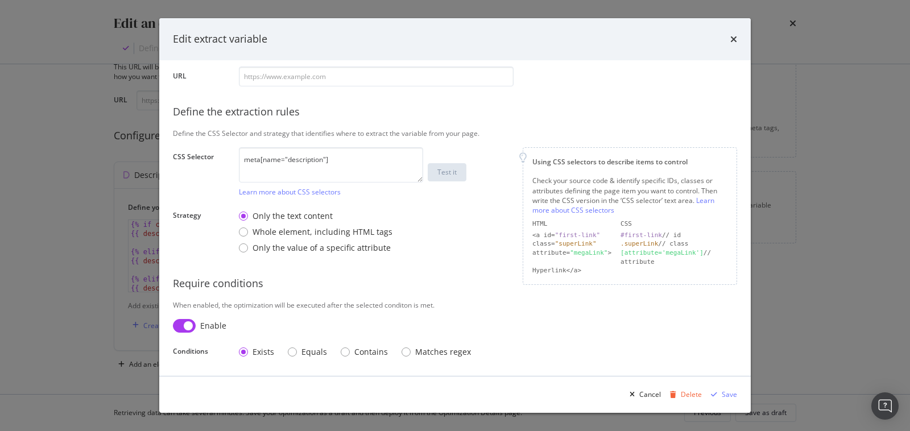
scroll to position [151, 0]
click at [328, 81] on input "modal" at bounding box center [376, 78] width 275 height 20
paste input "https://www.soeur.fr/products/pull-dua-noir-pul1609dua25snoi01"
type input "https://www.soeur.fr/products/pull-dua-noir-pul1609dua25snoi01"
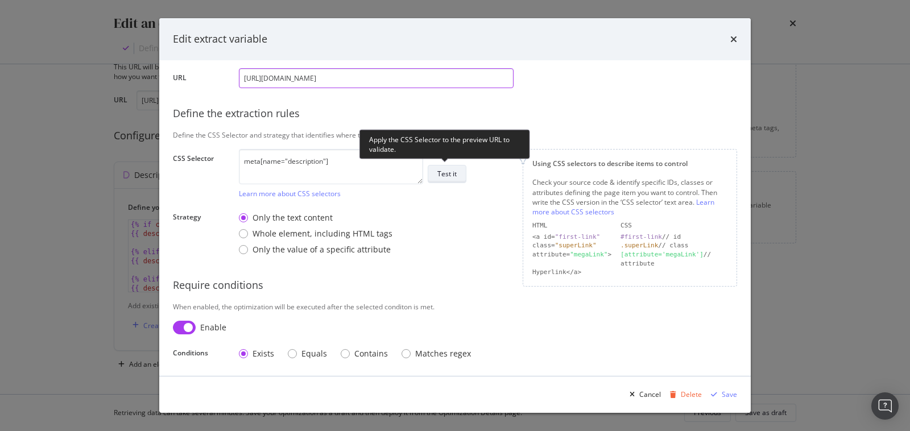
type input "https://www.soeur.fr/products/pull-dua-noir-pul1609dua25snoi01"
click at [450, 174] on div "Test it" at bounding box center [446, 174] width 19 height 10
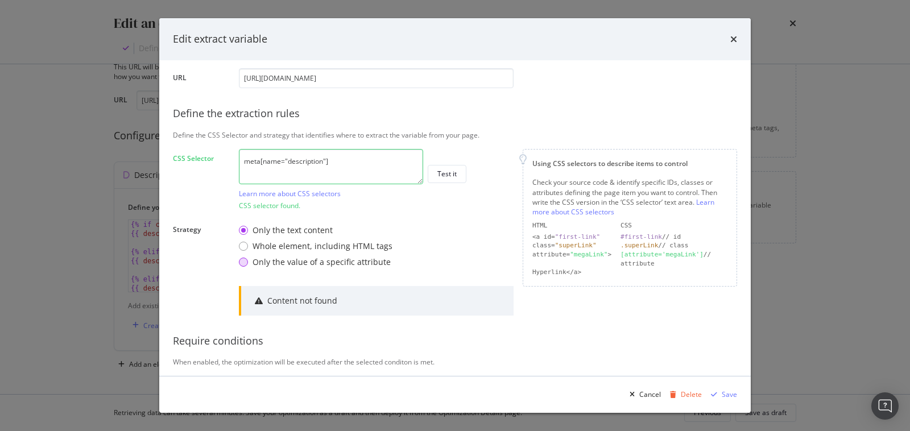
click at [377, 261] on div "Only the value of a specific attribute" at bounding box center [322, 262] width 138 height 11
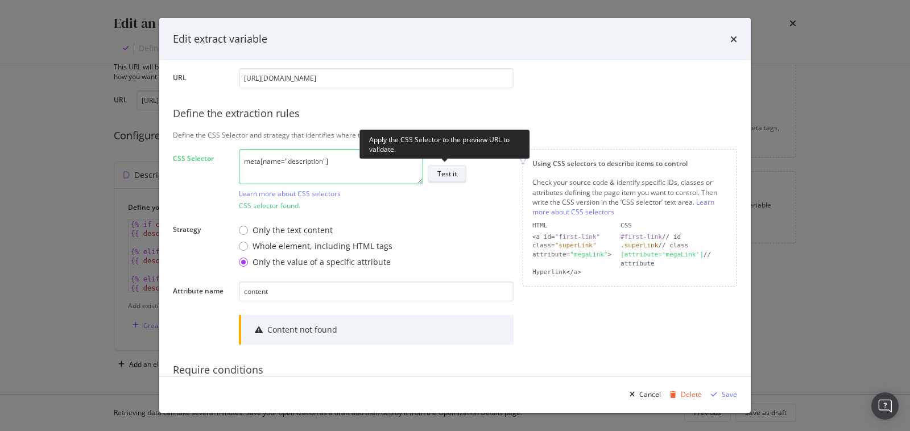
click at [460, 170] on button "Test it" at bounding box center [447, 174] width 39 height 18
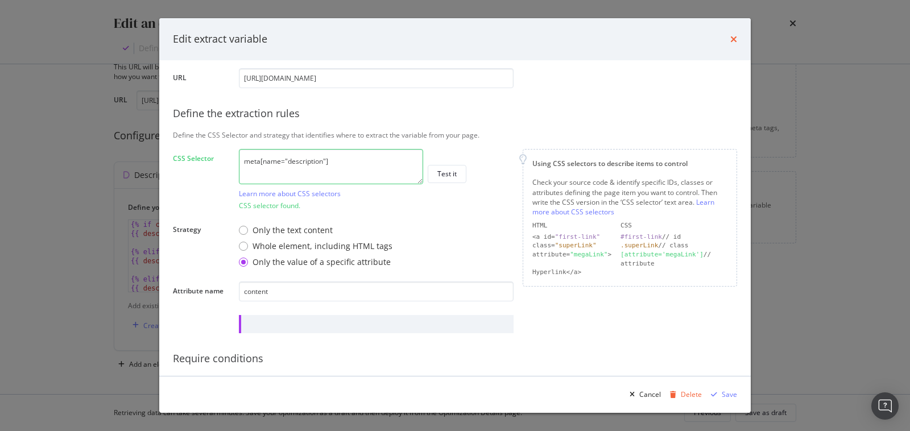
click at [732, 42] on icon "times" at bounding box center [733, 39] width 7 height 9
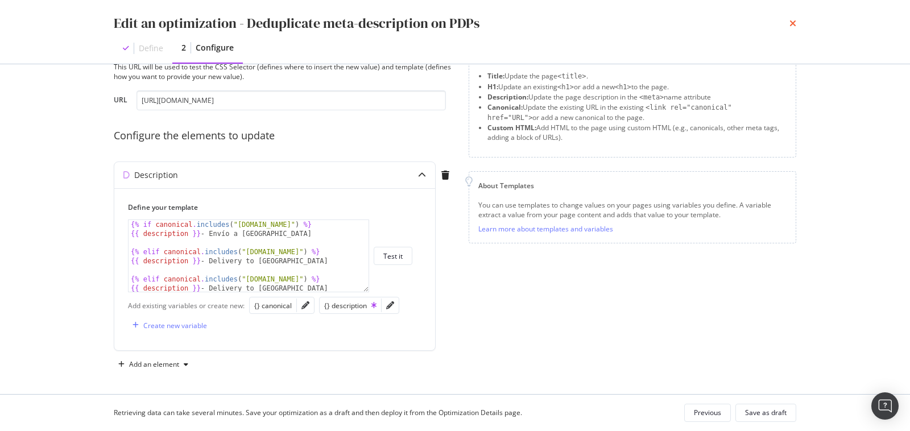
click at [790, 26] on icon "times" at bounding box center [793, 23] width 7 height 9
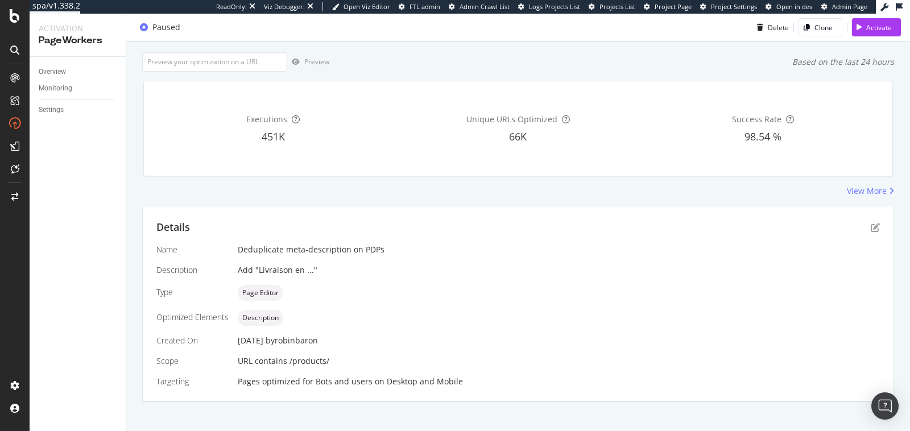
scroll to position [0, 0]
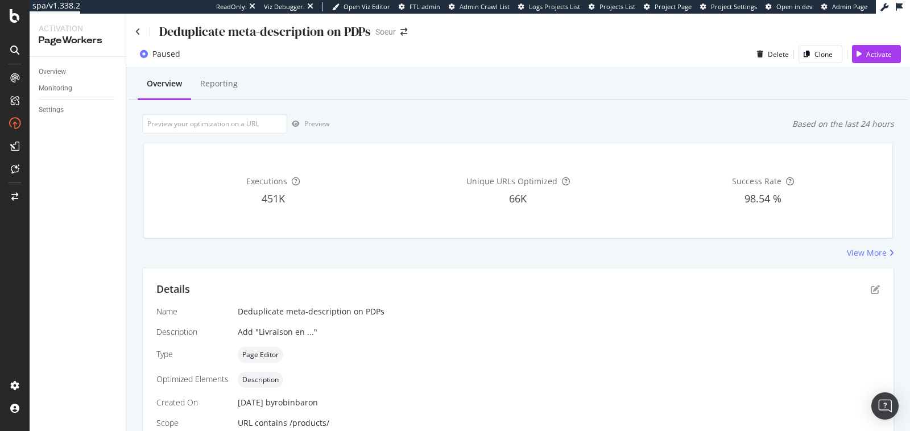
click at [141, 31] on div "Deduplicate meta-description on PDPs" at bounding box center [253, 32] width 236 height 18
click at [139, 31] on icon at bounding box center [137, 32] width 5 height 8
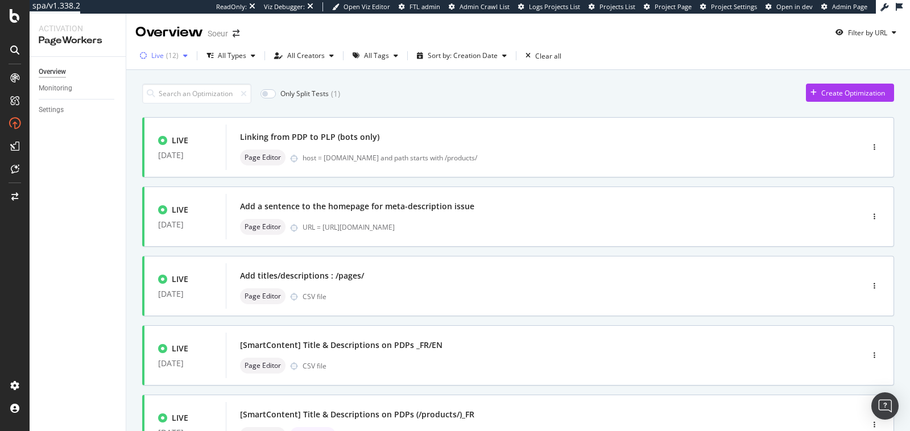
click at [167, 53] on div "( 12 )" at bounding box center [172, 55] width 13 height 7
click at [162, 117] on div "Paused" at bounding box center [170, 118] width 23 height 10
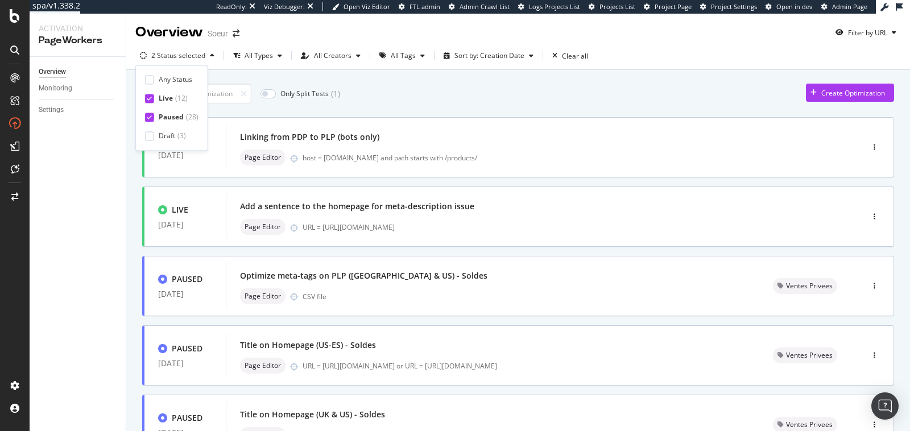
click at [150, 98] on icon at bounding box center [149, 99] width 5 height 6
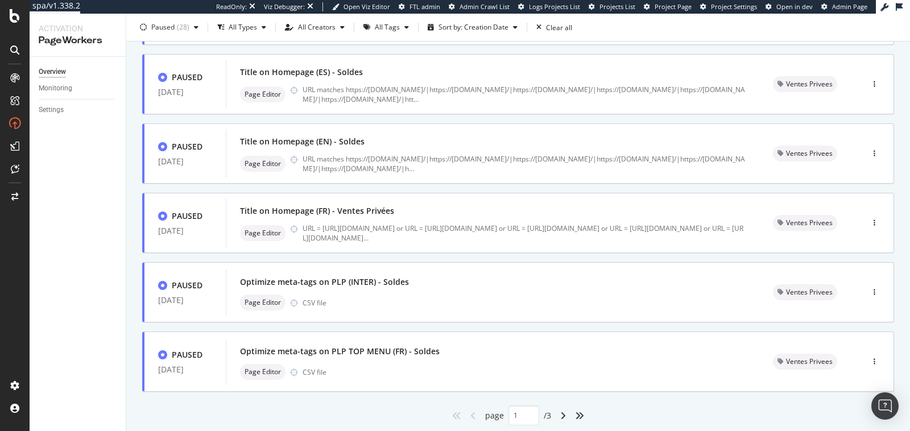
scroll to position [444, 0]
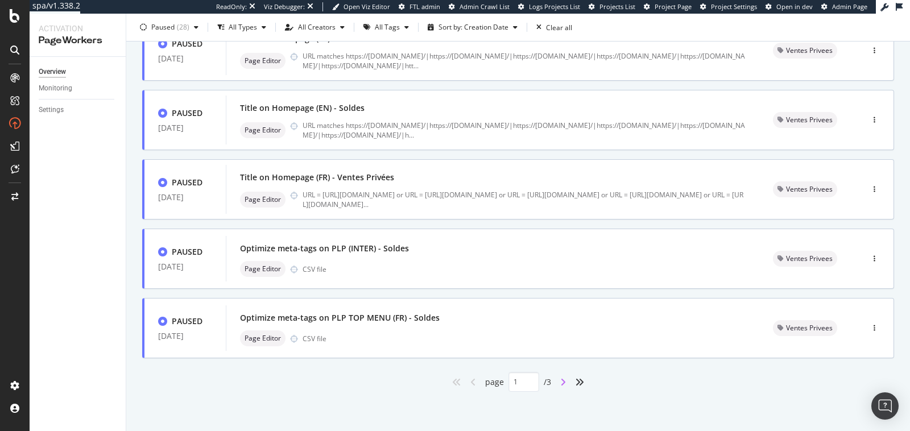
click at [561, 379] on icon "angle-right" at bounding box center [563, 382] width 6 height 9
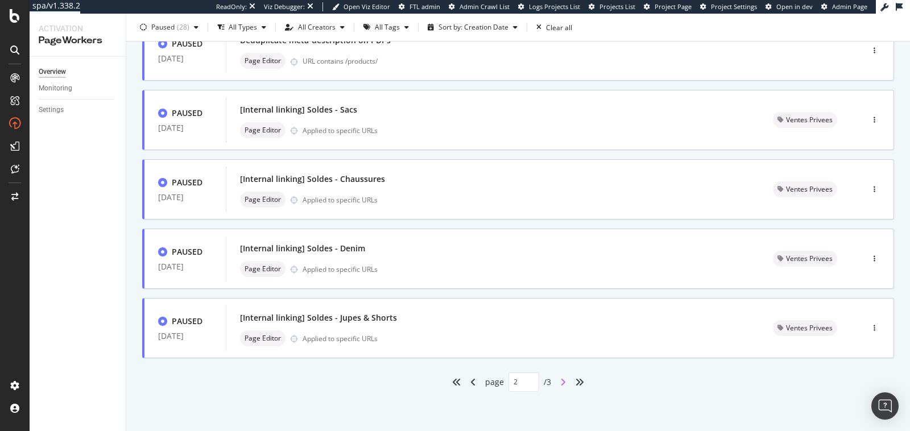
type input "2"
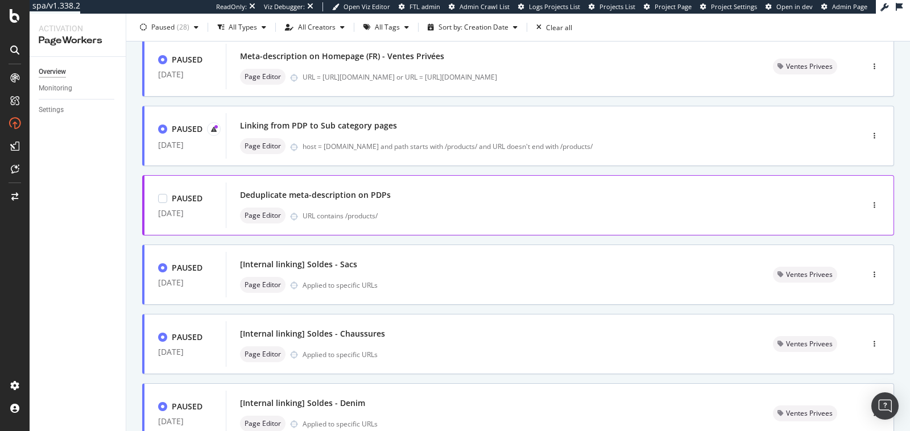
scroll to position [292, 0]
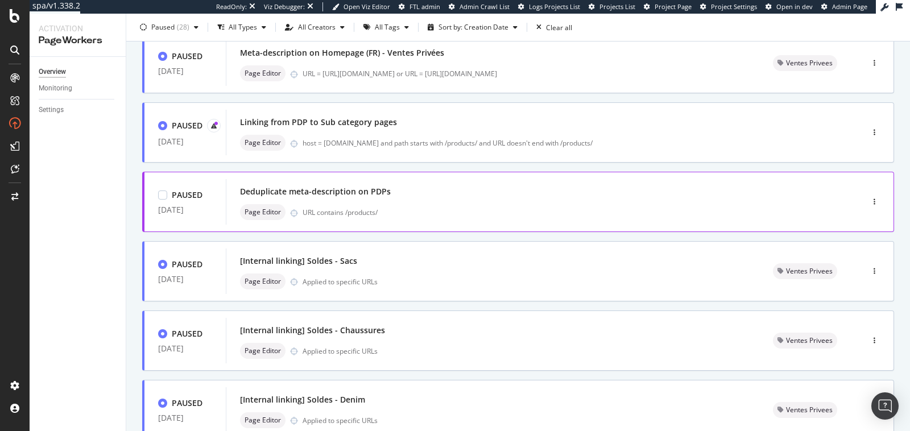
click at [482, 200] on div "Deduplicate meta-description on PDPs Page Editor URL contains /products/" at bounding box center [527, 202] width 575 height 36
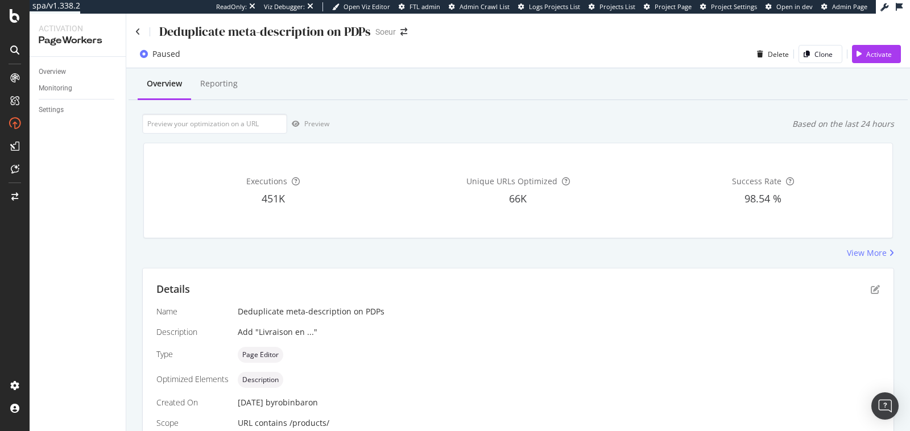
scroll to position [72, 0]
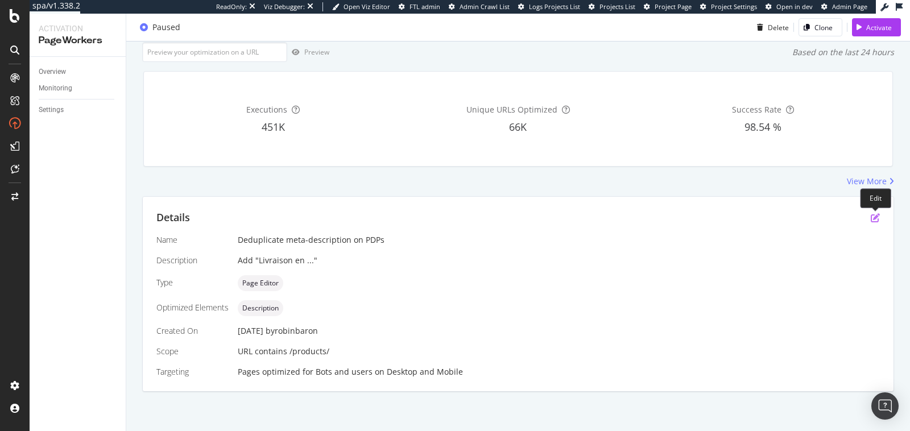
click at [876, 219] on icon "pen-to-square" at bounding box center [875, 217] width 9 height 9
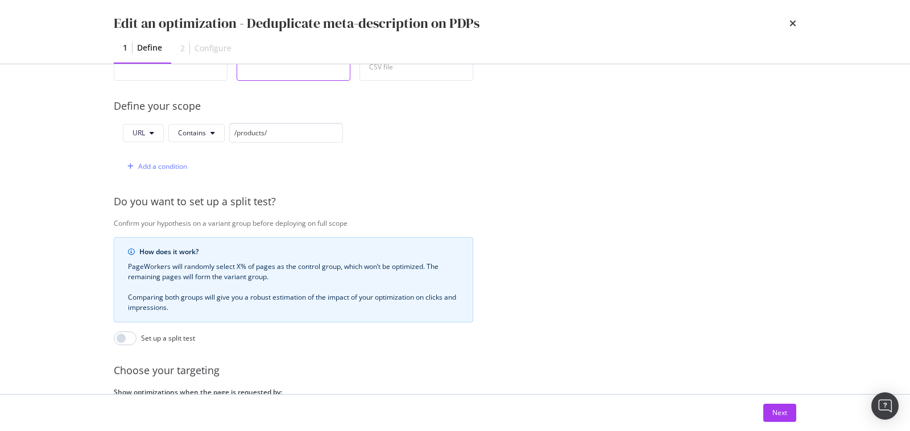
scroll to position [254, 0]
click at [779, 415] on div "Next" at bounding box center [780, 413] width 15 height 10
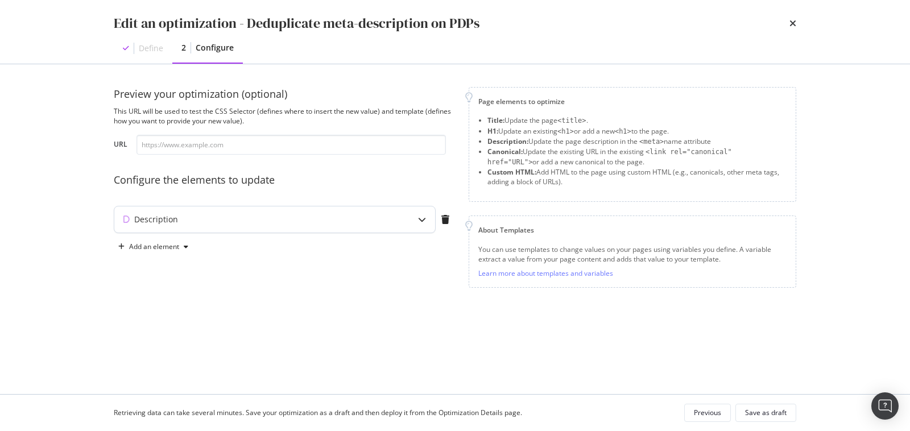
click at [390, 216] on div "Description" at bounding box center [252, 219] width 276 height 11
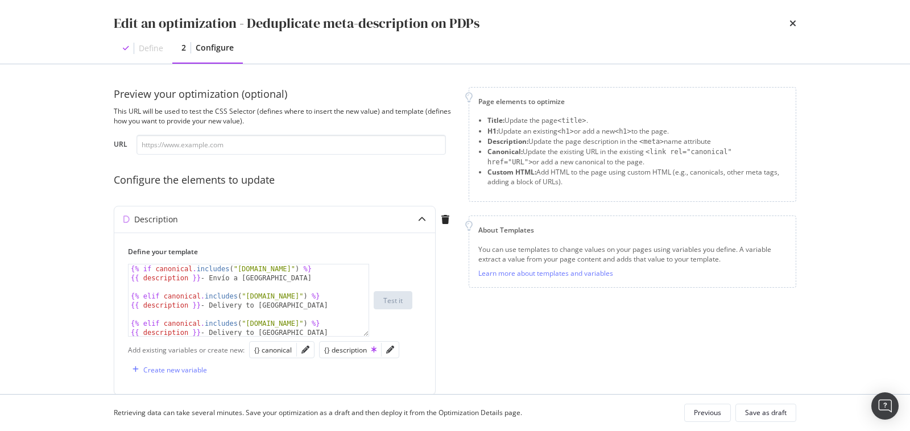
scroll to position [46, 0]
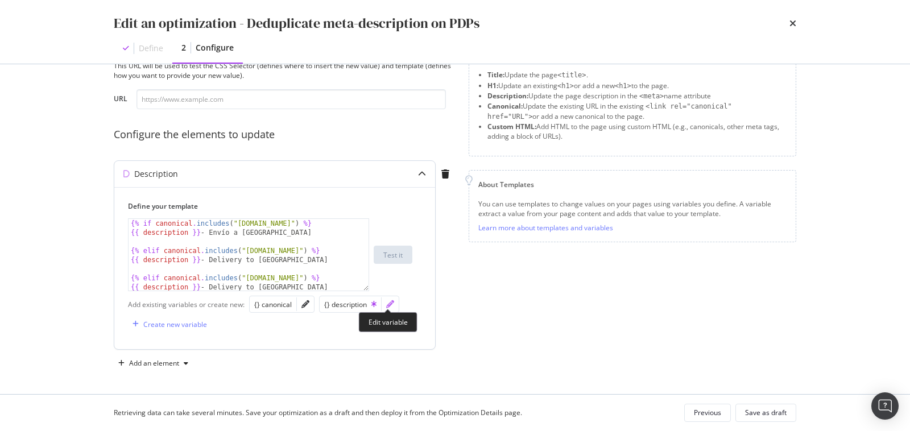
click at [386, 301] on icon "pencil" at bounding box center [390, 304] width 8 height 8
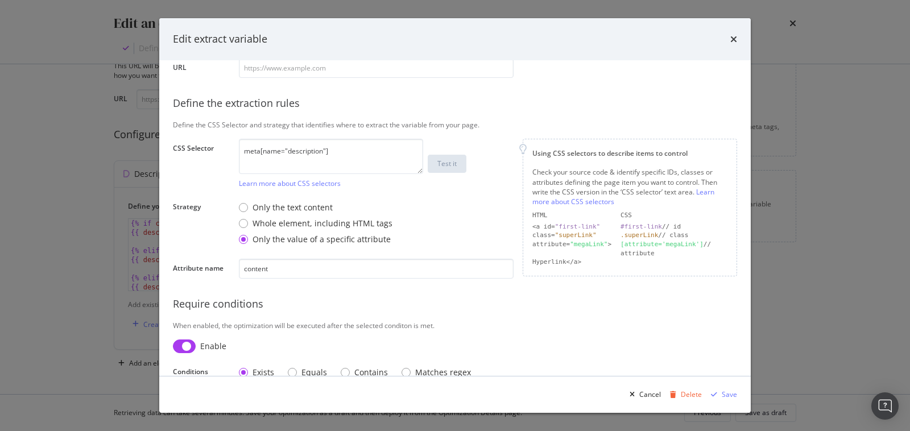
scroll to position [180, 0]
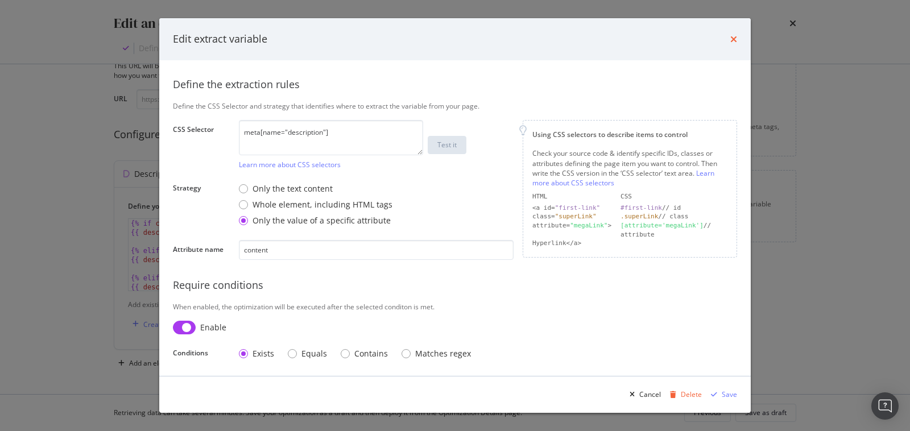
click at [731, 36] on icon "times" at bounding box center [733, 39] width 7 height 9
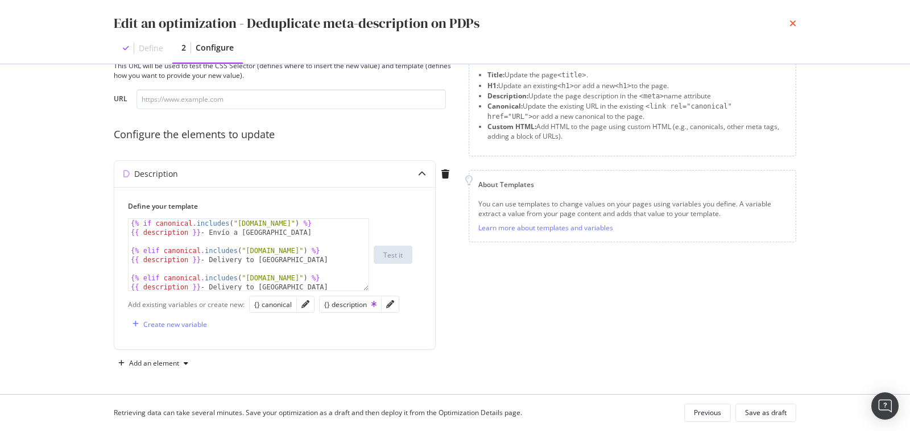
click at [791, 23] on icon "times" at bounding box center [793, 23] width 7 height 9
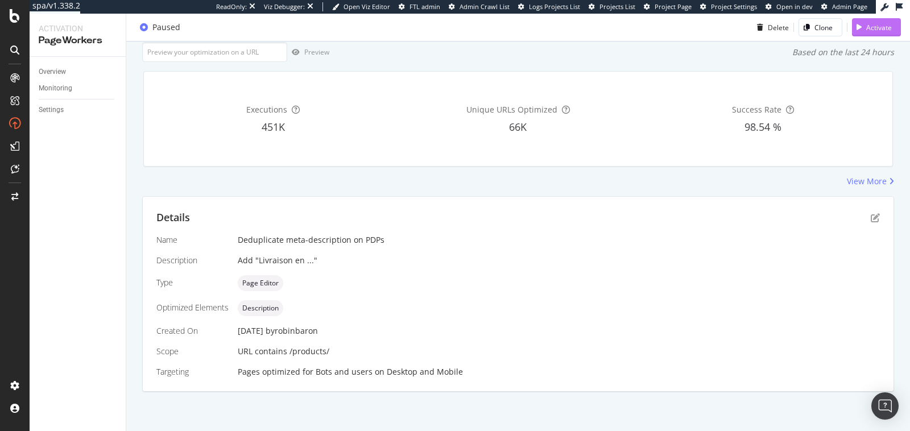
click at [890, 24] on div "Activate" at bounding box center [879, 27] width 26 height 10
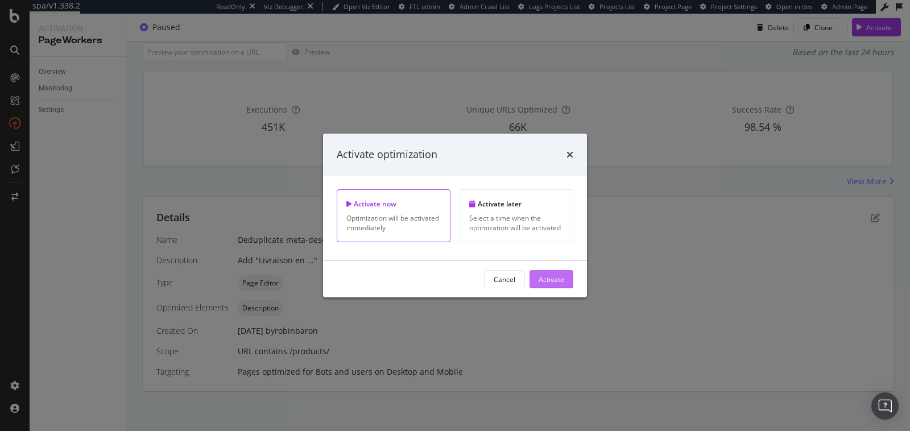
click at [558, 277] on div "Activate" at bounding box center [552, 279] width 26 height 10
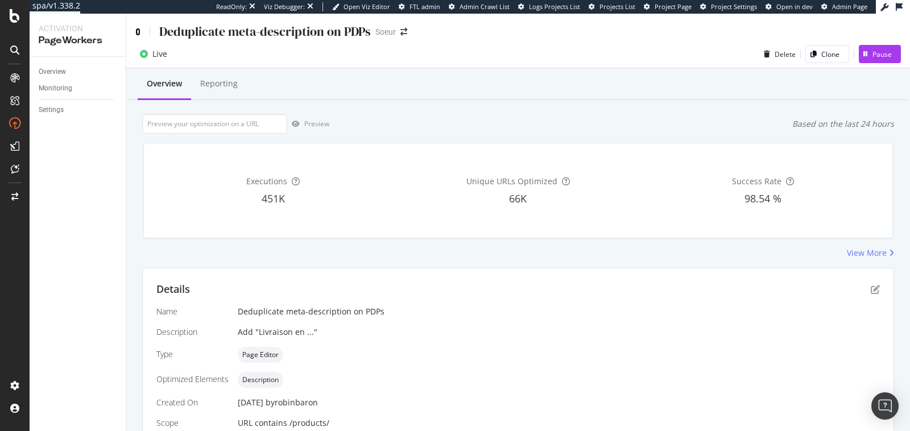
click at [138, 31] on icon at bounding box center [137, 32] width 5 height 8
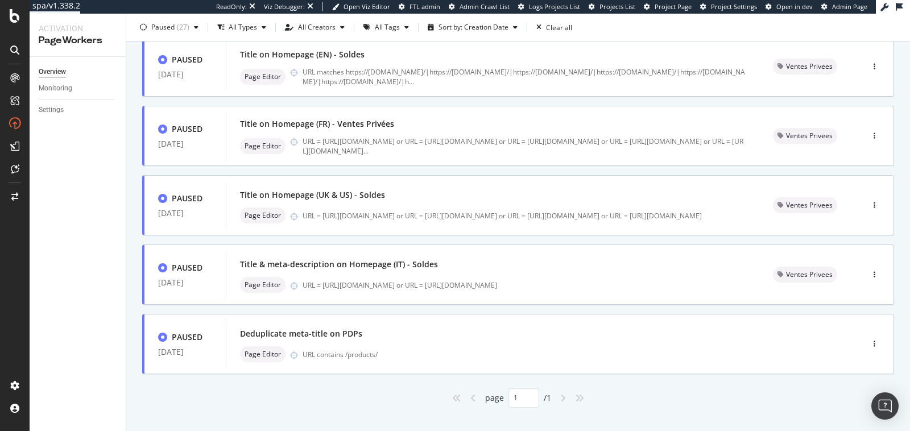
scroll to position [235, 0]
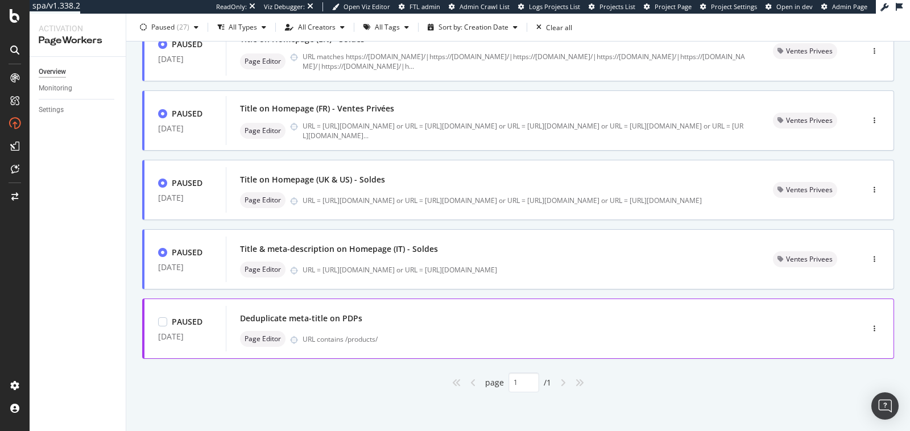
click at [422, 335] on div "URL contains /products/" at bounding box center [559, 340] width 512 height 10
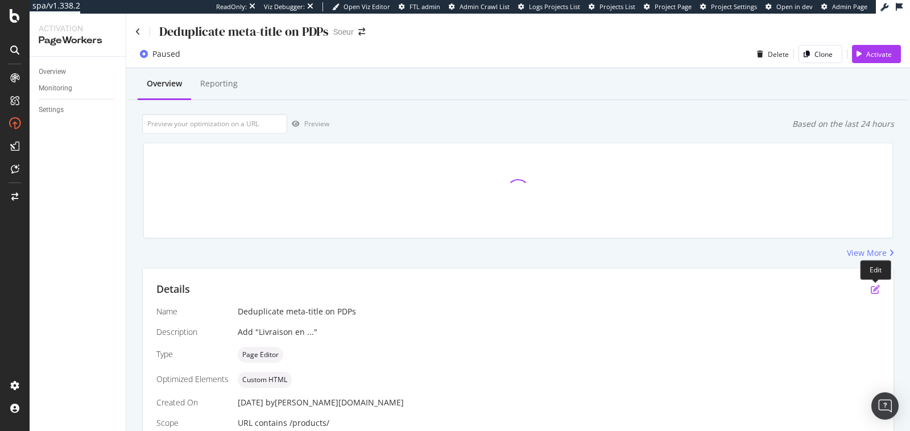
click at [880, 292] on icon "pen-to-square" at bounding box center [875, 289] width 9 height 9
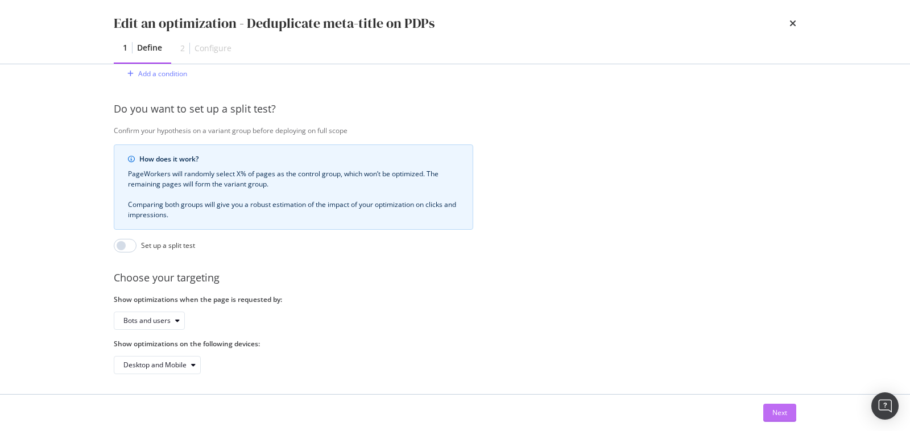
click at [785, 415] on div "Next" at bounding box center [780, 413] width 15 height 10
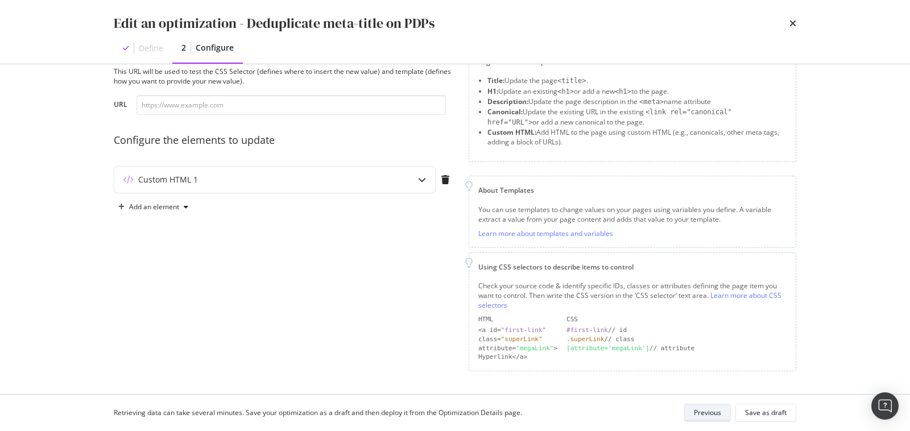
scroll to position [37, 0]
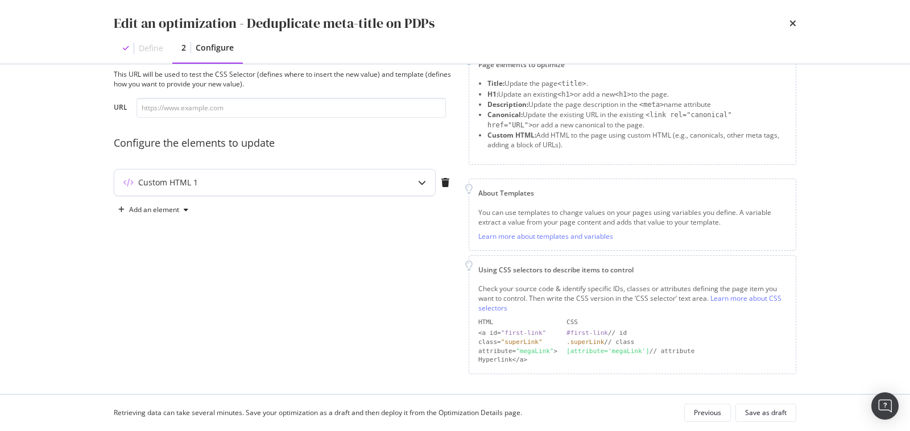
click at [385, 185] on div "Custom HTML 1" at bounding box center [252, 182] width 276 height 11
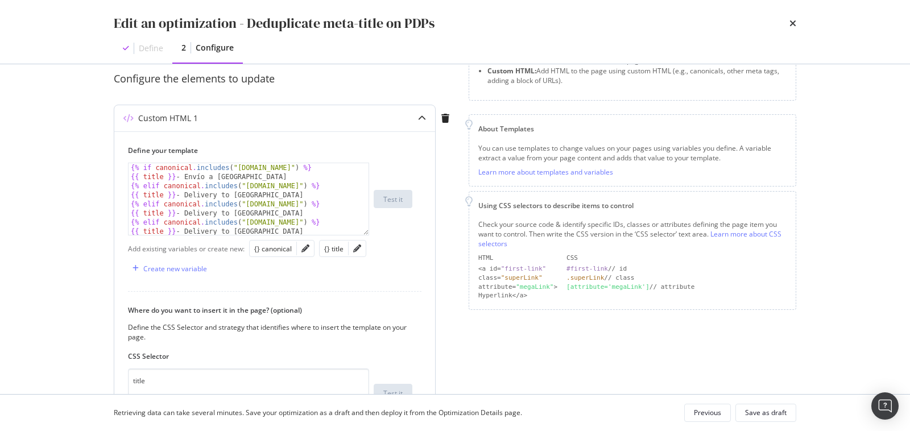
scroll to position [100, 0]
click at [294, 201] on div "{% if canonical . includes ( "ad.soeur.fr" ) %} {{ title }} - Envío a Andorra {…" at bounding box center [250, 209] width 242 height 90
type textarea "{{ title }} {% endif %}"
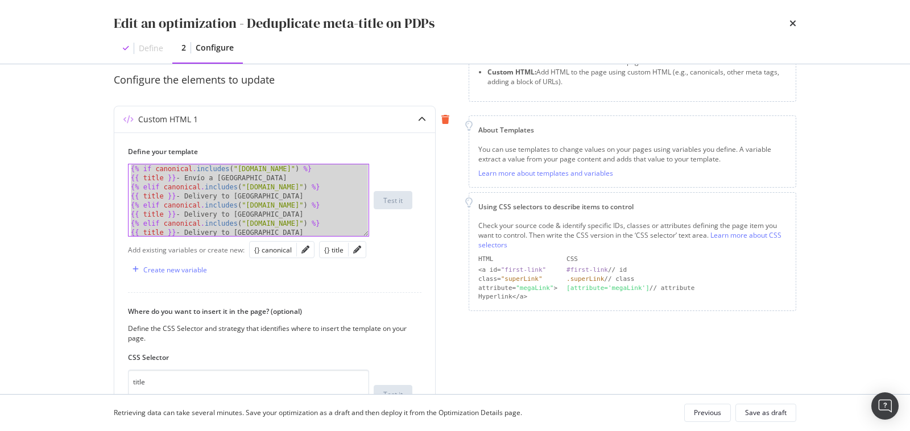
click at [447, 118] on icon "modal" at bounding box center [445, 119] width 8 height 9
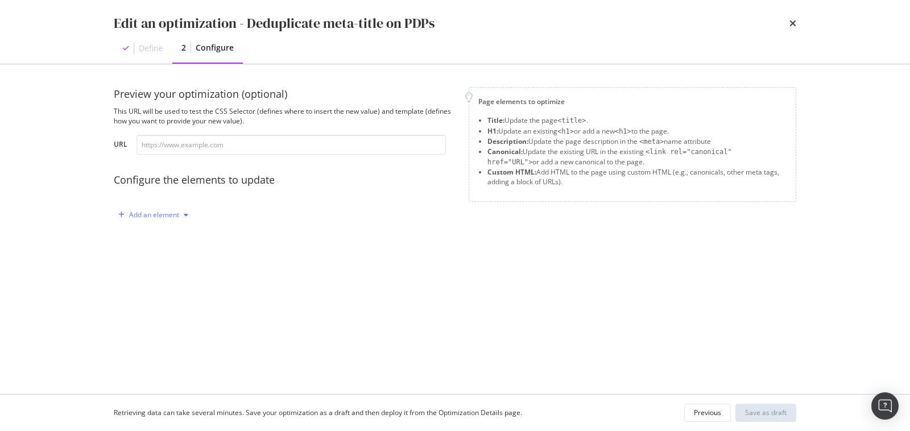
click at [162, 215] on div "Add an element" at bounding box center [154, 215] width 50 height 7
click at [167, 242] on div "Title" at bounding box center [159, 236] width 77 height 14
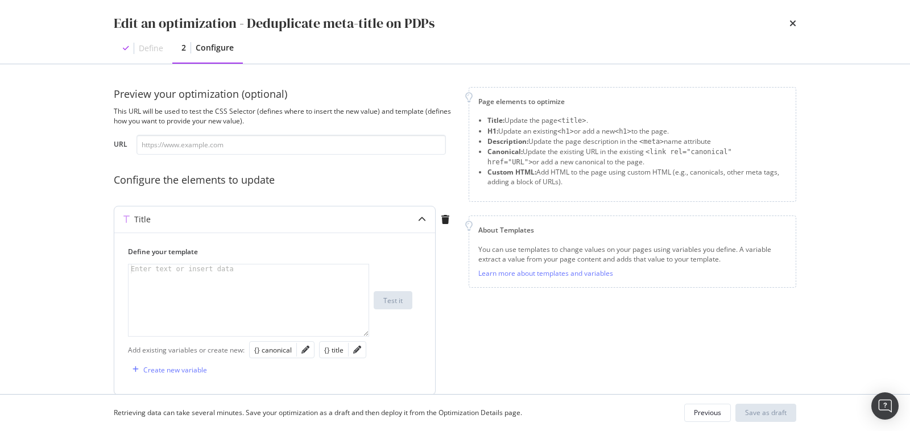
click at [194, 284] on div "modal" at bounding box center [250, 310] width 242 height 90
paste textarea "{% endif %}"
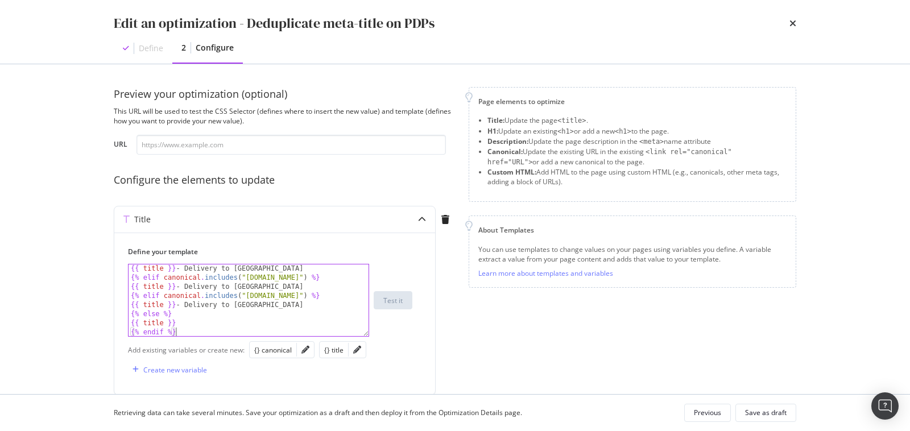
click at [86, 302] on div "Edit an optimization - Deduplicate meta-title on PDPs Define 2 Configure Previe…" at bounding box center [455, 215] width 910 height 431
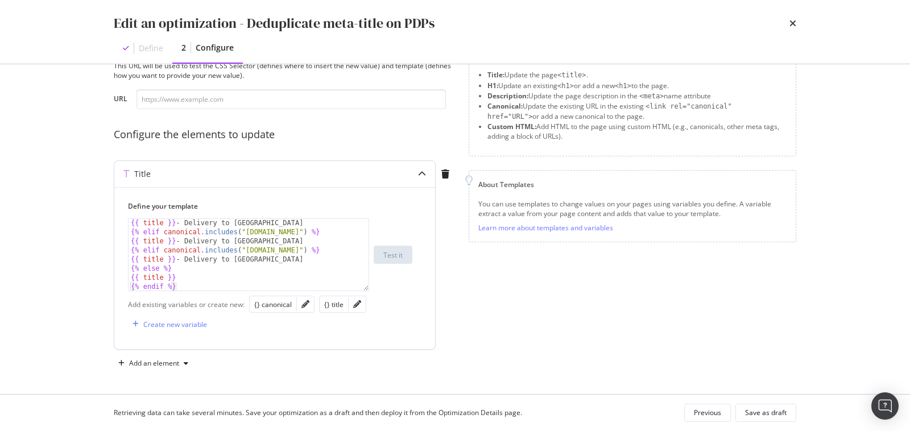
type textarea "{{ title }}"
drag, startPoint x: 180, startPoint y: 276, endPoint x: 127, endPoint y: 277, distance: 53.5
click at [127, 277] on div "Define your template {{ title }} {{ title }} - Delivery to South Africa {% elif…" at bounding box center [274, 268] width 321 height 162
click at [460, 319] on div "Preview your optimization (optional) This URL will be used to test the CSS Sele…" at bounding box center [455, 207] width 683 height 331
click at [769, 412] on div "Save as draft" at bounding box center [766, 413] width 42 height 10
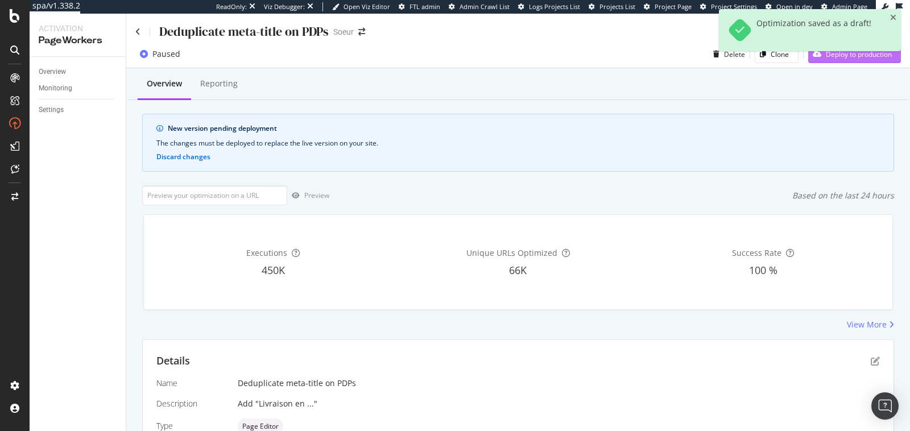
click at [837, 63] on button "Deploy to production" at bounding box center [854, 54] width 93 height 18
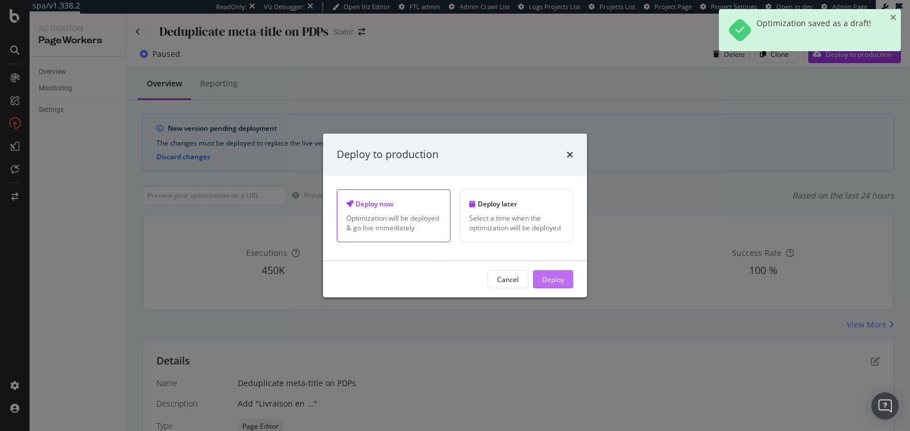
click at [568, 281] on button "Deploy" at bounding box center [553, 279] width 40 height 18
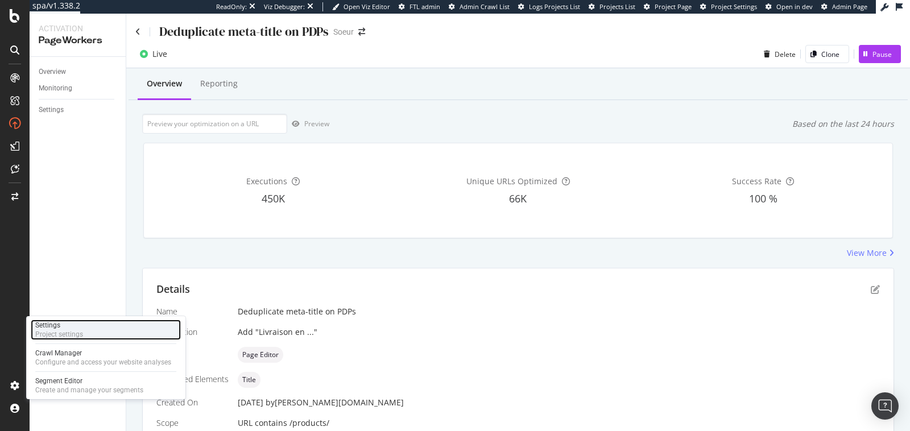
click at [58, 329] on div "Settings" at bounding box center [59, 325] width 48 height 9
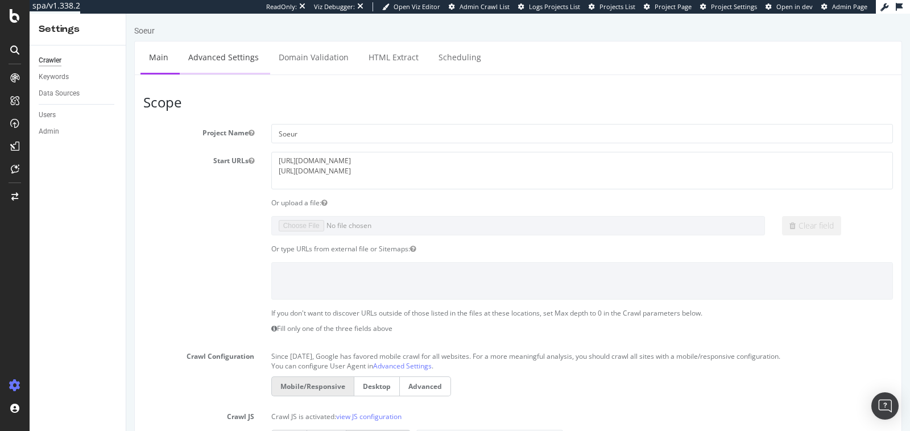
click at [241, 56] on link "Advanced Settings" at bounding box center [224, 57] width 88 height 31
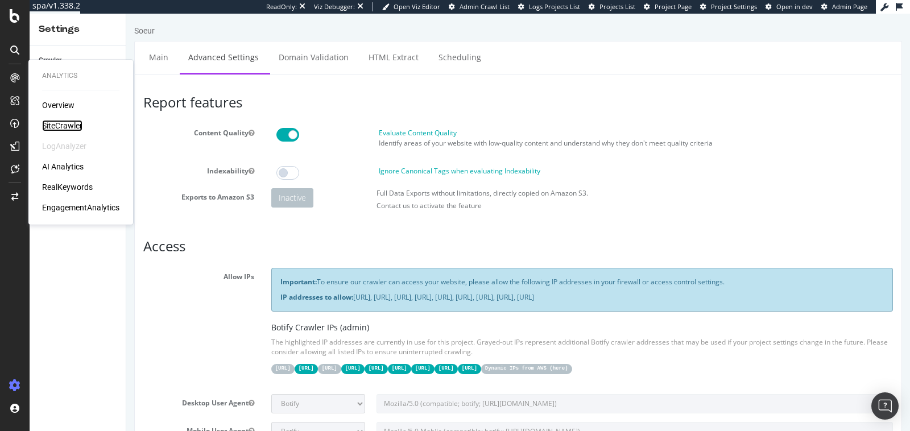
click at [56, 124] on div "SiteCrawler" at bounding box center [62, 125] width 40 height 11
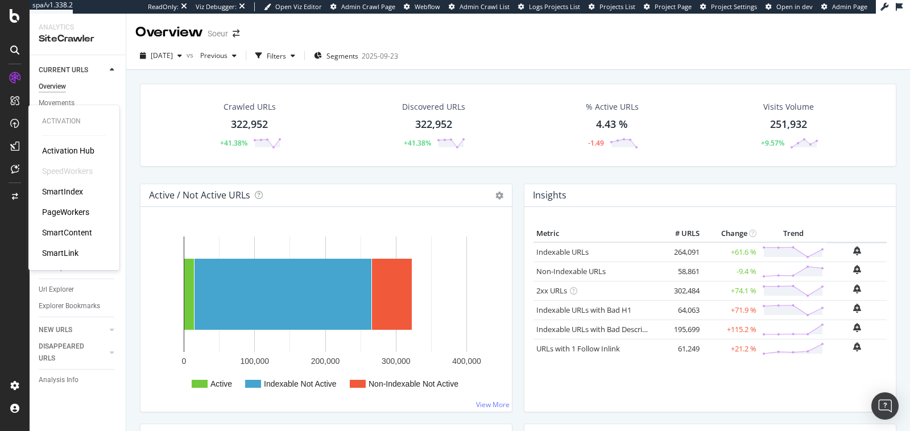
click at [69, 216] on div "PageWorkers" at bounding box center [65, 212] width 47 height 11
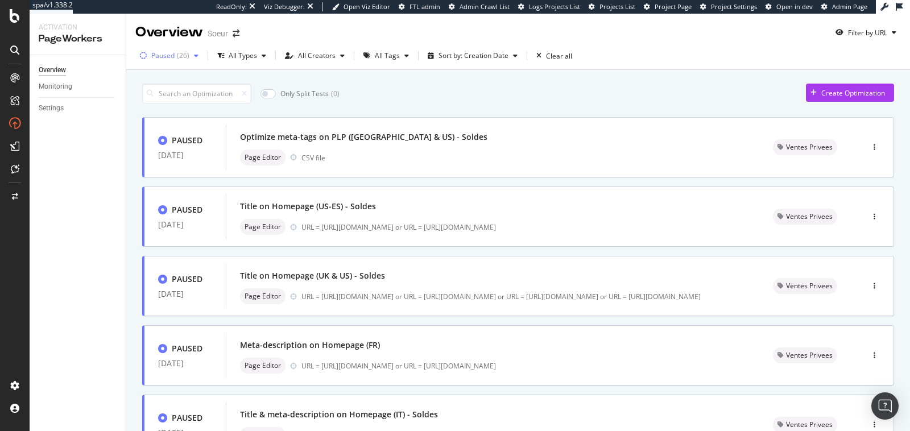
click at [178, 59] on div "( 26 )" at bounding box center [183, 55] width 13 height 7
click at [145, 118] on div at bounding box center [149, 117] width 9 height 9
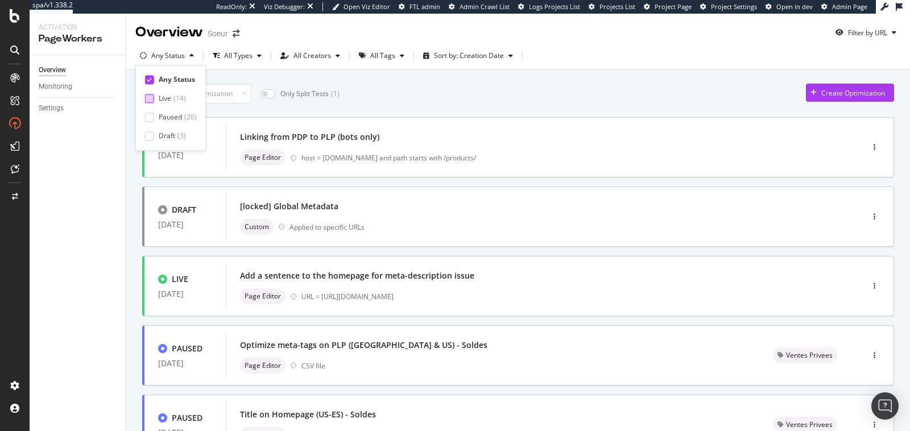
click at [149, 97] on div at bounding box center [149, 98] width 9 height 9
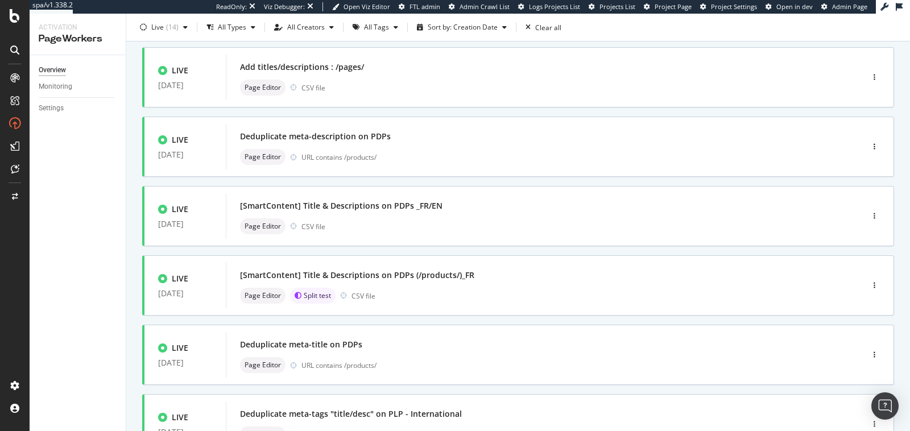
scroll to position [211, 0]
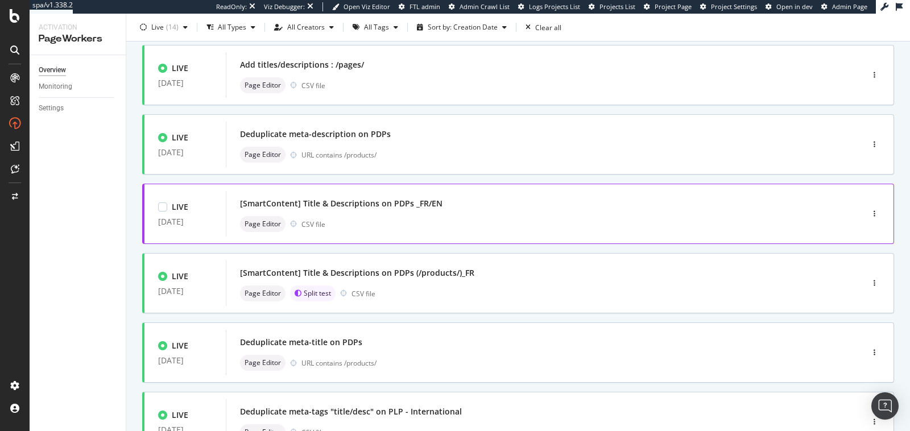
click at [526, 225] on div "Page Editor CSV file" at bounding box center [527, 224] width 575 height 16
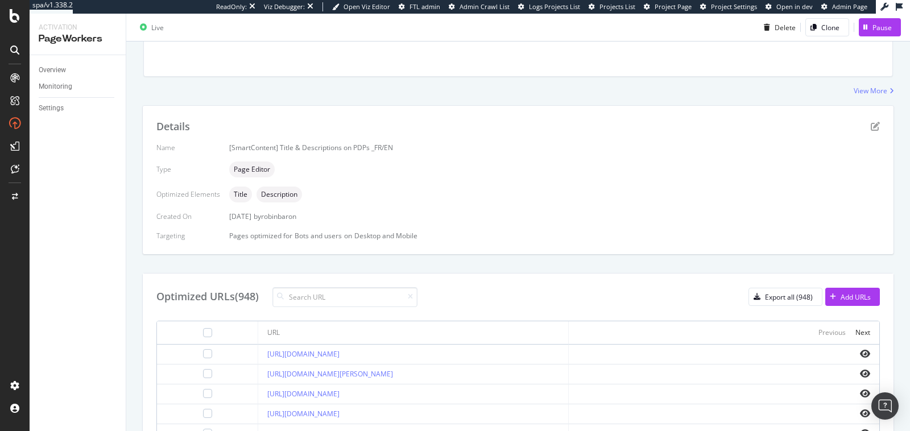
scroll to position [161, 0]
click at [866, 350] on icon "eye" at bounding box center [865, 354] width 10 height 9
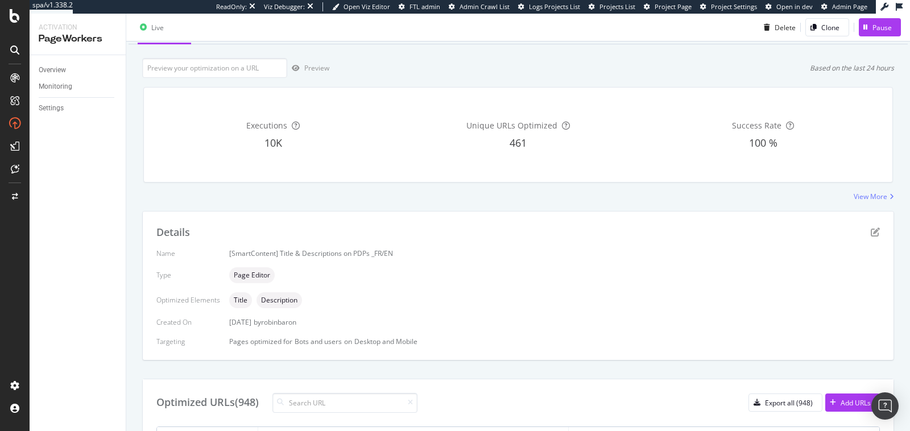
scroll to position [40, 0]
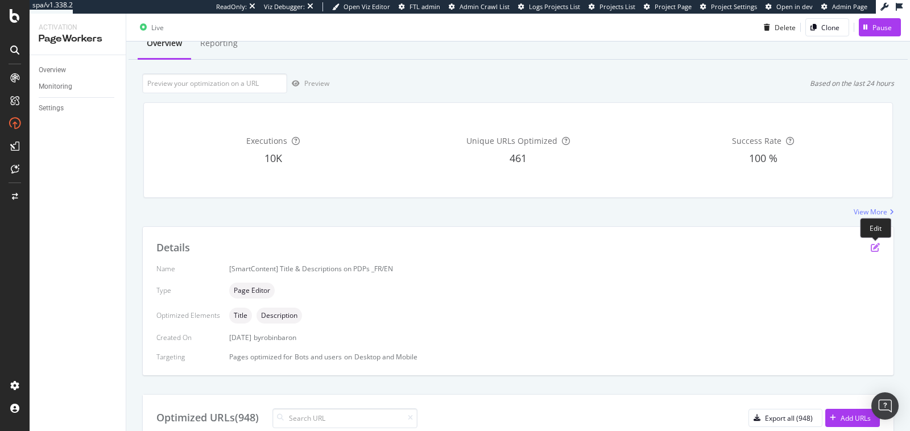
click at [874, 245] on icon "pen-to-square" at bounding box center [875, 247] width 9 height 9
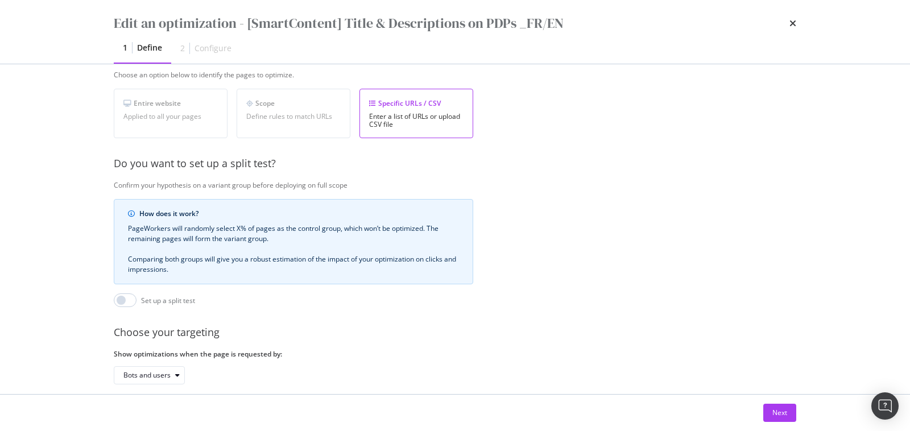
scroll to position [251, 0]
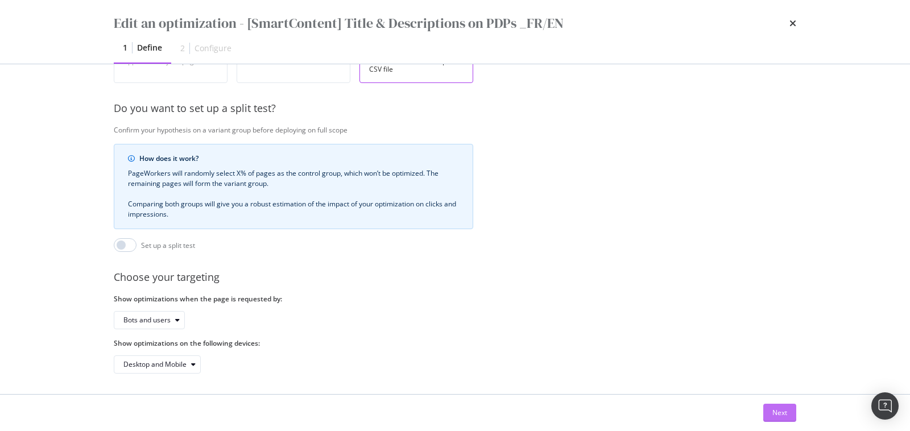
click at [780, 412] on div "Next" at bounding box center [780, 413] width 15 height 10
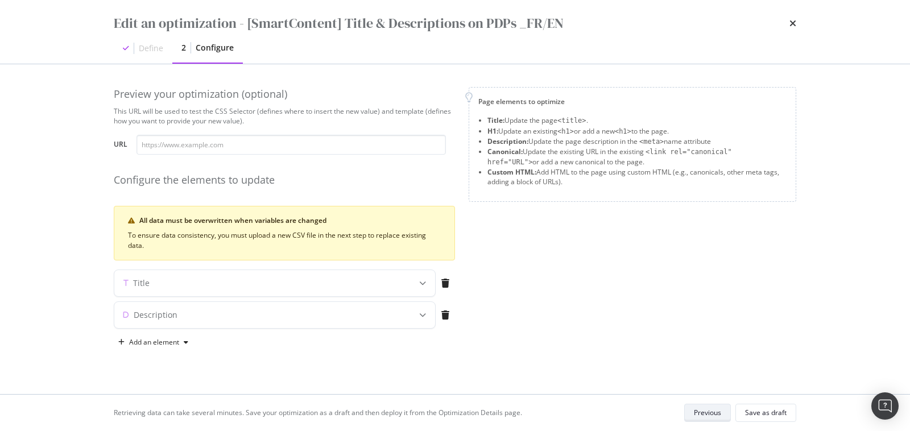
scroll to position [0, 0]
click at [401, 288] on div "Title" at bounding box center [274, 283] width 321 height 26
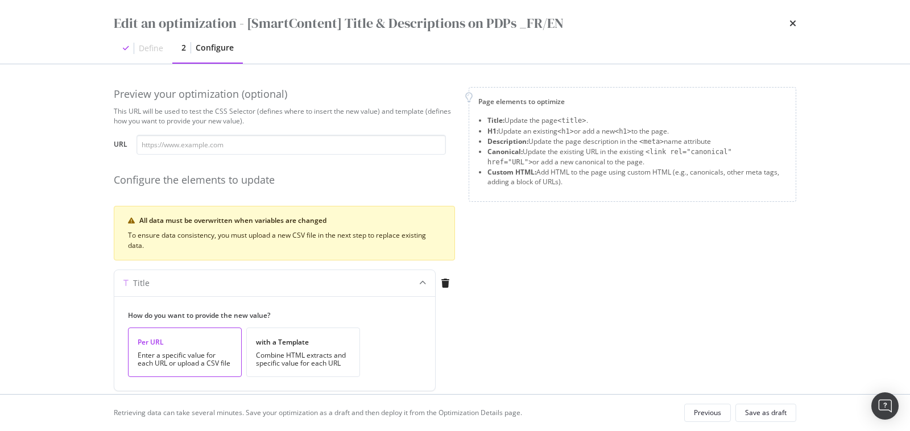
click at [796, 23] on div "Edit an optimization - [SmartContent] Title & Descriptions on PDPs _FR/EN Defin…" at bounding box center [455, 32] width 728 height 64
click at [795, 23] on icon "times" at bounding box center [793, 23] width 7 height 9
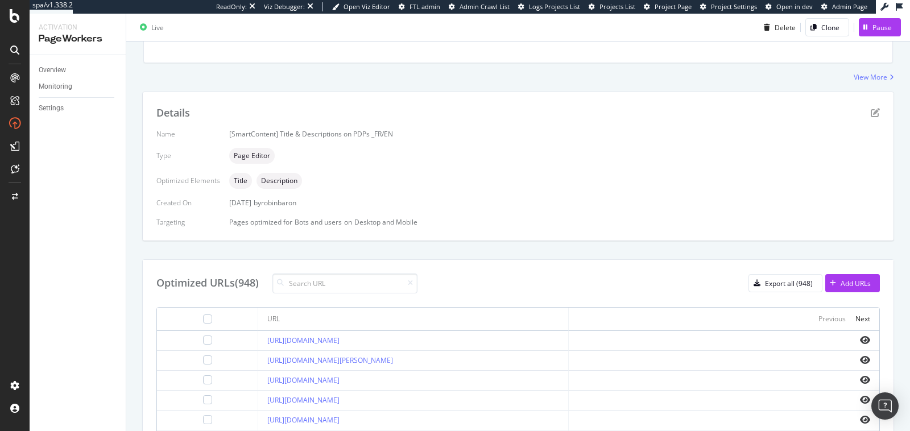
scroll to position [422, 0]
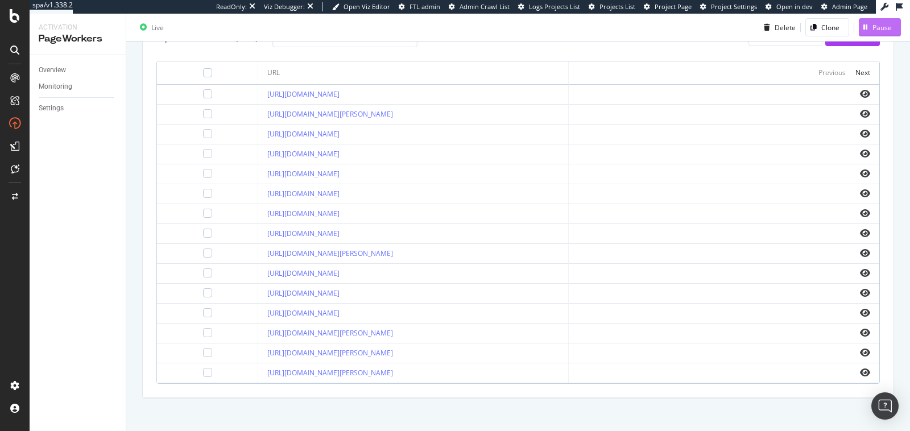
click at [869, 26] on div "button" at bounding box center [866, 27] width 14 height 7
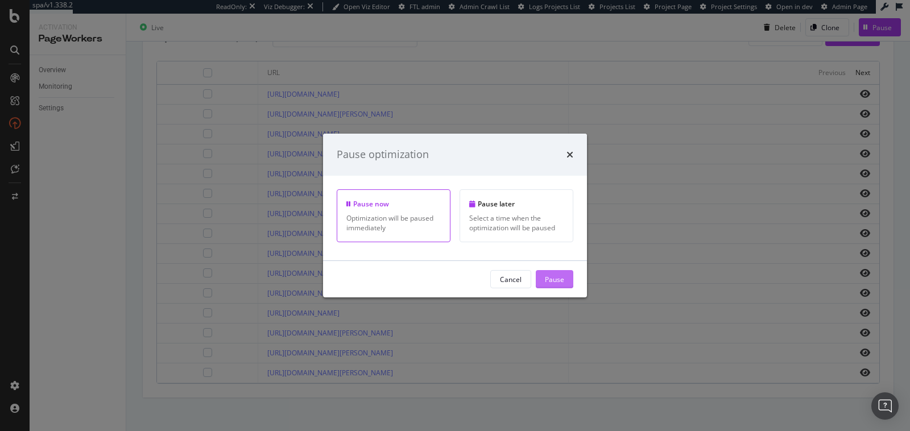
click at [551, 279] on div "Pause" at bounding box center [554, 279] width 19 height 10
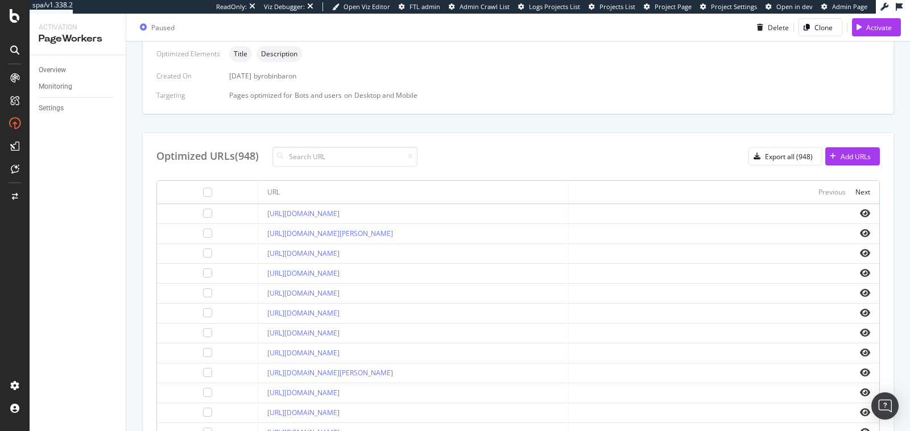
scroll to position [300, 0]
click at [873, 28] on div "Activate" at bounding box center [879, 27] width 26 height 10
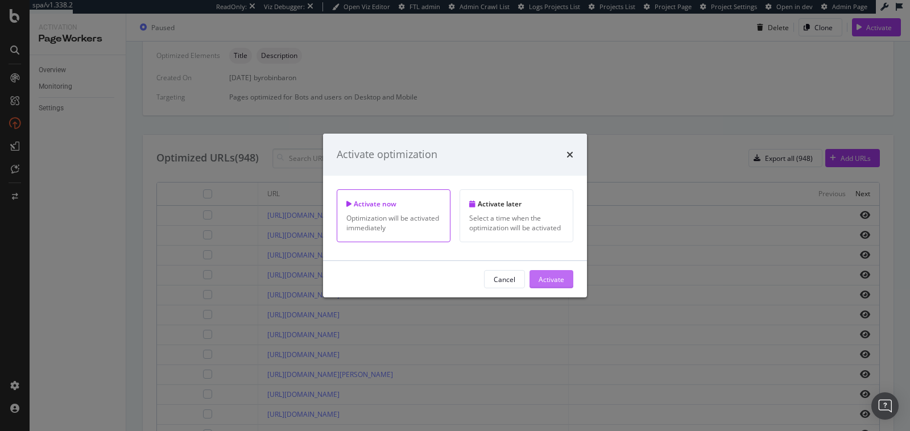
click at [555, 279] on div "Activate" at bounding box center [552, 279] width 26 height 10
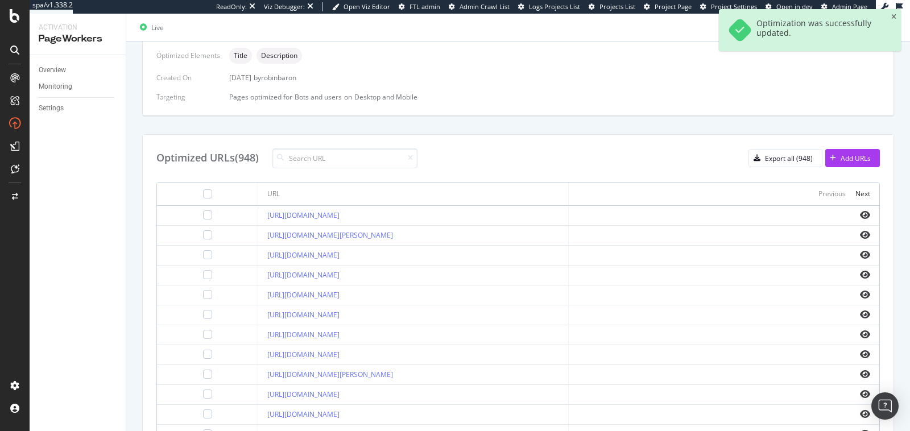
scroll to position [0, 0]
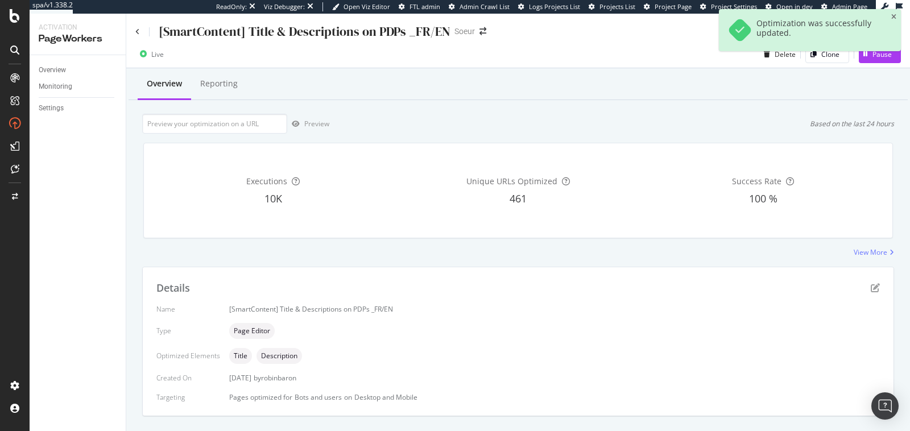
click at [141, 33] on div "[SmartContent] Title & Descriptions on PDPs _FR/EN" at bounding box center [292, 32] width 315 height 18
click at [134, 28] on div "[SmartContent] Title & Descriptions on PDPs _FR/EN Soeur" at bounding box center [518, 27] width 784 height 27
click at [136, 31] on icon at bounding box center [137, 31] width 5 height 7
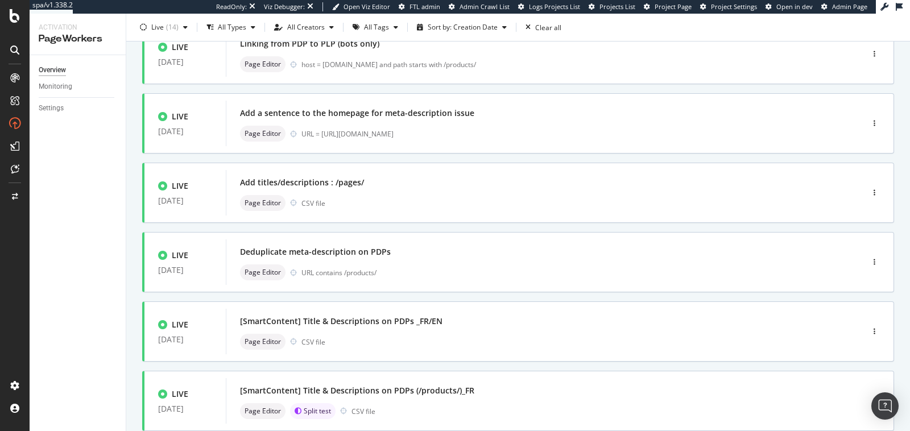
scroll to position [141, 0]
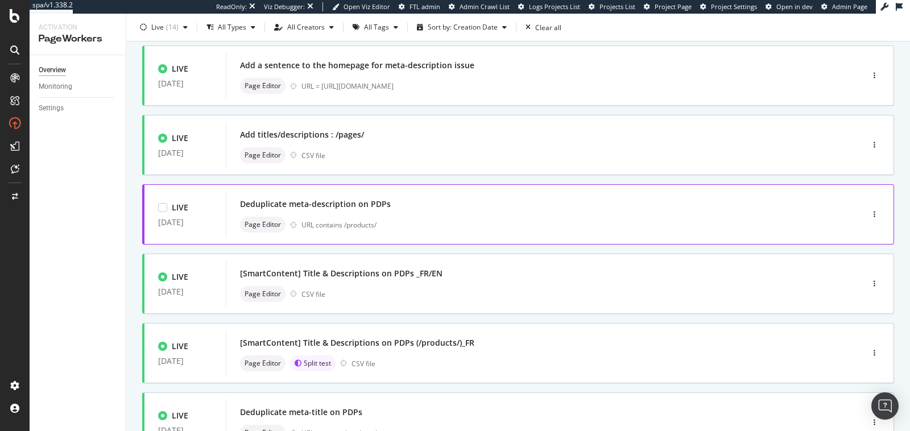
click at [466, 226] on div "URL contains /products/" at bounding box center [558, 225] width 513 height 10
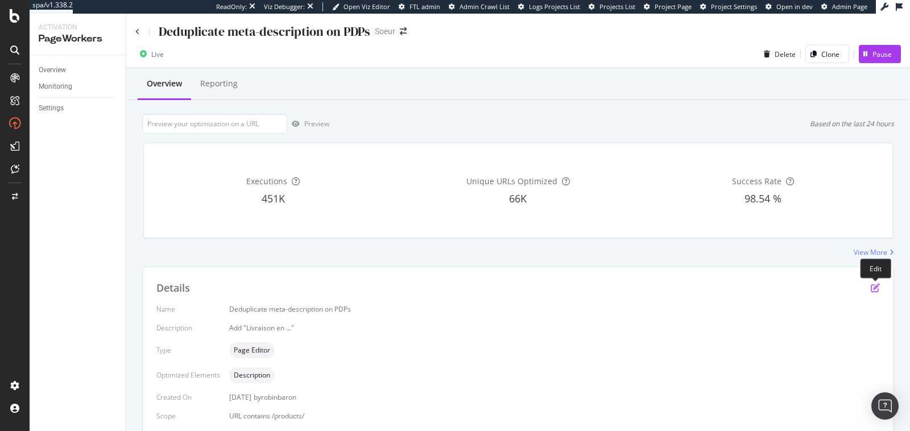
click at [876, 287] on icon "pen-to-square" at bounding box center [875, 287] width 9 height 9
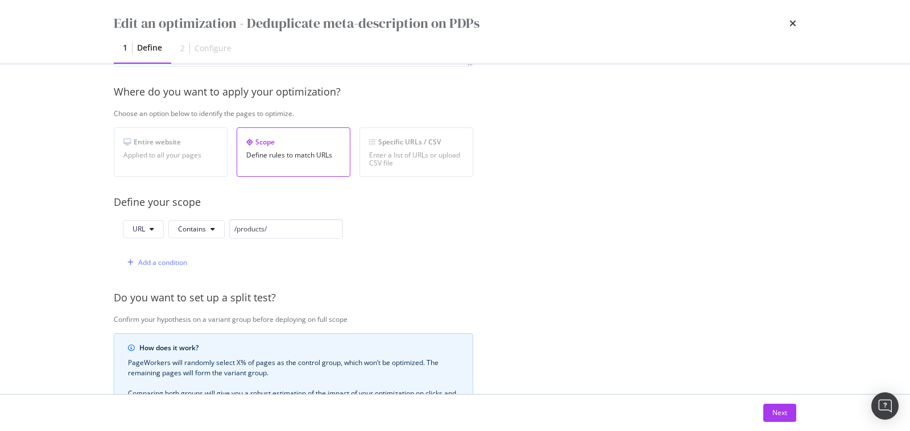
scroll to position [158, 0]
click at [162, 258] on div "Add a condition" at bounding box center [162, 262] width 49 height 10
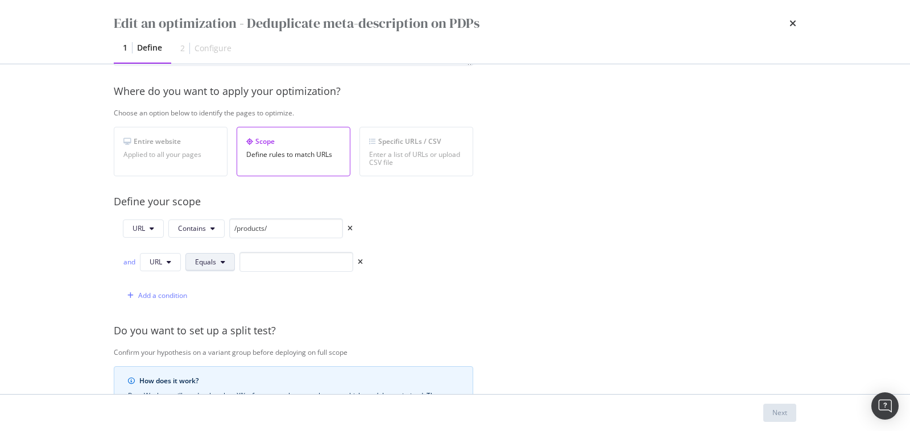
click at [203, 257] on span "Equals" at bounding box center [205, 262] width 21 height 10
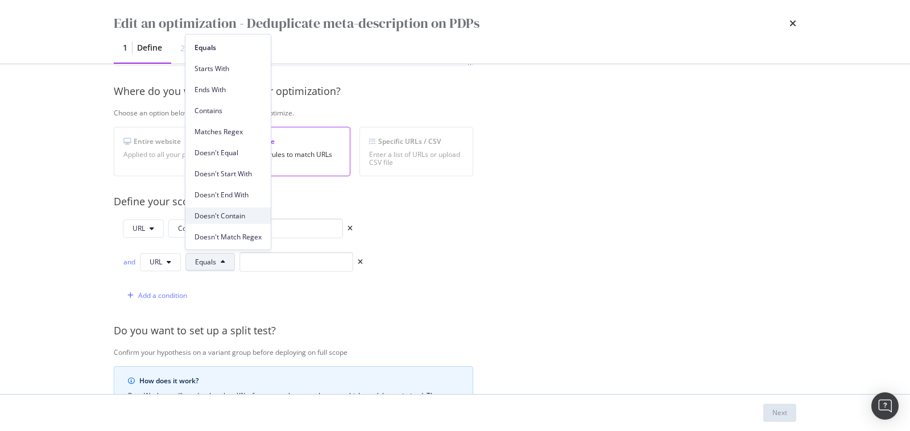
click at [241, 218] on span "Doesn't Contain" at bounding box center [228, 215] width 67 height 10
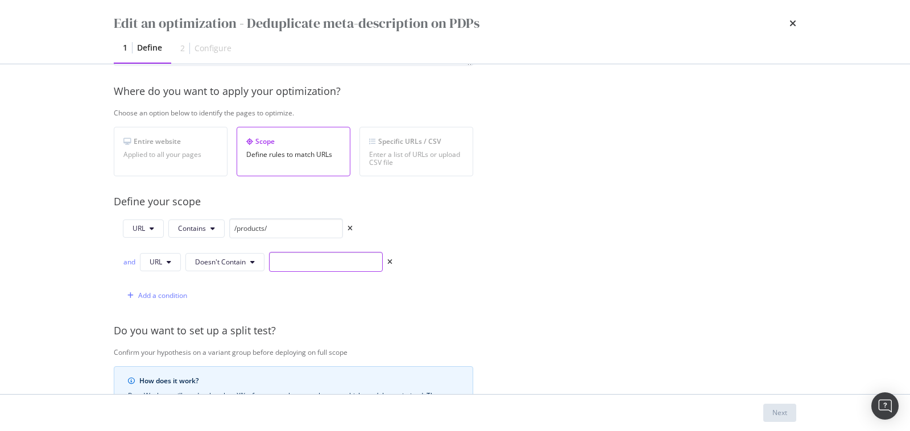
click at [286, 261] on input "modal" at bounding box center [326, 262] width 114 height 20
type input "www.soeur.fr"
drag, startPoint x: 328, startPoint y: 255, endPoint x: 256, endPoint y: 255, distance: 71.7
click at [256, 255] on div "and URL Doesn't Contain www.soeur.fr" at bounding box center [258, 262] width 270 height 20
click at [650, 357] on div "Provide a name and description to help identify the change that will be made by…" at bounding box center [455, 272] width 683 height 647
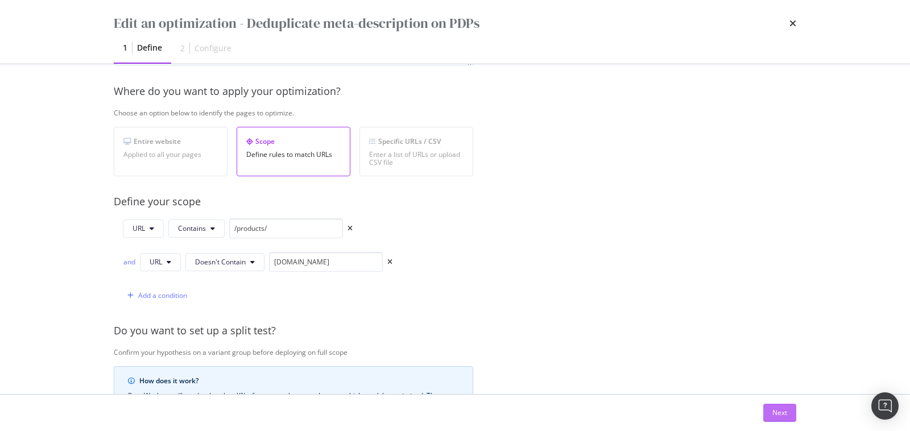
click at [777, 410] on div "Next" at bounding box center [780, 413] width 15 height 10
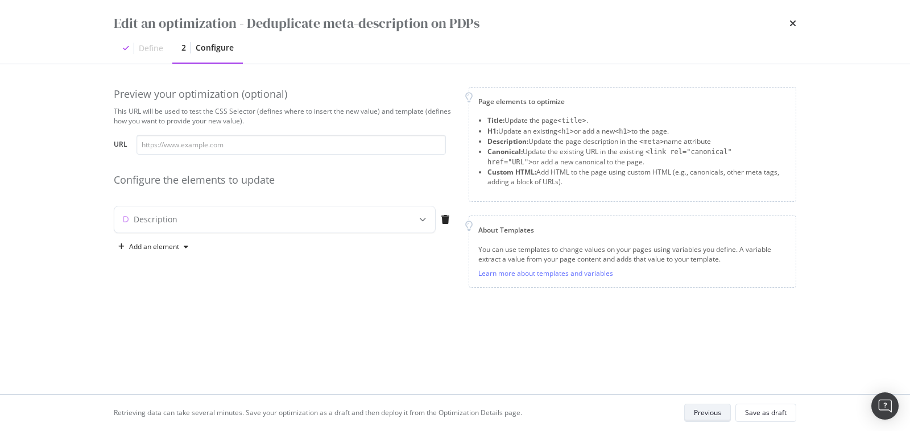
scroll to position [0, 0]
click at [777, 410] on div "Save as draft" at bounding box center [766, 413] width 42 height 10
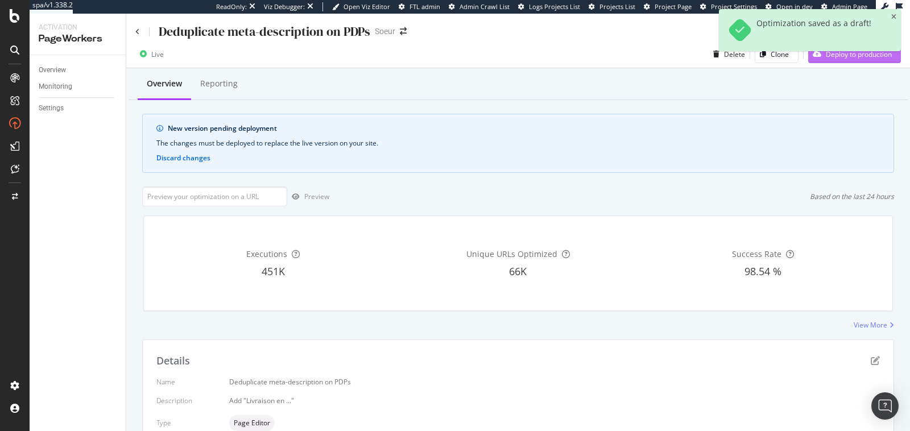
click at [828, 62] on div "Deploy to production" at bounding box center [850, 54] width 84 height 17
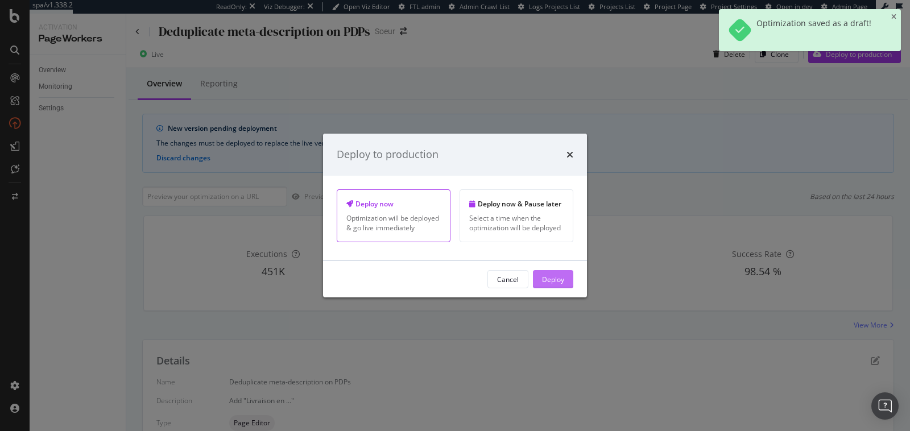
click at [550, 278] on div "Deploy" at bounding box center [553, 279] width 22 height 10
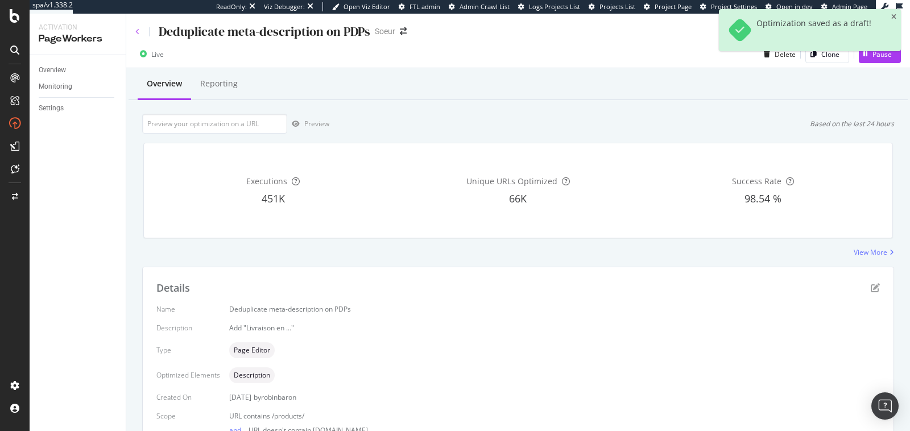
click at [137, 31] on icon at bounding box center [137, 31] width 5 height 7
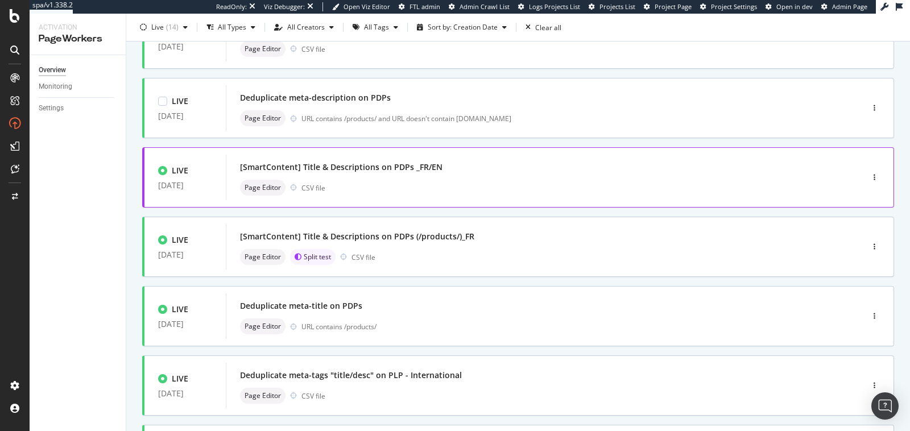
scroll to position [253, 0]
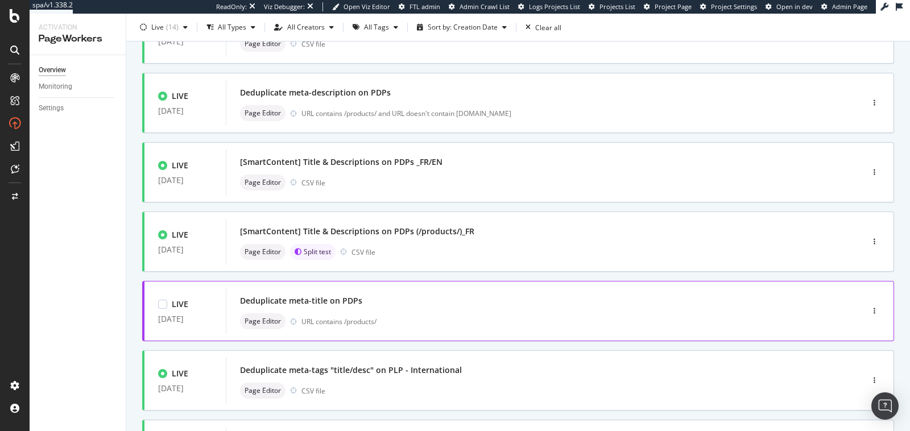
click at [516, 305] on div "Deduplicate meta-title on PDPs" at bounding box center [527, 301] width 575 height 16
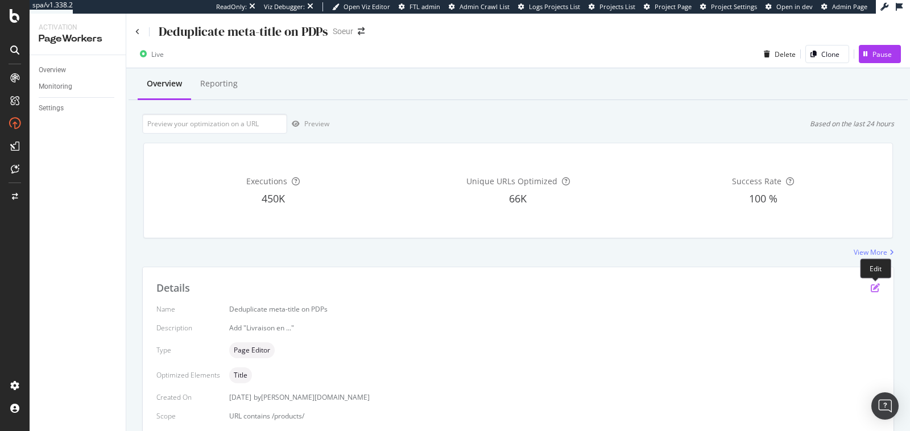
click at [877, 289] on icon "pen-to-square" at bounding box center [875, 287] width 9 height 9
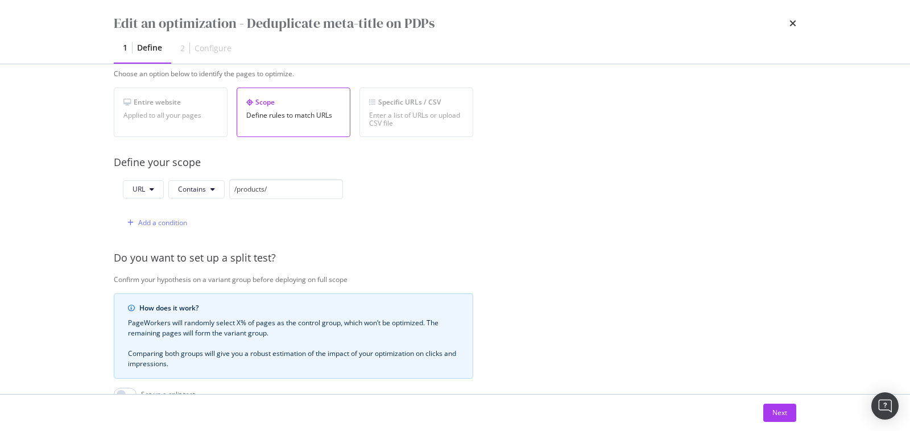
scroll to position [205, 0]
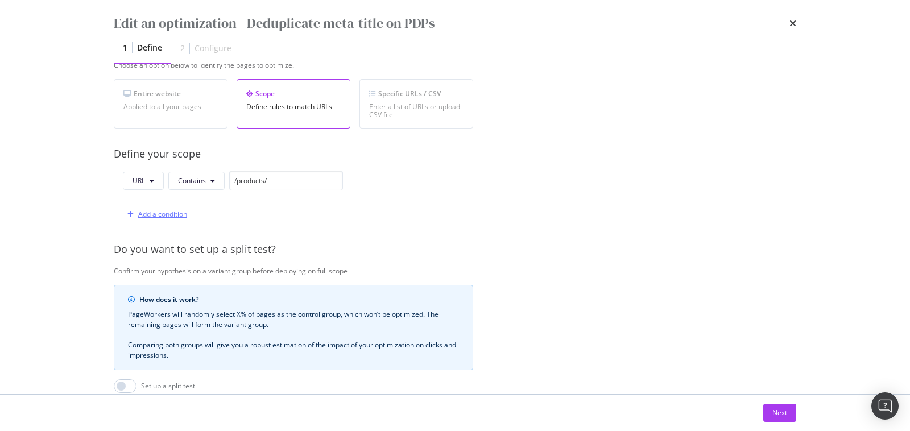
click at [183, 209] on div "Add a condition" at bounding box center [162, 214] width 49 height 10
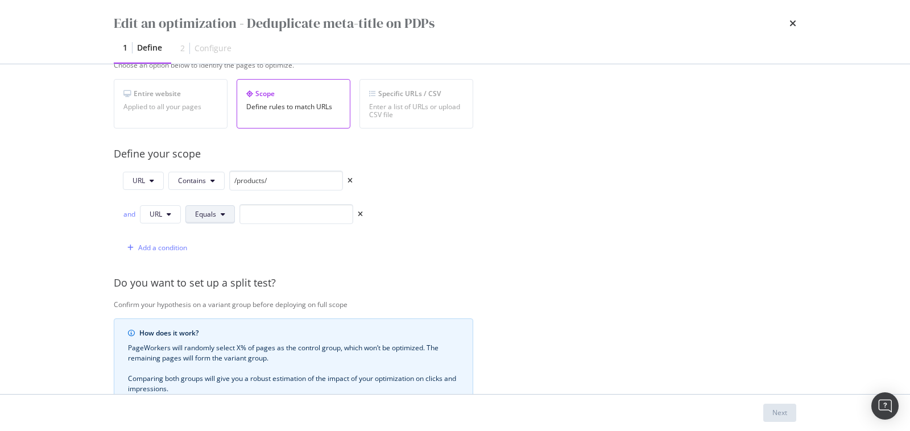
click at [204, 209] on span "Equals" at bounding box center [205, 214] width 21 height 10
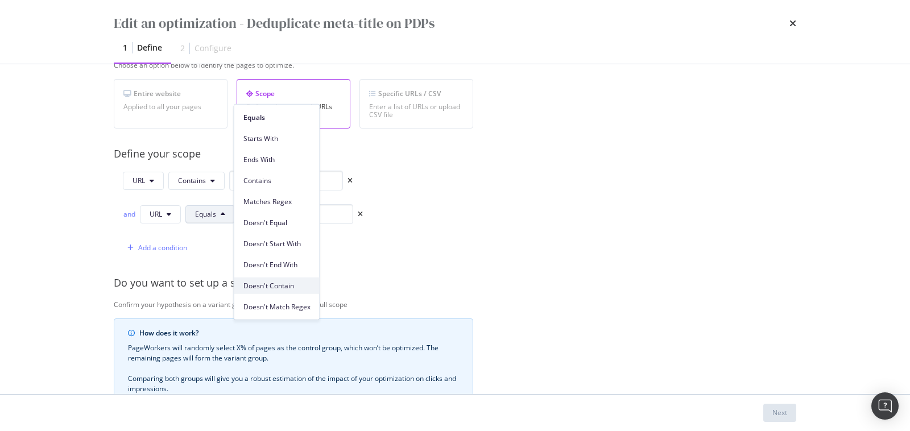
click at [296, 282] on span "Doesn't Contain" at bounding box center [276, 285] width 67 height 10
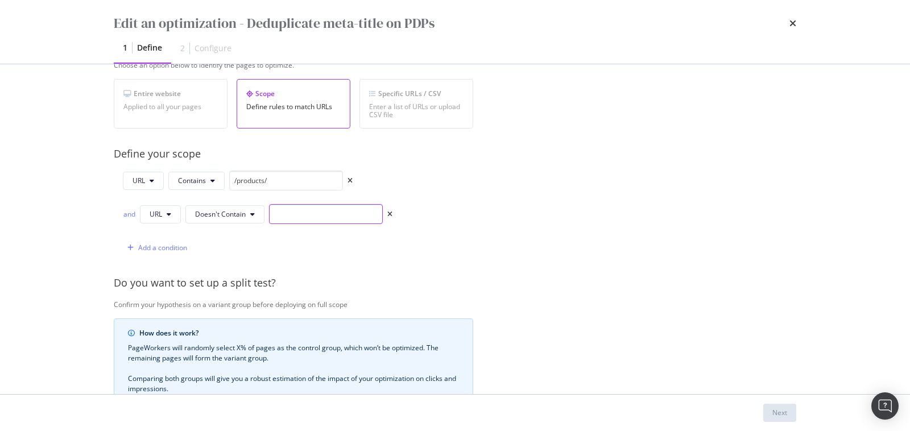
click at [312, 216] on input "modal" at bounding box center [326, 214] width 114 height 20
paste input "www.soeur.fr"
type input "www.soeur.fr"
click at [452, 253] on div "URL Contains /products/ and URL Doesn't Contain www.soeur.fr Add a condition" at bounding box center [294, 214] width 360 height 87
click at [793, 422] on button "Next" at bounding box center [779, 413] width 33 height 18
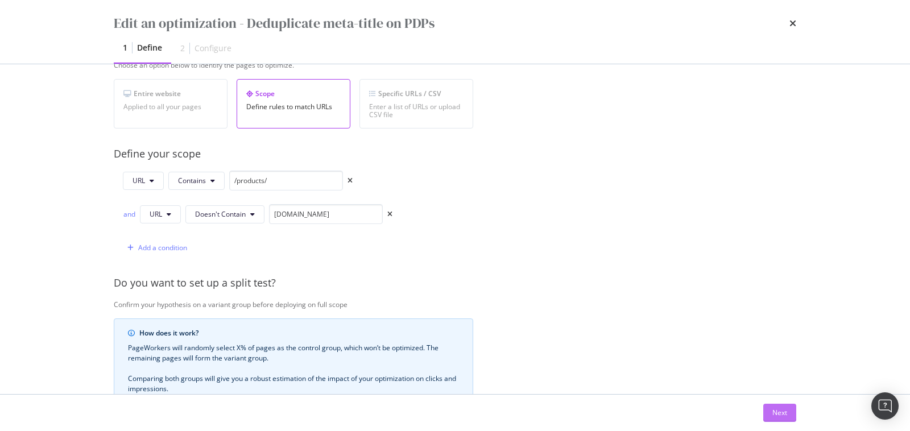
scroll to position [0, 0]
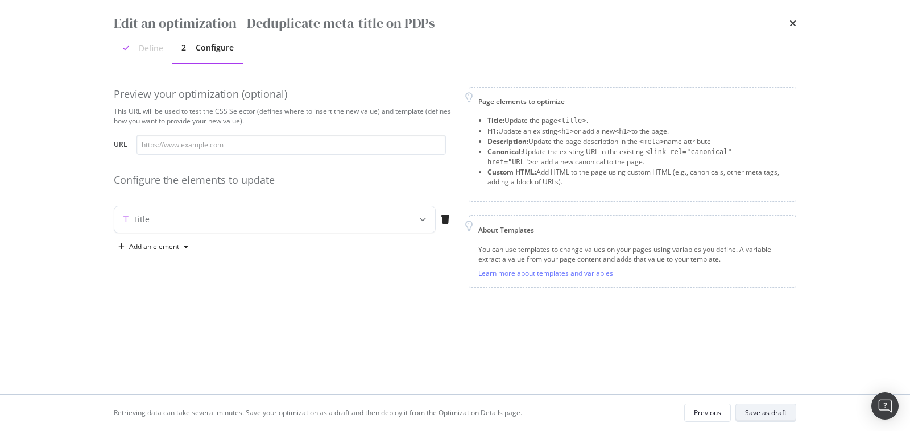
click at [779, 416] on div "Save as draft" at bounding box center [766, 413] width 42 height 10
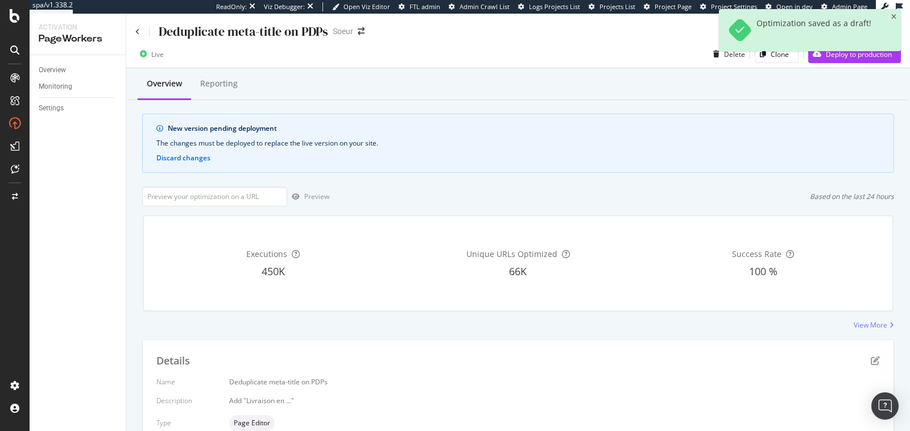
click at [835, 64] on div "Live Delete Clone Deploy to production" at bounding box center [518, 56] width 784 height 23
click at [839, 60] on div "Deploy to production" at bounding box center [850, 54] width 84 height 17
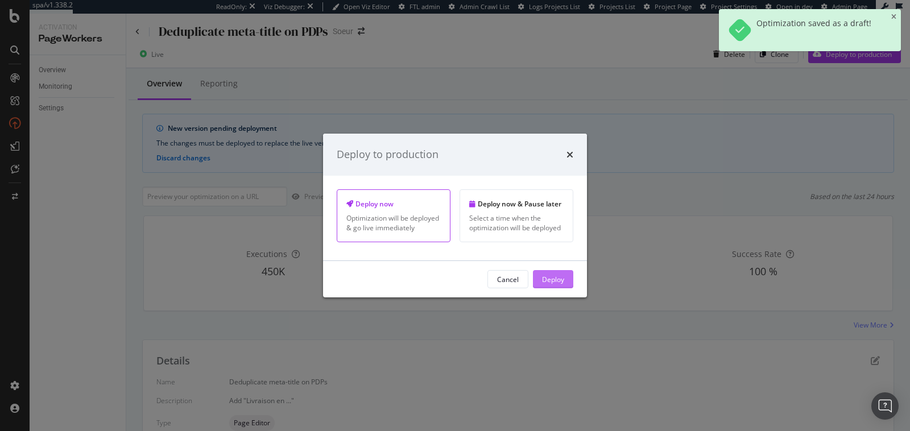
click at [553, 274] on div "Deploy" at bounding box center [553, 279] width 22 height 17
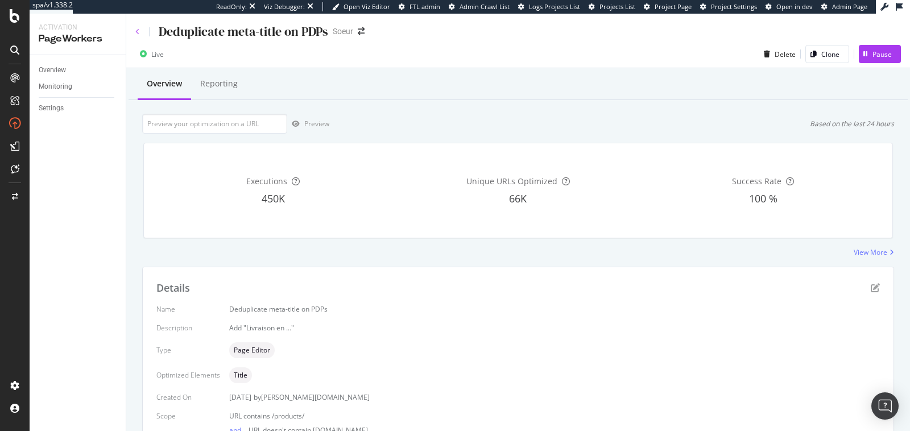
click at [139, 28] on icon at bounding box center [137, 31] width 5 height 7
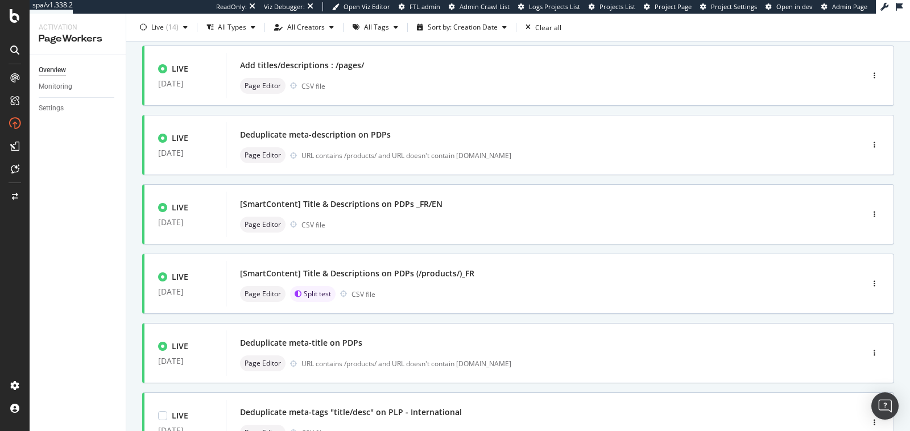
scroll to position [197, 0]
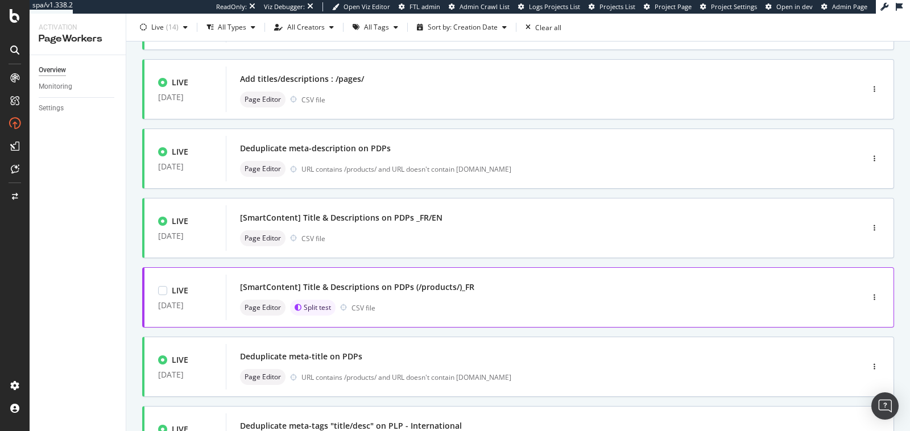
click at [390, 320] on div "LIVE 27 Mar. 2025 [SmartContent] Title & Descriptions on PDPs (/products/)_FR P…" at bounding box center [518, 297] width 752 height 60
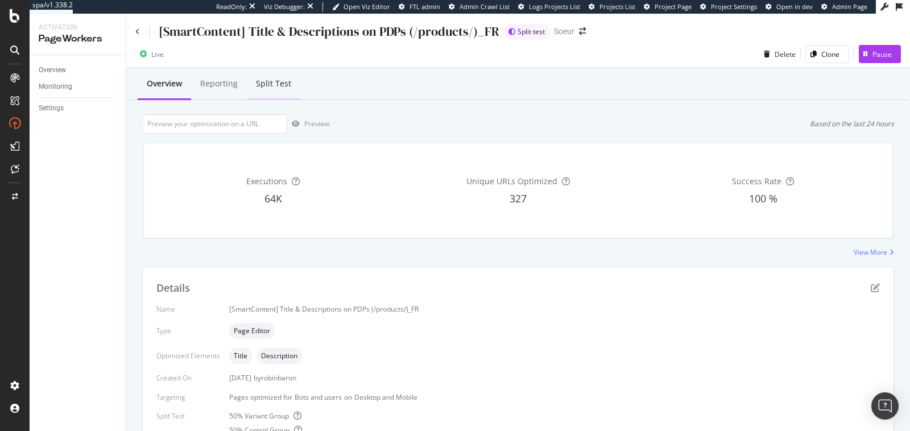
click at [274, 90] on div "Split Test" at bounding box center [273, 84] width 53 height 31
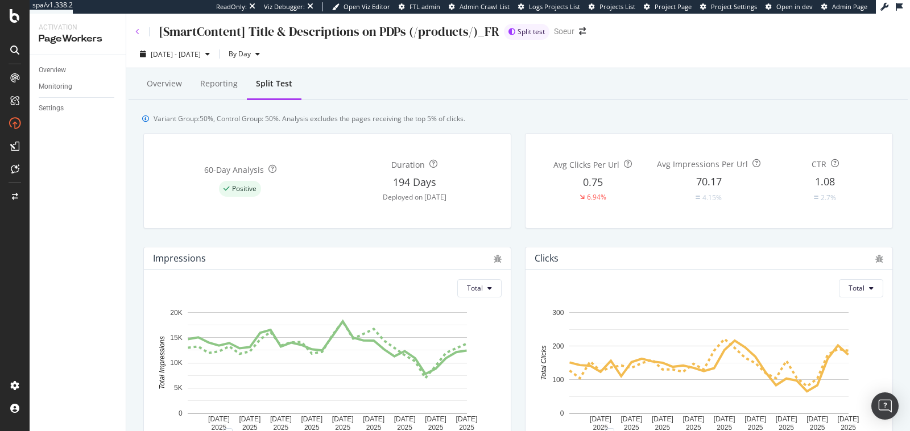
click at [139, 32] on icon at bounding box center [137, 31] width 5 height 7
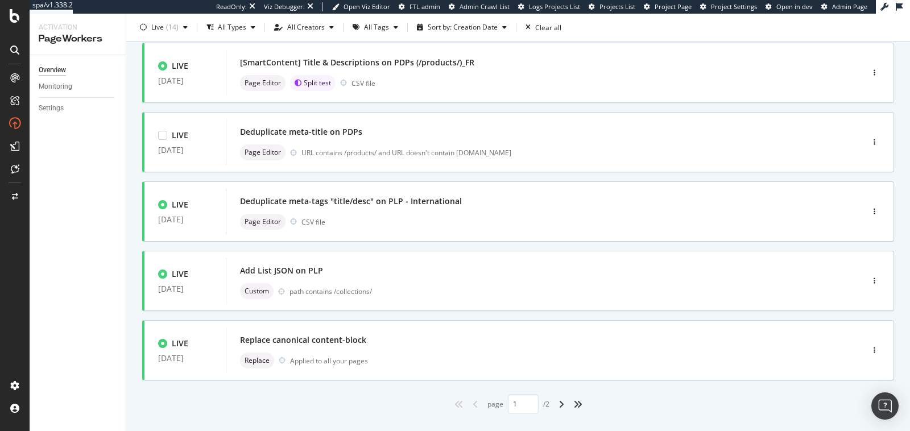
scroll to position [444, 0]
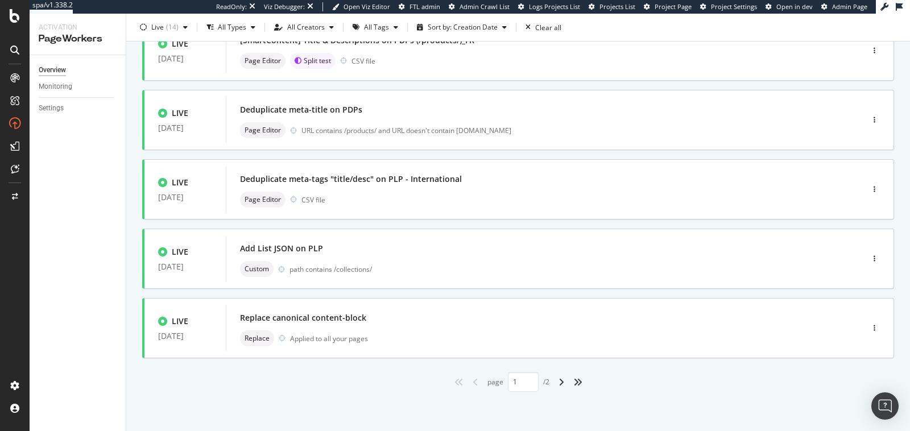
click at [565, 383] on div "angle-right" at bounding box center [561, 382] width 15 height 18
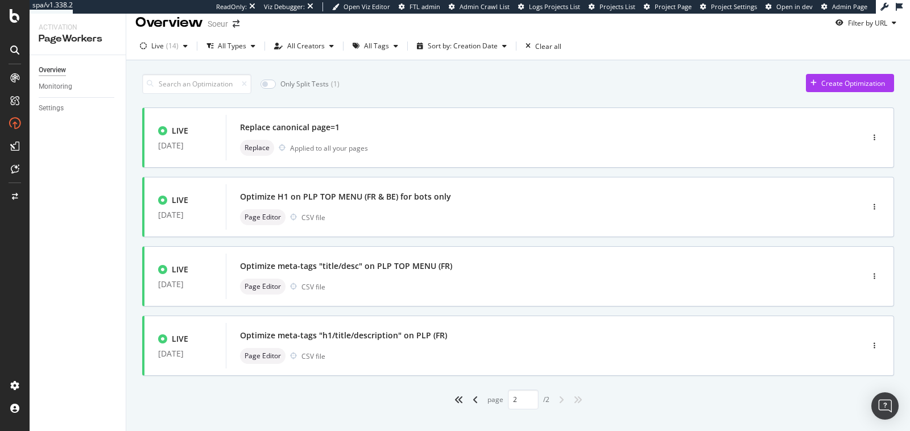
scroll to position [0, 0]
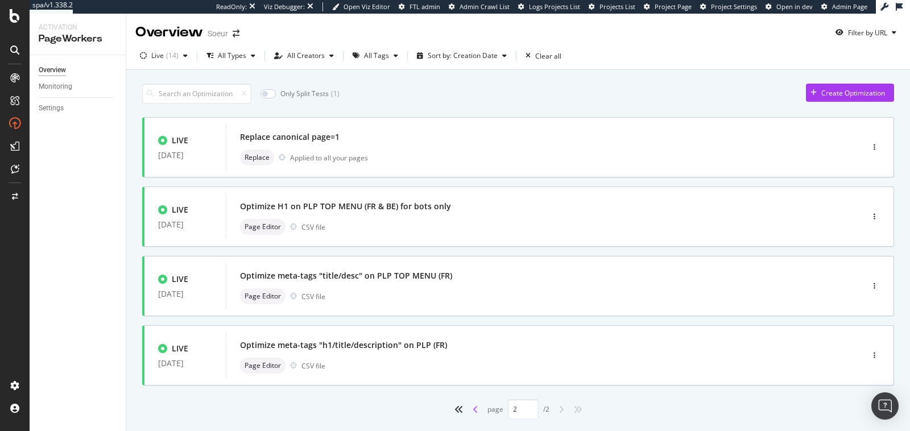
click at [474, 405] on icon "angle-left" at bounding box center [476, 409] width 6 height 9
type input "1"
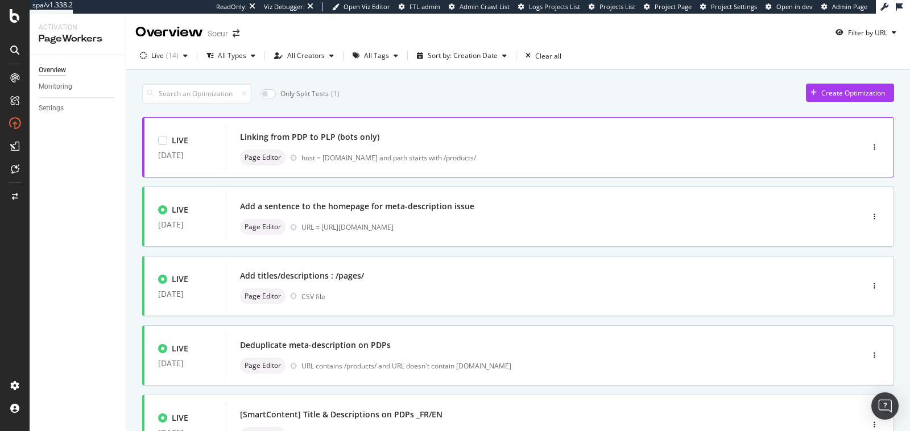
click at [458, 125] on div "Linking from PDP to PLP (bots only) Page Editor host = www.soeur.fr and path st…" at bounding box center [527, 148] width 602 height 46
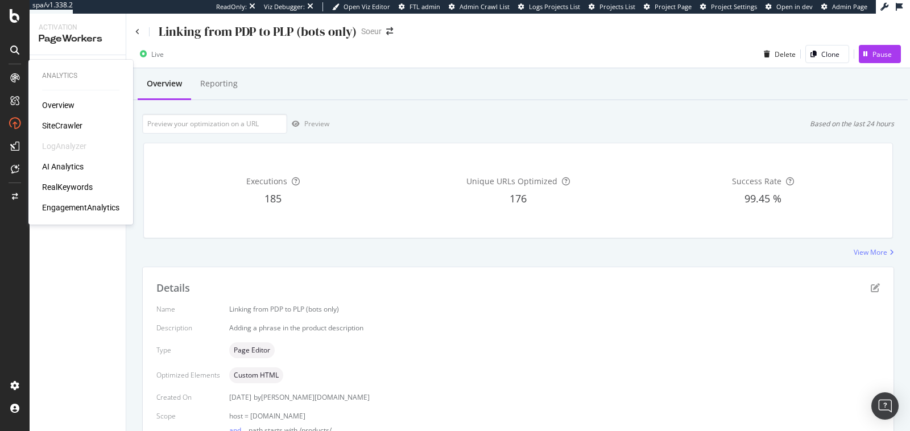
click at [63, 123] on div "SiteCrawler" at bounding box center [62, 125] width 40 height 11
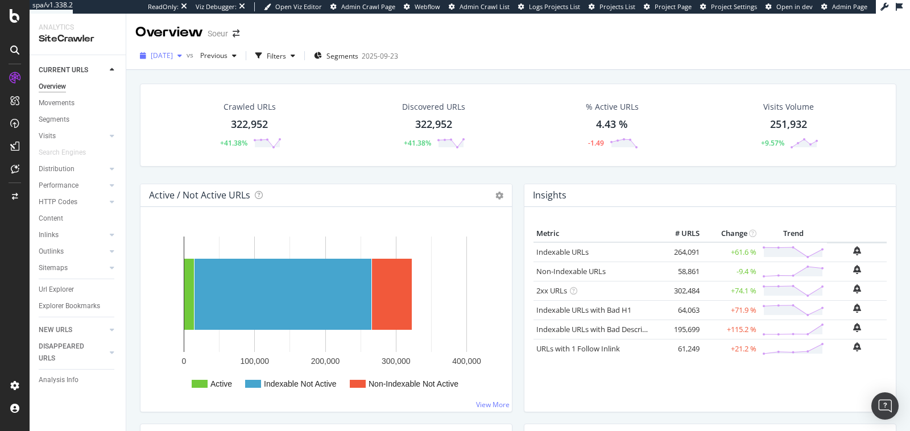
click at [186, 51] on div "2025 Oct. 1st" at bounding box center [160, 55] width 51 height 17
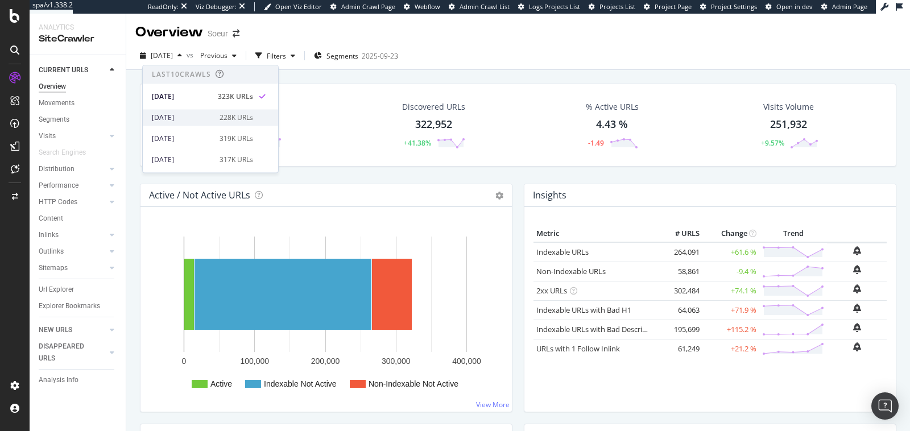
click at [191, 115] on div "2025 Sep. 24th" at bounding box center [182, 118] width 61 height 10
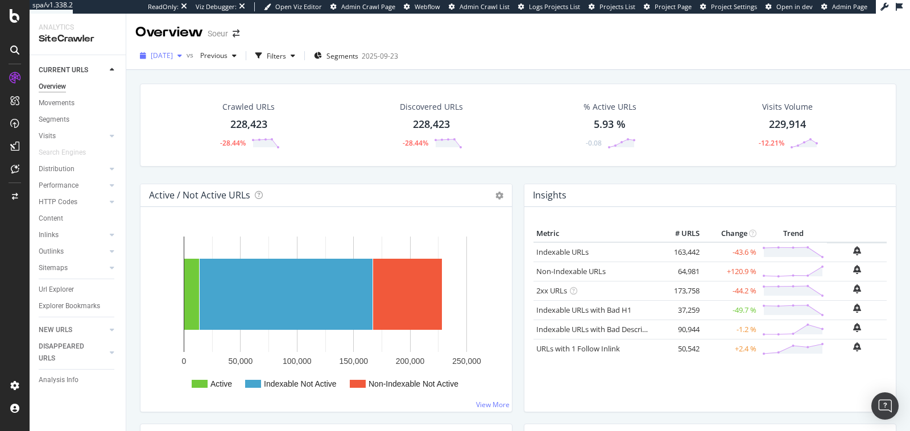
click at [173, 56] on span "2025 Sep. 24th" at bounding box center [162, 56] width 22 height 10
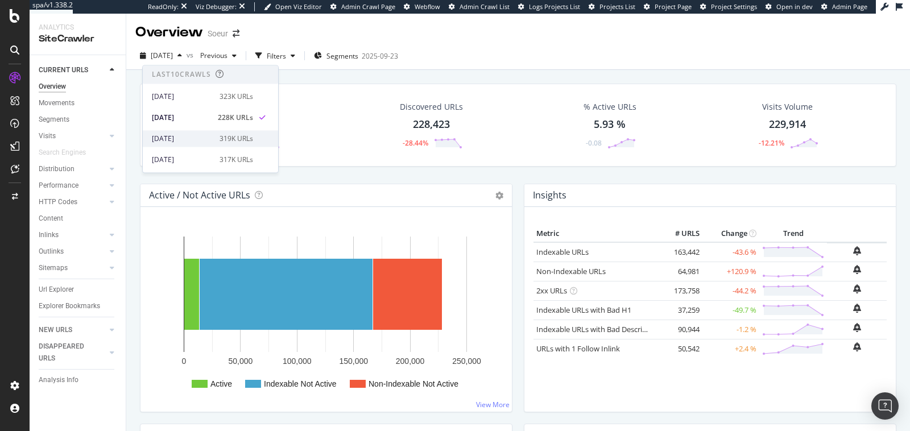
click at [200, 133] on div "2025 Sep. 17th 319K URLs" at bounding box center [210, 138] width 135 height 16
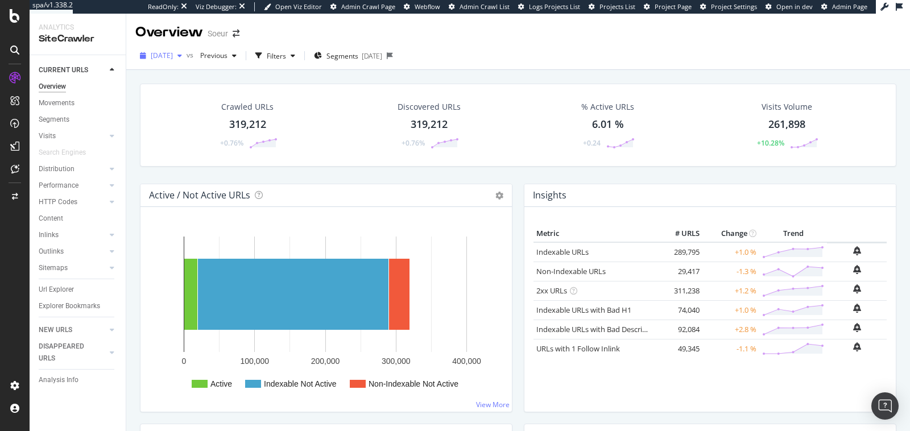
click at [160, 57] on span "2025 Sep. 17th" at bounding box center [162, 56] width 22 height 10
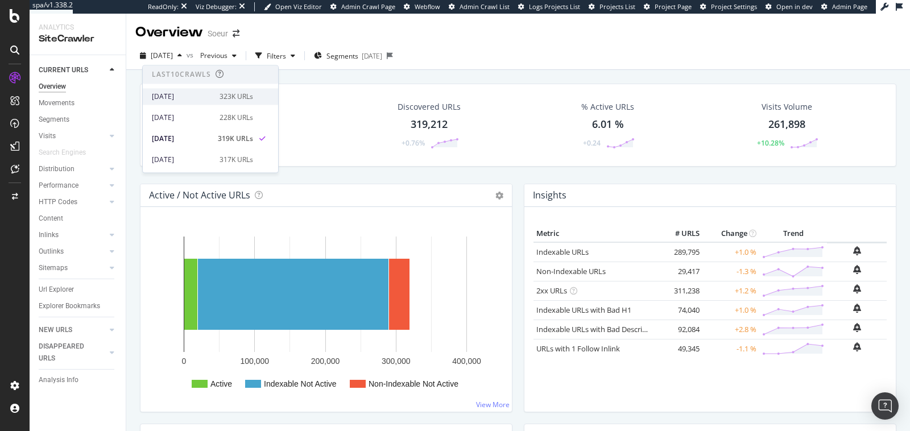
click at [195, 95] on div "2025 Oct. 1st" at bounding box center [182, 97] width 61 height 10
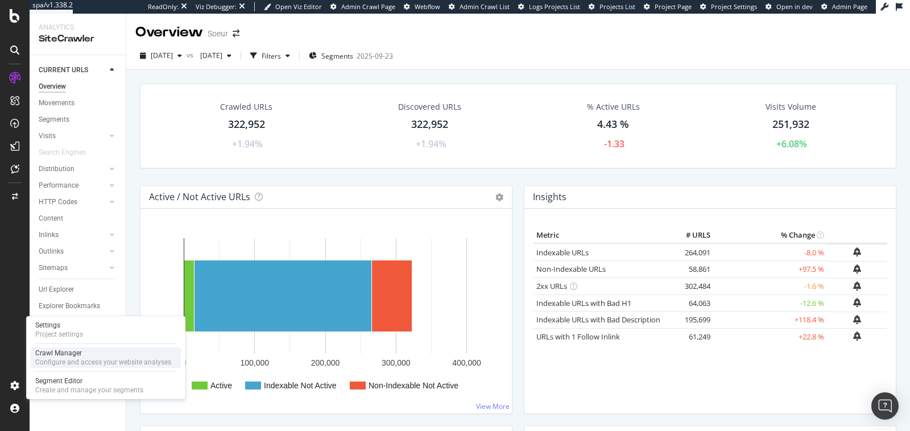
click at [66, 360] on div "Configure and access your website analyses" at bounding box center [103, 362] width 136 height 9
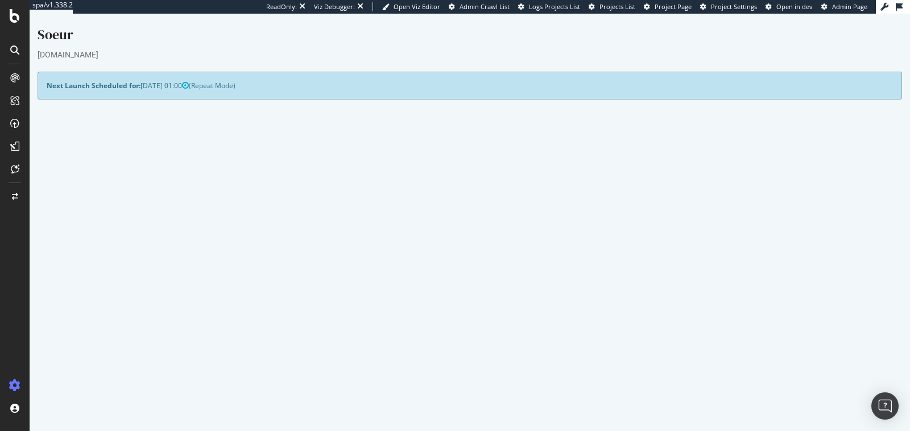
click at [533, 203] on link "Validate your domain to crawl faster" at bounding box center [563, 203] width 114 height 10
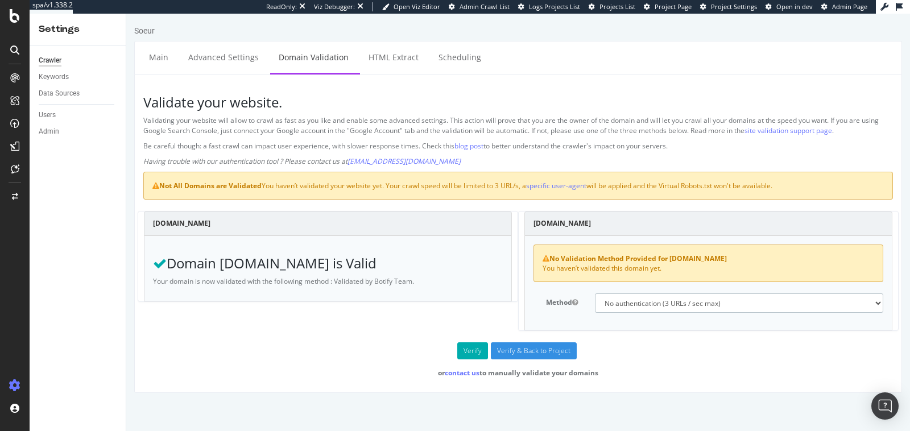
click at [635, 302] on select "No authentication (3 URLs / sec max) DNS Text field (fast!) File's at site root…" at bounding box center [739, 303] width 289 height 19
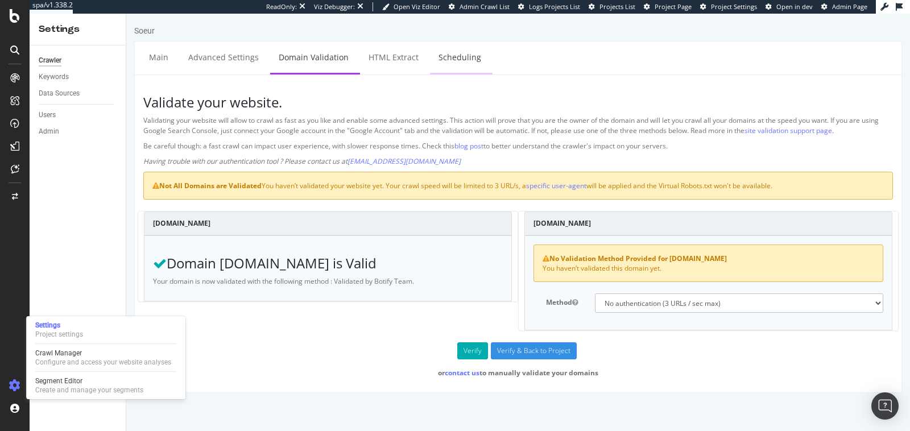
click at [443, 63] on link "Scheduling" at bounding box center [460, 57] width 60 height 31
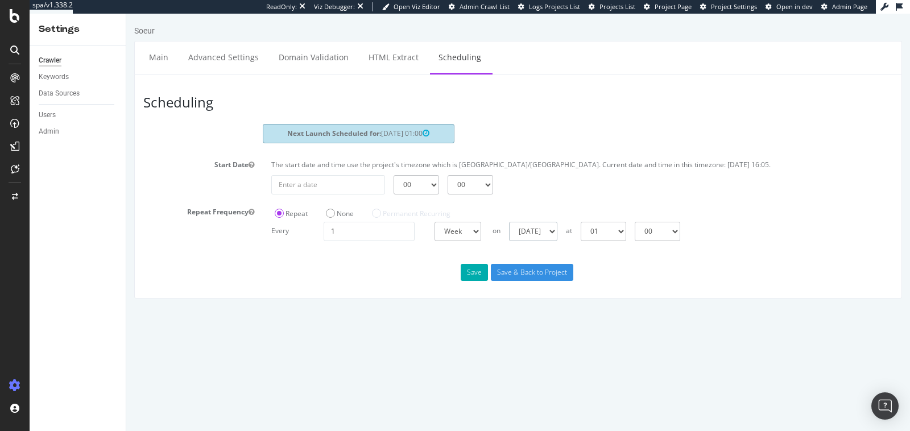
click at [523, 225] on select "Sunday Monday Tuesday Wednesday Thursday Friday Saturday" at bounding box center [533, 231] width 48 height 19
select select "2"
click at [509, 222] on select "Sunday Monday Tuesday Wednesday Thursday Friday Saturday" at bounding box center [533, 231] width 48 height 19
click at [476, 271] on button "Save" at bounding box center [474, 272] width 27 height 17
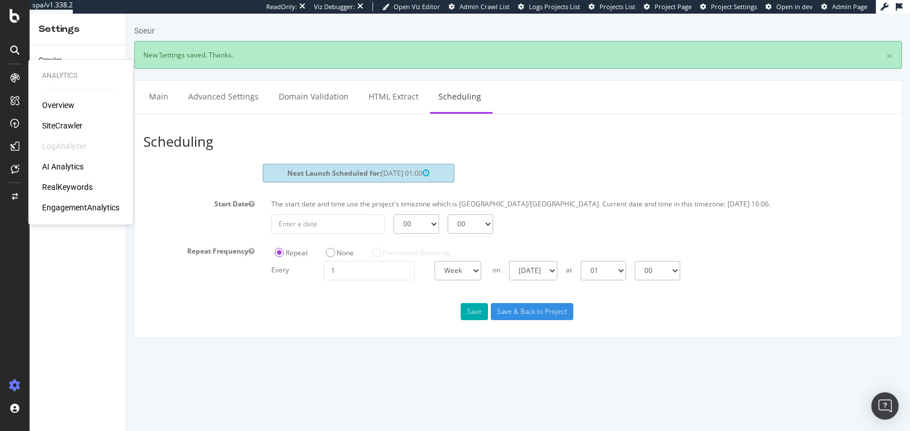
click at [64, 163] on div "AI Analytics" at bounding box center [63, 166] width 42 height 11
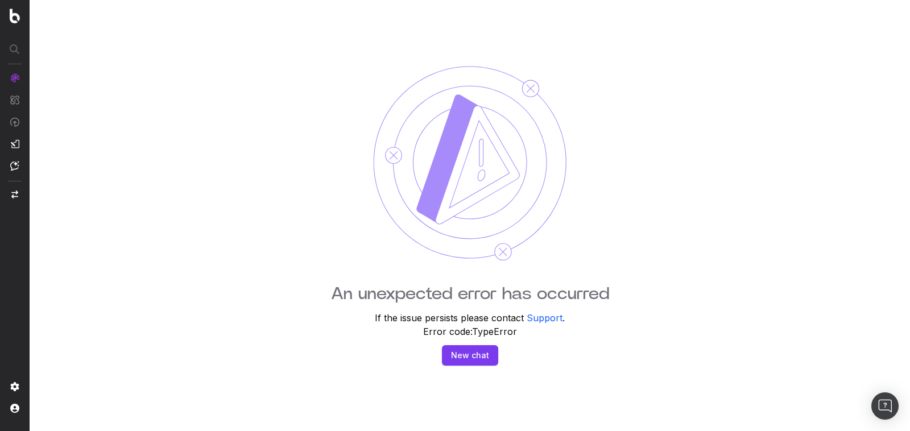
click at [148, 163] on div "An unexpected error has occurred If the issue persists please contact Support .…" at bounding box center [470, 215] width 881 height 431
click at [61, 135] on span "SiteCrawler" at bounding box center [62, 131] width 42 height 9
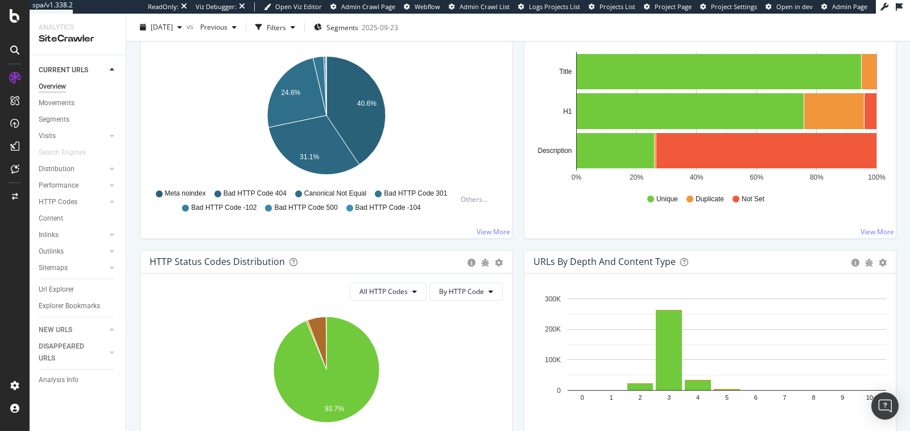
scroll to position [416, 0]
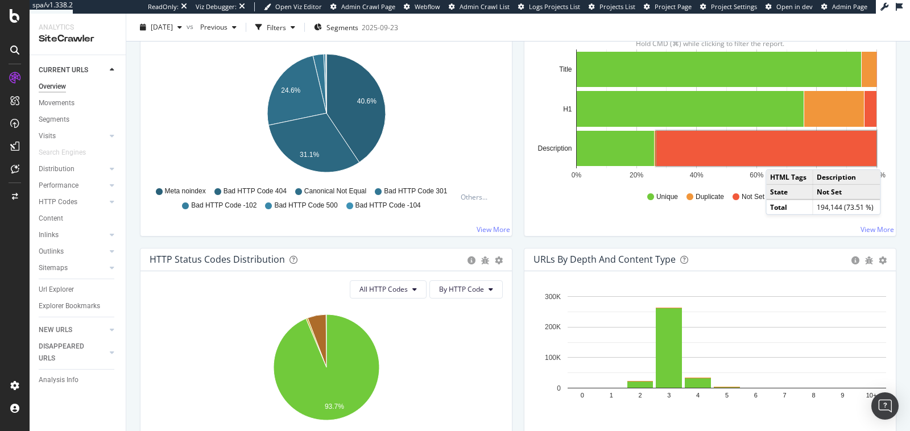
click at [777, 156] on rect "A chart." at bounding box center [767, 148] width 220 height 35
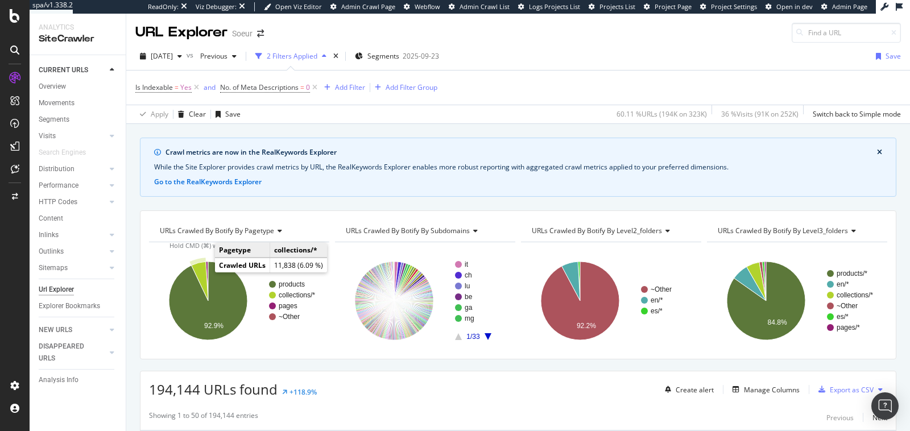
click at [198, 268] on icon "A chart." at bounding box center [199, 281] width 17 height 39
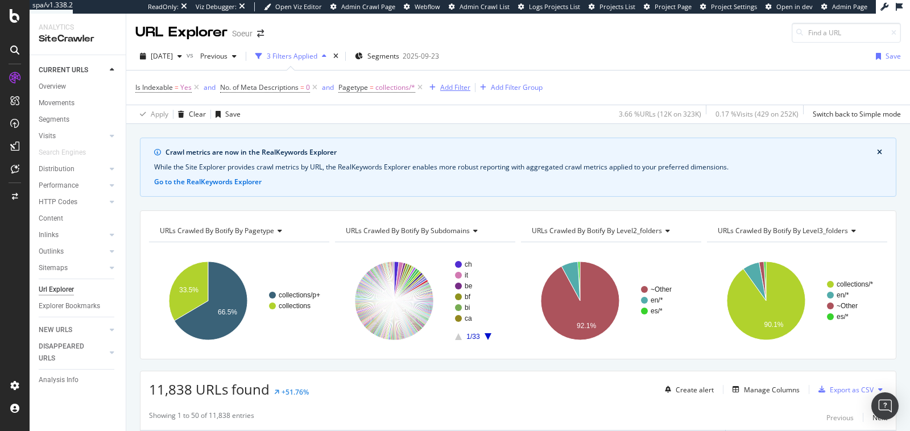
click at [443, 86] on div "Add Filter" at bounding box center [455, 87] width 30 height 10
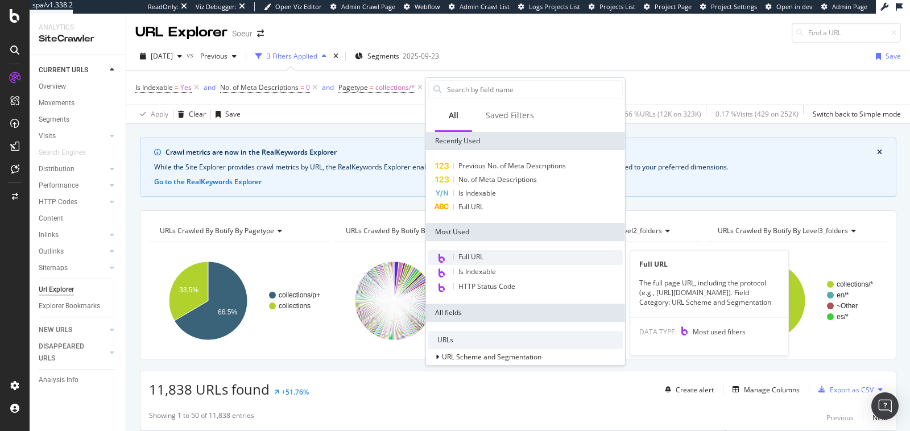
click at [492, 256] on div "Full URL" at bounding box center [525, 257] width 195 height 15
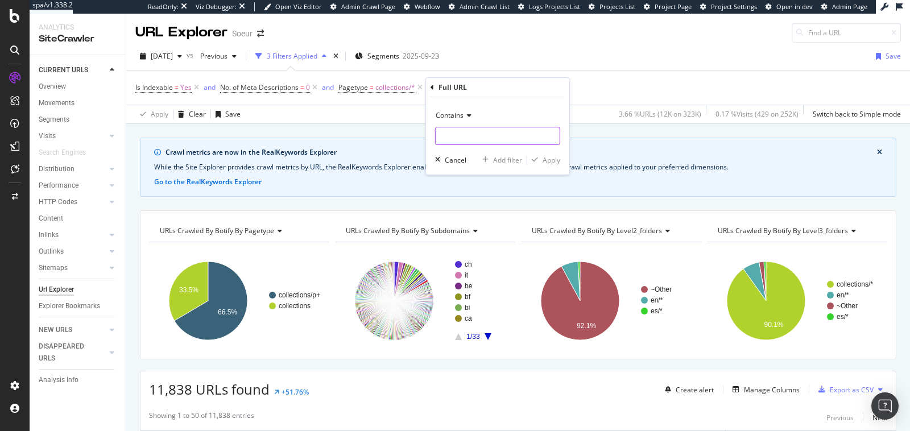
click at [469, 133] on input "text" at bounding box center [498, 136] width 124 height 18
type input "archives"
click at [551, 162] on div "Apply" at bounding box center [552, 160] width 18 height 10
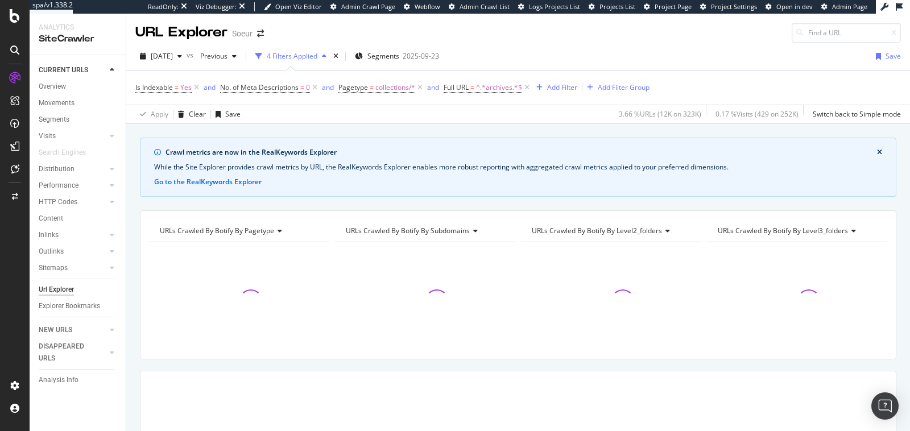
scroll to position [148, 0]
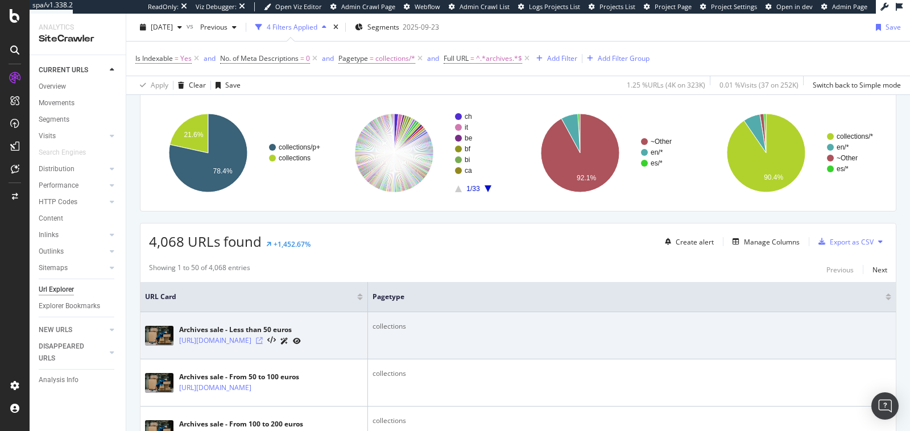
click at [263, 342] on icon at bounding box center [259, 340] width 7 height 7
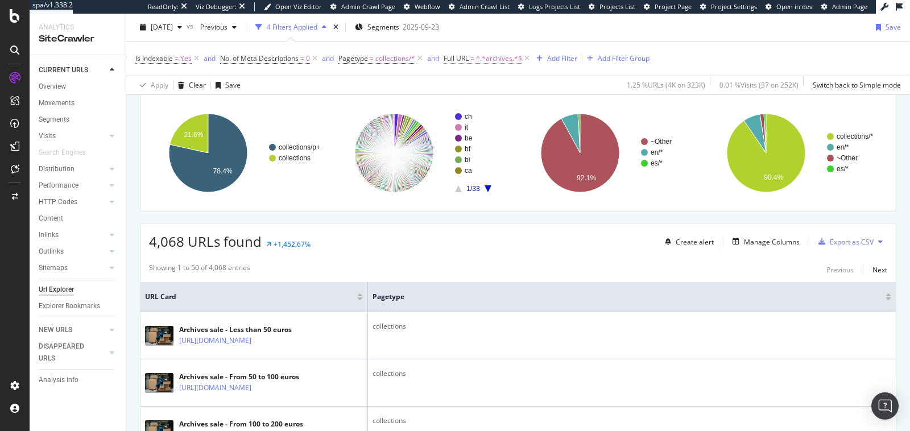
click at [494, 57] on span "^.*archives.*$" at bounding box center [499, 59] width 46 height 16
click at [469, 84] on span "Contains" at bounding box center [469, 85] width 28 height 10
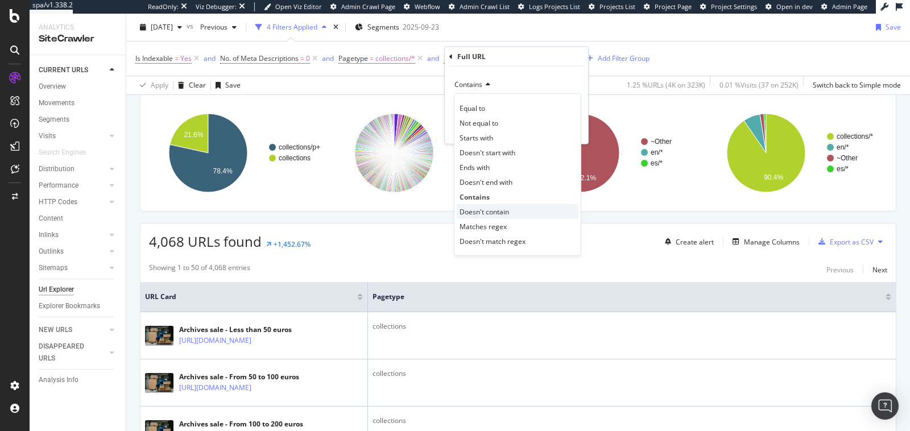
click at [485, 212] on span "Doesn't contain" at bounding box center [484, 212] width 49 height 10
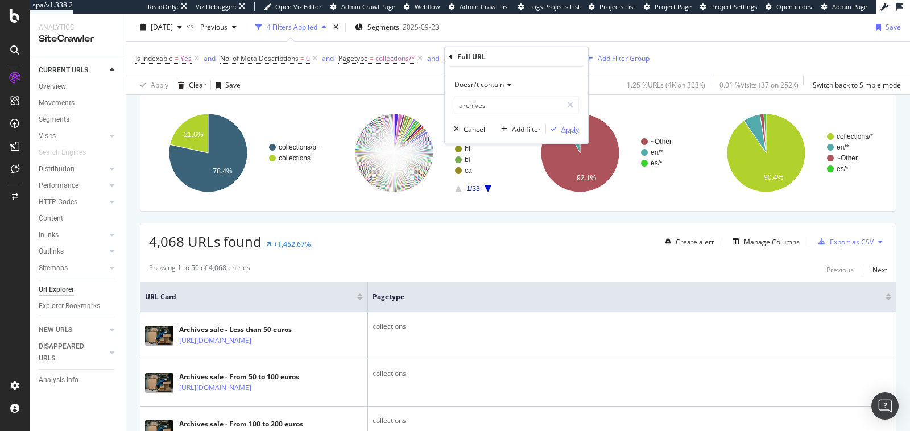
click at [560, 129] on div "button" at bounding box center [553, 129] width 15 height 7
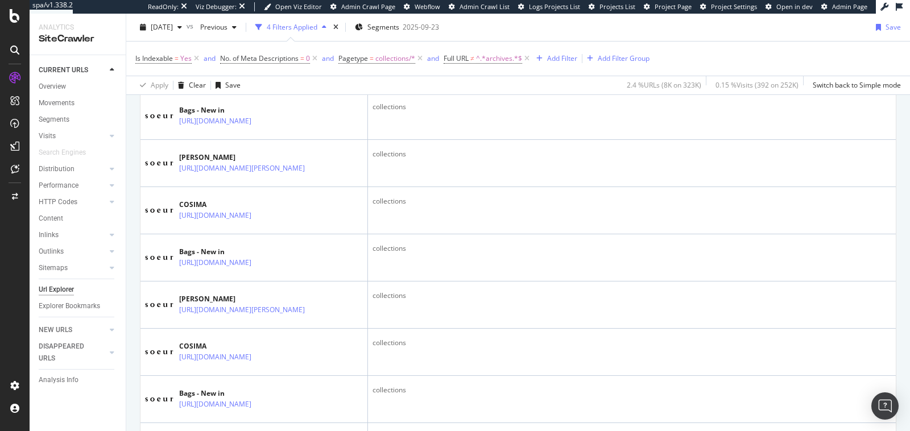
scroll to position [370, 0]
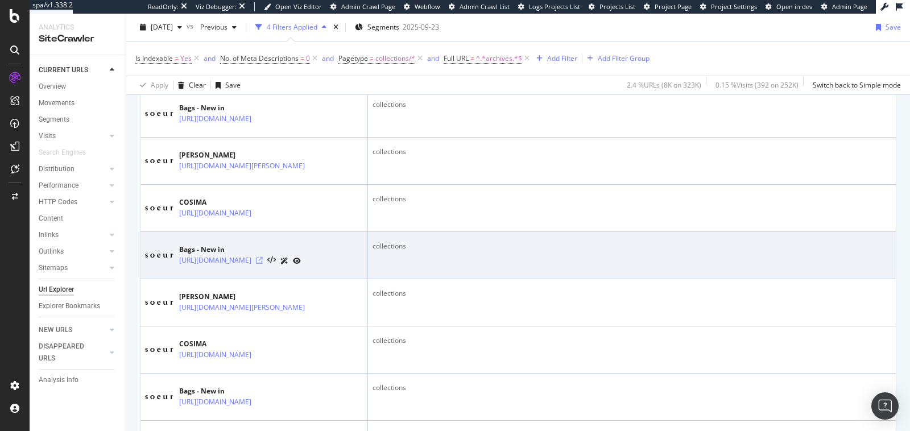
click at [263, 264] on icon at bounding box center [259, 260] width 7 height 7
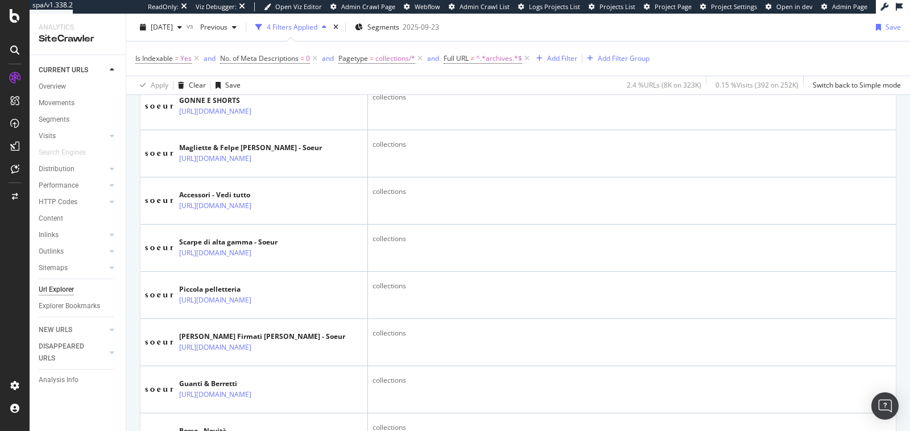
scroll to position [2535, 0]
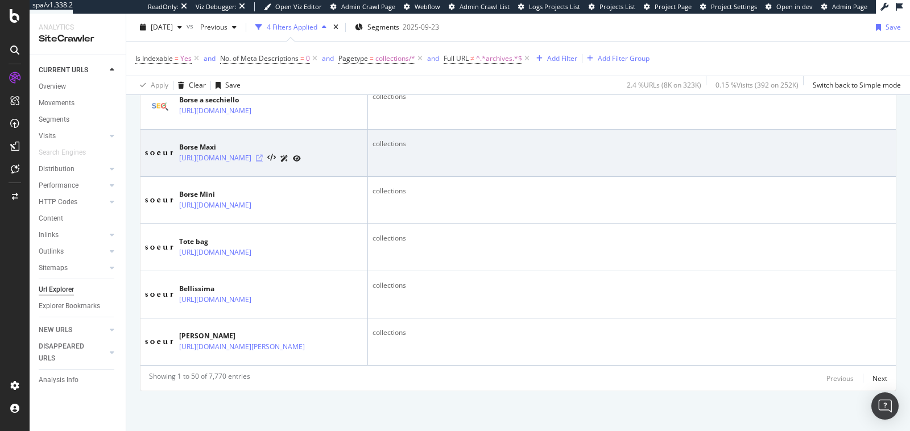
click at [263, 157] on icon at bounding box center [259, 158] width 7 height 7
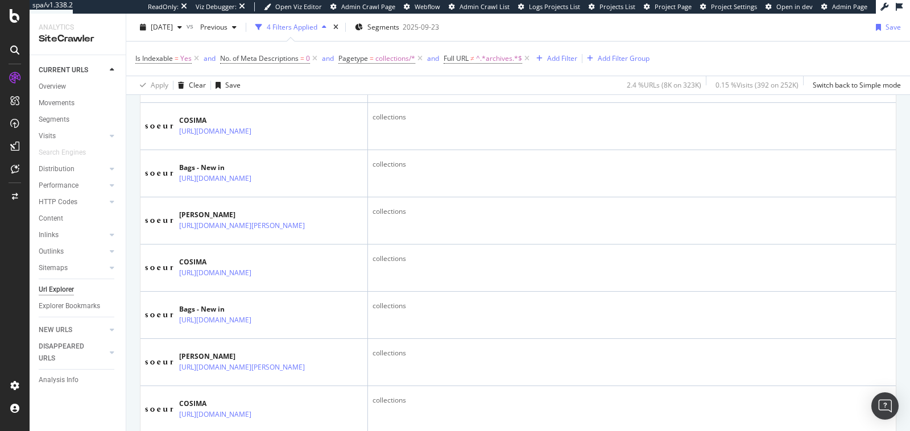
scroll to position [497, 0]
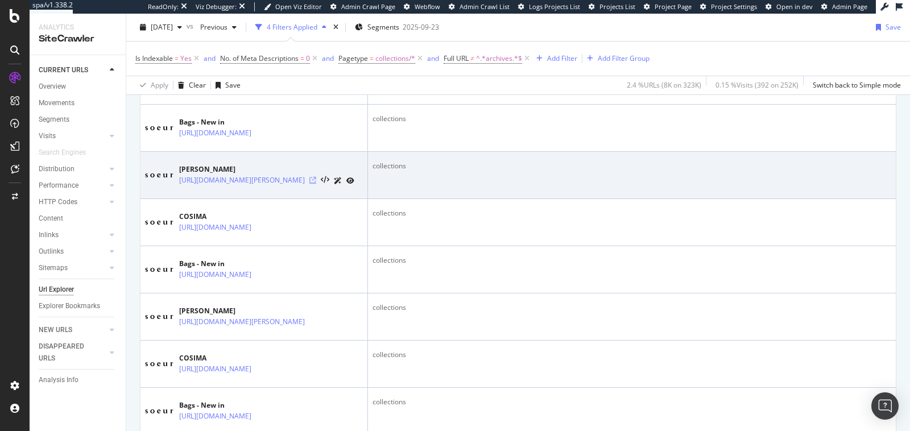
click at [309, 183] on icon at bounding box center [312, 180] width 7 height 7
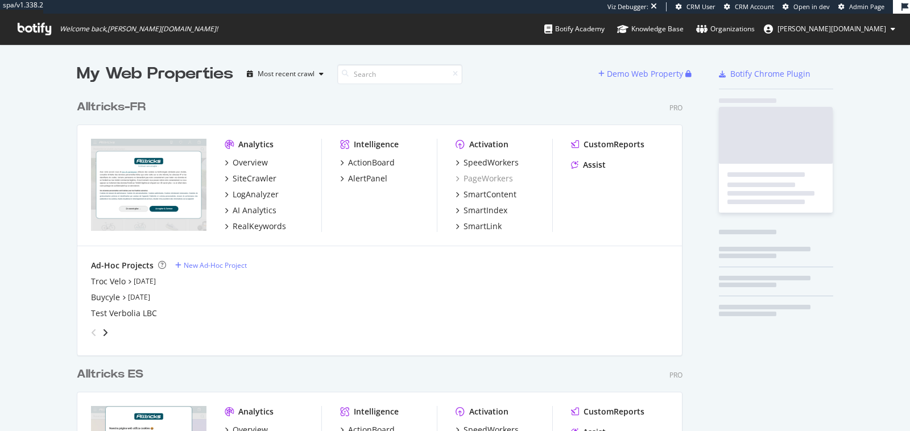
scroll to position [1275, 615]
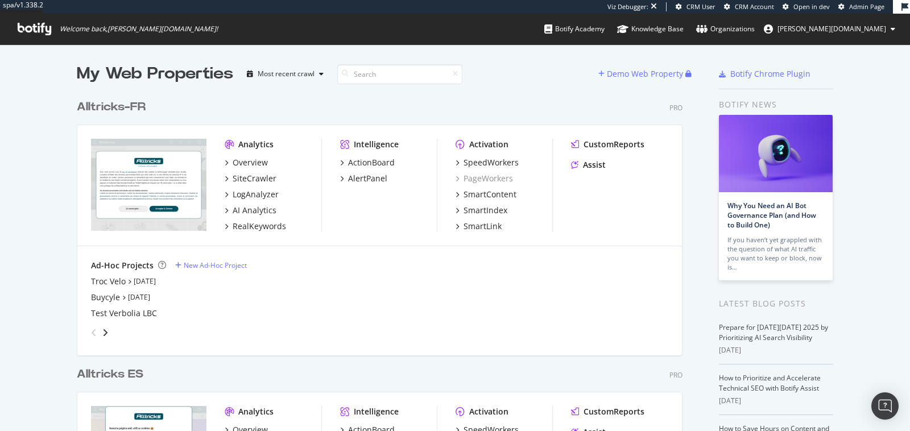
click at [118, 97] on div "Alltricks-FR Pro Analytics Overview SiteCrawler LogAnalyzer AI Analytics RealKe…" at bounding box center [384, 218] width 615 height 267
click at [118, 104] on div "Alltricks-FR" at bounding box center [111, 107] width 69 height 16
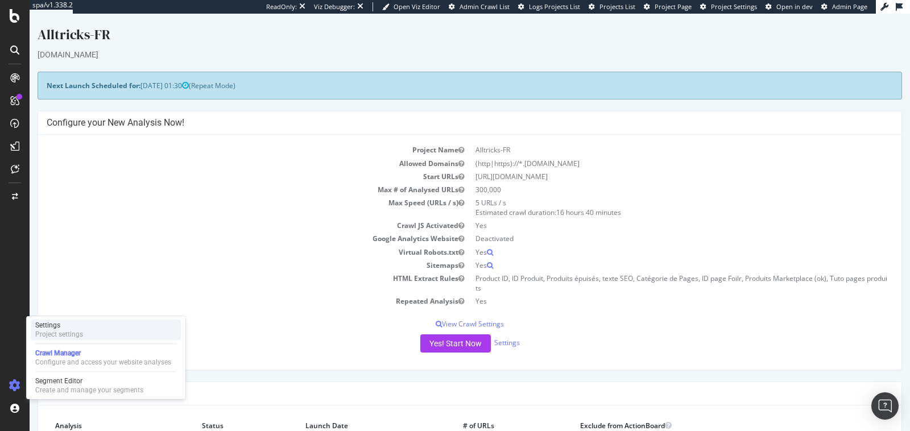
click at [62, 335] on div "Project settings" at bounding box center [59, 334] width 48 height 9
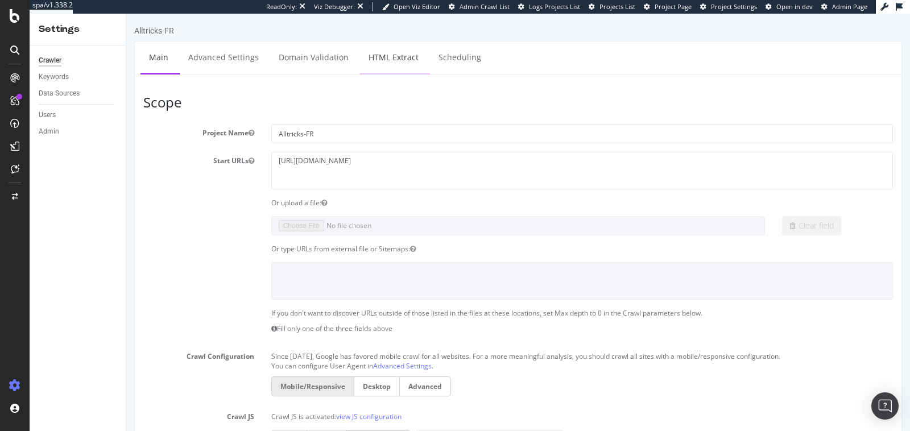
click at [374, 65] on link "HTML Extract" at bounding box center [393, 57] width 67 height 31
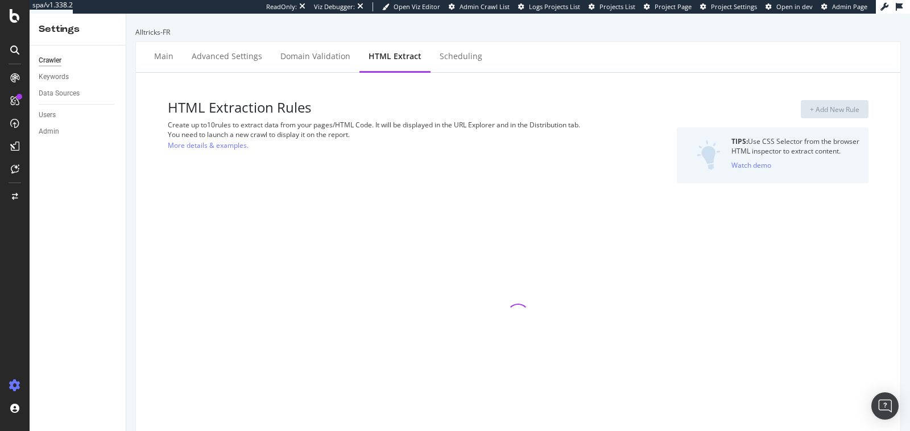
select select "i"
select select "exist"
select select "html.length"
select select "exist"
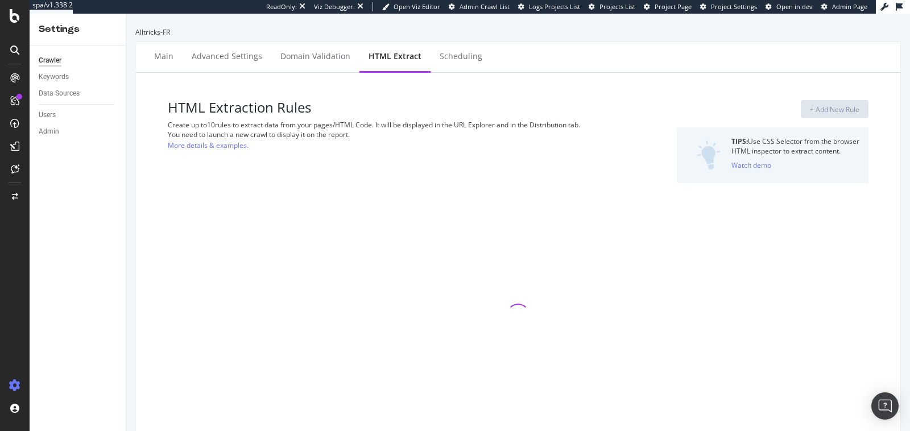
select select "exist"
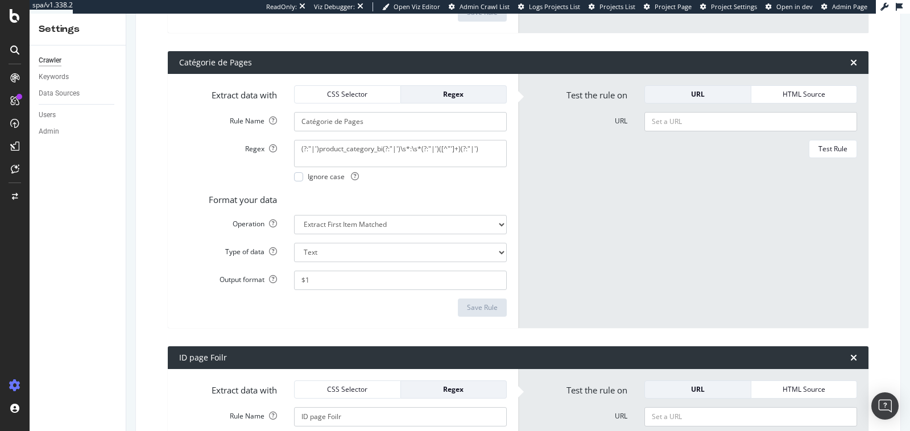
scroll to position [1273, 0]
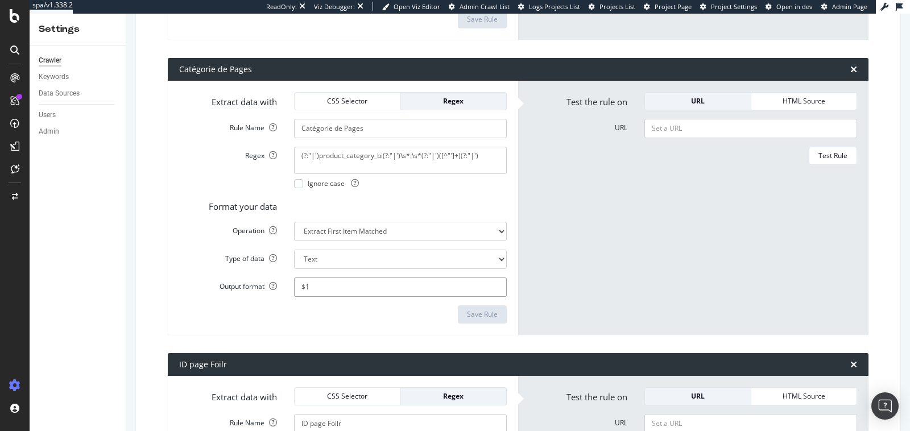
click at [319, 284] on input "$1" at bounding box center [400, 287] width 213 height 19
click at [695, 126] on input "URL" at bounding box center [751, 128] width 213 height 19
paste input "[URL][DOMAIN_NAME]"
click at [833, 161] on div "Test Rule" at bounding box center [833, 156] width 29 height 16
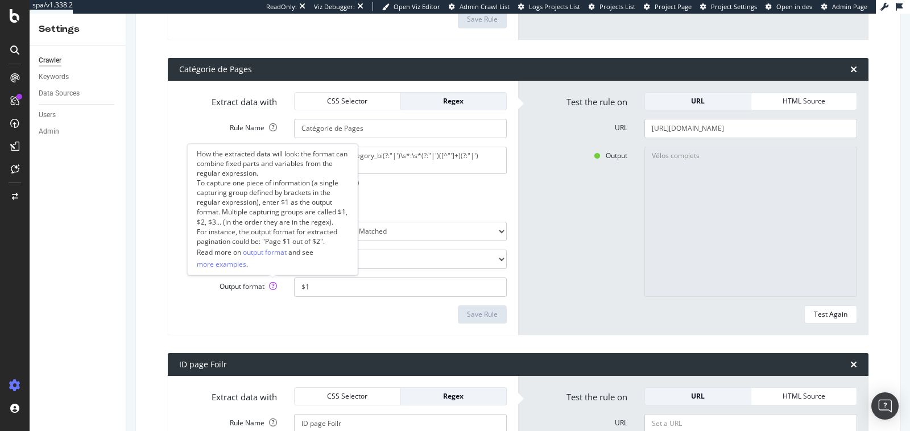
click at [274, 282] on icon at bounding box center [273, 286] width 8 height 8
click at [294, 282] on input "$1" at bounding box center [400, 287] width 213 height 19
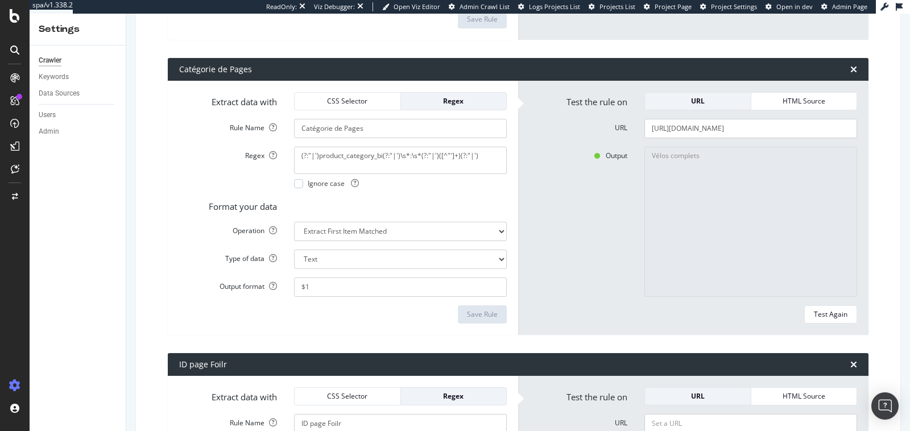
click at [280, 309] on div "Save Rule" at bounding box center [343, 315] width 328 height 18
drag, startPoint x: 485, startPoint y: 156, endPoint x: 257, endPoint y: 139, distance: 228.2
click at [257, 139] on form "Extract data with CSS Selector Regex Rule Name Catégorie de Pages Regex (?:"|')…" at bounding box center [343, 208] width 328 height 232
drag, startPoint x: 651, startPoint y: 129, endPoint x: 910, endPoint y: 134, distance: 258.3
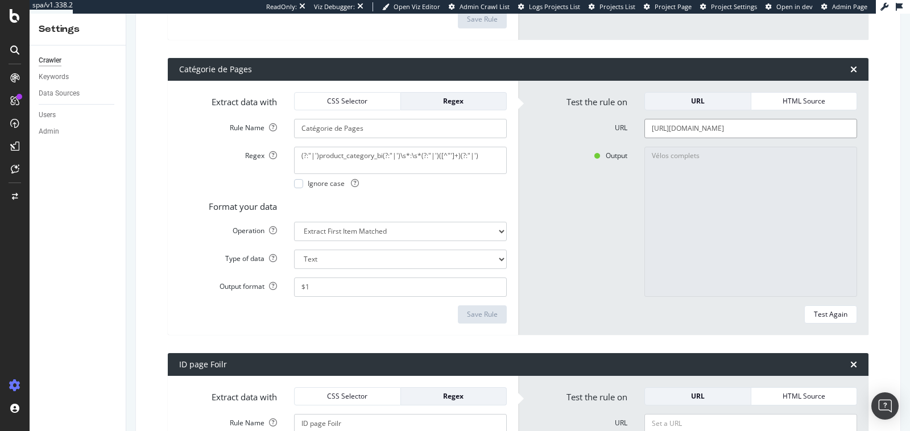
click at [910, 134] on div "Alltricks-FR Main Advanced Settings Domain Validation HTML Extract Scheduling H…" at bounding box center [518, 223] width 784 height 418
drag, startPoint x: 651, startPoint y: 129, endPoint x: 910, endPoint y: 141, distance: 258.6
click at [910, 141] on div "Alltricks-FR Main Advanced Settings Domain Validation HTML Extract Scheduling H…" at bounding box center [518, 223] width 784 height 418
click at [837, 316] on div "Test Again" at bounding box center [831, 314] width 34 height 10
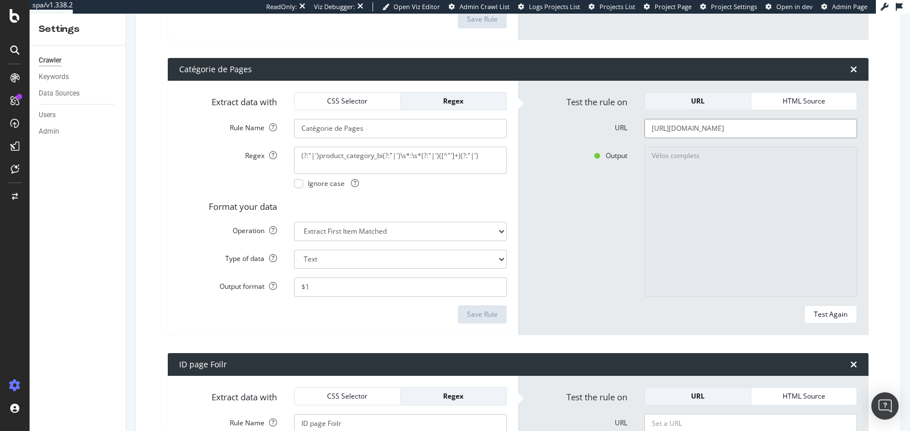
click at [650, 130] on input "[URL][DOMAIN_NAME]" at bounding box center [751, 128] width 213 height 19
paste input "11947-velos-complets-vtt/P-3130156-vtt_tout_suspendu_scott_spark_950_sram_nx_gx…"
type input "[URL][DOMAIN_NAME]"
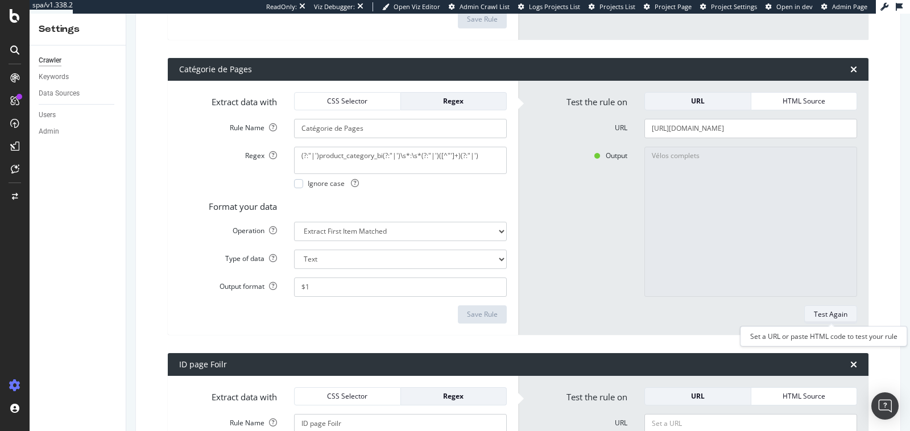
click at [840, 321] on button "Test Again" at bounding box center [830, 315] width 53 height 18
drag, startPoint x: 364, startPoint y: 134, endPoint x: 278, endPoint y: 124, distance: 85.9
click at [278, 124] on div "Rule Name Catégorie de Pages" at bounding box center [343, 128] width 345 height 19
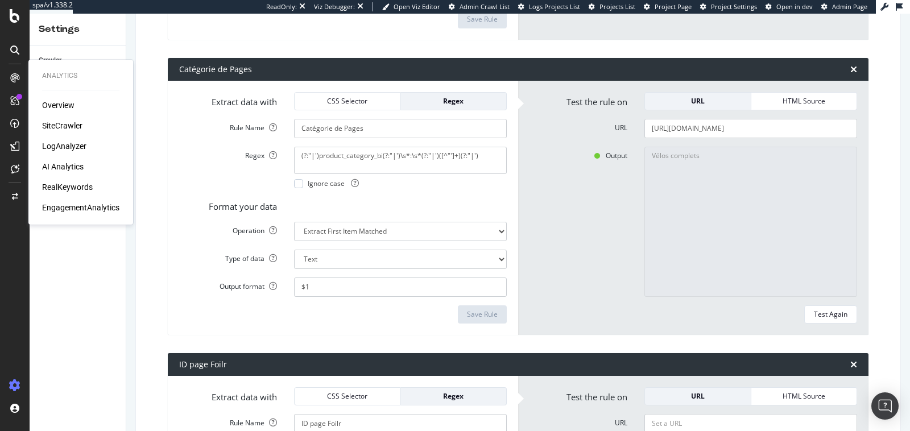
click at [59, 126] on div "SiteCrawler" at bounding box center [62, 125] width 40 height 11
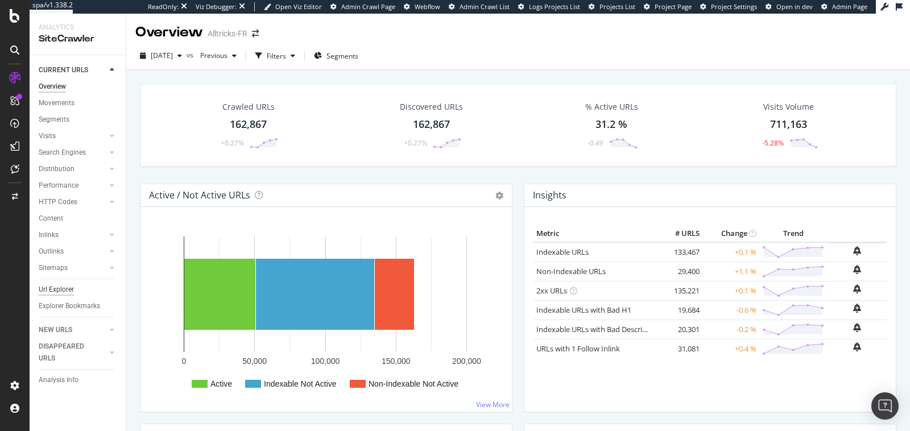
click at [59, 292] on div "Url Explorer" at bounding box center [56, 290] width 35 height 12
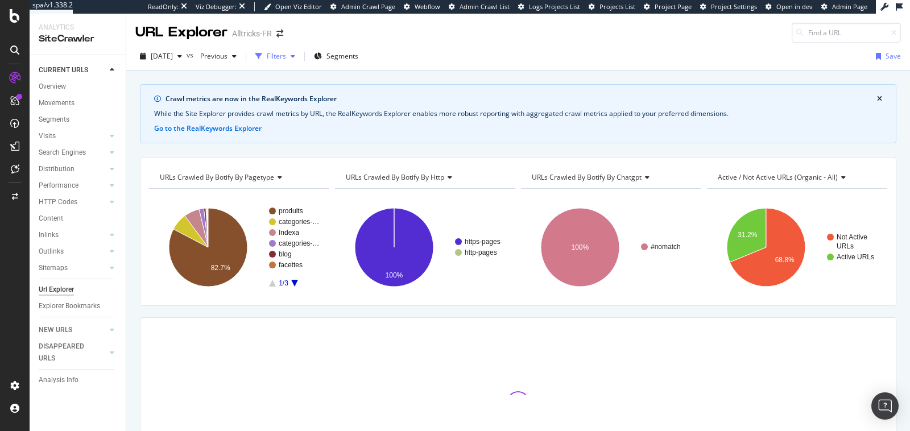
click at [286, 58] on div "Filters" at bounding box center [276, 56] width 19 height 10
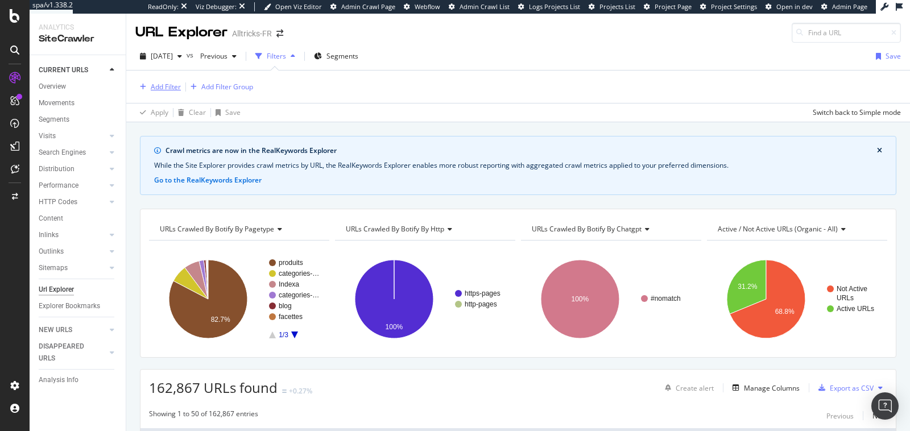
click at [176, 85] on div "Add Filter" at bounding box center [166, 87] width 30 height 10
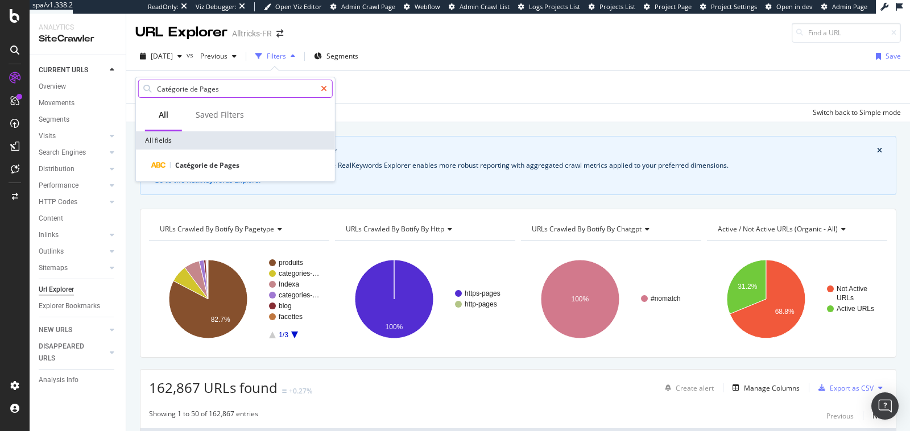
type input "Catégorie de Pages"
click at [325, 86] on icon at bounding box center [324, 89] width 6 height 8
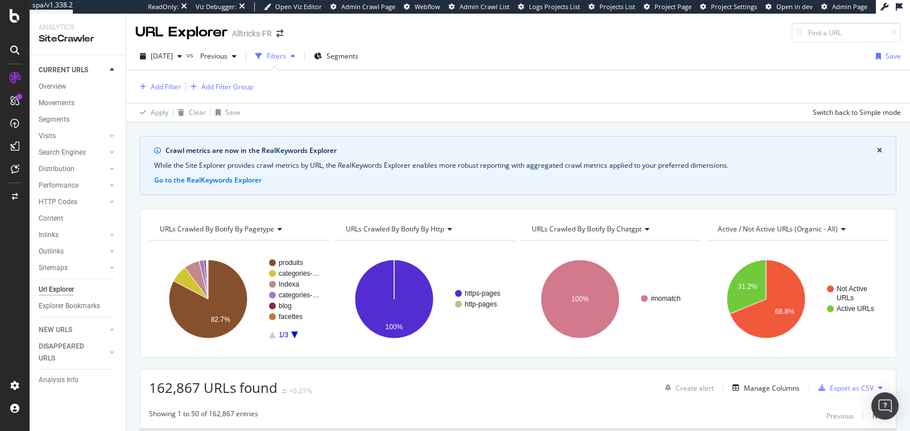
click at [375, 87] on div "Add Filter Add Filter Group" at bounding box center [518, 87] width 766 height 32
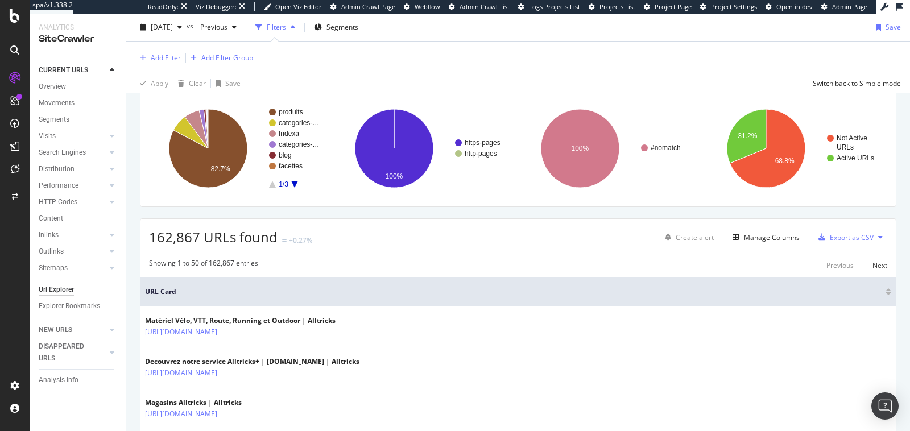
scroll to position [155, 0]
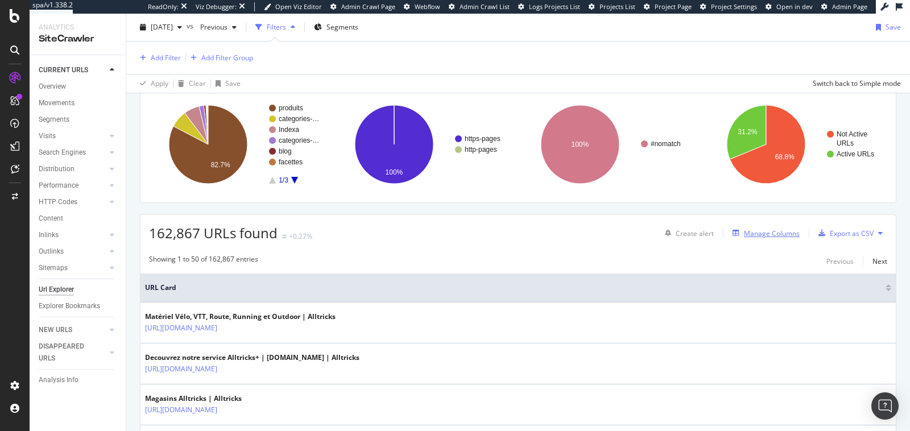
click at [763, 237] on div "Manage Columns" at bounding box center [764, 233] width 72 height 13
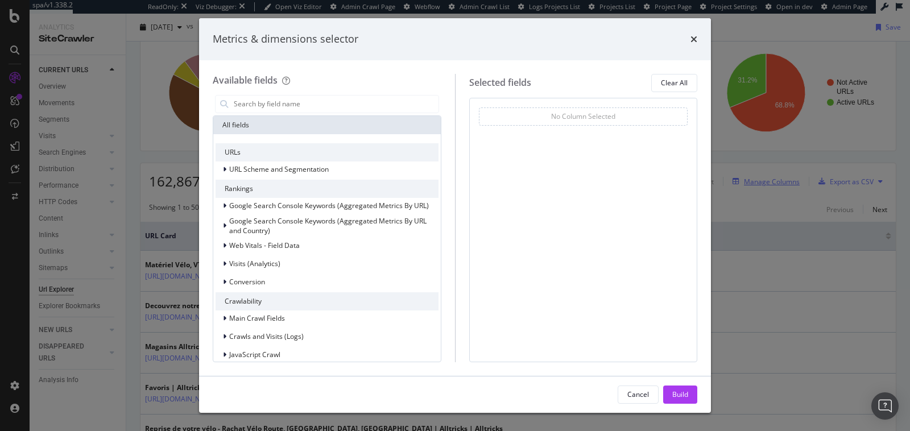
scroll to position [104, 0]
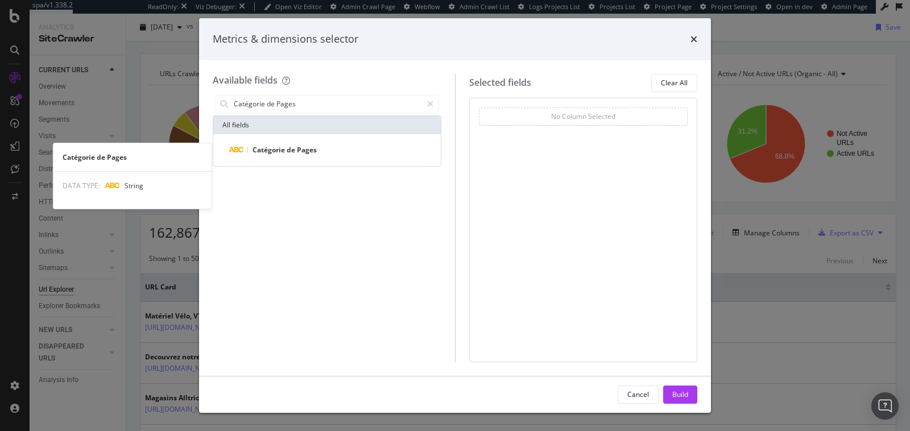
type input "Catégorie de Pages"
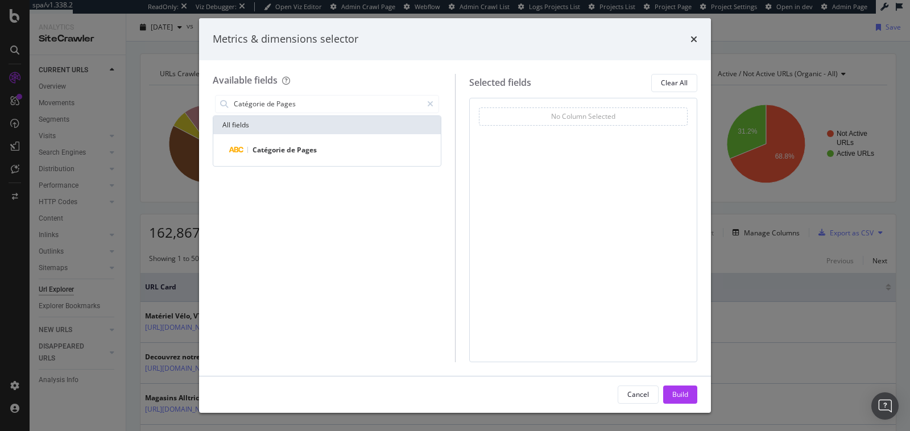
click at [294, 158] on div "Catégorie de Pages" at bounding box center [327, 150] width 228 height 32
click at [292, 152] on span "de" at bounding box center [292, 150] width 10 height 10
click at [679, 394] on div "Build" at bounding box center [680, 395] width 16 height 10
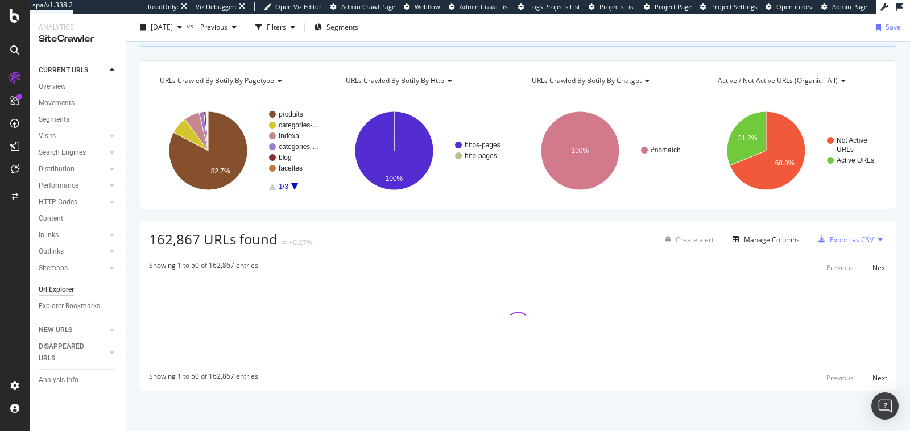
scroll to position [95, 0]
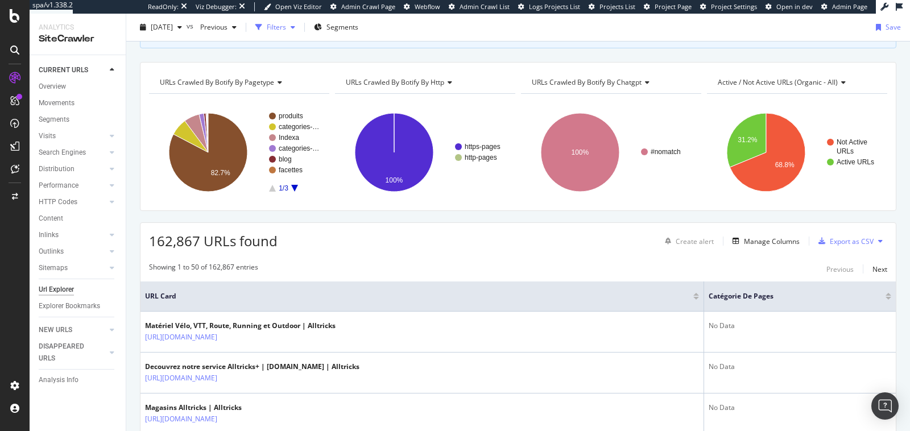
click at [286, 25] on div "Filters" at bounding box center [276, 27] width 19 height 10
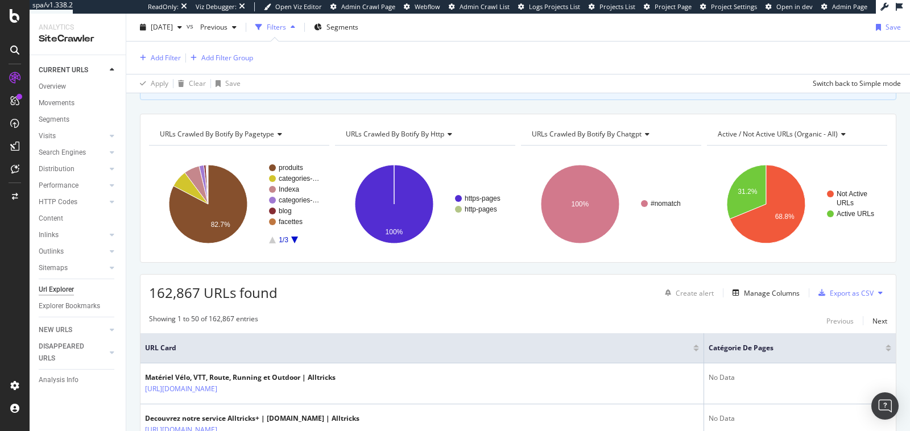
scroll to position [146, 0]
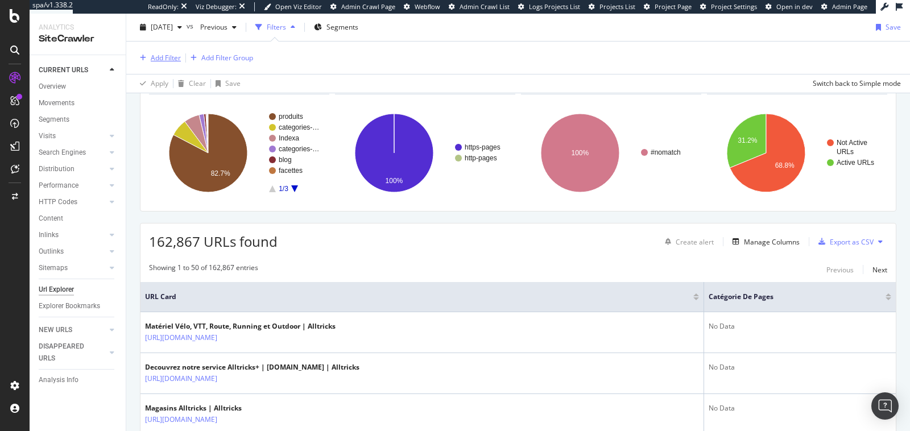
click at [159, 54] on div "Add Filter" at bounding box center [166, 58] width 30 height 10
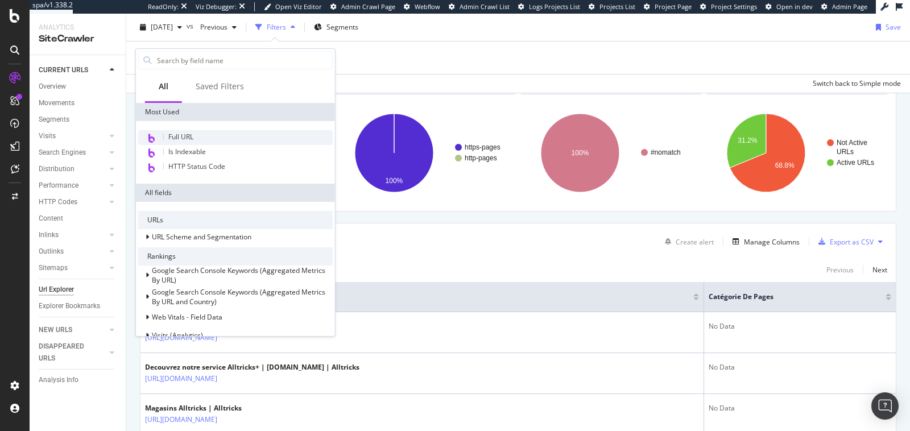
click at [185, 135] on span "Full URL" at bounding box center [180, 137] width 25 height 10
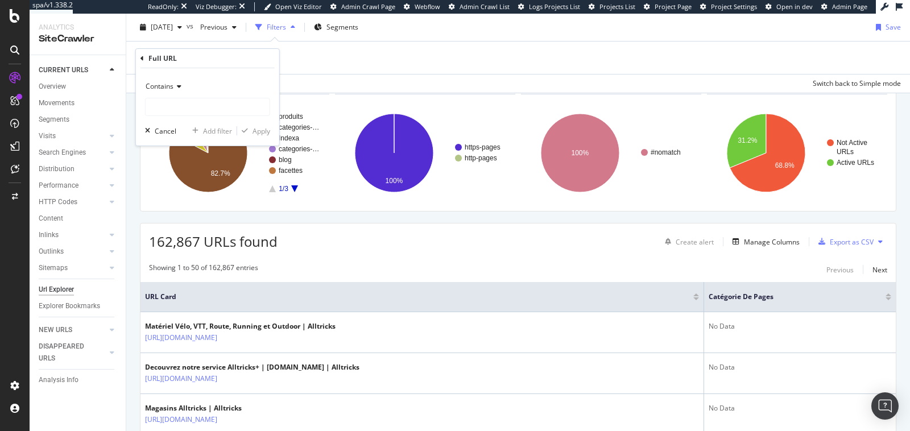
click at [168, 92] on div "Contains" at bounding box center [207, 86] width 125 height 18
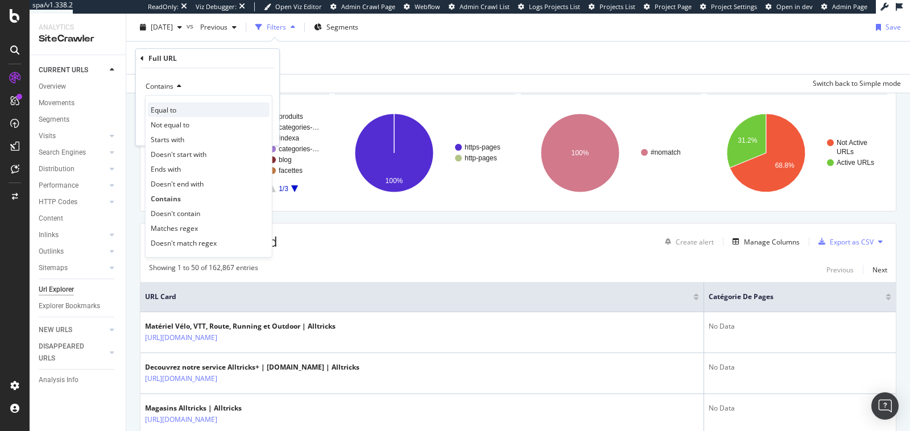
click at [171, 109] on span "Equal to" at bounding box center [164, 110] width 26 height 10
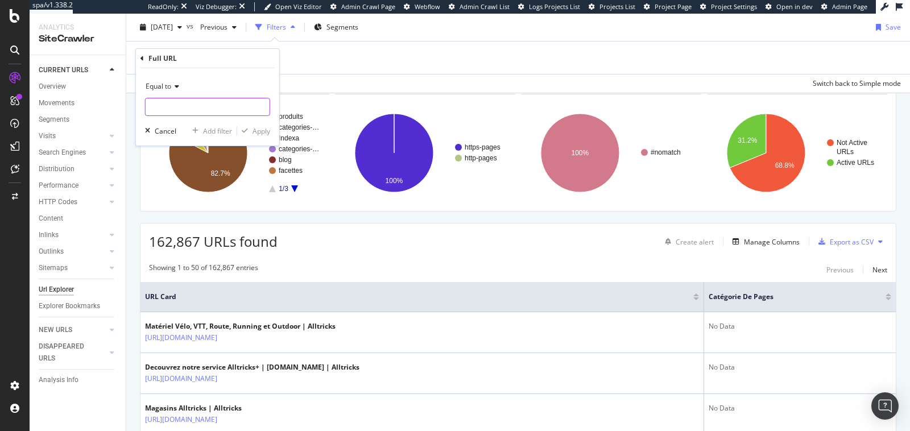
click at [171, 109] on input "text" at bounding box center [208, 107] width 124 height 18
paste input "[URL][DOMAIN_NAME]"
type input "[URL][DOMAIN_NAME]"
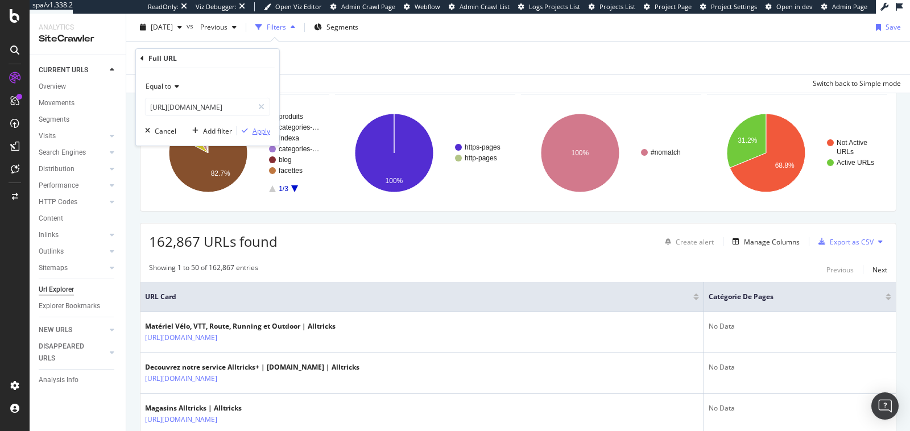
click at [249, 130] on div "button" at bounding box center [244, 130] width 15 height 7
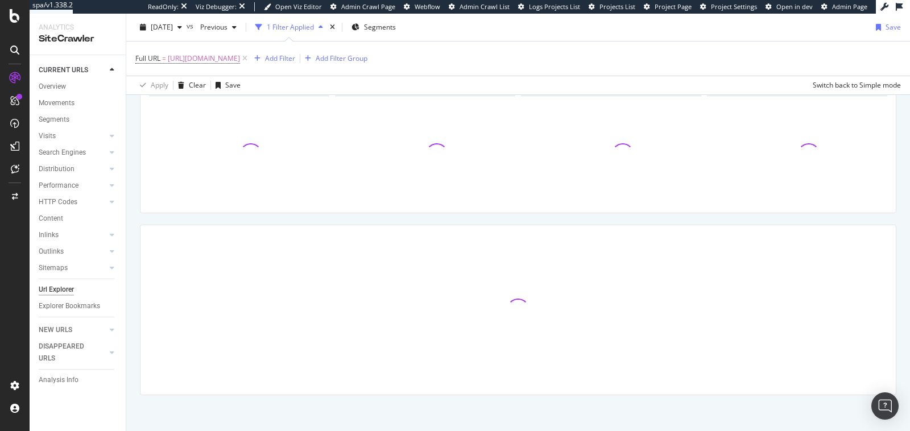
scroll to position [148, 0]
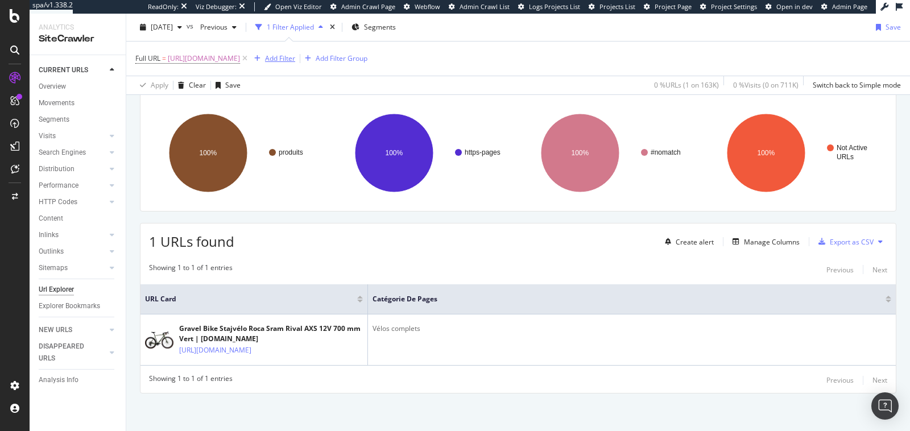
click at [295, 61] on div "Add Filter" at bounding box center [280, 58] width 30 height 10
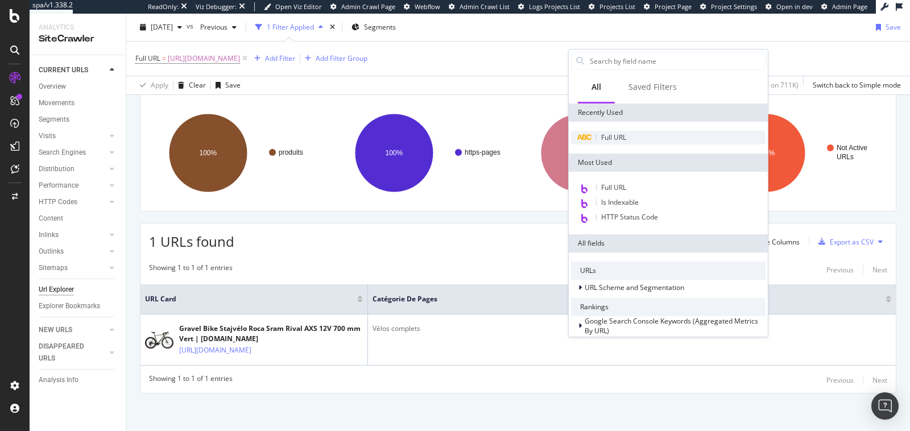
click at [610, 133] on span "Full URL" at bounding box center [613, 138] width 25 height 10
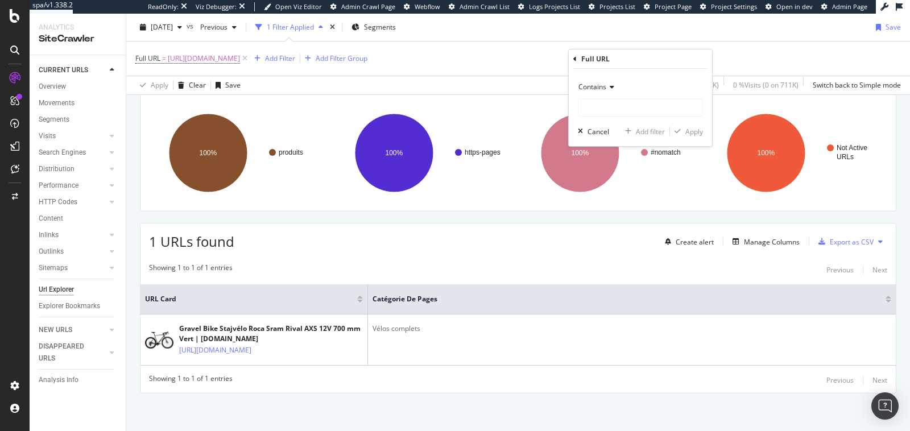
click at [597, 89] on span "Contains" at bounding box center [593, 87] width 28 height 10
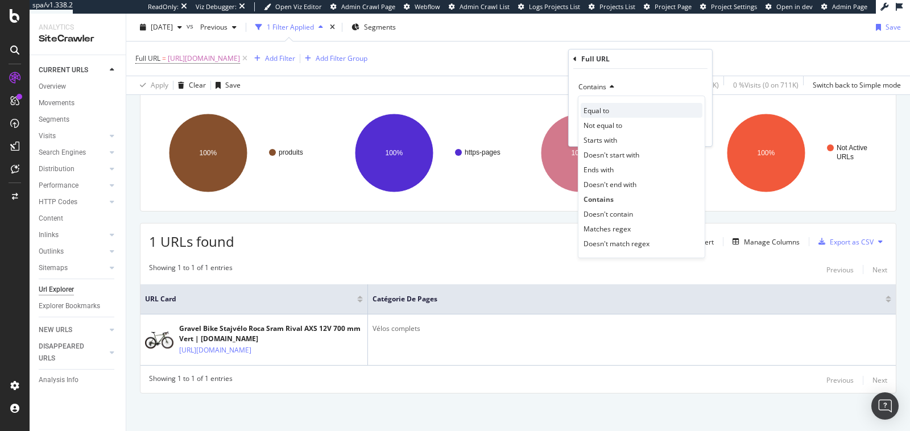
click at [601, 108] on span "Equal to" at bounding box center [597, 111] width 26 height 10
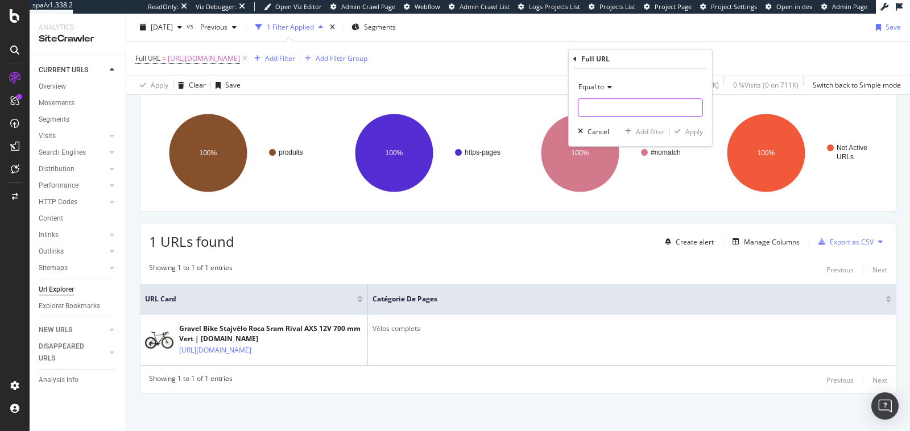
click at [601, 108] on input "text" at bounding box center [641, 107] width 124 height 18
paste input "[URL][DOMAIN_NAME]"
type input "https://www.alltricks.fr/F-11947-velos-complets-vtt/P-3130156-vtt_tout_suspendu…"
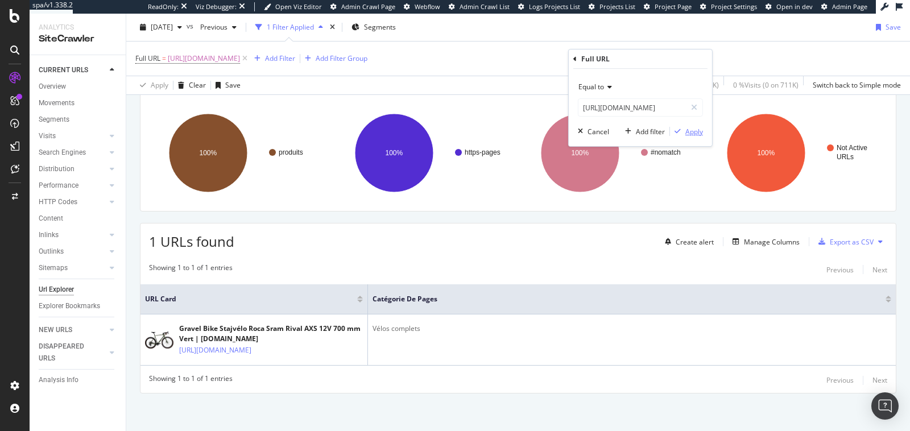
click at [687, 134] on div "Apply" at bounding box center [695, 132] width 18 height 10
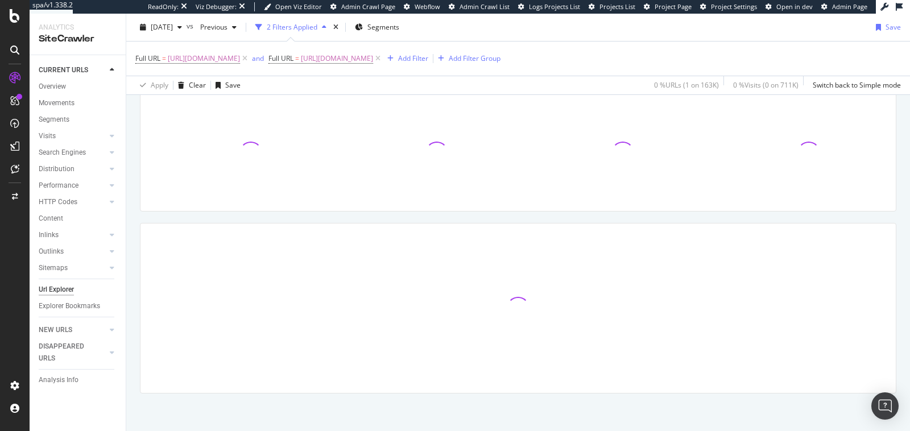
scroll to position [164, 0]
click at [264, 62] on div "and" at bounding box center [258, 58] width 12 height 10
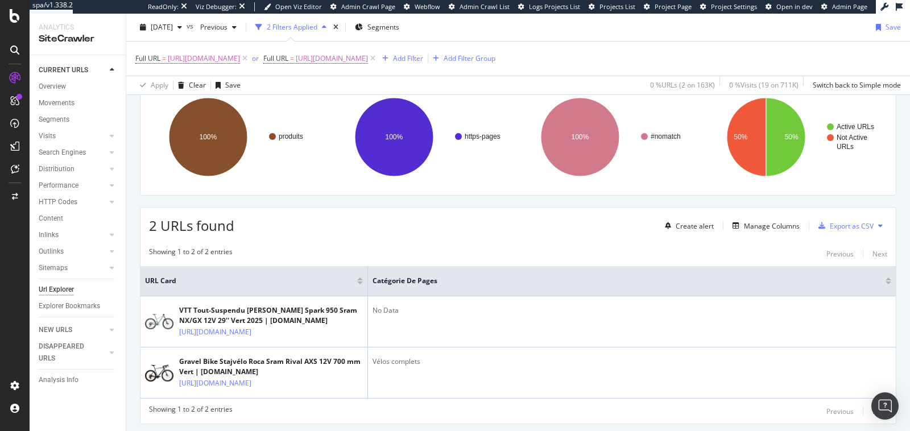
scroll to position [276, 0]
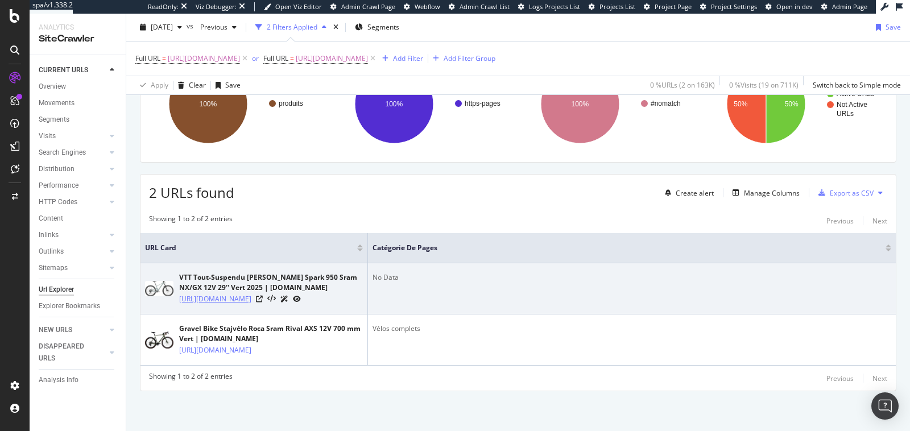
drag, startPoint x: 176, startPoint y: 233, endPoint x: 205, endPoint y: 269, distance: 45.3
click at [205, 273] on div "VTT Tout-Suspendu Scott Spark 950 Sram NX/GX 12V 29'' Vert 2025 | Alltricks.fr …" at bounding box center [254, 289] width 218 height 32
copy link "[URL][DOMAIN_NAME]"
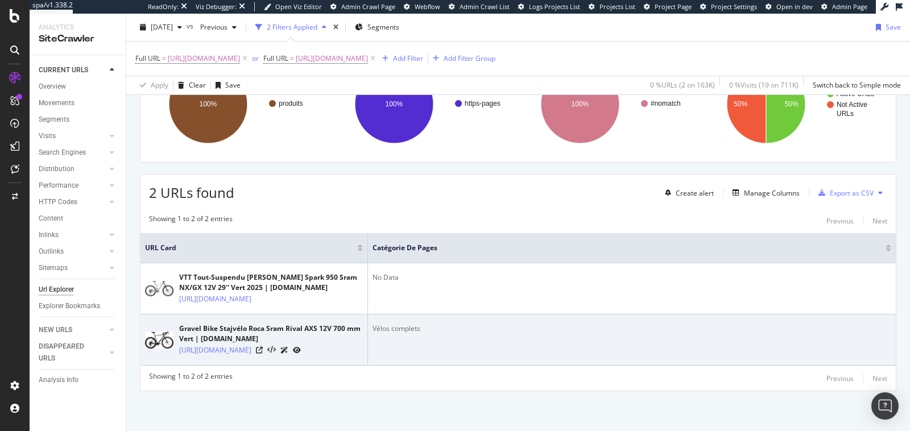
click at [301, 347] on icon at bounding box center [297, 350] width 8 height 7
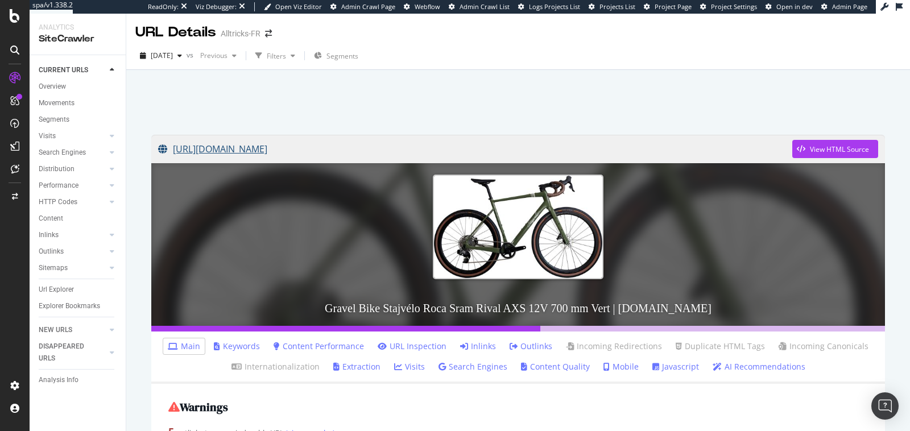
scroll to position [6, 0]
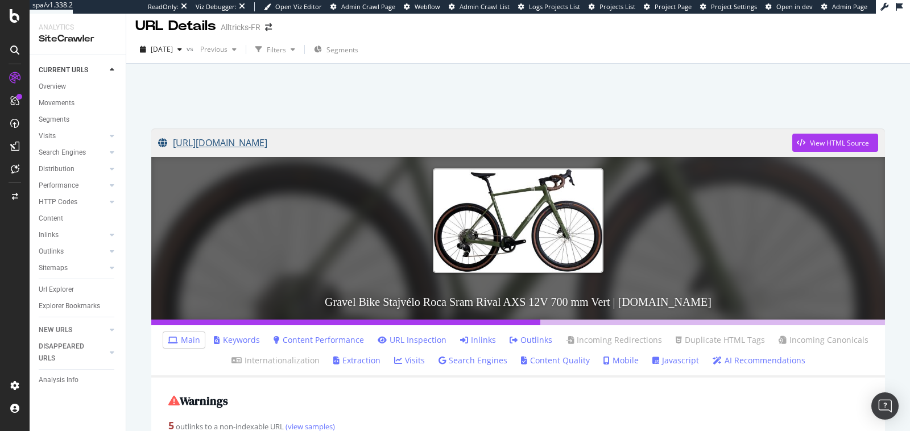
click at [508, 145] on link "[URL][DOMAIN_NAME]" at bounding box center [475, 143] width 634 height 28
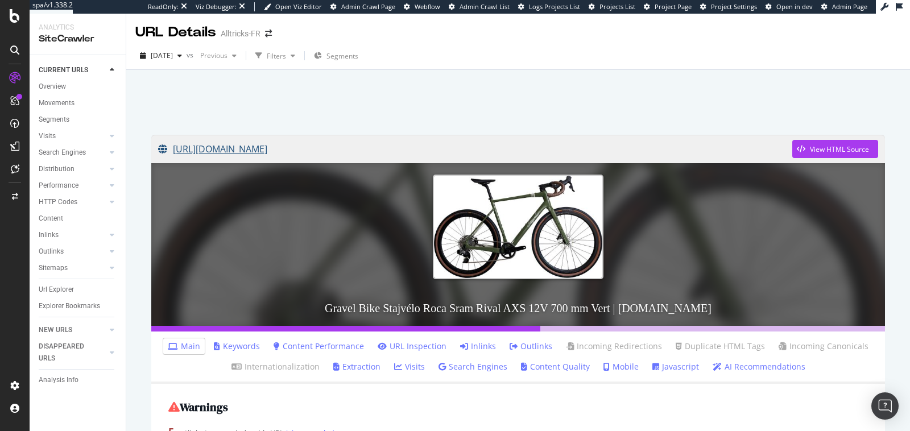
click at [612, 154] on link "[URL][DOMAIN_NAME]" at bounding box center [475, 149] width 634 height 28
click at [511, 145] on link "[URL][DOMAIN_NAME]" at bounding box center [475, 149] width 634 height 28
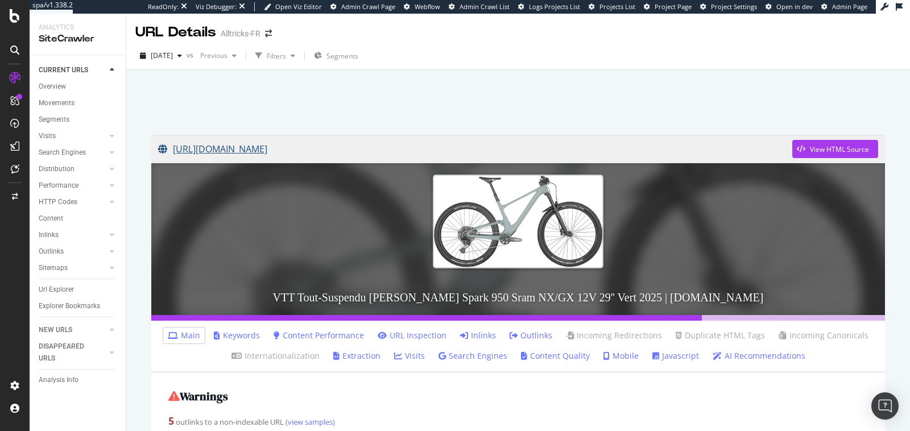
click at [489, 145] on link "[URL][DOMAIN_NAME]" at bounding box center [475, 149] width 634 height 28
click at [812, 149] on div "View HTML Source" at bounding box center [839, 150] width 59 height 10
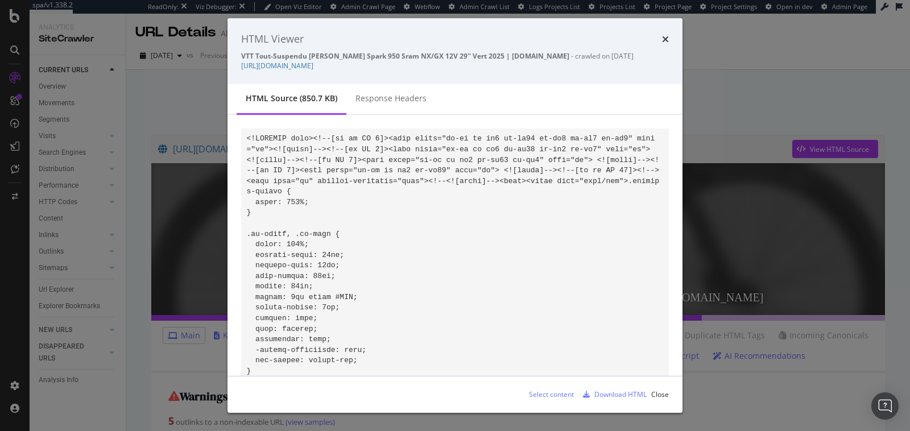
click at [662, 39] on icon "times" at bounding box center [665, 39] width 7 height 9
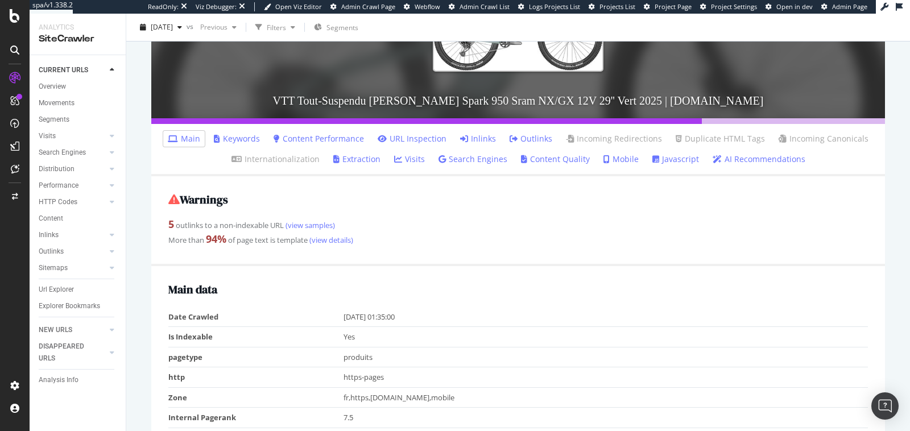
scroll to position [198, 0]
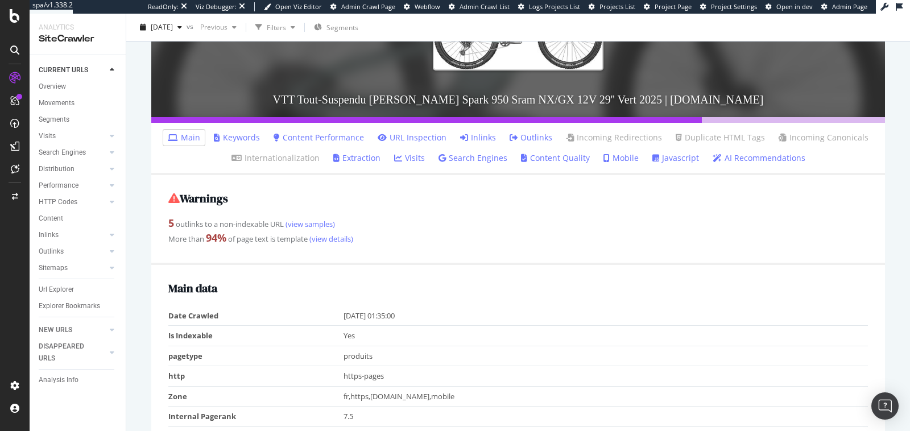
click at [675, 155] on link "Javascript" at bounding box center [676, 157] width 47 height 11
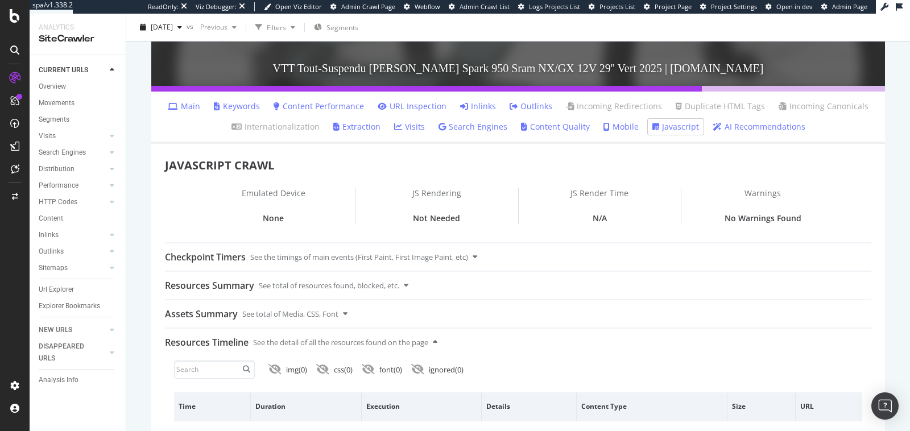
scroll to position [267, 0]
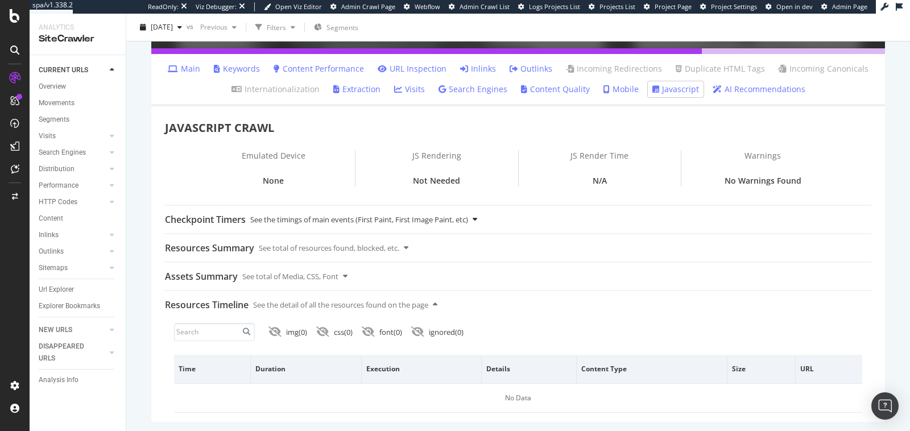
click at [477, 218] on div "Checkpoint Timers See the timings of main events (First Paint, First Image Pain…" at bounding box center [518, 219] width 707 height 27
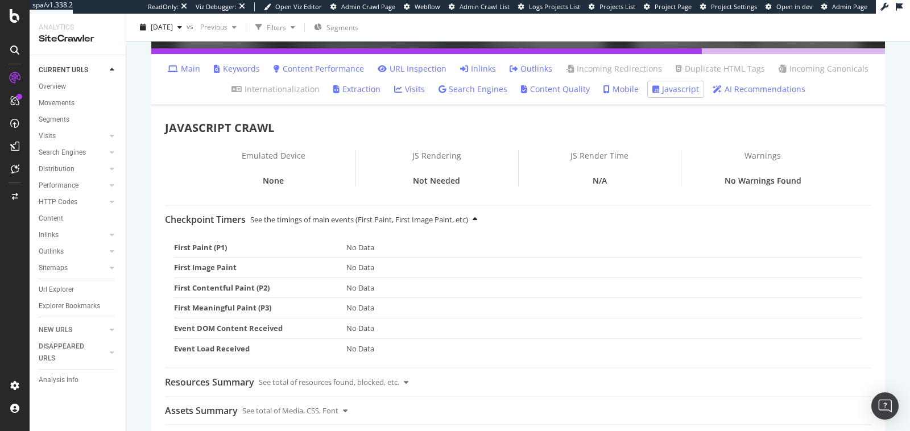
click at [477, 218] on div "Checkpoint Timers See the timings of main events (First Paint, First Image Pain…" at bounding box center [518, 219] width 707 height 27
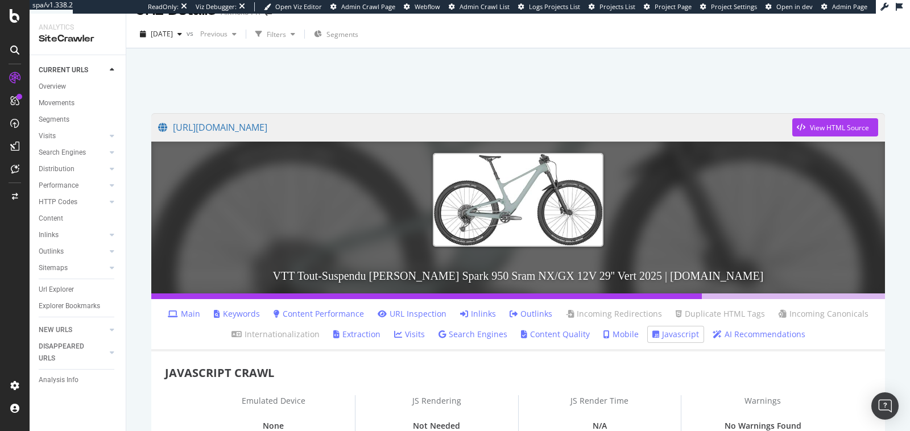
scroll to position [21, 0]
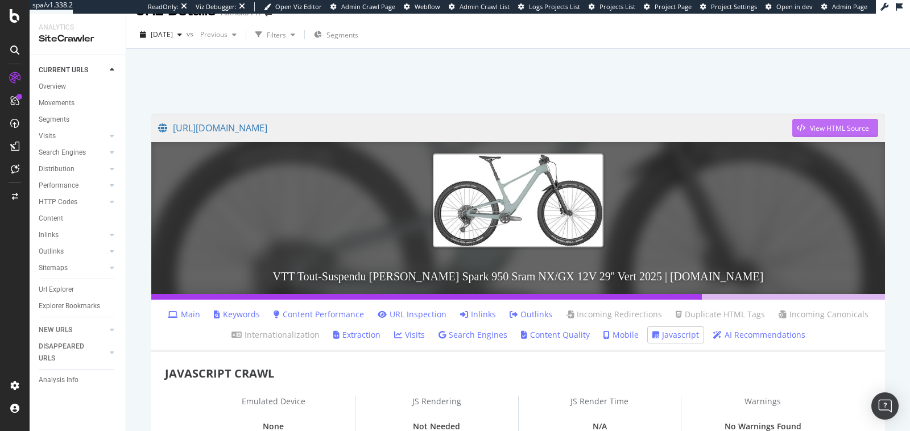
click at [814, 126] on div "View HTML Source" at bounding box center [839, 128] width 59 height 10
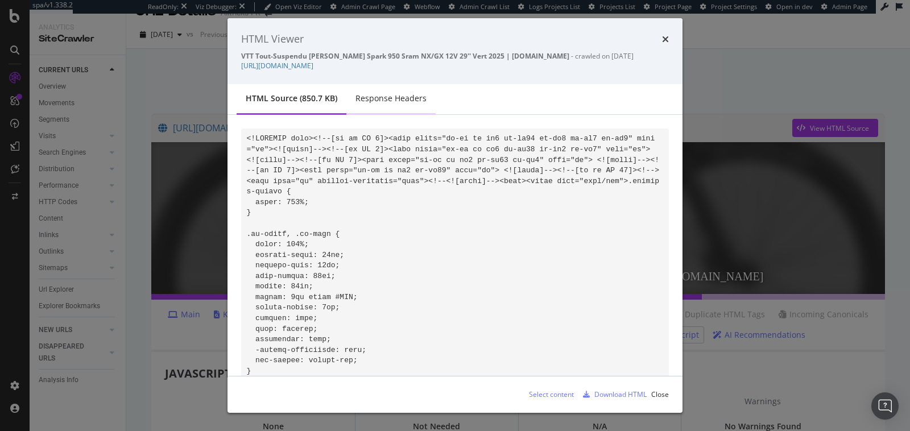
click at [411, 100] on div "Response Headers" at bounding box center [391, 98] width 71 height 11
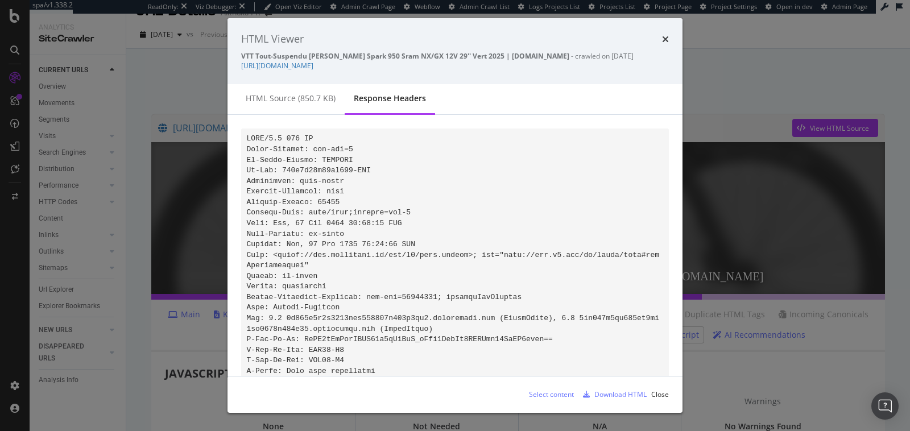
click at [381, 220] on code "modal" at bounding box center [453, 286] width 413 height 304
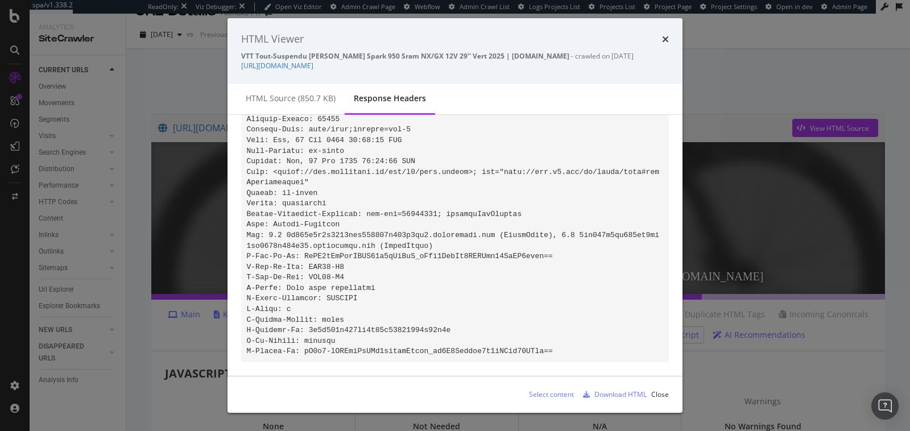
scroll to position [0, 0]
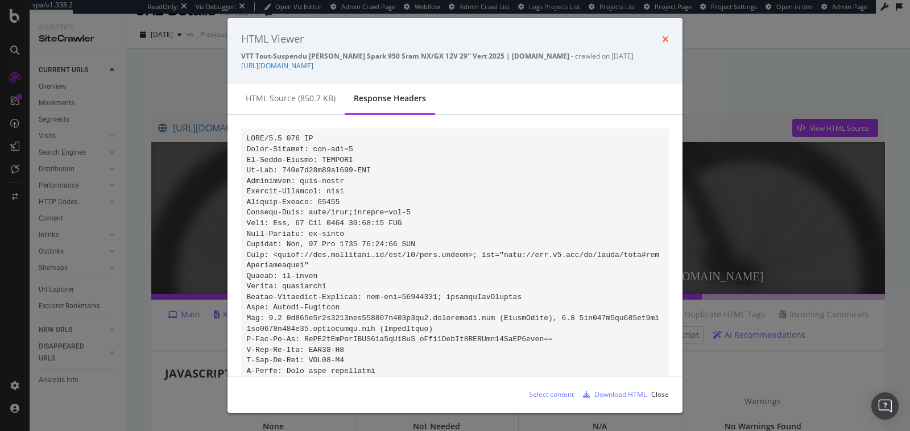
click at [664, 42] on icon "times" at bounding box center [665, 39] width 7 height 9
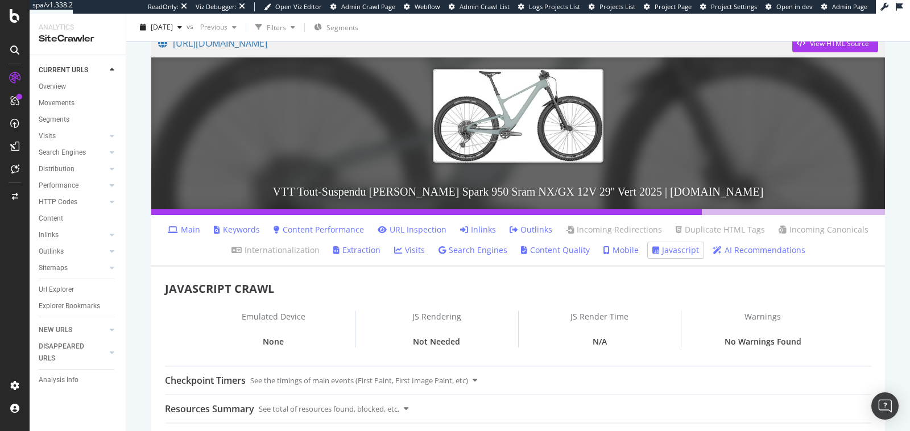
scroll to position [147, 0]
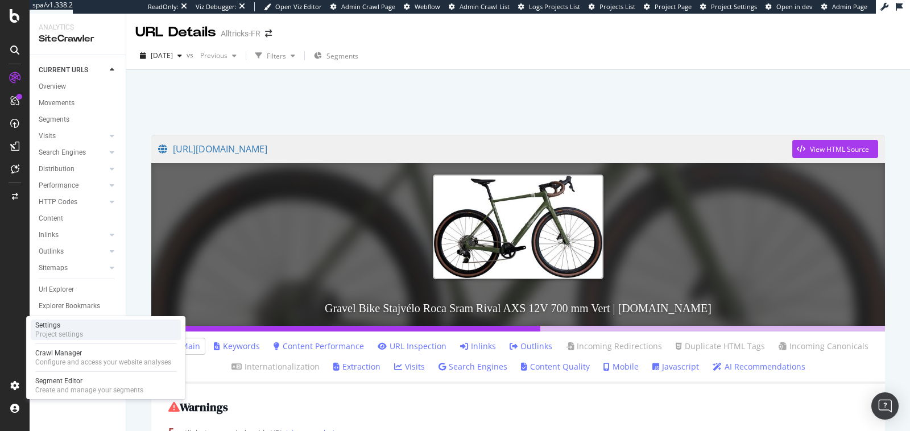
click at [61, 326] on div "Settings" at bounding box center [59, 325] width 48 height 9
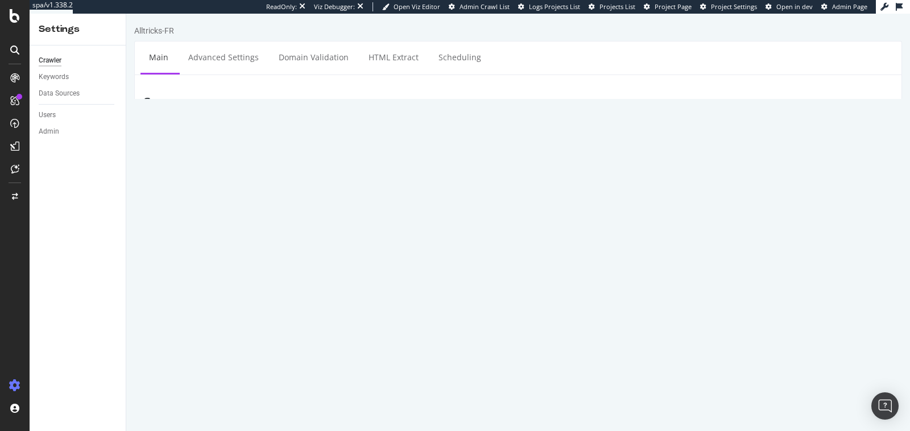
click at [386, 63] on link "HTML Extract" at bounding box center [393, 57] width 67 height 31
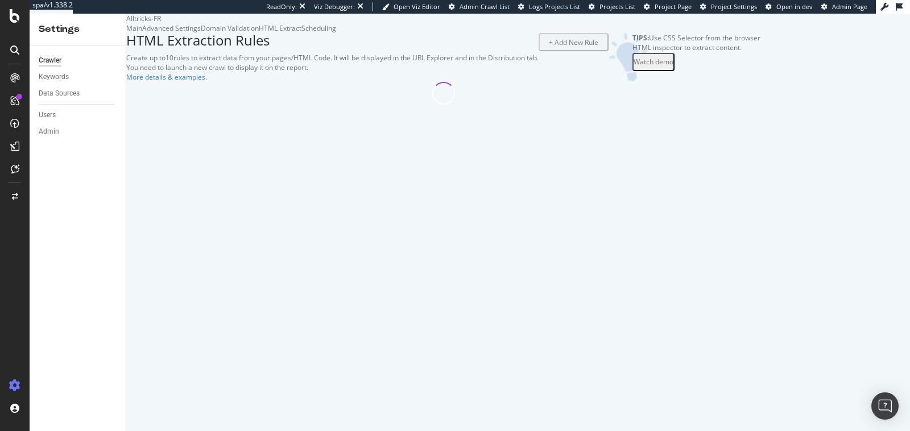
select select "i"
select select "exist"
select select "html.length"
select select "exist"
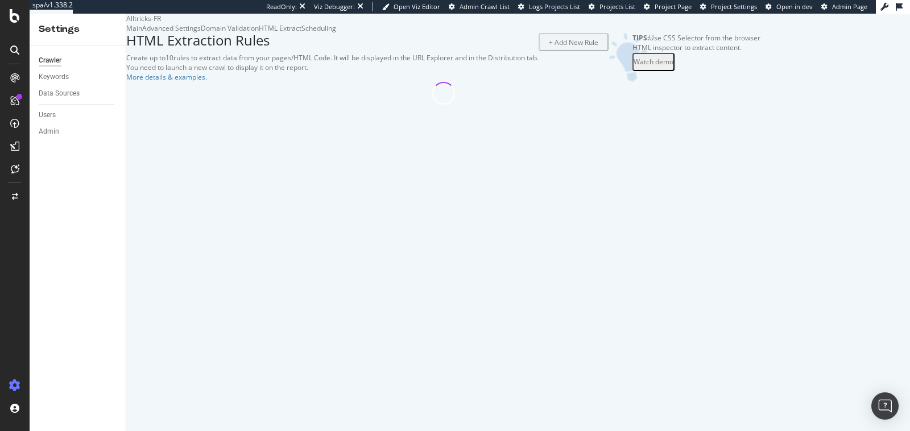
select select "exist"
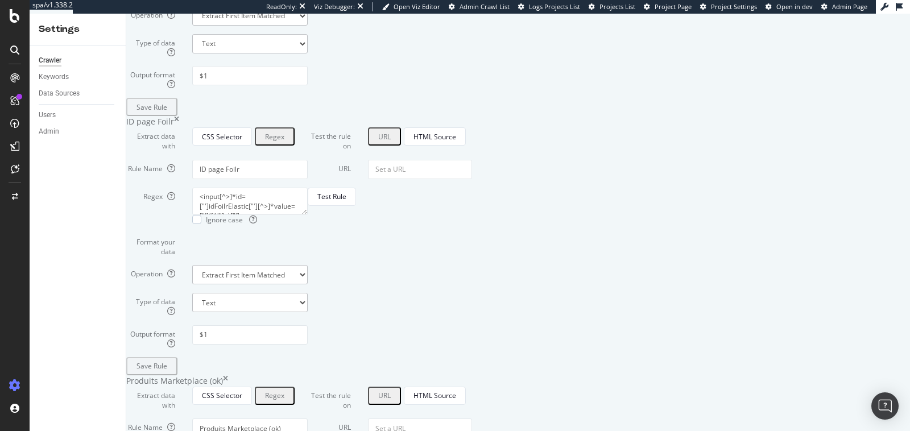
scroll to position [1207, 0]
paste input "[URL][DOMAIN_NAME]"
type input "[URL][DOMAIN_NAME]"
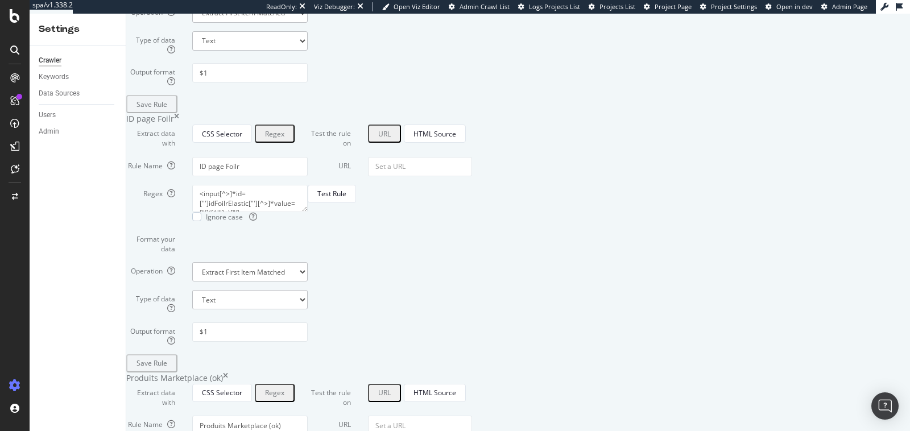
drag, startPoint x: 319, startPoint y: 219, endPoint x: 382, endPoint y: 222, distance: 63.2
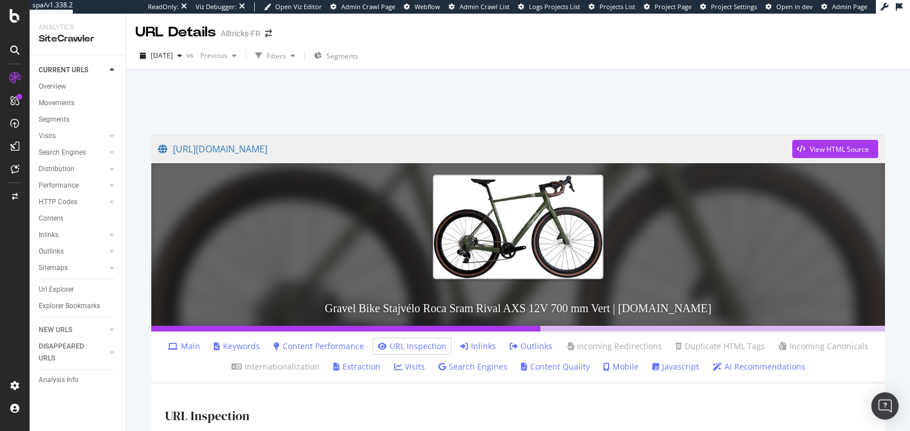
click at [663, 368] on link "Javascript" at bounding box center [676, 366] width 47 height 11
click at [819, 145] on div "View HTML Source" at bounding box center [839, 150] width 59 height 10
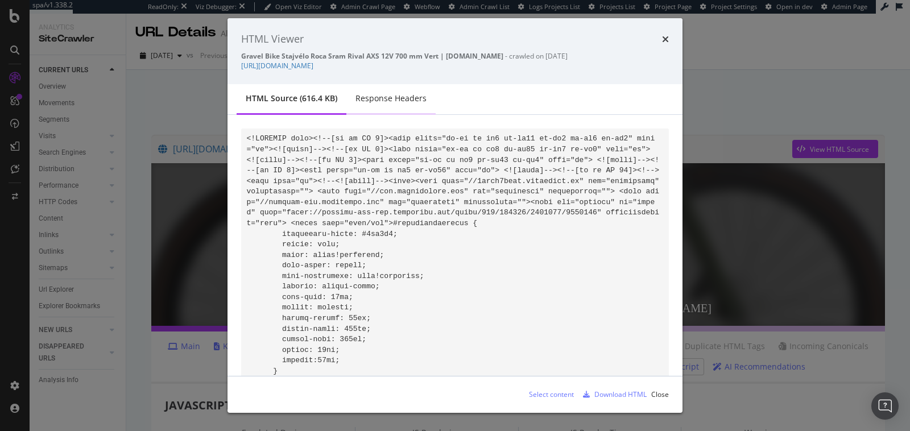
click at [379, 104] on div "Response Headers" at bounding box center [391, 98] width 71 height 11
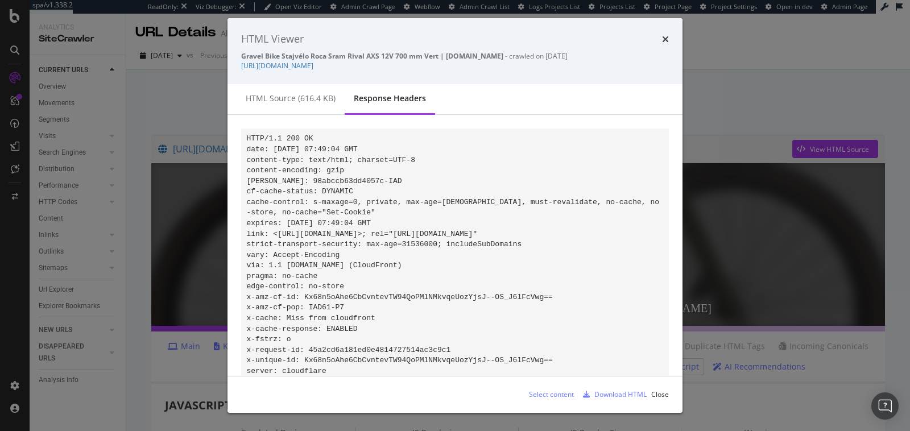
scroll to position [51, 0]
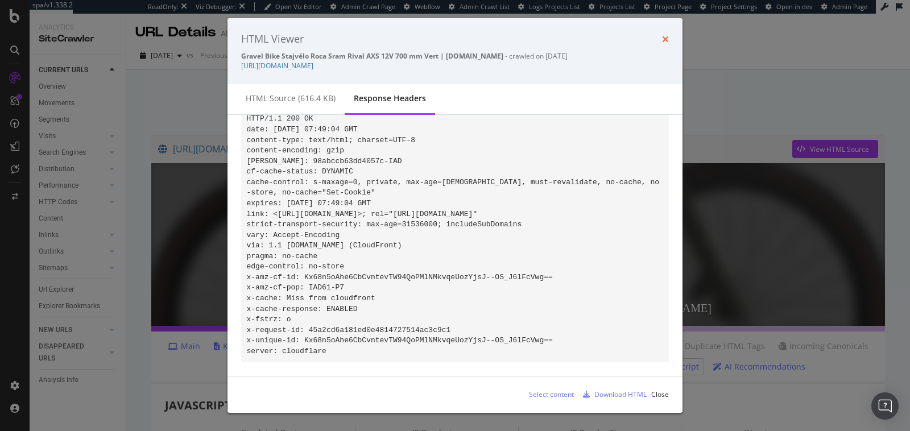
click at [664, 40] on icon "times" at bounding box center [665, 39] width 7 height 9
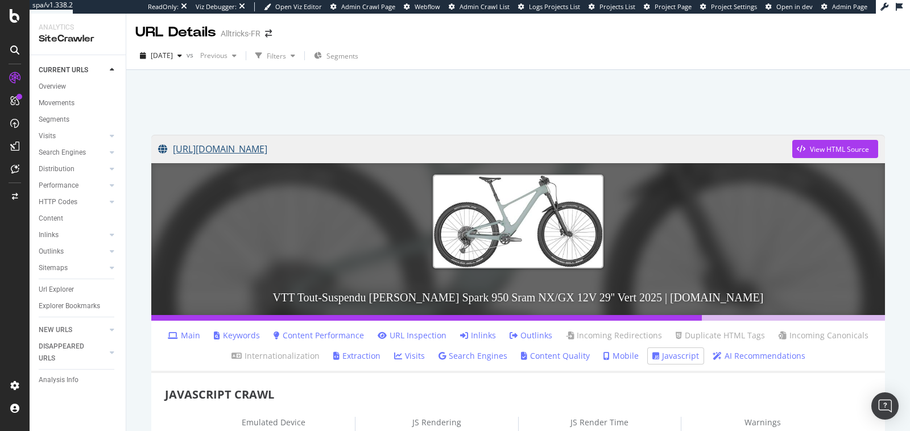
click at [534, 151] on link "https://www.alltricks.fr/F-11947-velos-complets-vtt/P-3130156-vtt_tout_suspendu…" at bounding box center [475, 149] width 634 height 28
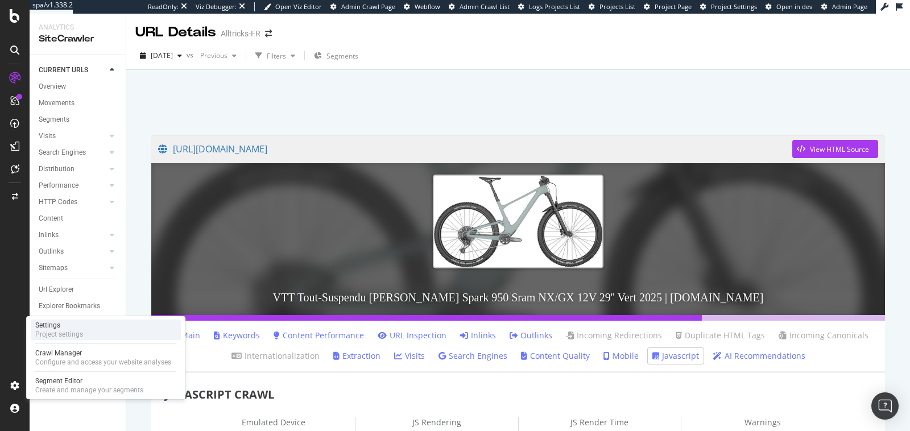
click at [68, 326] on div "Settings" at bounding box center [59, 325] width 48 height 9
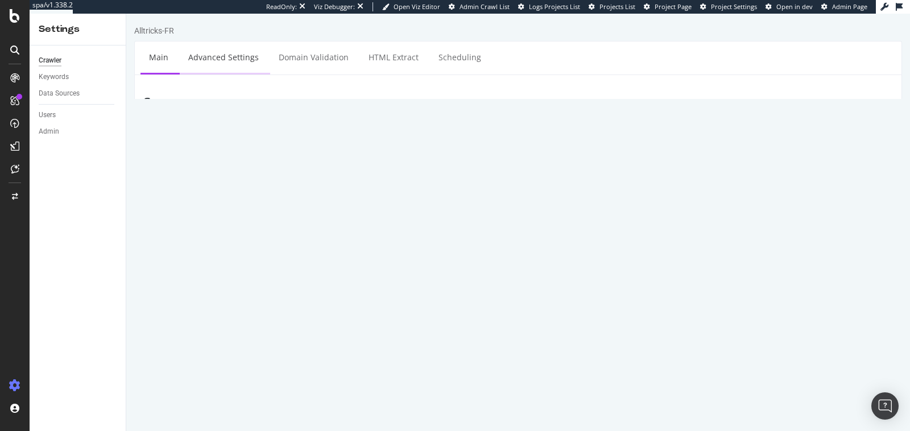
click at [230, 61] on link "Advanced Settings" at bounding box center [224, 57] width 88 height 31
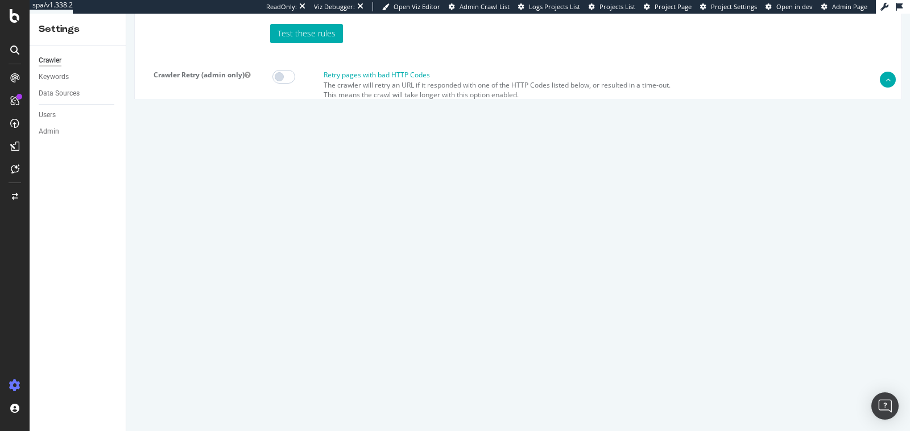
scroll to position [141, 0]
click at [501, 252] on textarea "{ "flags": [ "cube" ], "beta": { "pap_mini_rules": [ "+ *kameleoon.eu/*", "!nop…" at bounding box center [582, 295] width 622 height 105
click at [63, 89] on div "SiteCrawler" at bounding box center [47, 85] width 37 height 10
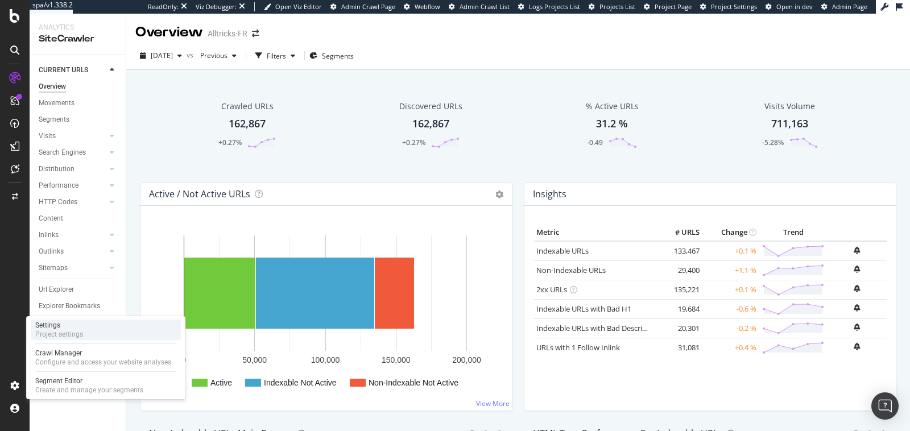
click at [46, 336] on div "Project settings" at bounding box center [59, 334] width 48 height 9
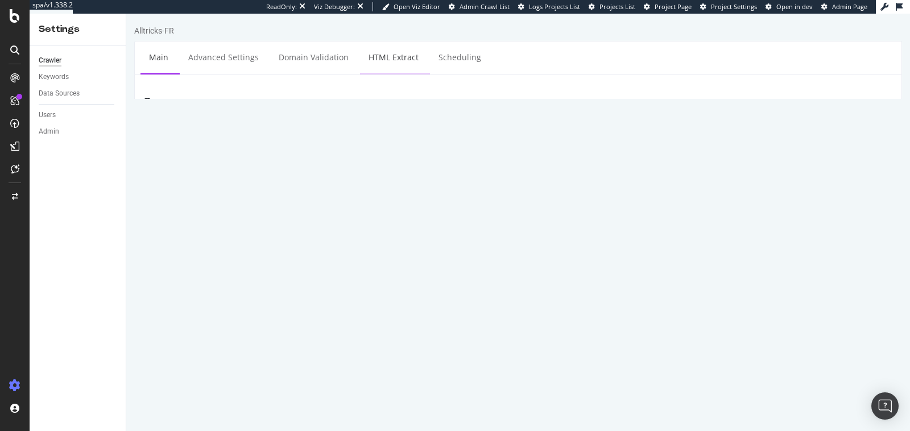
click at [377, 63] on link "HTML Extract" at bounding box center [393, 57] width 67 height 31
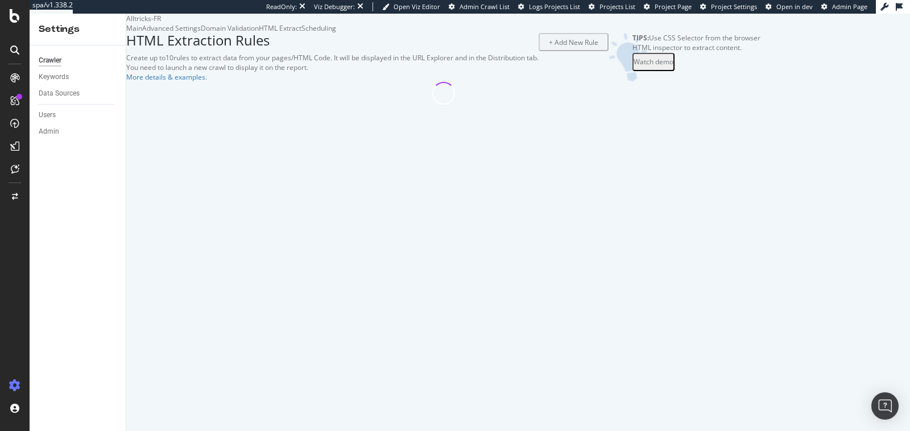
select select "i"
select select "exist"
select select "html.length"
select select "exist"
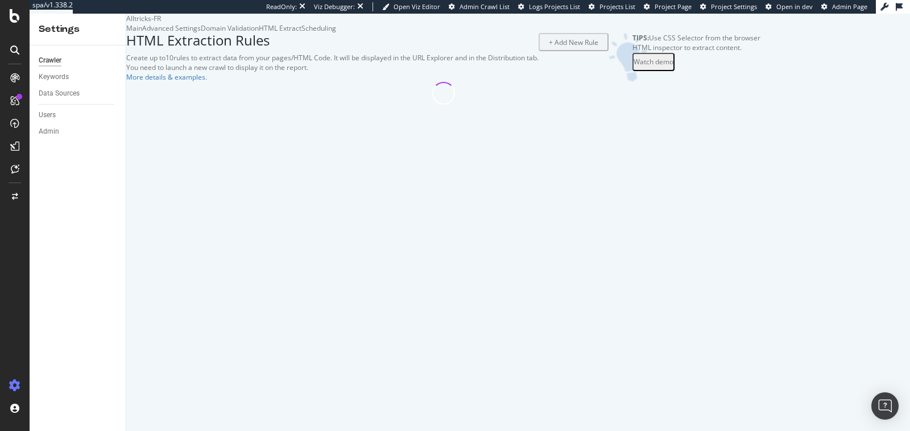
select select "exist"
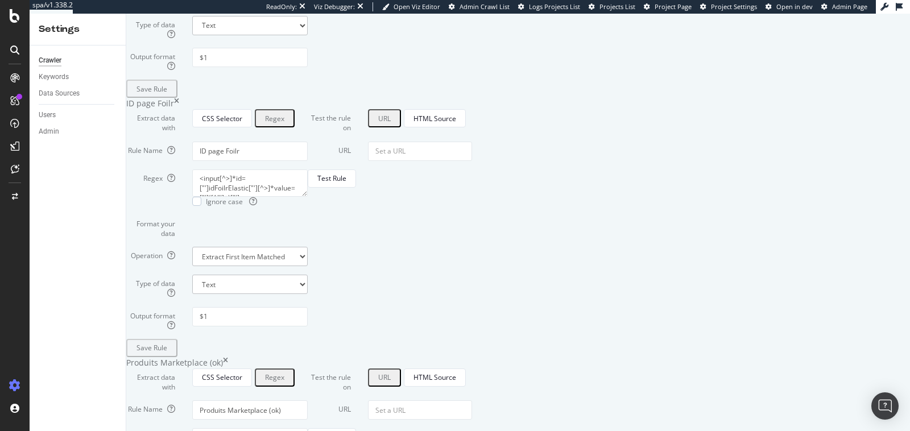
scroll to position [1223, 0]
drag, startPoint x: 319, startPoint y: 204, endPoint x: 381, endPoint y: 203, distance: 62.6
drag, startPoint x: 319, startPoint y: 205, endPoint x: 383, endPoint y: 205, distance: 64.9
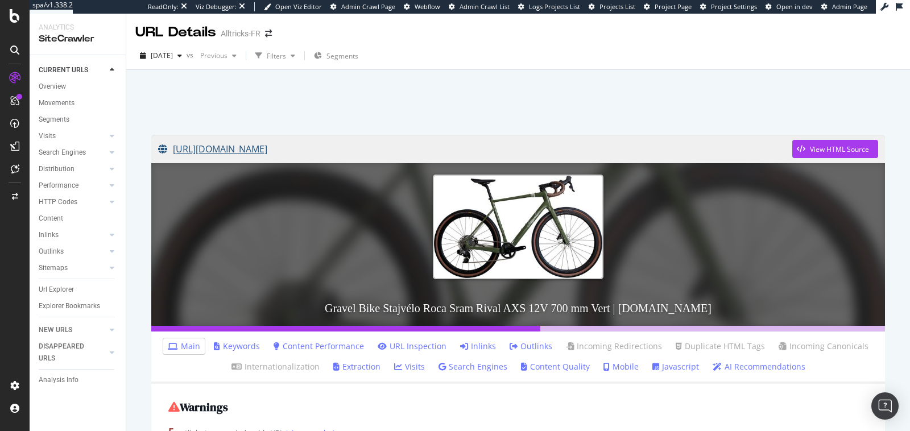
click at [400, 148] on link "[URL][DOMAIN_NAME]" at bounding box center [475, 149] width 634 height 28
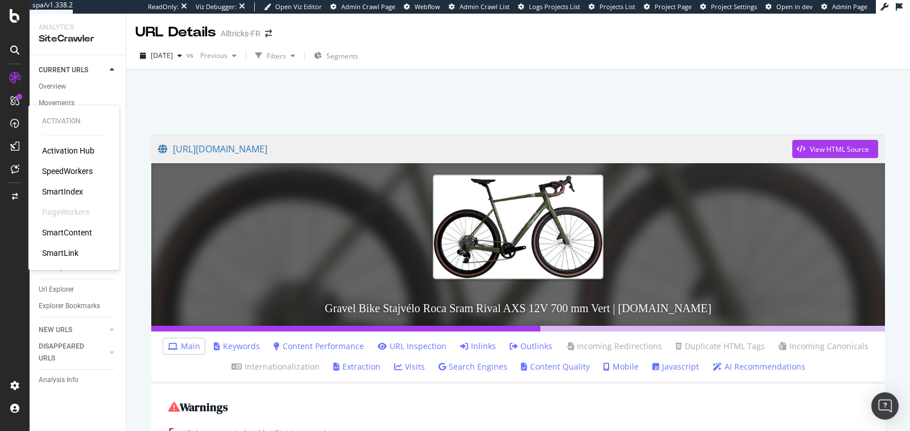
click at [63, 173] on div "SpeedWorkers" at bounding box center [67, 171] width 51 height 11
